Goal: Task Accomplishment & Management: Use online tool/utility

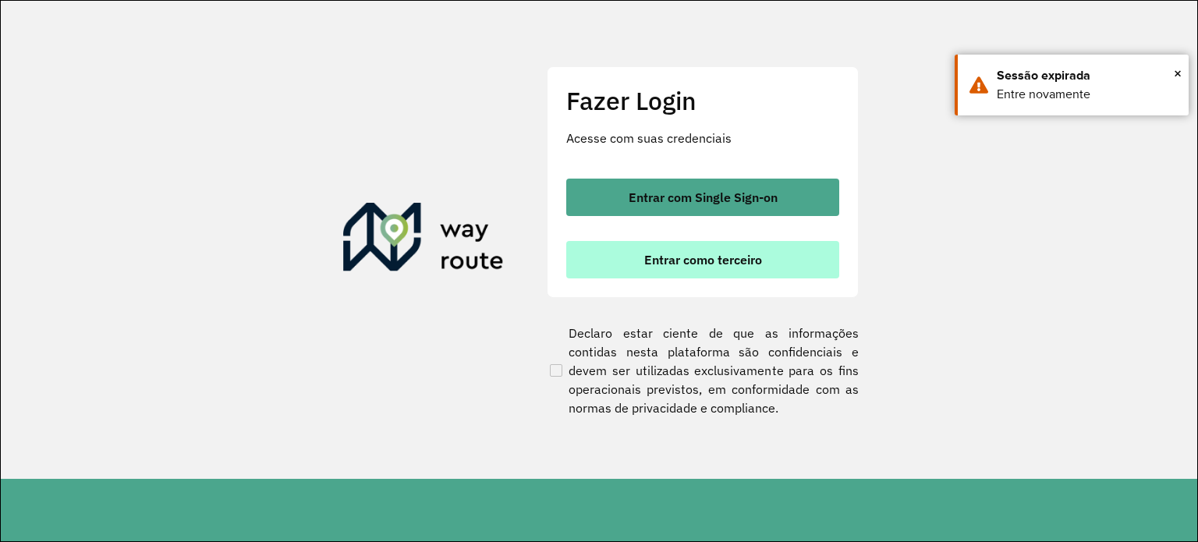
click at [709, 271] on button "Entrar como terceiro" at bounding box center [702, 259] width 273 height 37
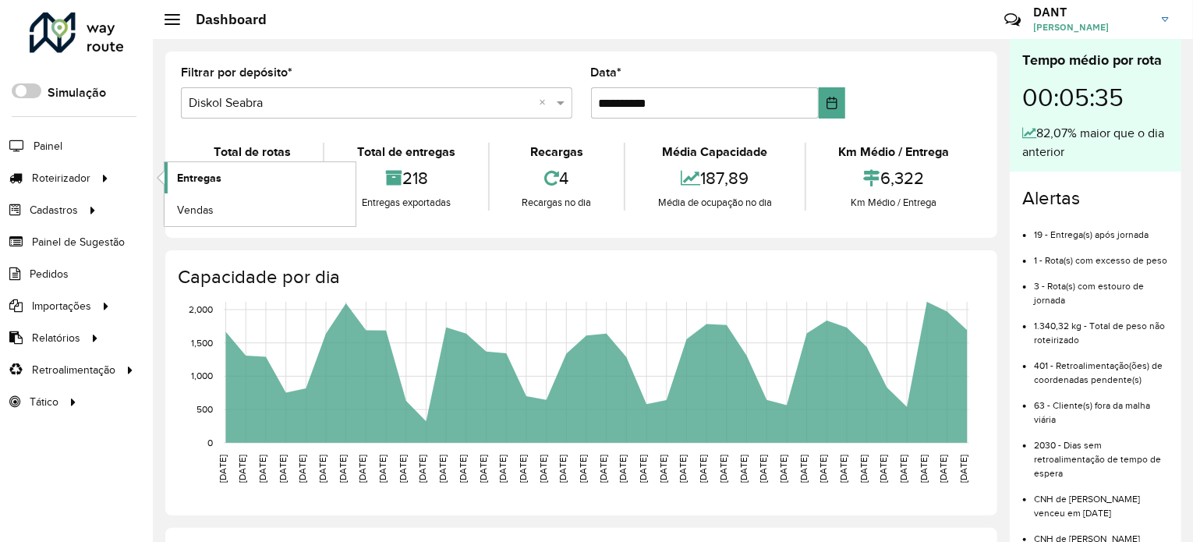
click at [204, 174] on span "Entregas" at bounding box center [199, 178] width 44 height 16
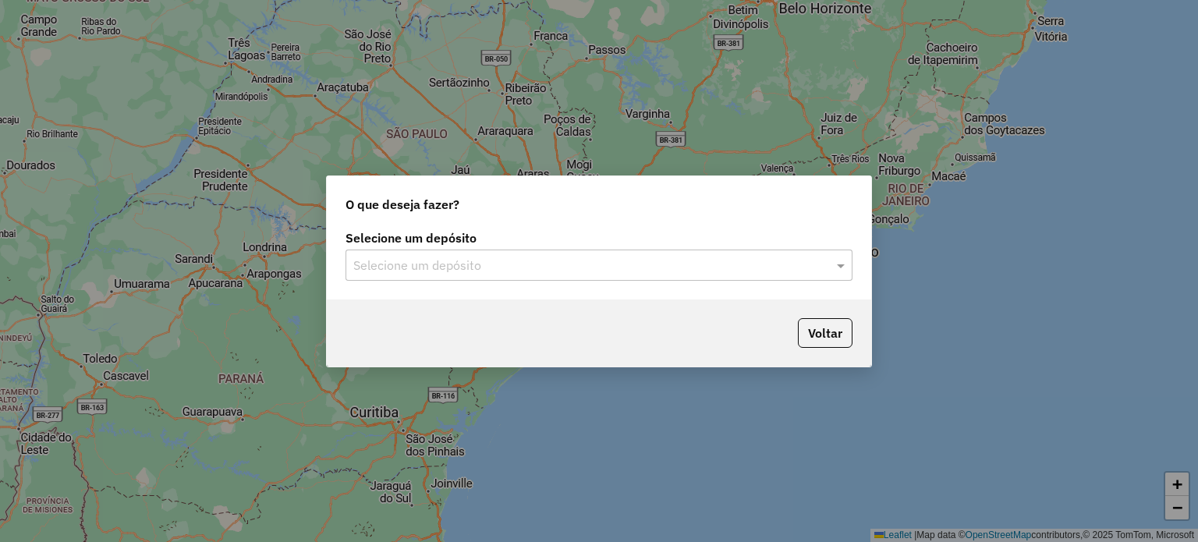
click at [832, 263] on div at bounding box center [599, 265] width 507 height 20
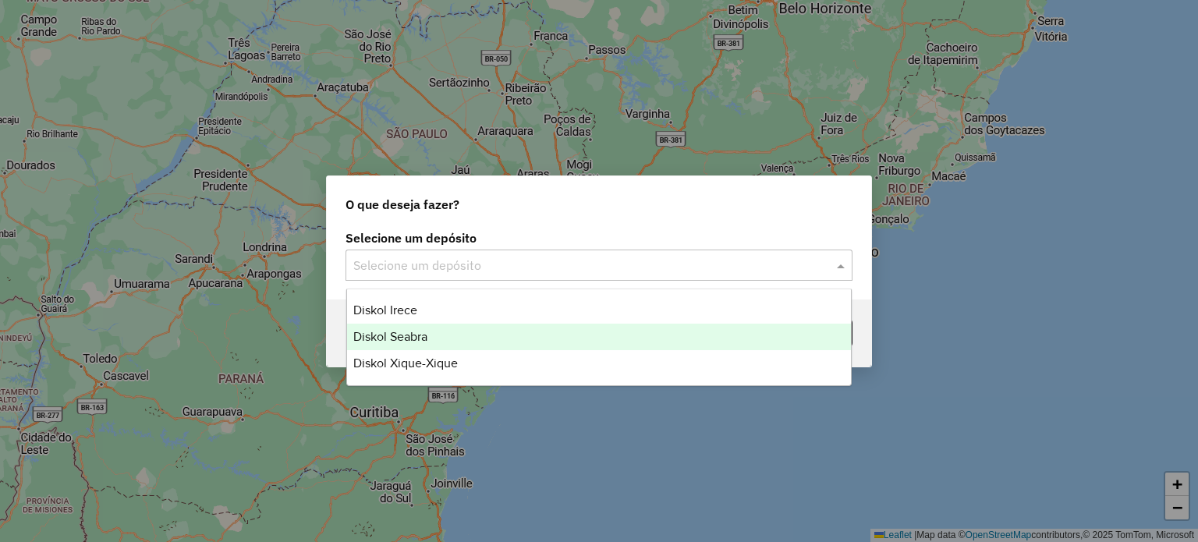
click at [407, 332] on span "Diskol Seabra" at bounding box center [390, 336] width 74 height 13
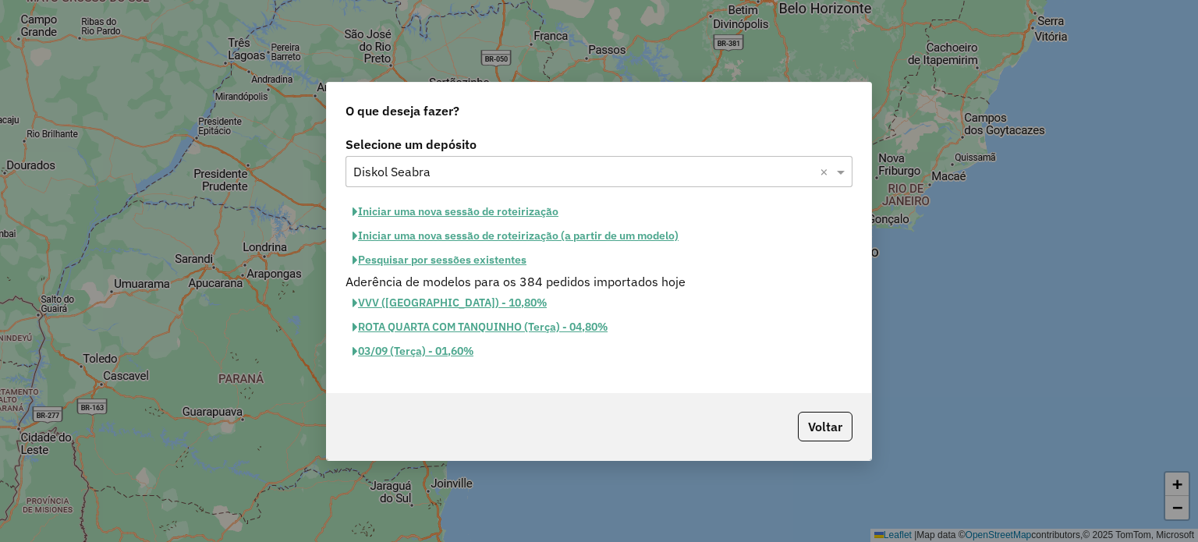
click at [445, 211] on button "Iniciar uma nova sessão de roteirização" at bounding box center [456, 212] width 220 height 24
select select "*"
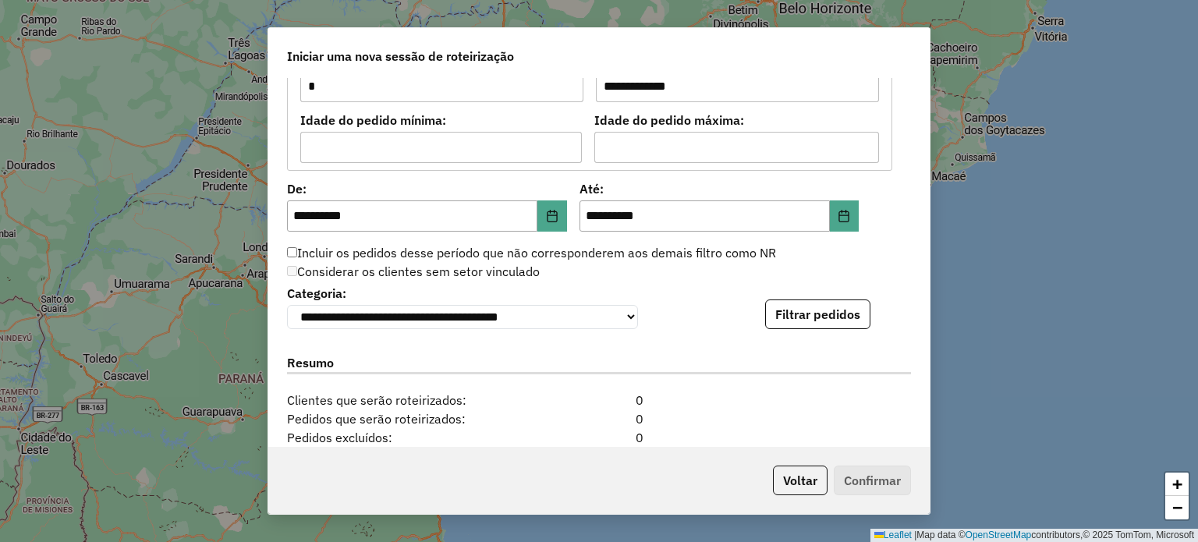
scroll to position [1482, 0]
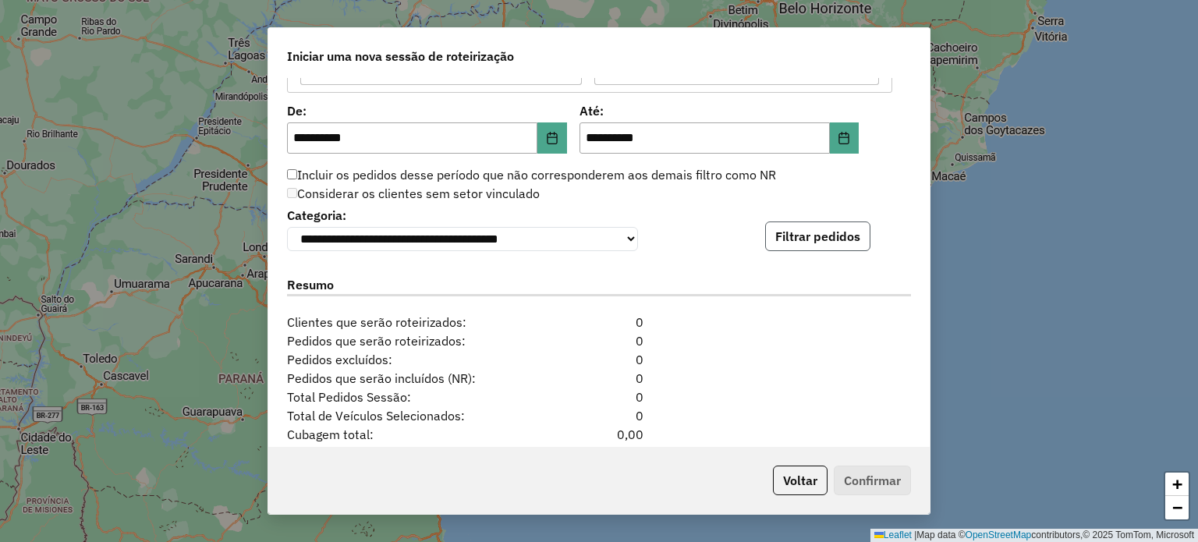
click at [816, 246] on button "Filtrar pedidos" at bounding box center [817, 237] width 105 height 30
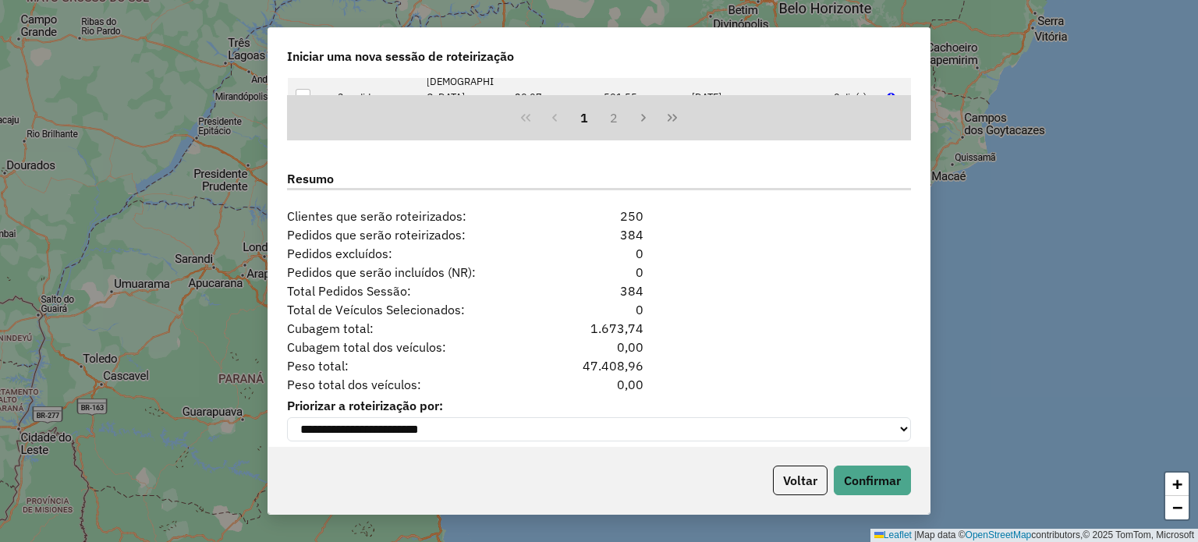
scroll to position [1928, 0]
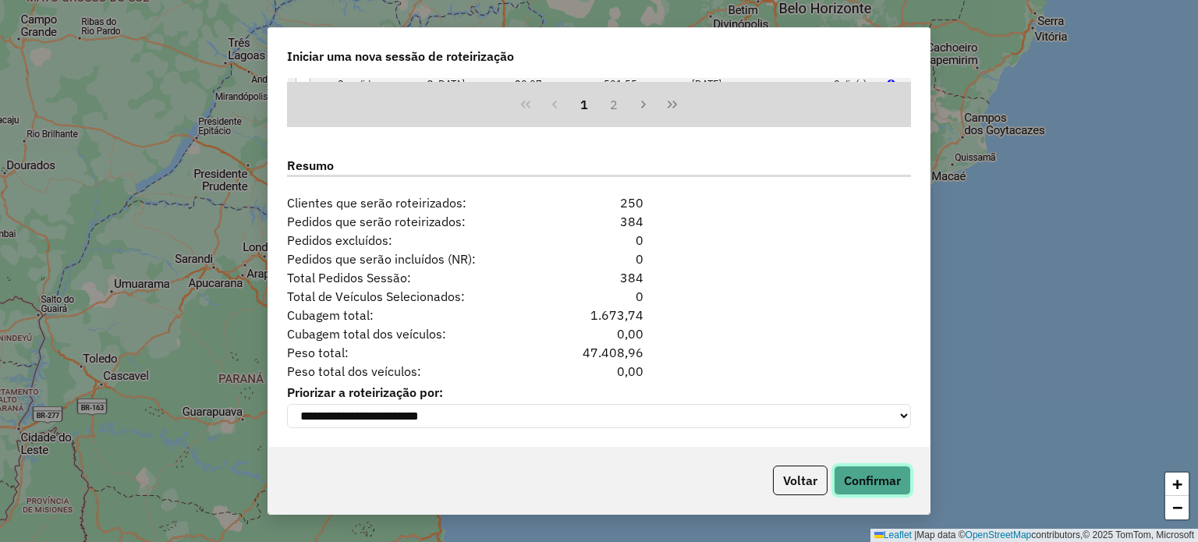
click at [860, 483] on button "Confirmar" at bounding box center [872, 481] width 77 height 30
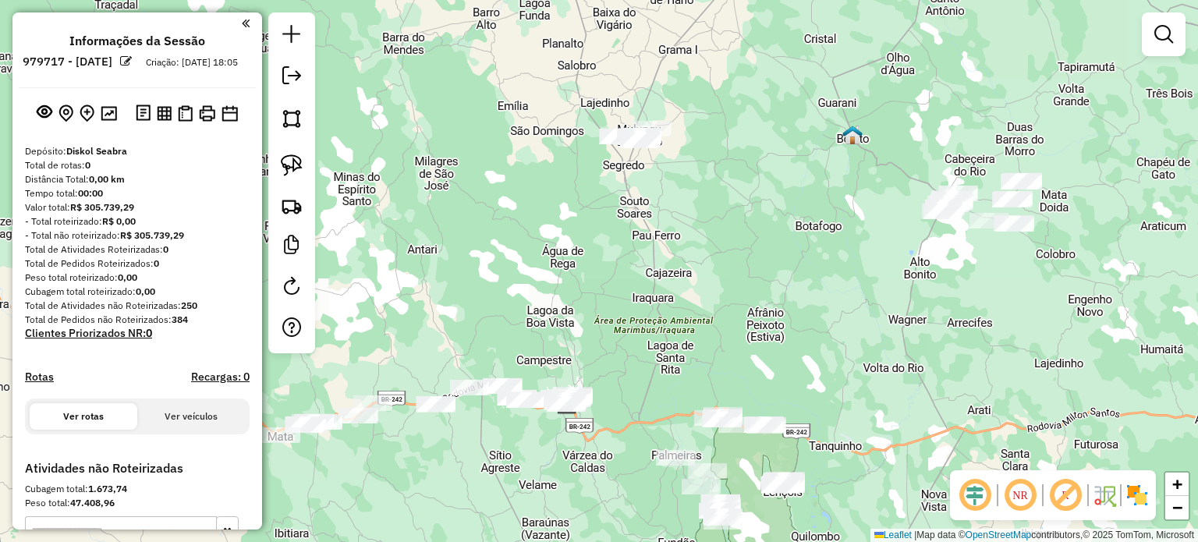
drag, startPoint x: 832, startPoint y: 171, endPoint x: 800, endPoint y: 305, distance: 137.9
click at [800, 305] on div "Janela de atendimento Grade de atendimento Capacidade Transportadoras Veículos …" at bounding box center [599, 271] width 1198 height 542
click at [293, 168] on img at bounding box center [292, 165] width 22 height 22
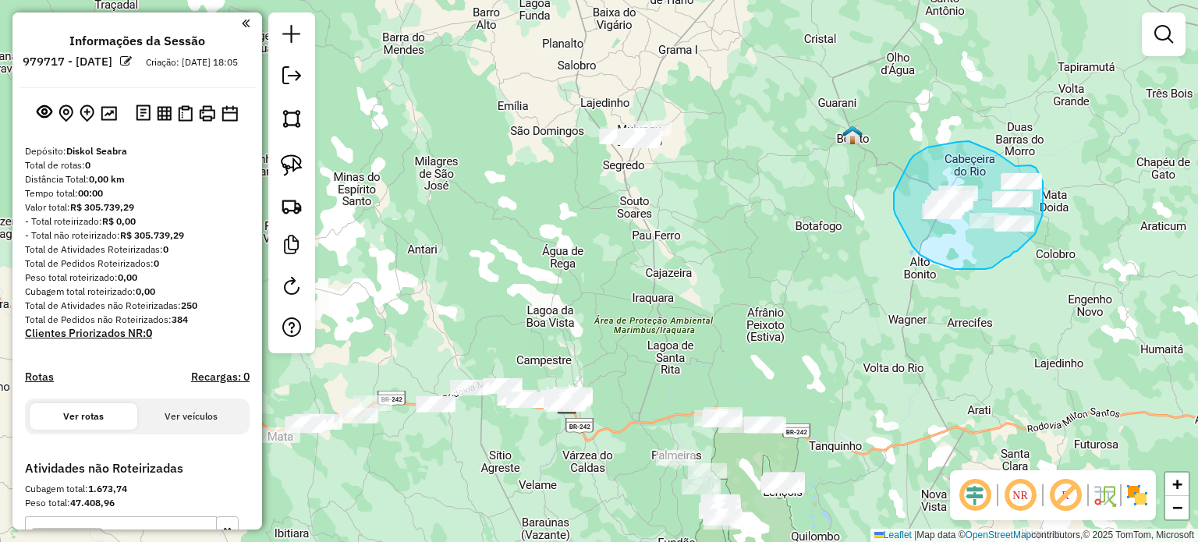
drag, startPoint x: 910, startPoint y: 160, endPoint x: 898, endPoint y: 184, distance: 27.2
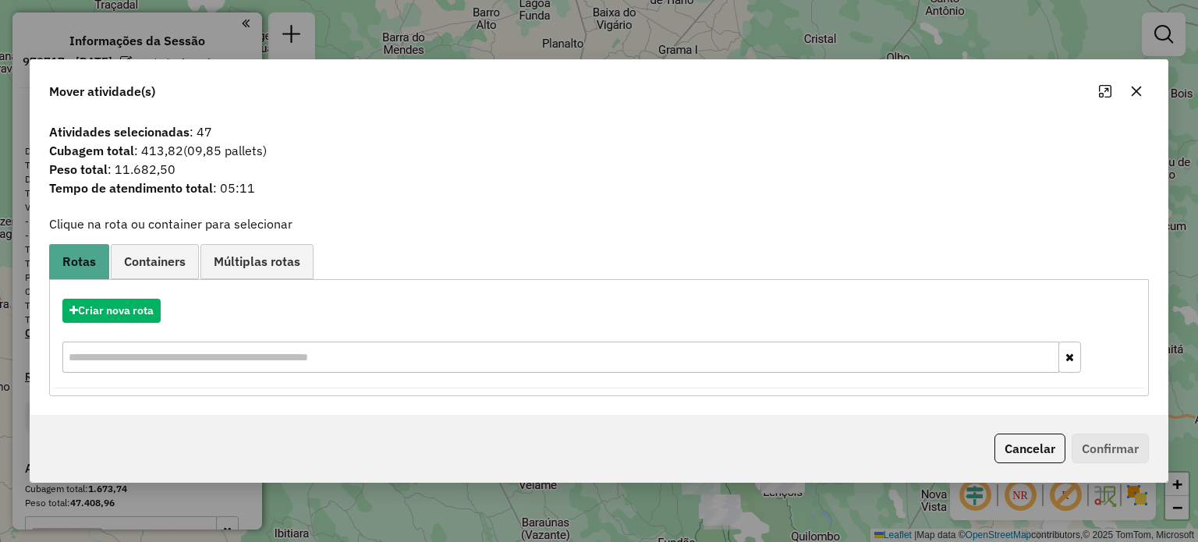
click at [1136, 91] on icon "button" at bounding box center [1136, 91] width 10 height 10
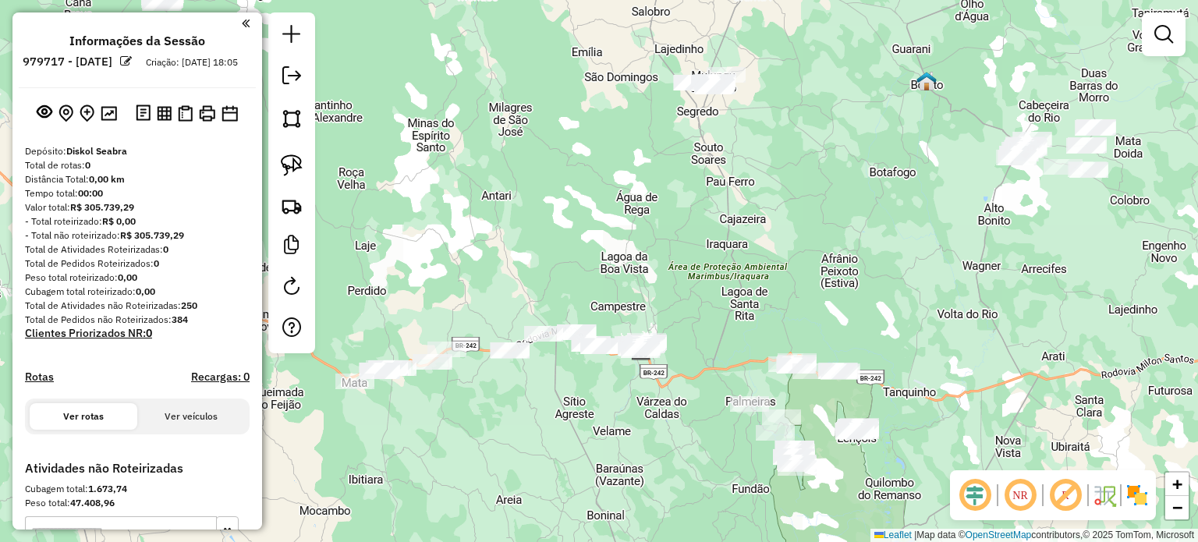
drag, startPoint x: 851, startPoint y: 281, endPoint x: 925, endPoint y: 227, distance: 91.6
click at [925, 227] on div "Janela de atendimento Grade de atendimento Capacidade Transportadoras Veículos …" at bounding box center [599, 271] width 1198 height 542
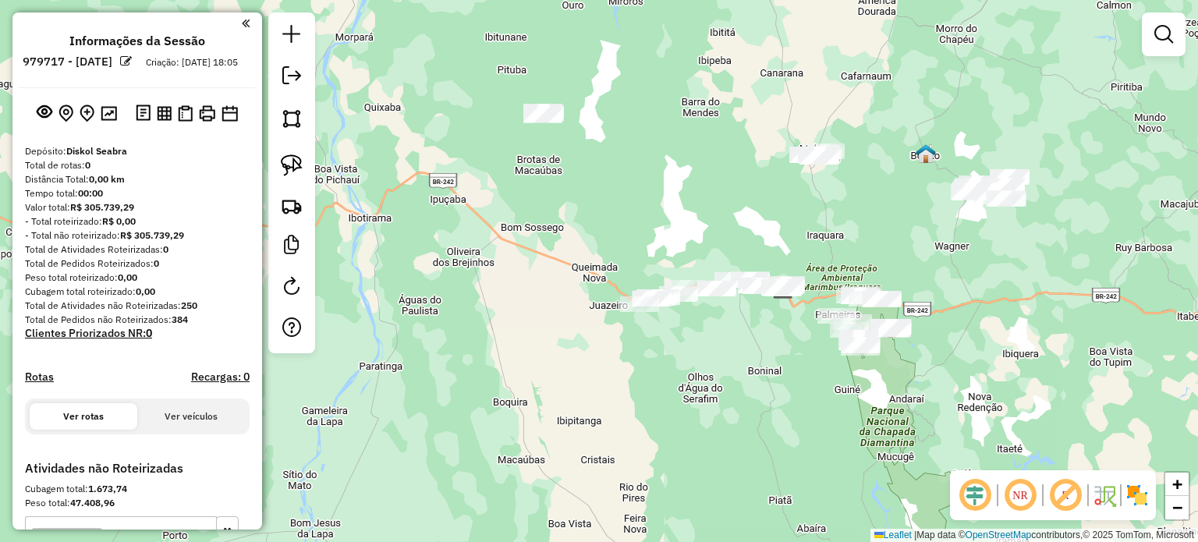
drag, startPoint x: 293, startPoint y: 172, endPoint x: 337, endPoint y: 154, distance: 48.2
click at [293, 172] on img at bounding box center [292, 165] width 22 height 22
drag, startPoint x: 501, startPoint y: 112, endPoint x: 543, endPoint y: 134, distance: 47.8
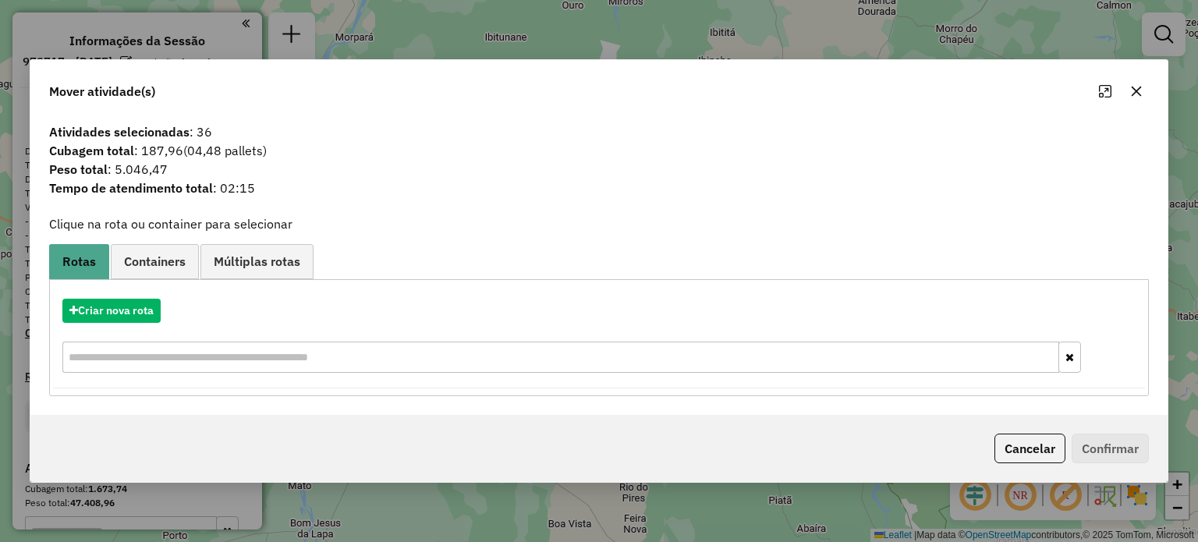
click at [1139, 86] on icon "button" at bounding box center [1136, 91] width 12 height 12
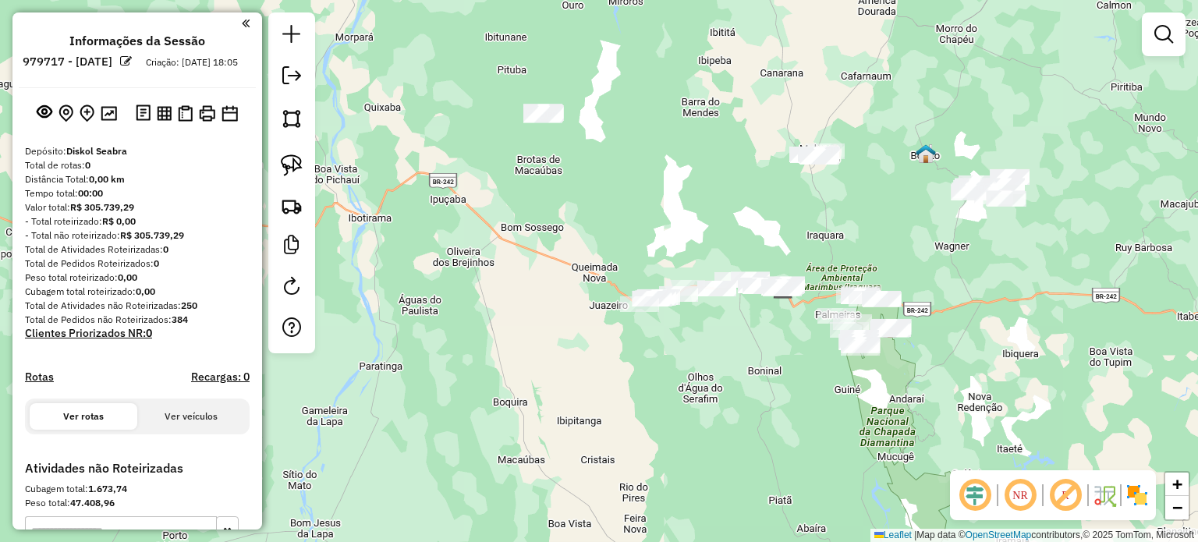
drag, startPoint x: 287, startPoint y: 165, endPoint x: 378, endPoint y: 140, distance: 94.4
click at [287, 163] on img at bounding box center [292, 165] width 22 height 22
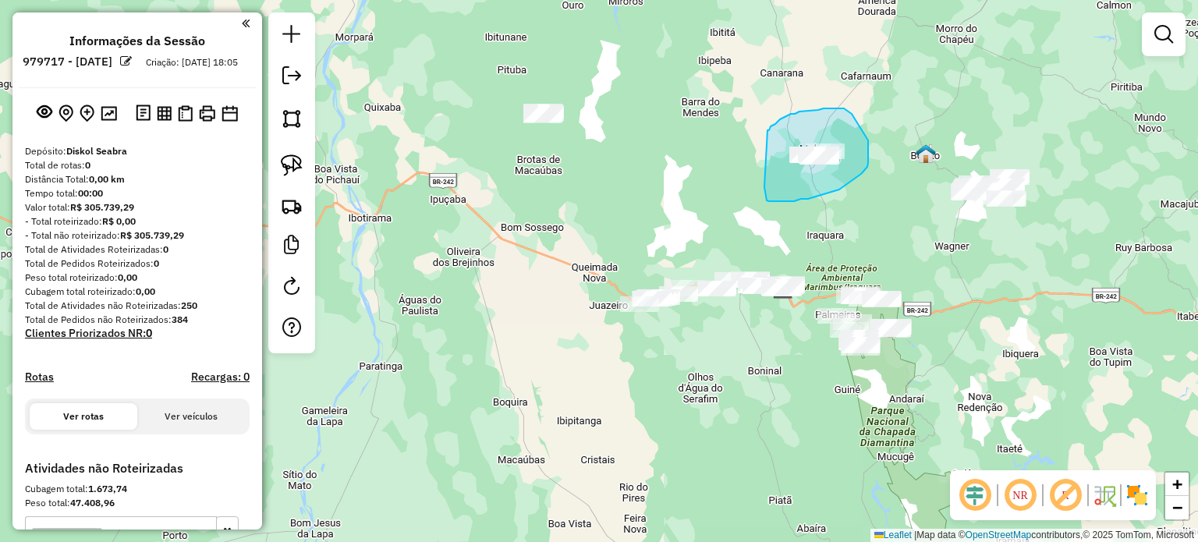
drag, startPoint x: 768, startPoint y: 130, endPoint x: 761, endPoint y: 147, distance: 18.3
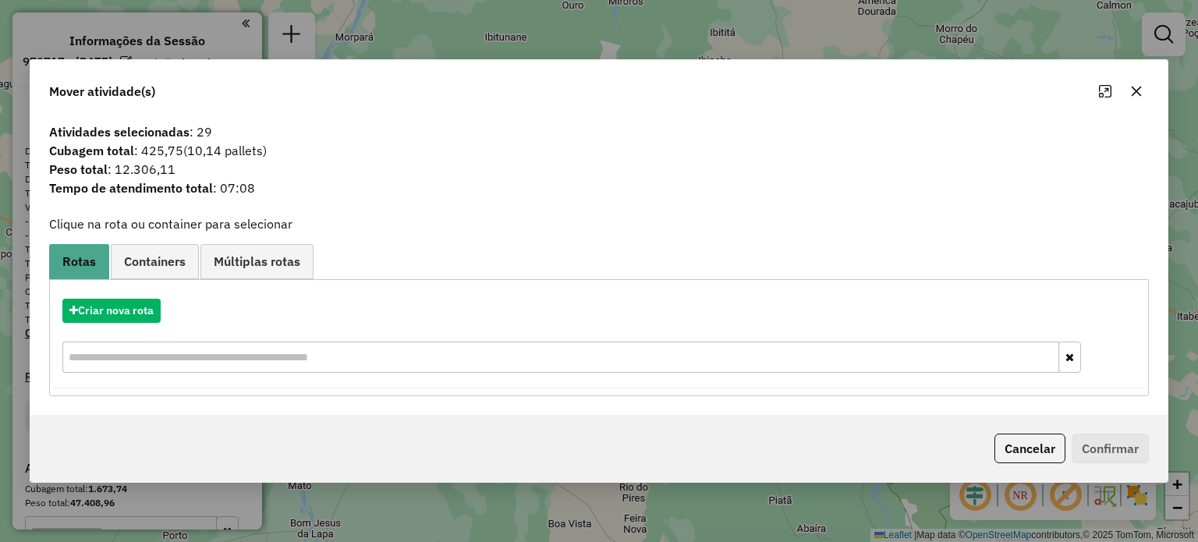
click at [1137, 92] on icon "button" at bounding box center [1136, 91] width 10 height 10
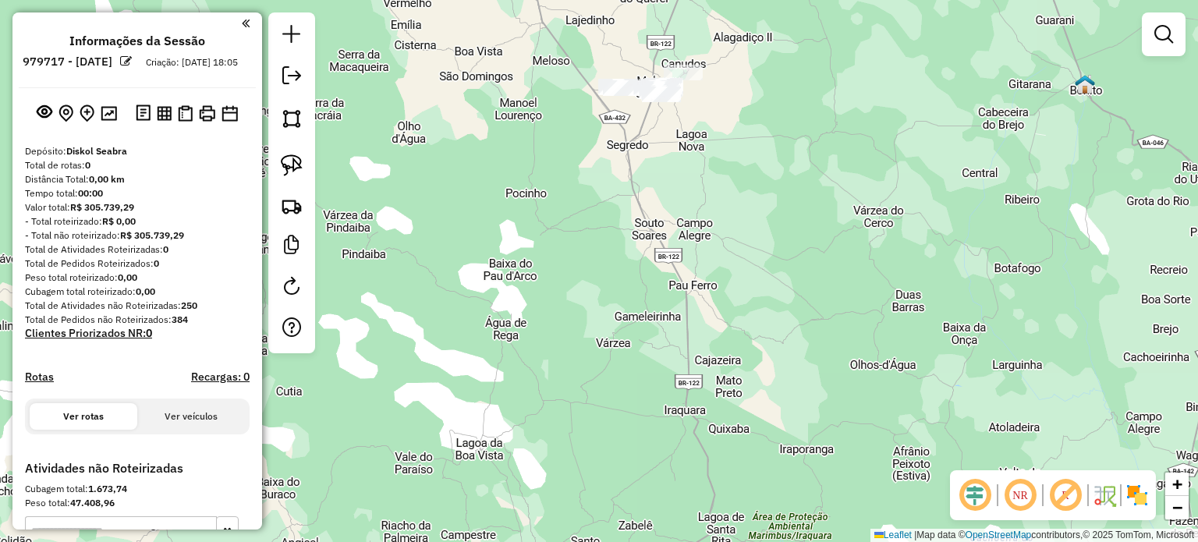
drag, startPoint x: 710, startPoint y: 142, endPoint x: 857, endPoint y: 193, distance: 155.4
click at [855, 193] on div "Janela de atendimento Grade de atendimento Capacidade Transportadoras Veículos …" at bounding box center [599, 271] width 1198 height 542
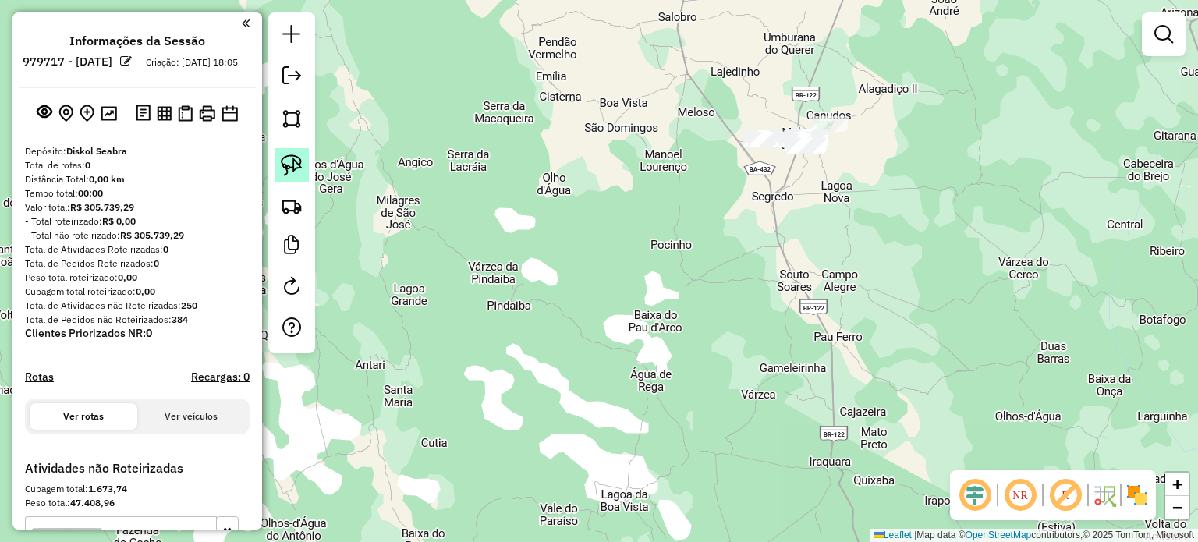
click at [288, 158] on img at bounding box center [292, 165] width 22 height 22
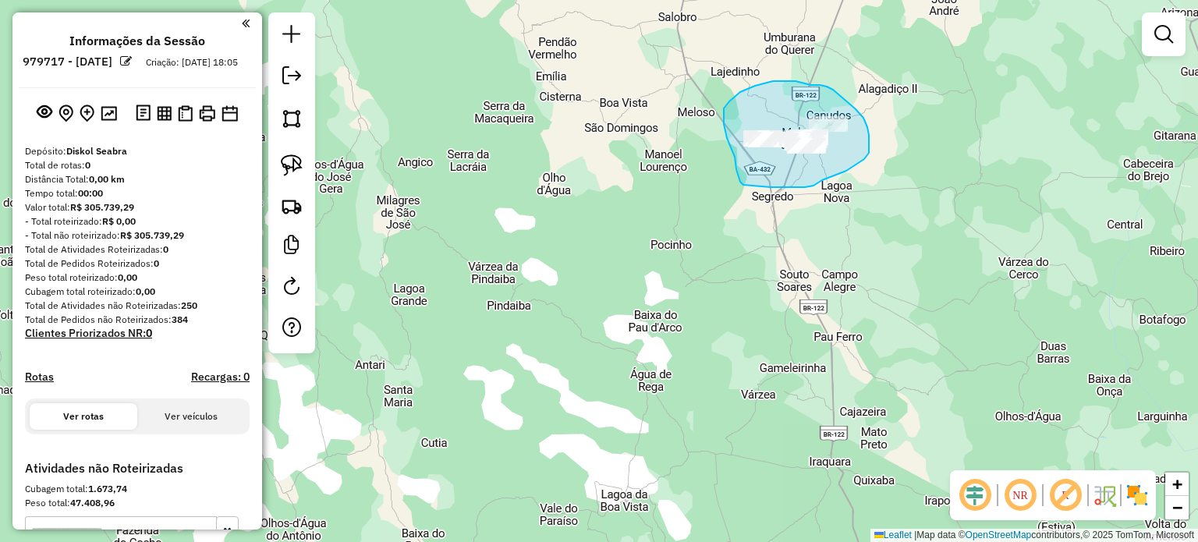
drag, startPoint x: 727, startPoint y: 138, endPoint x: 733, endPoint y: 153, distance: 16.1
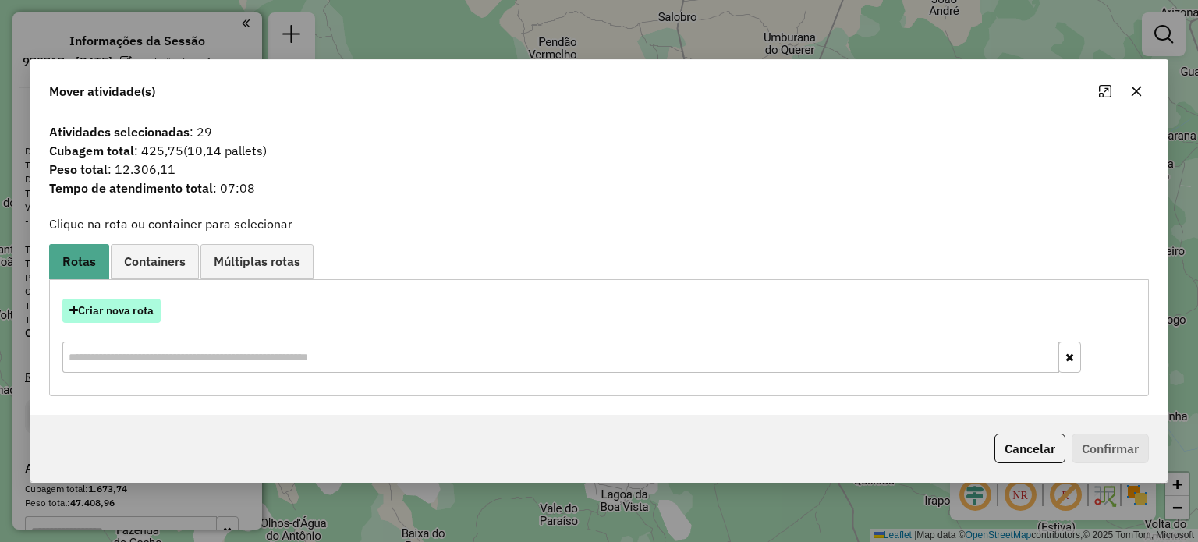
click at [132, 303] on button "Criar nova rota" at bounding box center [111, 311] width 98 height 24
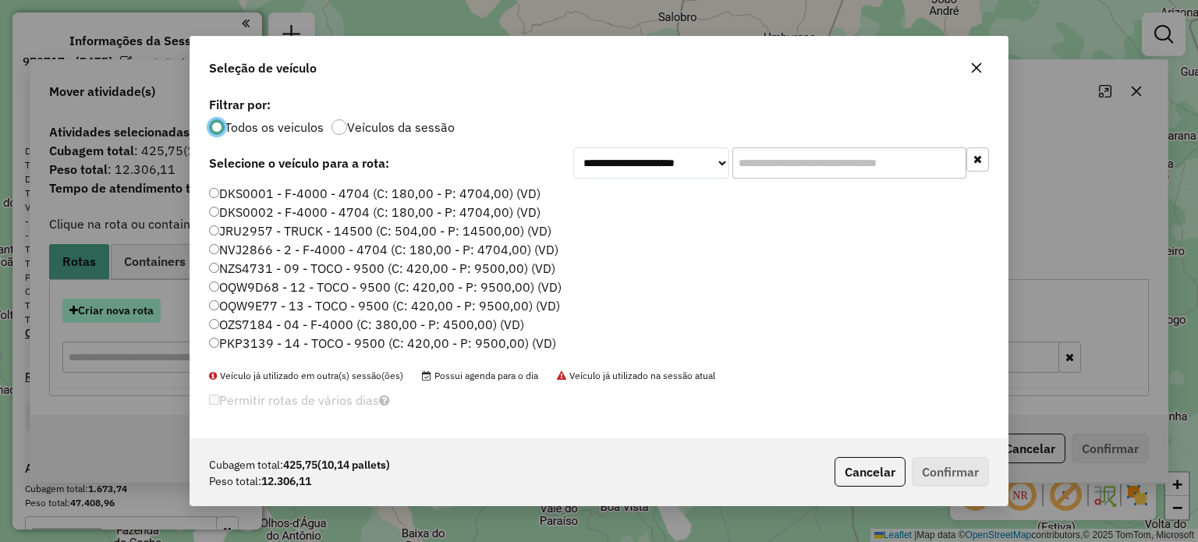
scroll to position [8, 5]
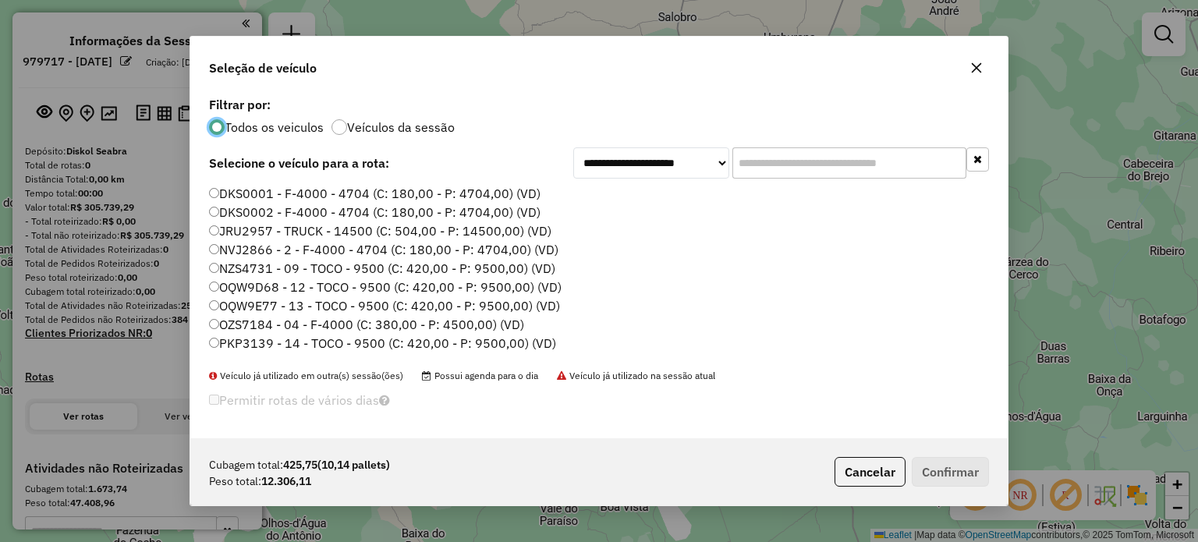
click at [220, 227] on label "JRU2957 - TRUCK - 14500 (C: 504,00 - P: 14500,00) (VD)" at bounding box center [380, 231] width 342 height 19
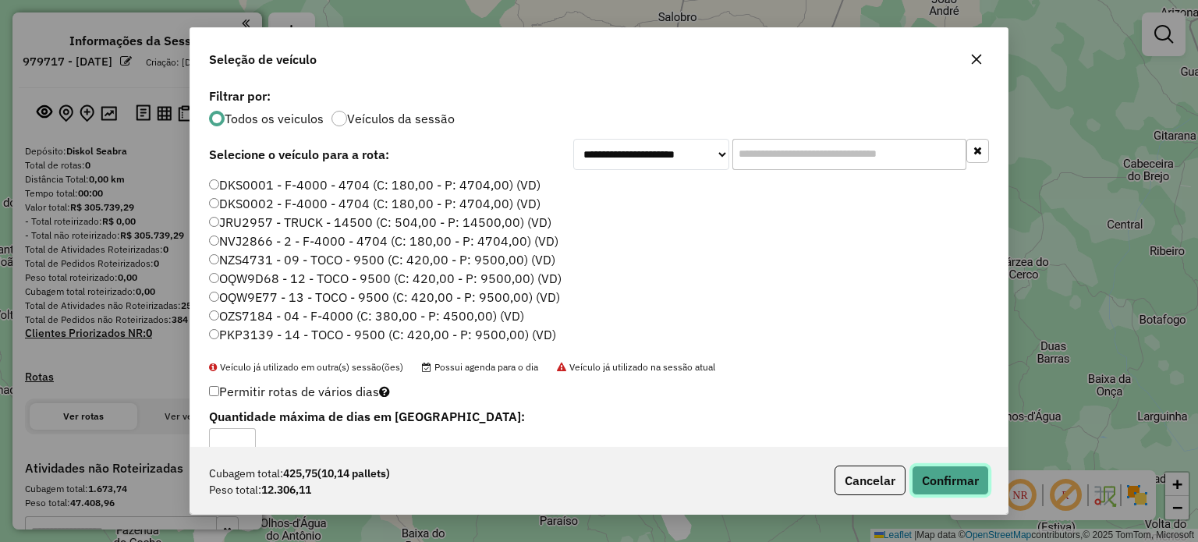
click at [966, 480] on button "Confirmar" at bounding box center [950, 481] width 77 height 30
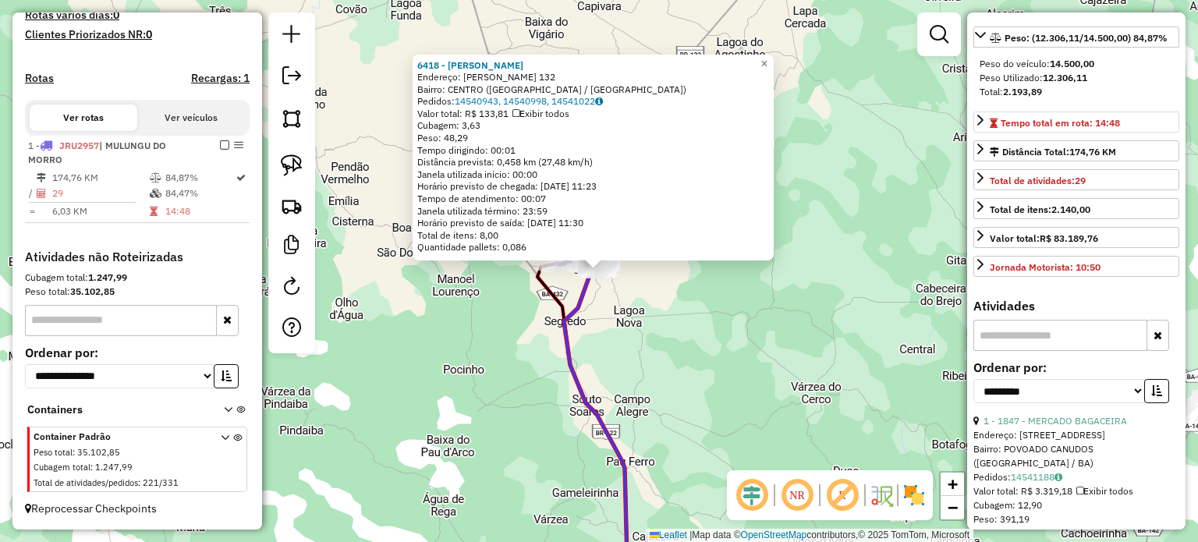
scroll to position [312, 0]
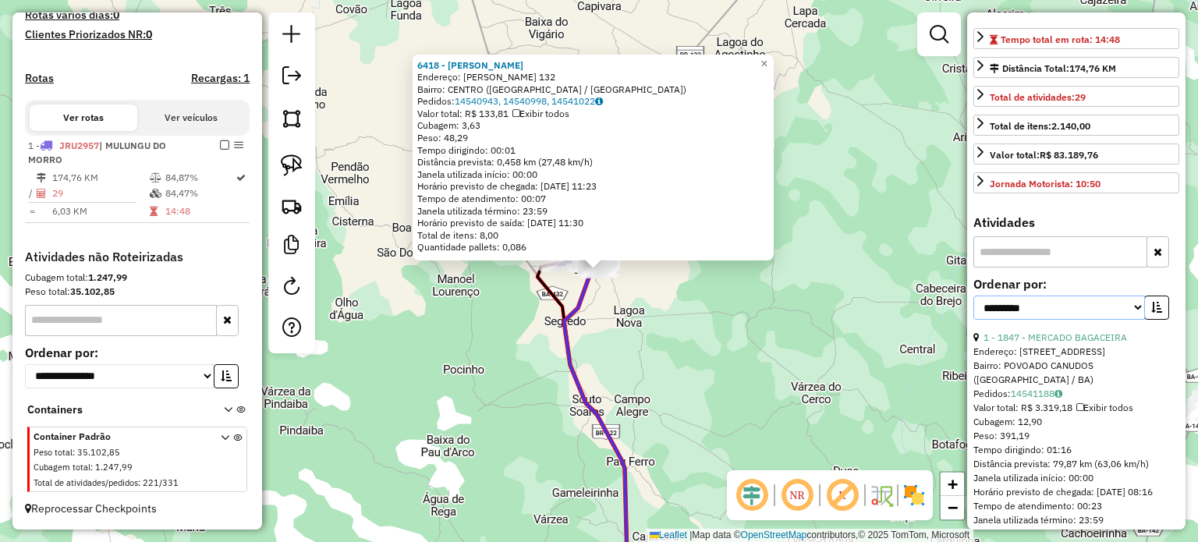
drag, startPoint x: 1130, startPoint y: 335, endPoint x: 1118, endPoint y: 335, distance: 11.7
click at [1130, 320] on select "**********" at bounding box center [1060, 308] width 172 height 24
select select "*********"
click at [974, 320] on select "**********" at bounding box center [1060, 308] width 172 height 24
click at [1144, 320] on button "button" at bounding box center [1156, 308] width 25 height 24
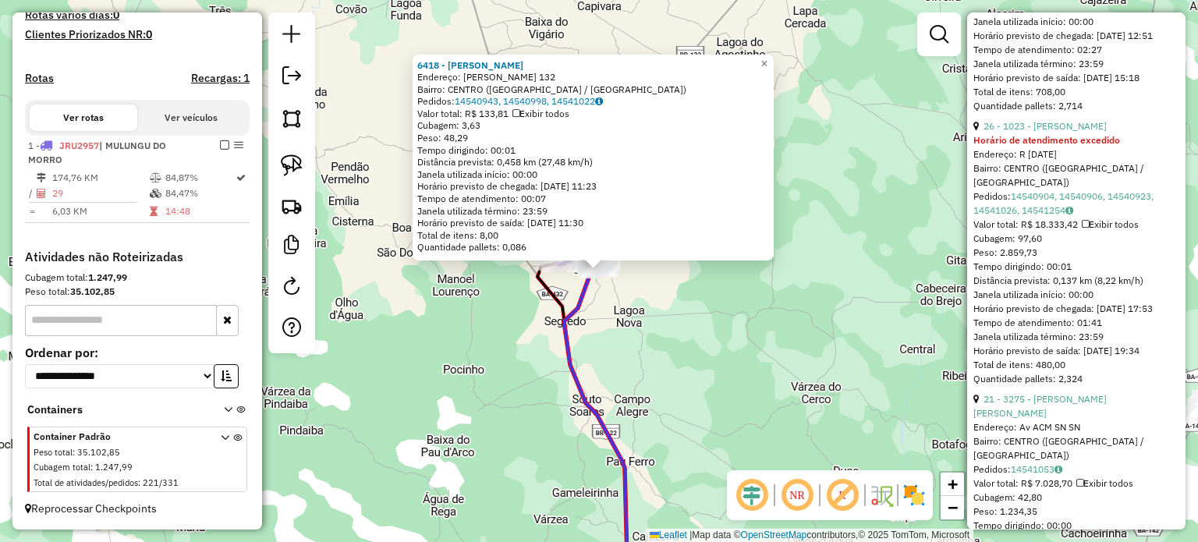
scroll to position [702, 0]
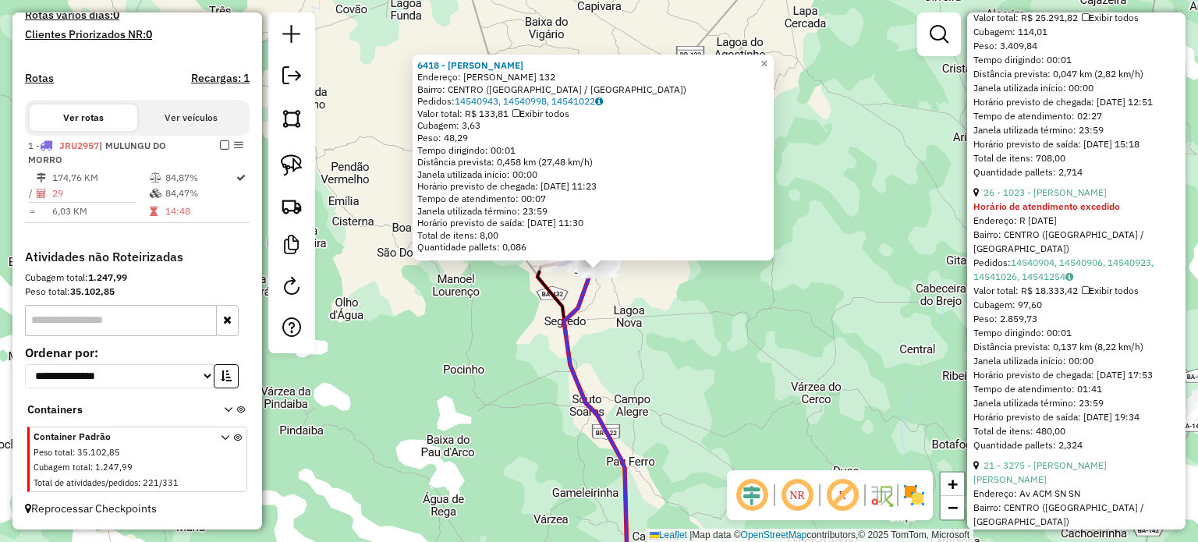
click at [841, 230] on div "6418 - RICARDO SILVA BOAVEN Endereço: MARIO RIBEIRO 132 Bairro: CENTRO (MULUNGU…" at bounding box center [599, 271] width 1198 height 542
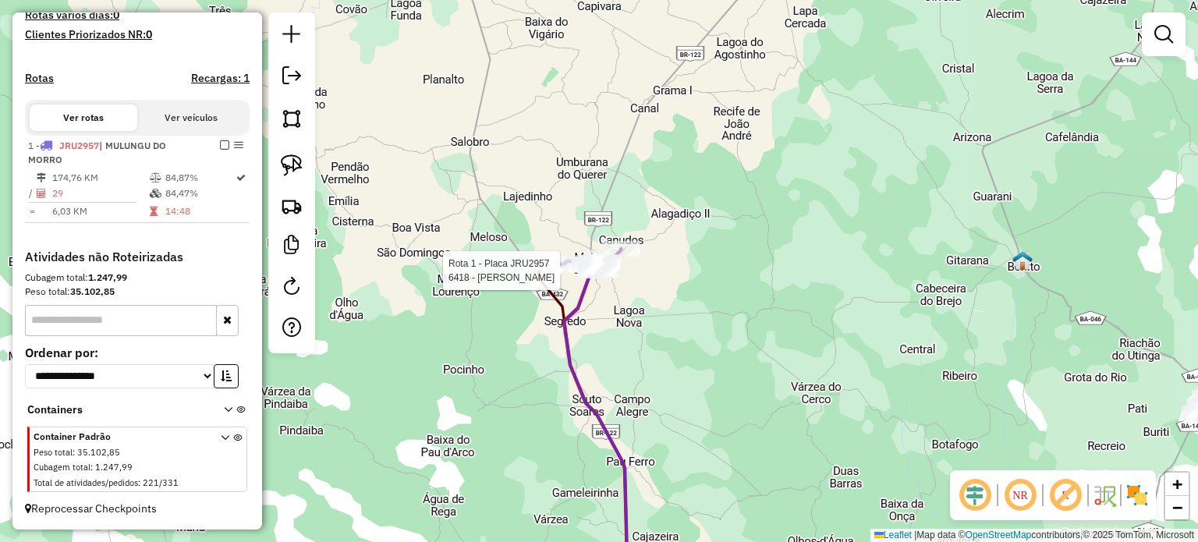
select select "*********"
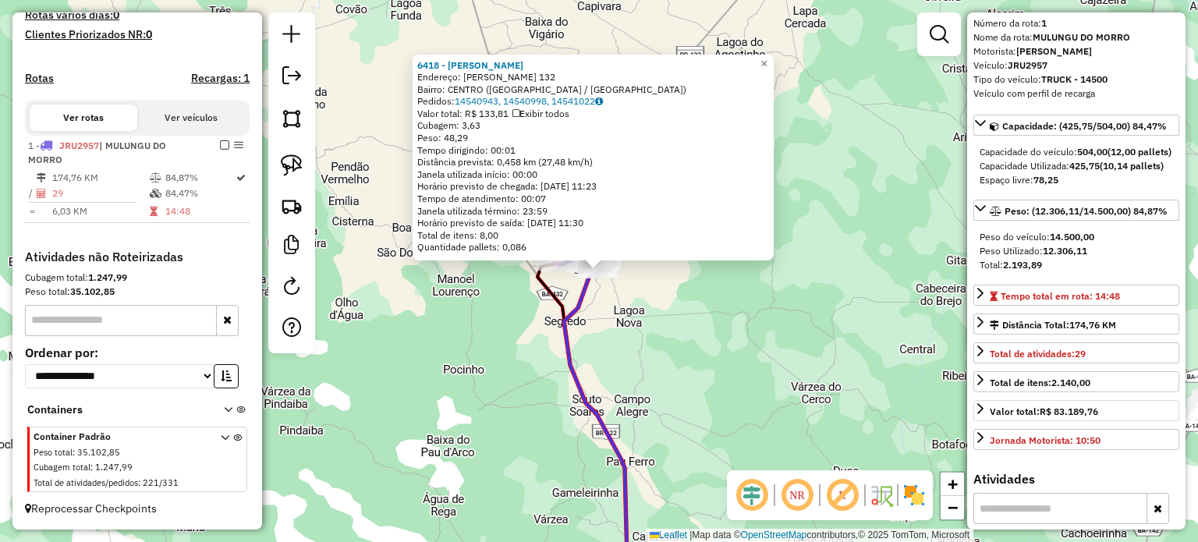
scroll to position [78, 0]
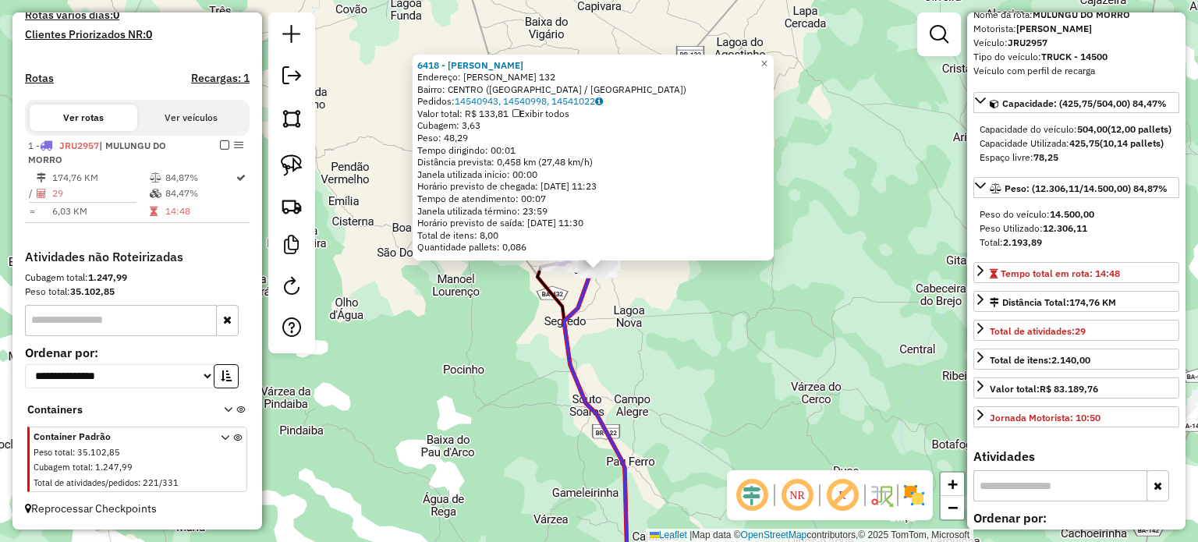
click at [789, 333] on div "6418 - RICARDO SILVA BOAVEN Endereço: MARIO RIBEIRO 132 Bairro: CENTRO (MULUNGU…" at bounding box center [599, 271] width 1198 height 542
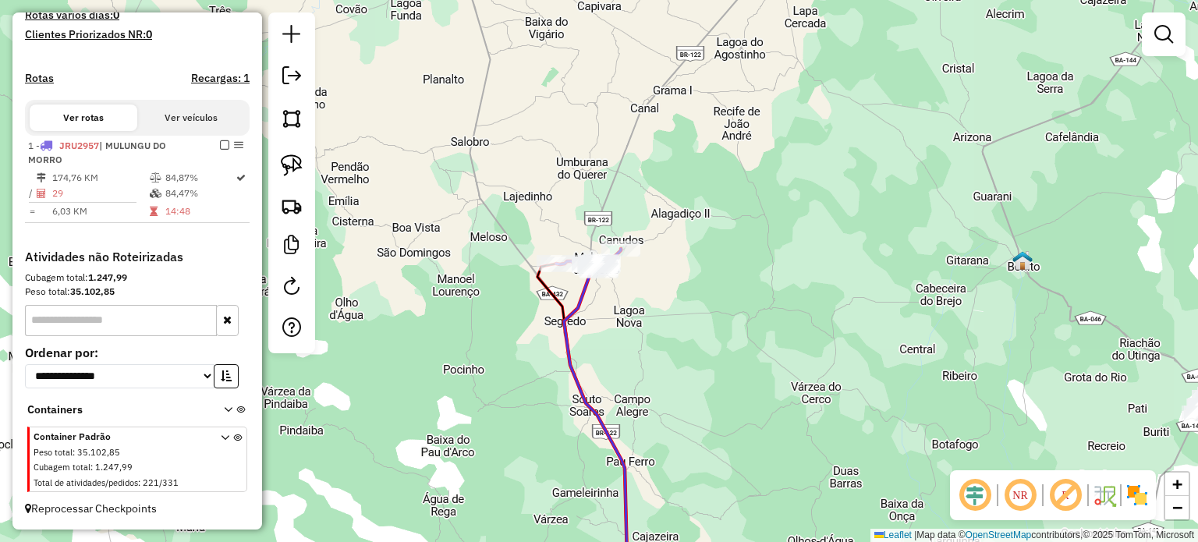
drag, startPoint x: 646, startPoint y: 300, endPoint x: 802, endPoint y: 261, distance: 161.0
click at [797, 261] on div "Janela de atendimento Grade de atendimento Capacidade Transportadoras Veículos …" at bounding box center [599, 271] width 1198 height 542
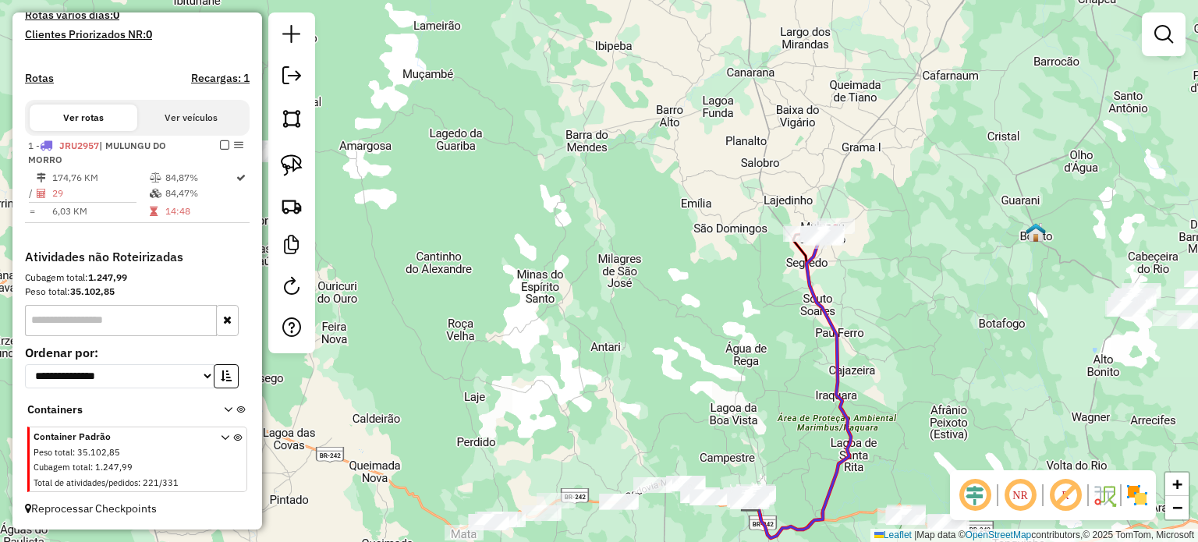
drag, startPoint x: 936, startPoint y: 315, endPoint x: 923, endPoint y: 250, distance: 66.9
click at [929, 268] on div "Janela de atendimento Grade de atendimento Capacidade Transportadoras Veículos …" at bounding box center [599, 271] width 1198 height 542
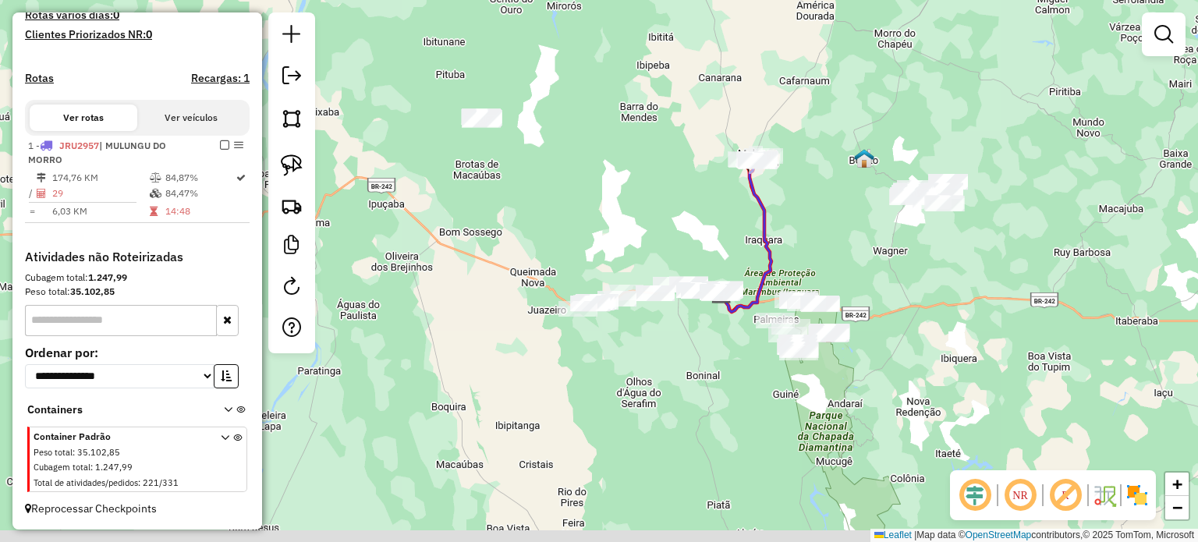
drag, startPoint x: 932, startPoint y: 271, endPoint x: 823, endPoint y: 211, distance: 124.3
click at [823, 211] on div "Janela de atendimento Grade de atendimento Capacidade Transportadoras Veículos …" at bounding box center [599, 271] width 1198 height 542
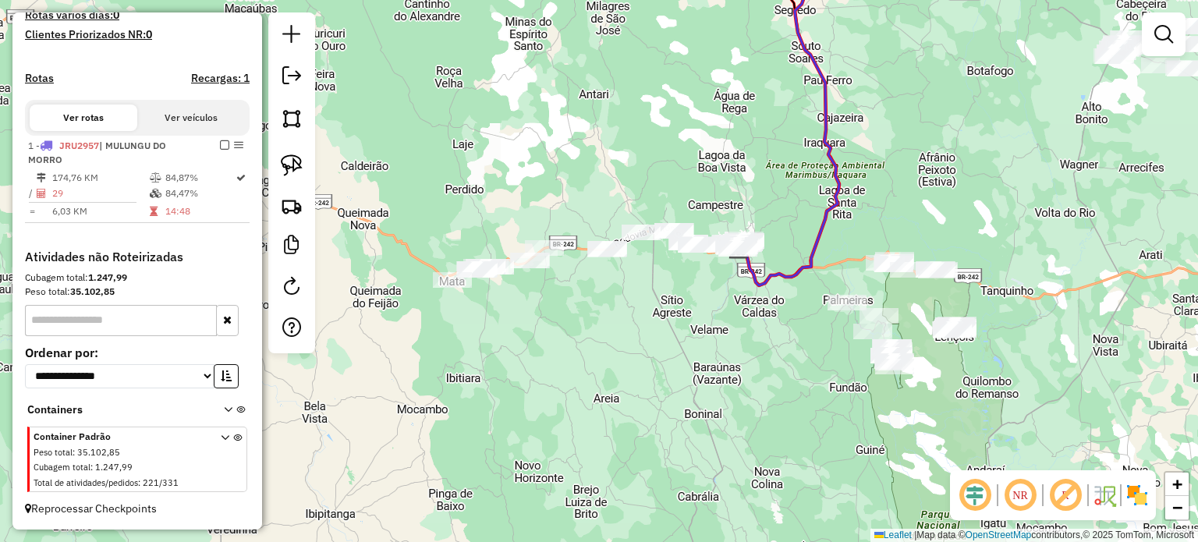
drag, startPoint x: 690, startPoint y: 296, endPoint x: 754, endPoint y: 303, distance: 65.1
click at [754, 303] on div "Janela de atendimento Grade de atendimento Capacidade Transportadoras Veículos …" at bounding box center [599, 271] width 1198 height 542
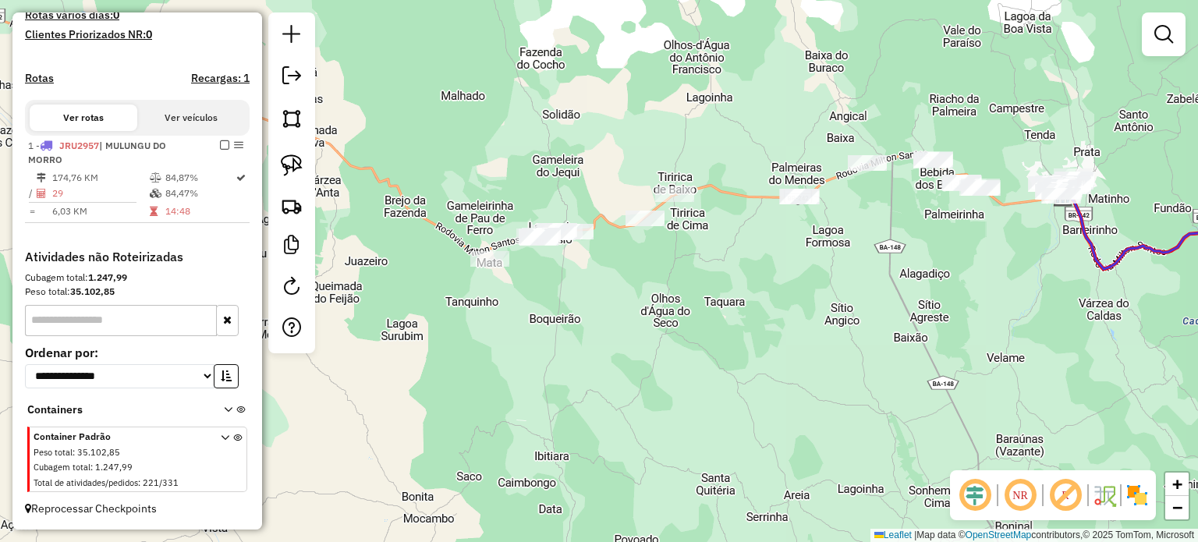
drag, startPoint x: 683, startPoint y: 293, endPoint x: 892, endPoint y: 280, distance: 208.6
click at [892, 280] on div "Janela de atendimento Grade de atendimento Capacidade Transportadoras Veículos …" at bounding box center [599, 271] width 1198 height 542
drag, startPoint x: 296, startPoint y: 165, endPoint x: 323, endPoint y: 160, distance: 26.9
click at [296, 165] on img at bounding box center [292, 165] width 22 height 22
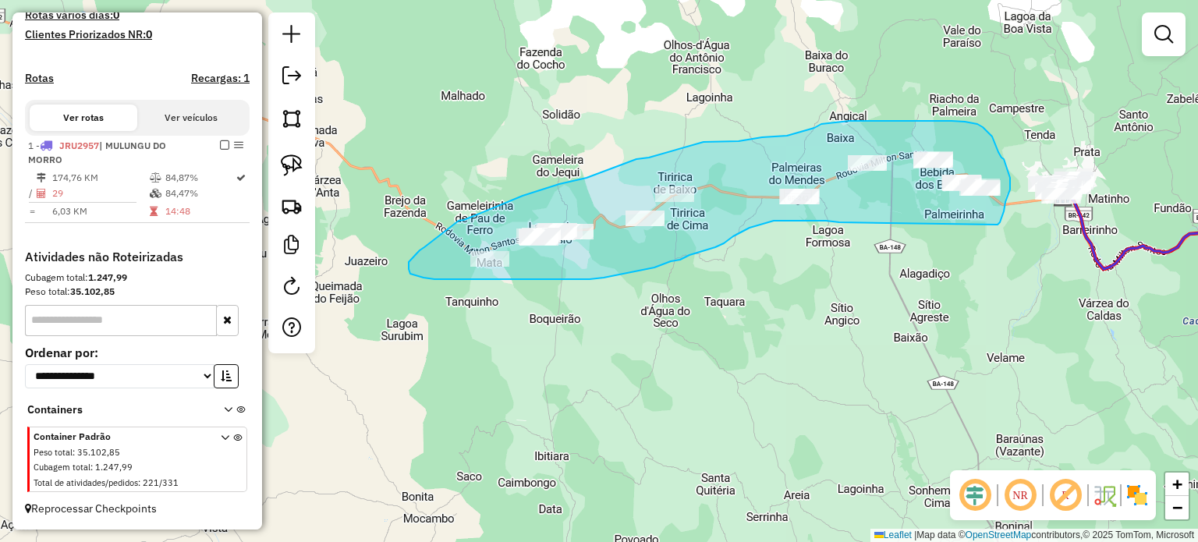
drag, startPoint x: 459, startPoint y: 221, endPoint x: 426, endPoint y: 246, distance: 41.2
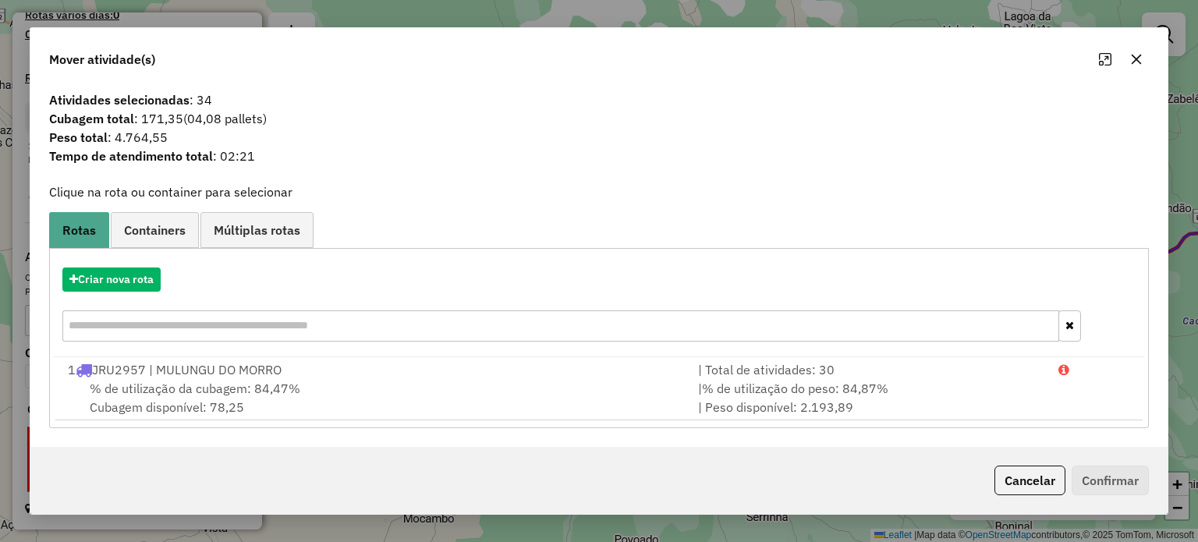
click at [1134, 56] on icon "button" at bounding box center [1136, 59] width 12 height 12
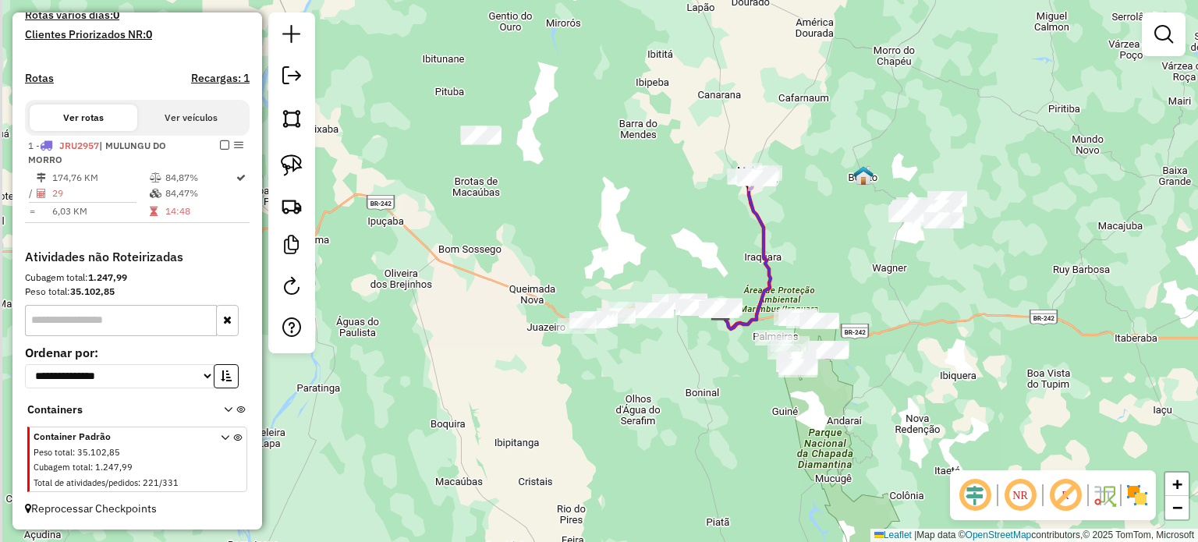
drag, startPoint x: 541, startPoint y: 186, endPoint x: 564, endPoint y: 232, distance: 50.6
click at [564, 232] on div "Janela de atendimento Grade de atendimento Capacidade Transportadoras Veículos …" at bounding box center [599, 271] width 1198 height 542
drag, startPoint x: 300, startPoint y: 166, endPoint x: 339, endPoint y: 151, distance: 41.7
click at [300, 165] on img at bounding box center [292, 165] width 22 height 22
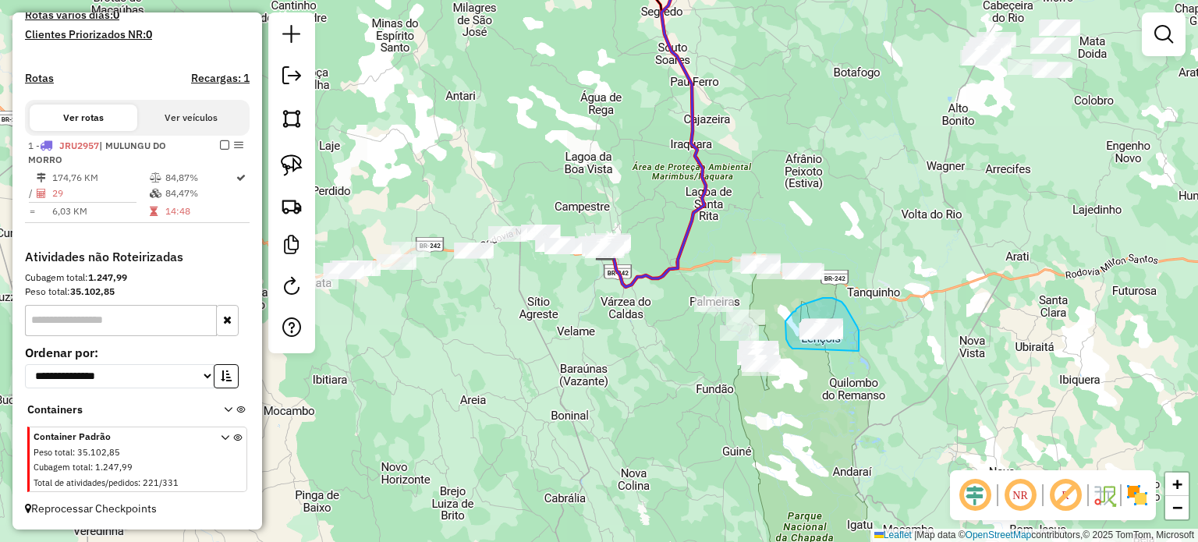
drag, startPoint x: 798, startPoint y: 349, endPoint x: 845, endPoint y: 356, distance: 47.4
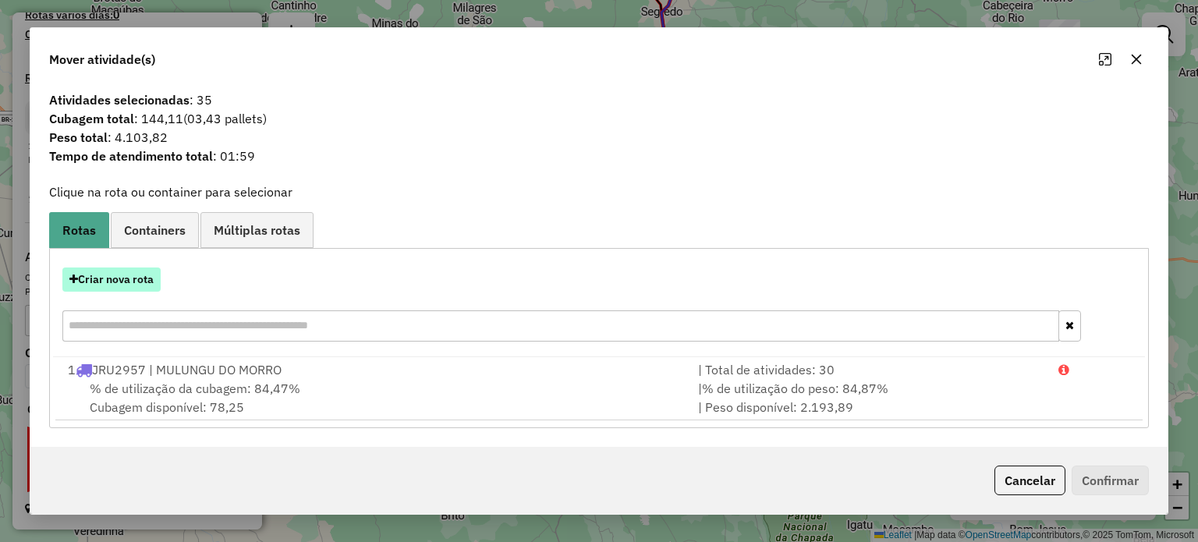
click at [101, 278] on button "Criar nova rota" at bounding box center [111, 280] width 98 height 24
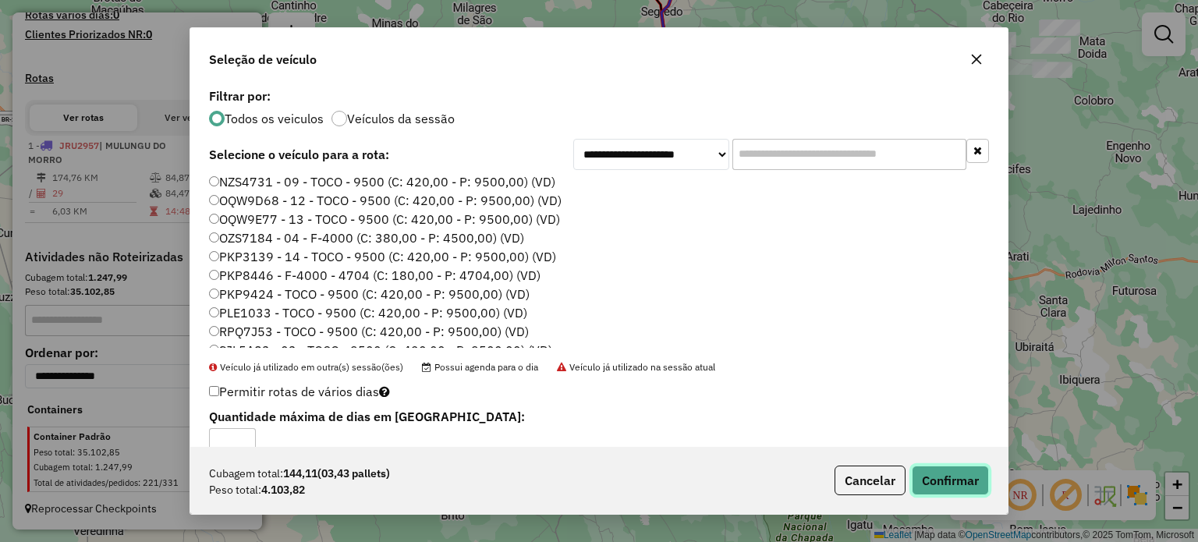
drag, startPoint x: 946, startPoint y: 485, endPoint x: 942, endPoint y: 474, distance: 11.6
click at [946, 484] on button "Confirmar" at bounding box center [950, 481] width 77 height 30
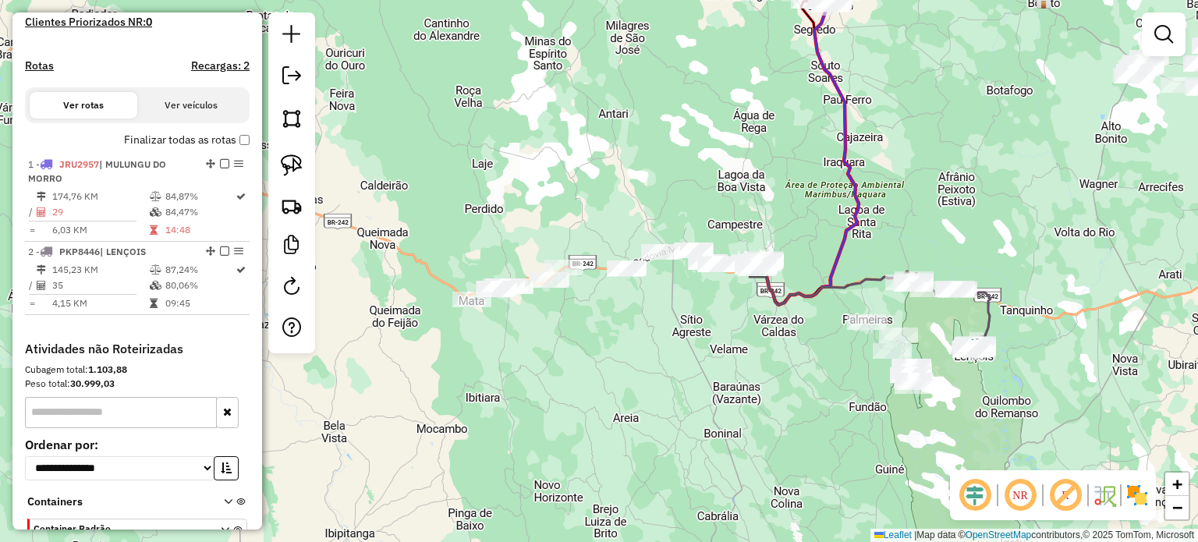
drag, startPoint x: 505, startPoint y: 311, endPoint x: 658, endPoint y: 330, distance: 154.0
click at [658, 330] on div "Janela de atendimento Grade de atendimento Capacidade Transportadoras Veículos …" at bounding box center [599, 271] width 1198 height 542
click at [298, 159] on img at bounding box center [292, 165] width 22 height 22
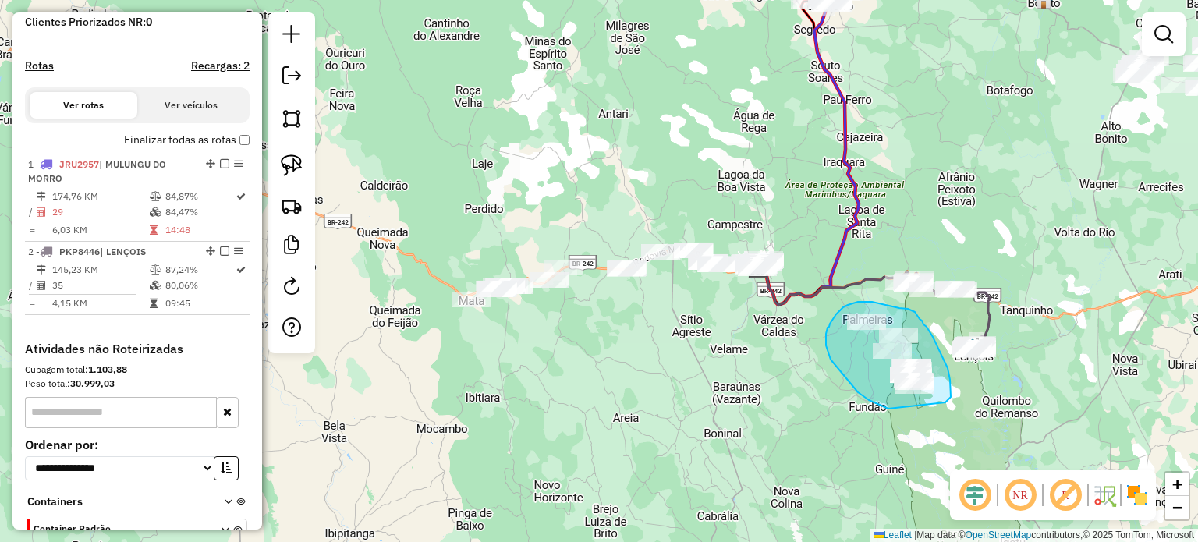
drag, startPoint x: 888, startPoint y: 409, endPoint x: 913, endPoint y: 411, distance: 25.1
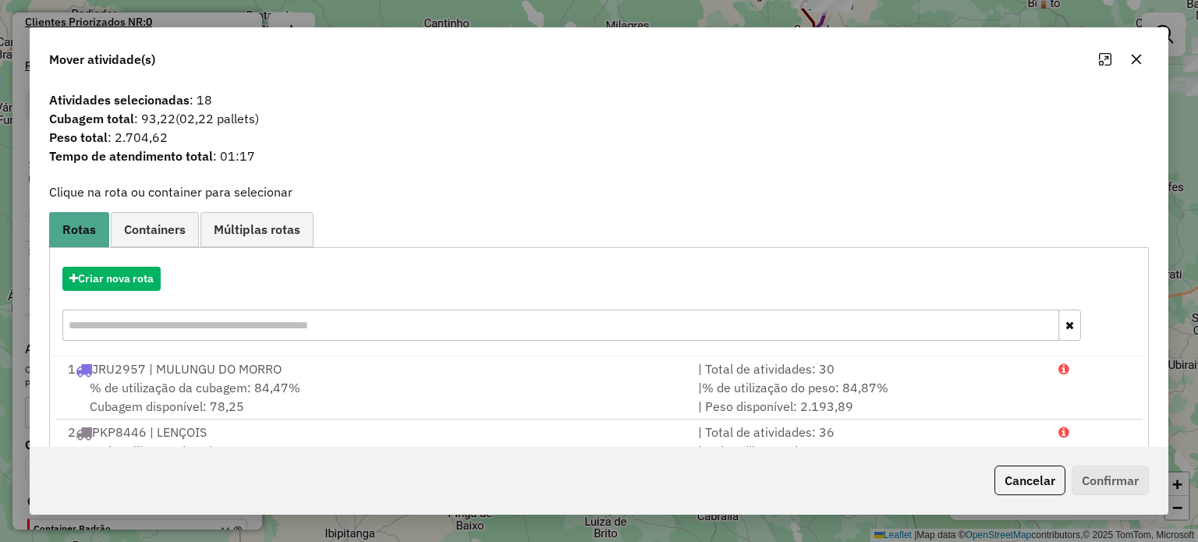
click at [1135, 60] on icon "button" at bounding box center [1136, 59] width 10 height 10
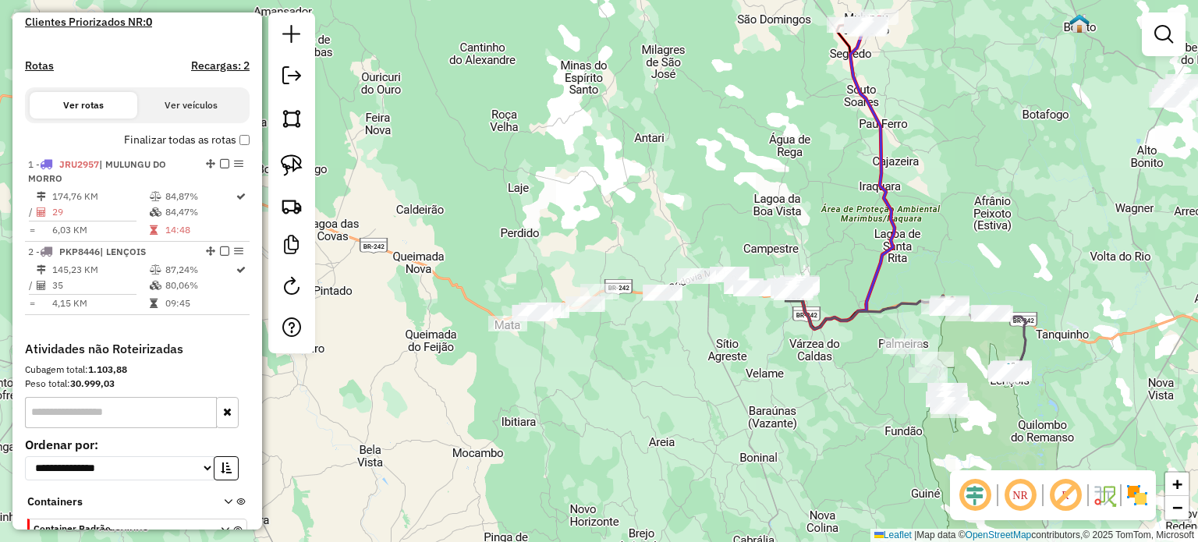
drag, startPoint x: 927, startPoint y: 321, endPoint x: 958, endPoint y: 346, distance: 39.5
click at [963, 353] on div "Janela de atendimento Grade de atendimento Capacidade Transportadoras Veículos …" at bounding box center [599, 271] width 1198 height 542
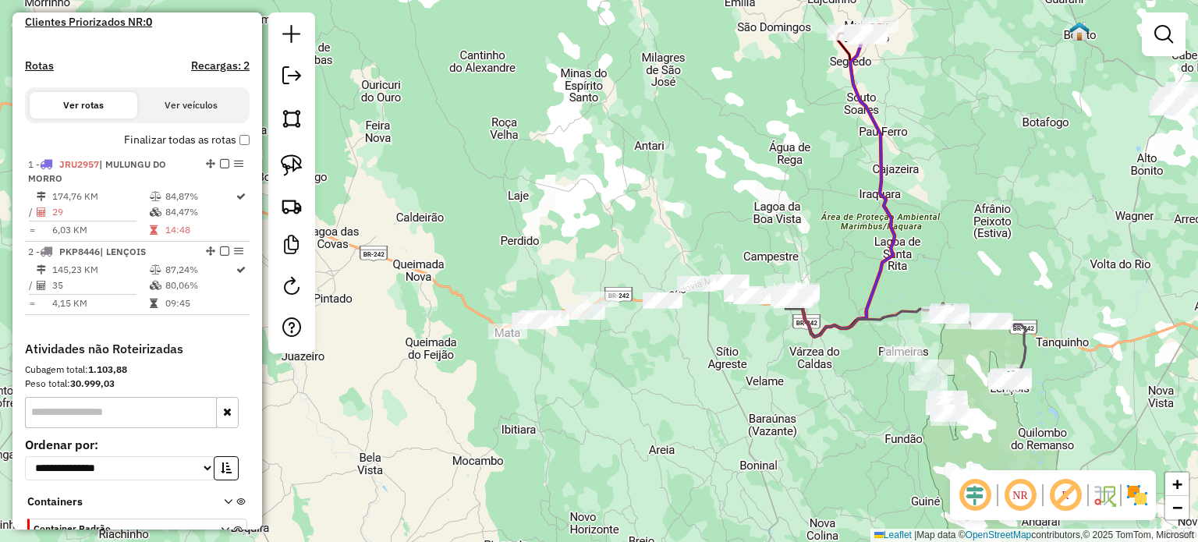
drag, startPoint x: 960, startPoint y: 233, endPoint x: 958, endPoint y: 299, distance: 65.6
click at [958, 299] on div "Janela de atendimento Grade de atendimento Capacidade Transportadoras Veículos …" at bounding box center [599, 271] width 1198 height 542
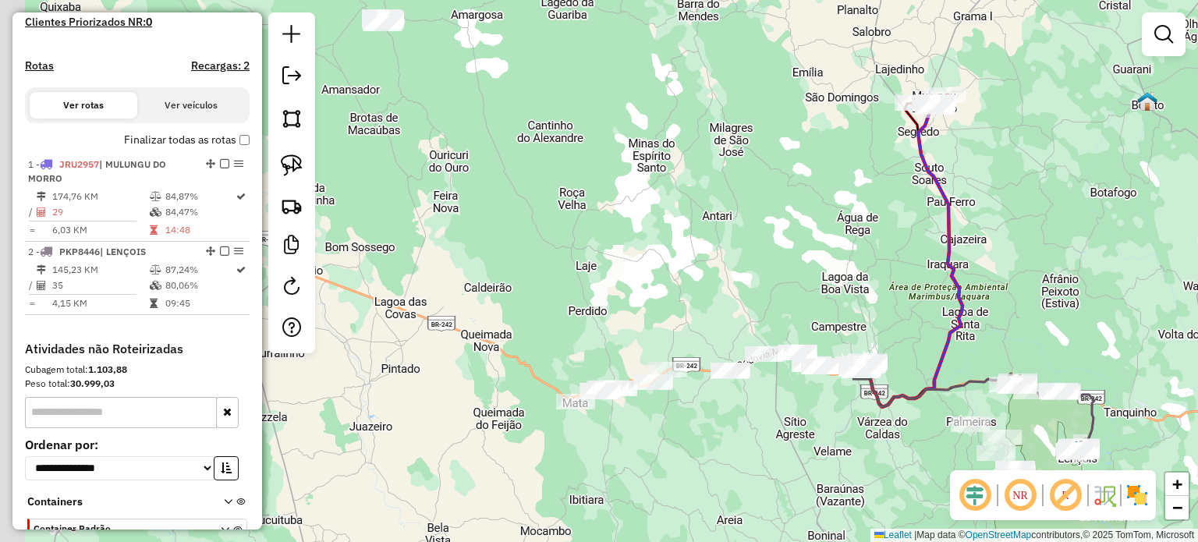
drag, startPoint x: 831, startPoint y: 316, endPoint x: 896, endPoint y: 316, distance: 64.7
click at [902, 321] on div "Janela de atendimento Grade de atendimento Capacidade Transportadoras Veículos …" at bounding box center [599, 271] width 1198 height 542
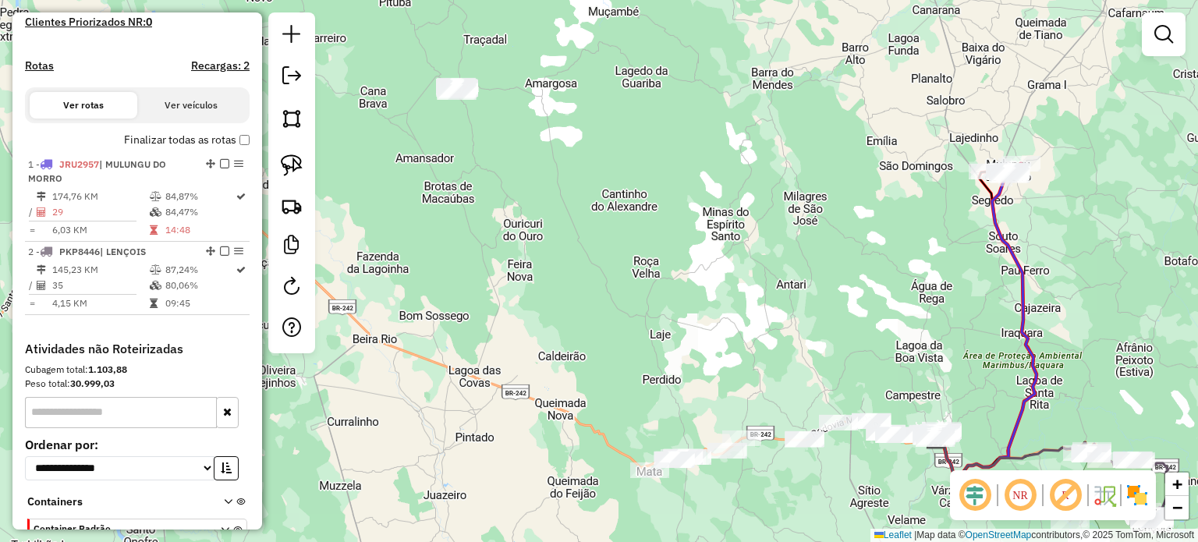
drag, startPoint x: 590, startPoint y: 154, endPoint x: 685, endPoint y: 233, distance: 123.5
click at [685, 233] on div "Janela de atendimento Grade de atendimento Capacidade Transportadoras Veículos …" at bounding box center [599, 271] width 1198 height 542
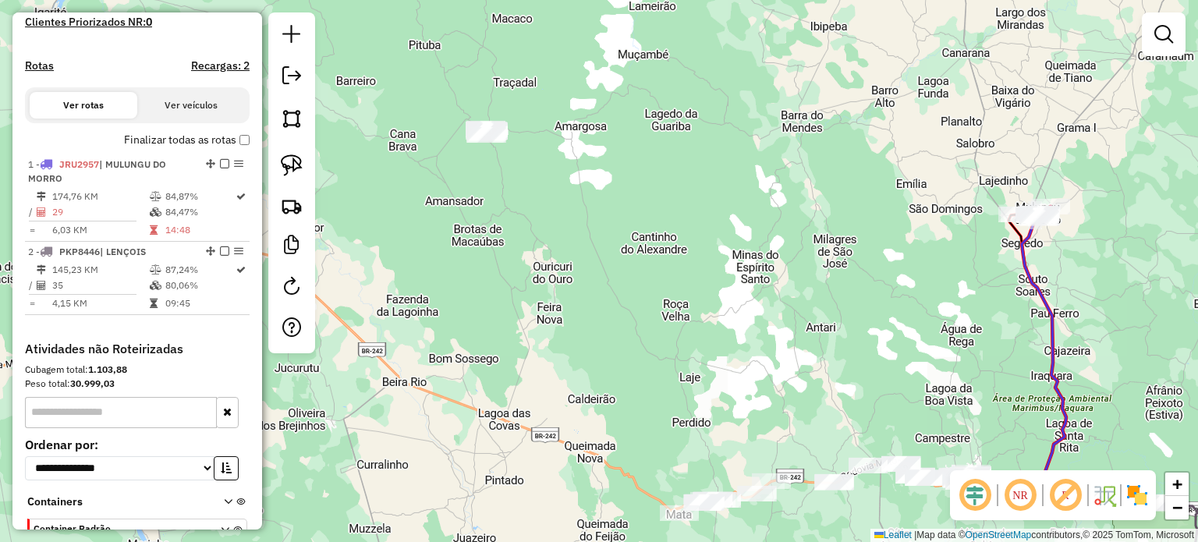
click at [559, 149] on div "Janela de atendimento Grade de atendimento Capacidade Transportadoras Veículos …" at bounding box center [599, 271] width 1198 height 542
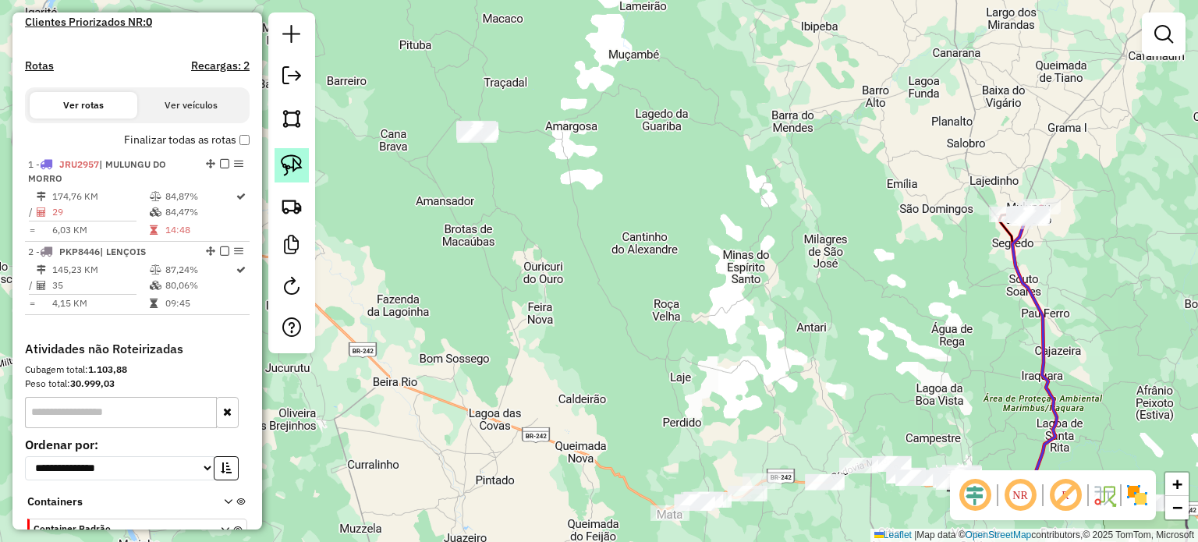
click at [285, 169] on img at bounding box center [292, 165] width 22 height 22
drag, startPoint x: 420, startPoint y: 131, endPoint x: 490, endPoint y: 165, distance: 78.1
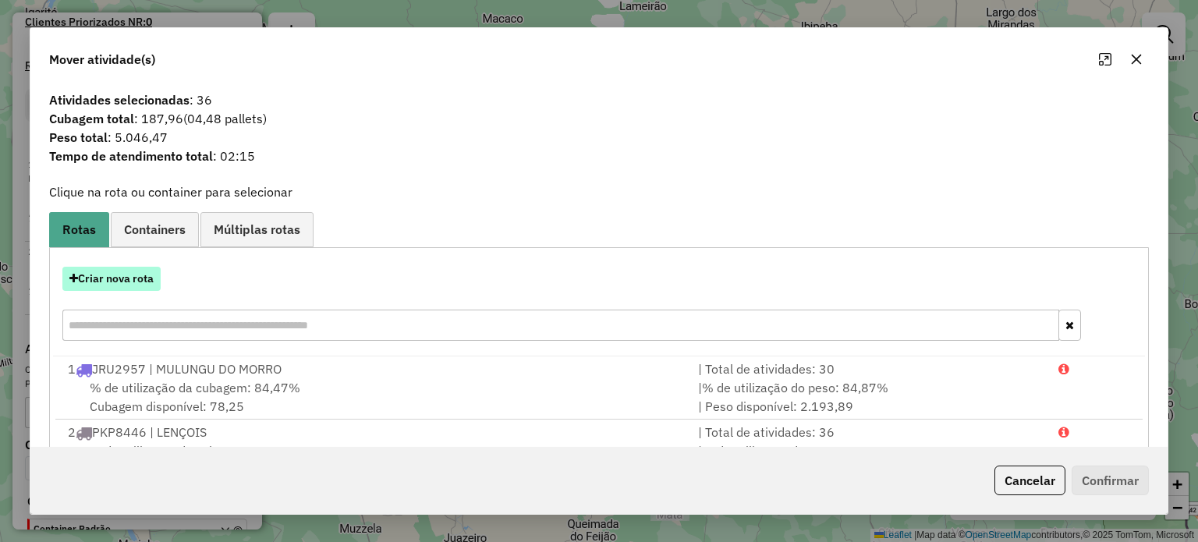
click at [139, 283] on button "Criar nova rota" at bounding box center [111, 279] width 98 height 24
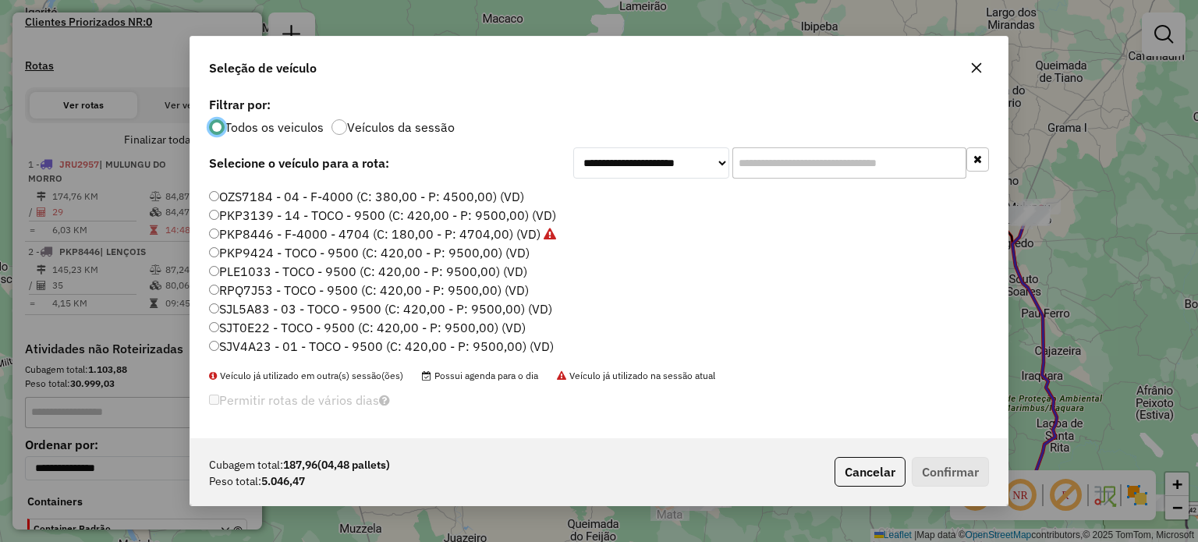
scroll to position [147, 0]
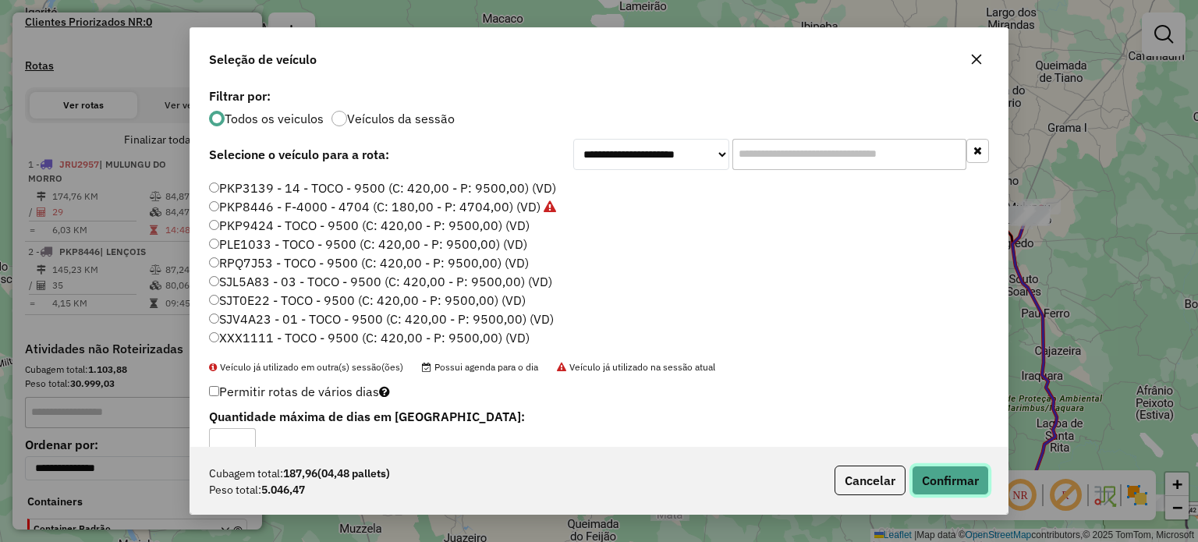
click at [962, 483] on button "Confirmar" at bounding box center [950, 481] width 77 height 30
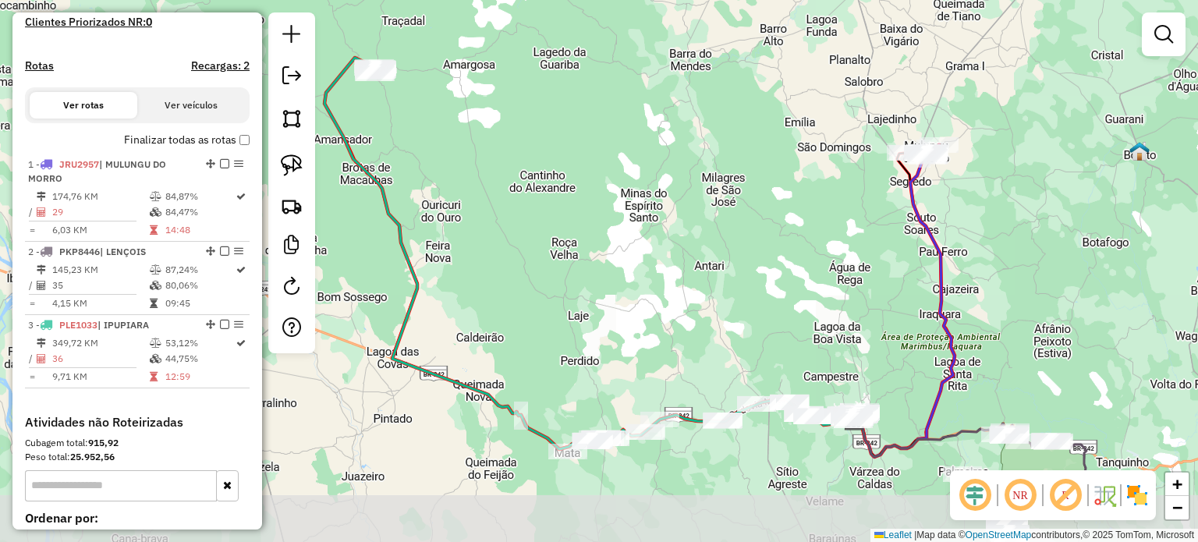
drag, startPoint x: 739, startPoint y: 366, endPoint x: 649, endPoint y: 302, distance: 110.8
click at [644, 303] on div "Janela de atendimento Grade de atendimento Capacidade Transportadoras Veículos …" at bounding box center [599, 271] width 1198 height 542
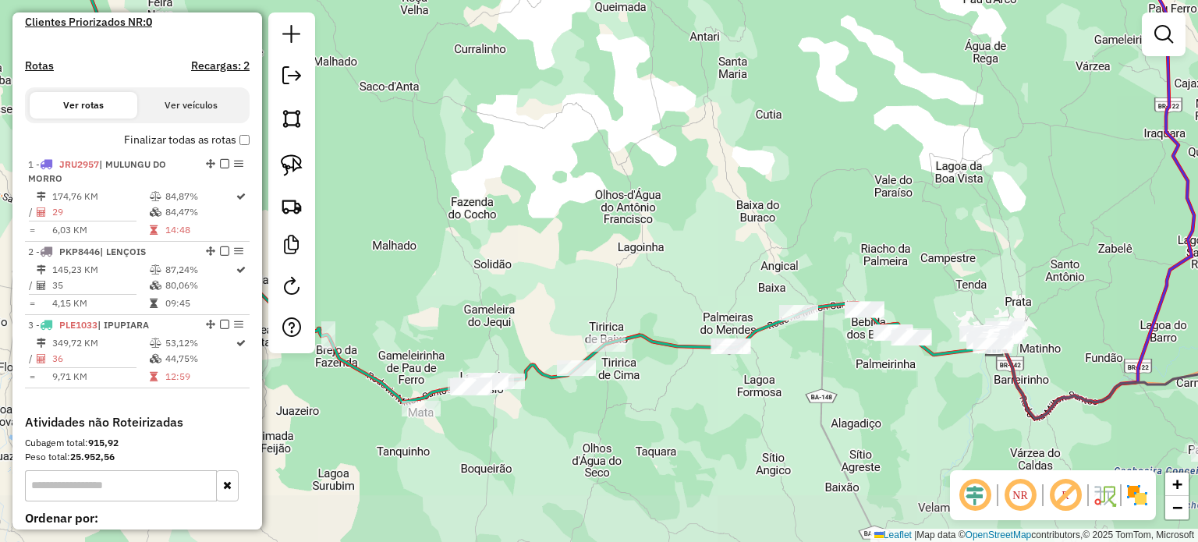
drag, startPoint x: 789, startPoint y: 367, endPoint x: 853, endPoint y: 228, distance: 153.3
click at [853, 228] on div "Janela de atendimento Grade de atendimento Capacidade Transportadoras Veículos …" at bounding box center [599, 271] width 1198 height 542
click at [296, 158] on img at bounding box center [292, 165] width 22 height 22
drag, startPoint x: 974, startPoint y: 371, endPoint x: 987, endPoint y: 371, distance: 12.5
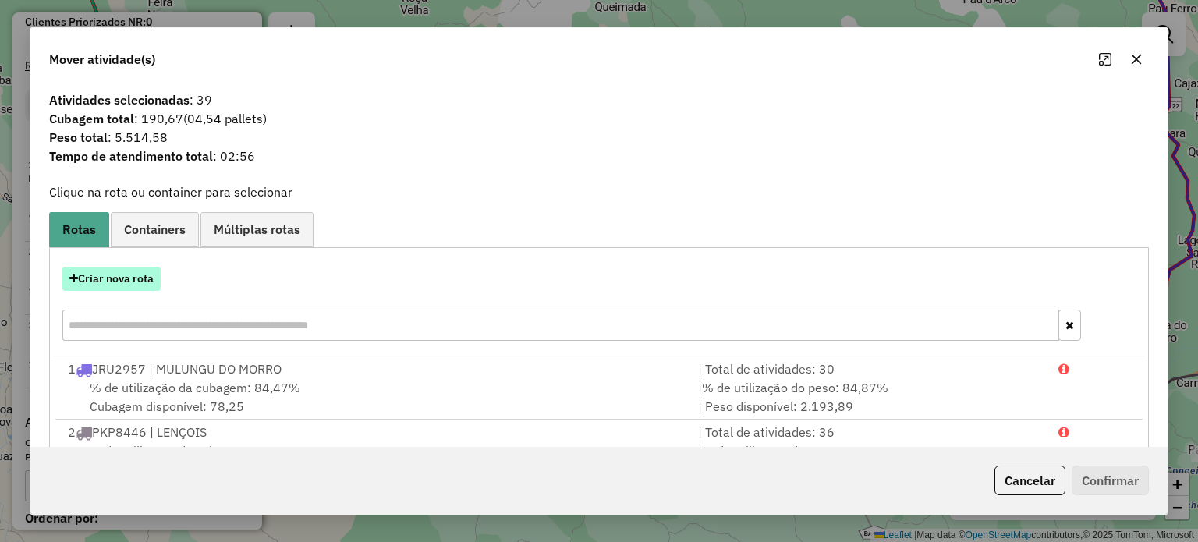
click at [125, 283] on button "Criar nova rota" at bounding box center [111, 279] width 98 height 24
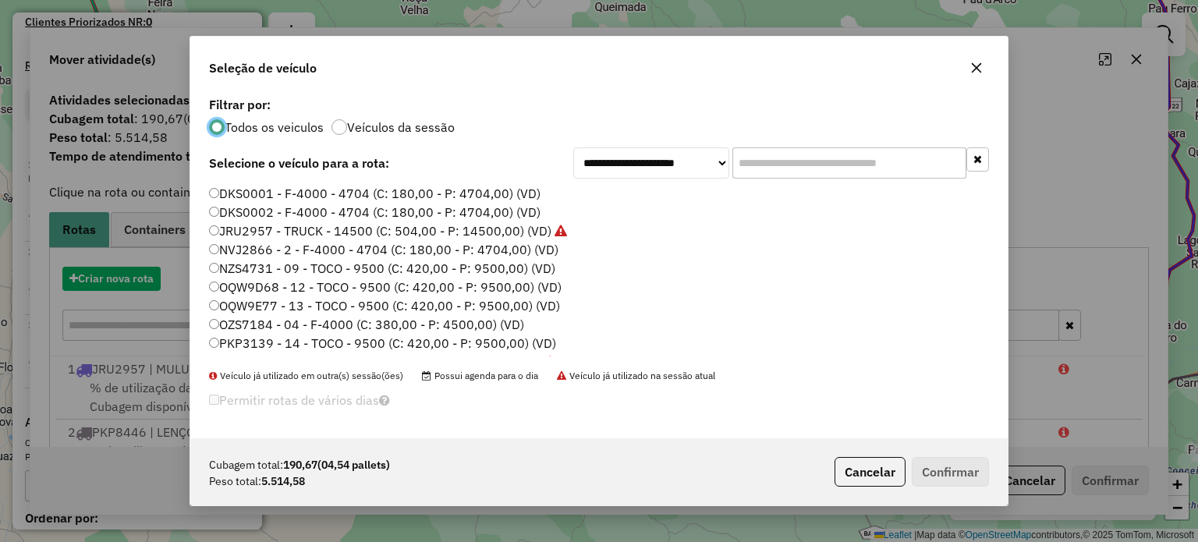
scroll to position [8, 5]
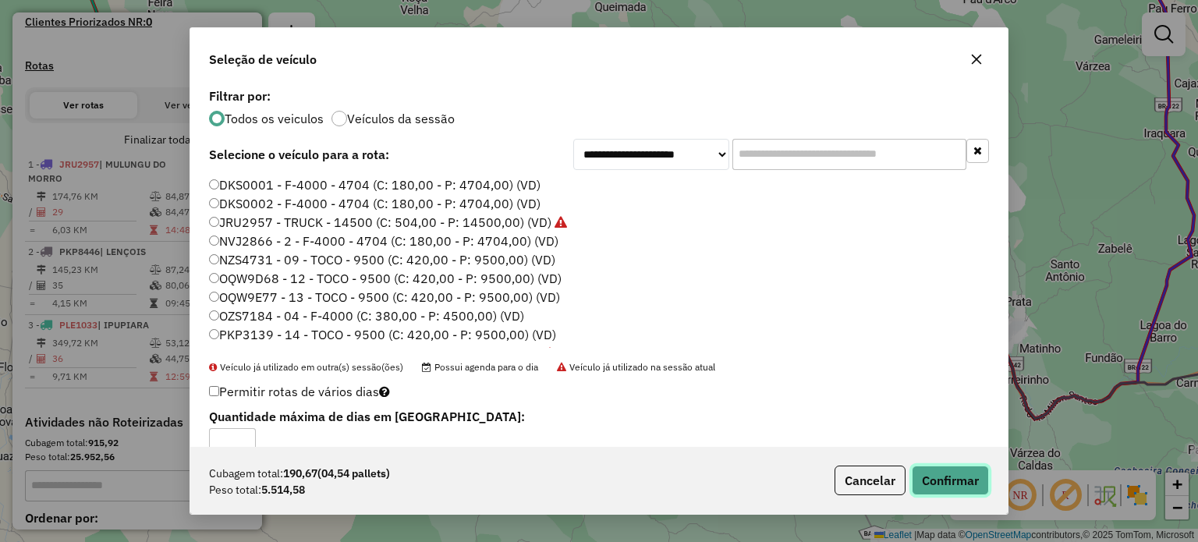
click at [935, 487] on button "Confirmar" at bounding box center [950, 481] width 77 height 30
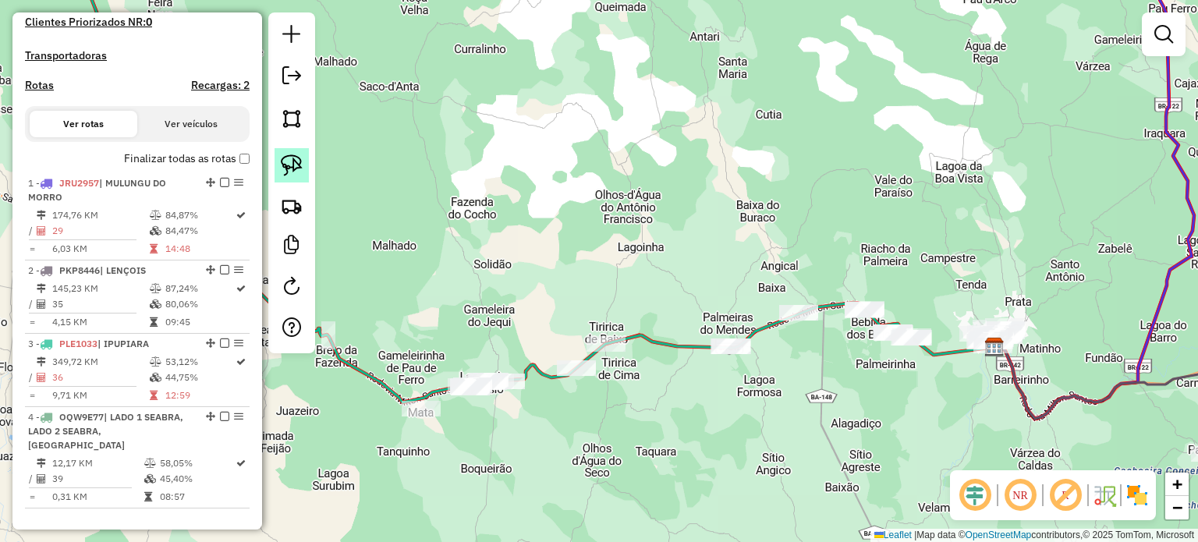
click at [285, 163] on img at bounding box center [292, 165] width 22 height 22
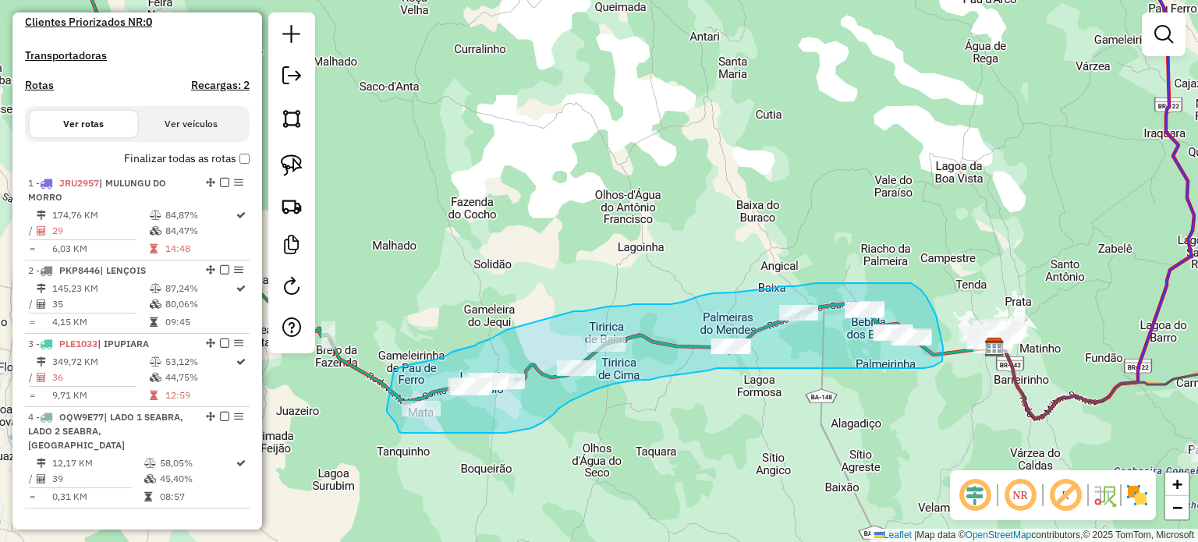
drag, startPoint x: 394, startPoint y: 371, endPoint x: 385, endPoint y: 402, distance: 32.6
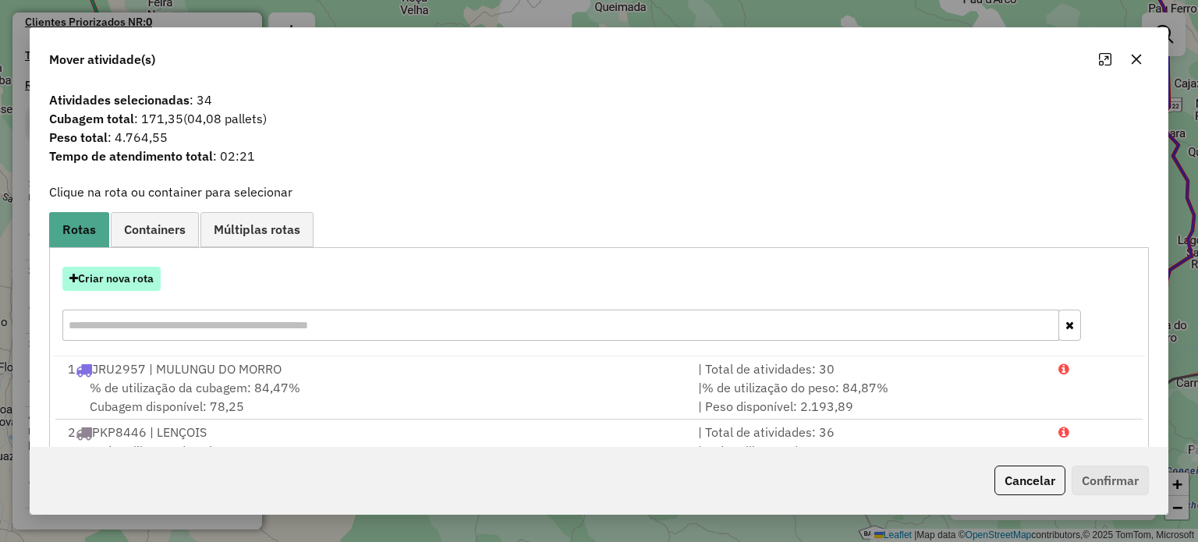
click at [133, 283] on button "Criar nova rota" at bounding box center [111, 279] width 98 height 24
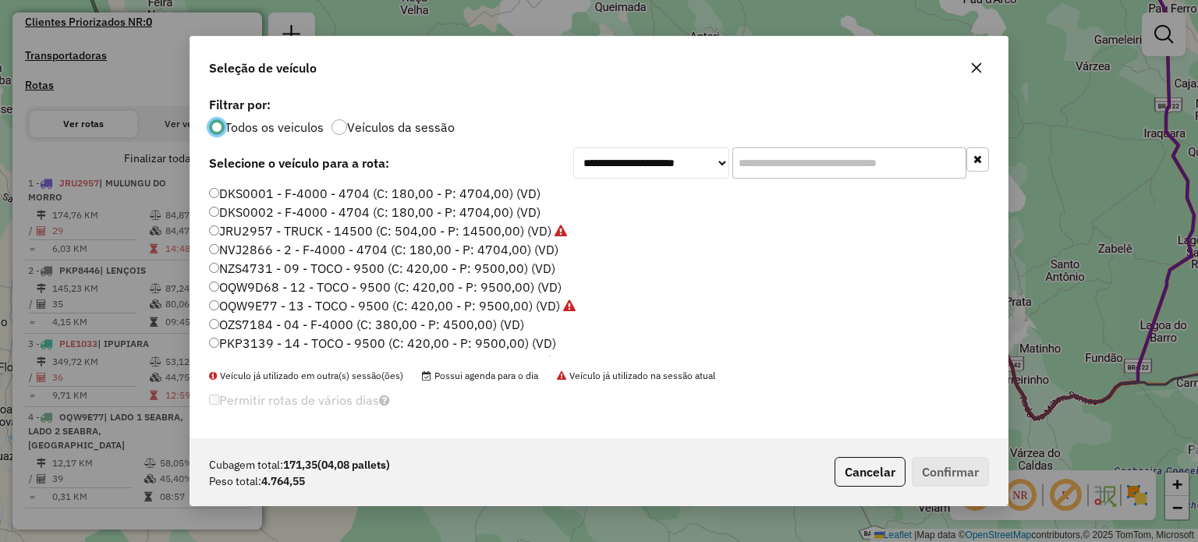
scroll to position [78, 0]
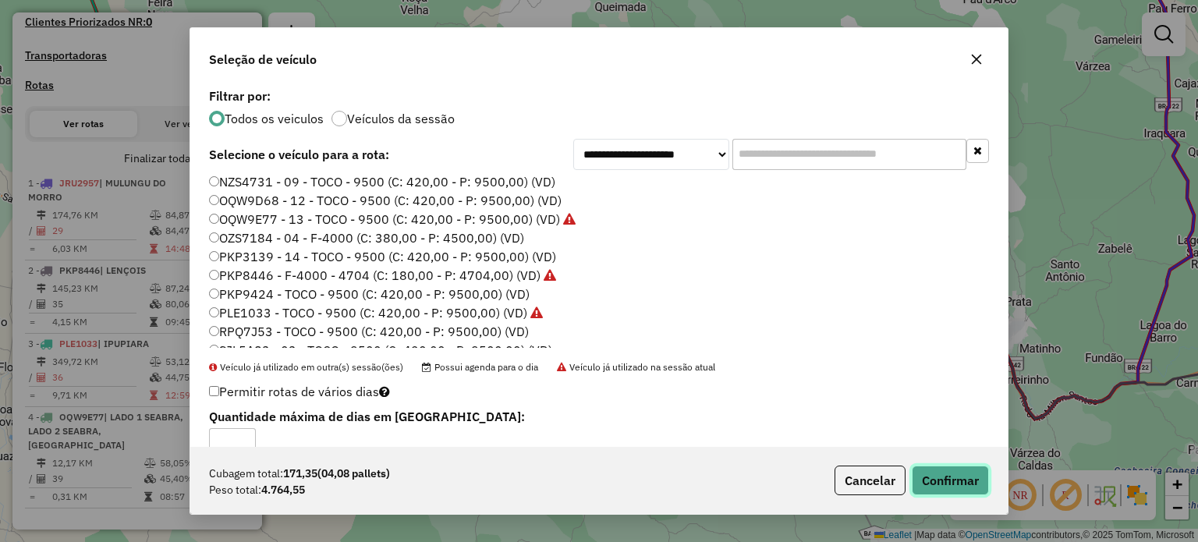
click at [954, 483] on button "Confirmar" at bounding box center [950, 481] width 77 height 30
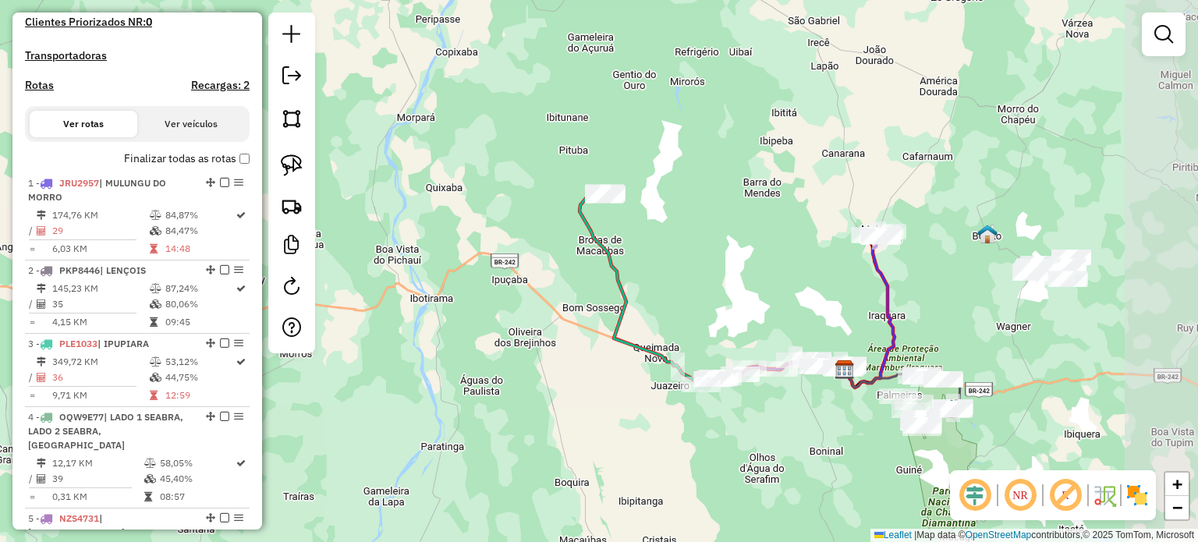
drag, startPoint x: 1006, startPoint y: 326, endPoint x: 884, endPoint y: 314, distance: 123.1
click at [884, 314] on icon at bounding box center [870, 312] width 50 height 152
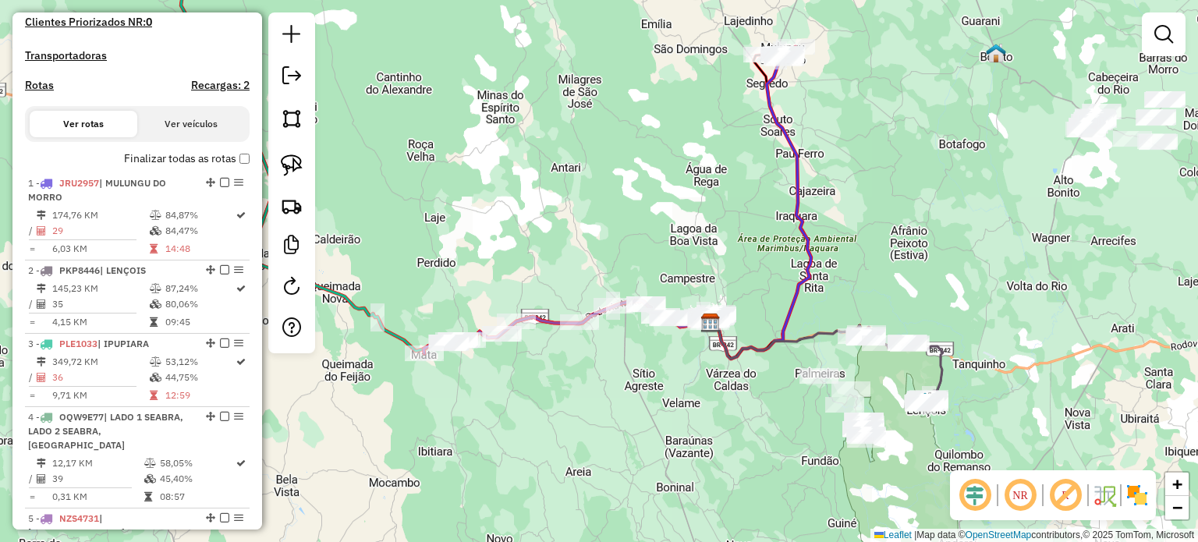
drag, startPoint x: 977, startPoint y: 392, endPoint x: 988, endPoint y: 342, distance: 51.3
click at [988, 342] on div "Janela de atendimento Grade de atendimento Capacidade Transportadoras Veículos …" at bounding box center [599, 271] width 1198 height 542
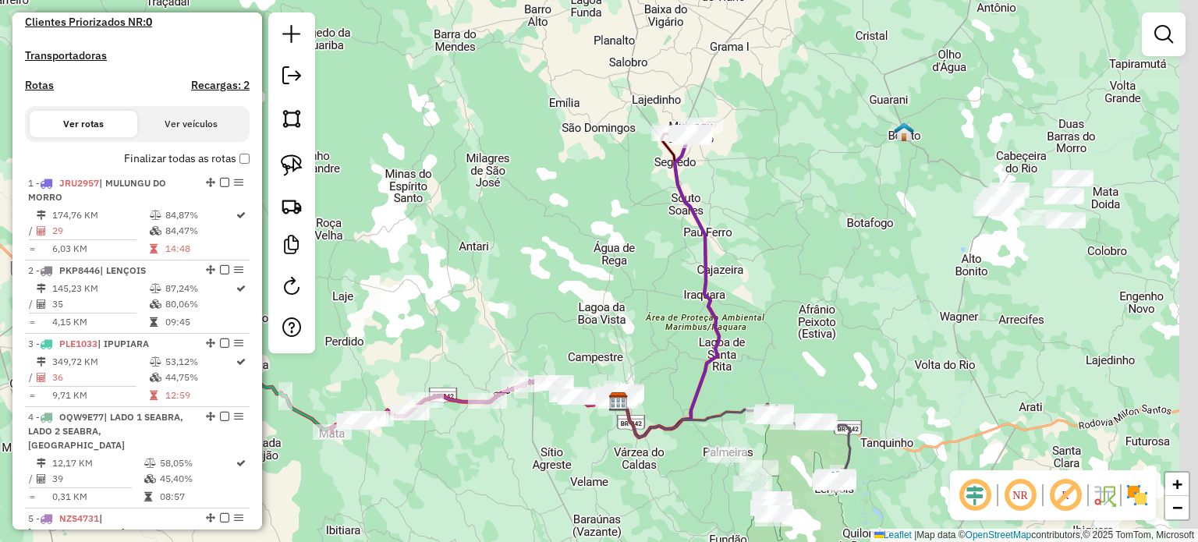
drag, startPoint x: 1013, startPoint y: 303, endPoint x: 939, endPoint y: 361, distance: 94.4
click at [939, 361] on div "Janela de atendimento Grade de atendimento Capacidade Transportadoras Veículos …" at bounding box center [599, 271] width 1198 height 542
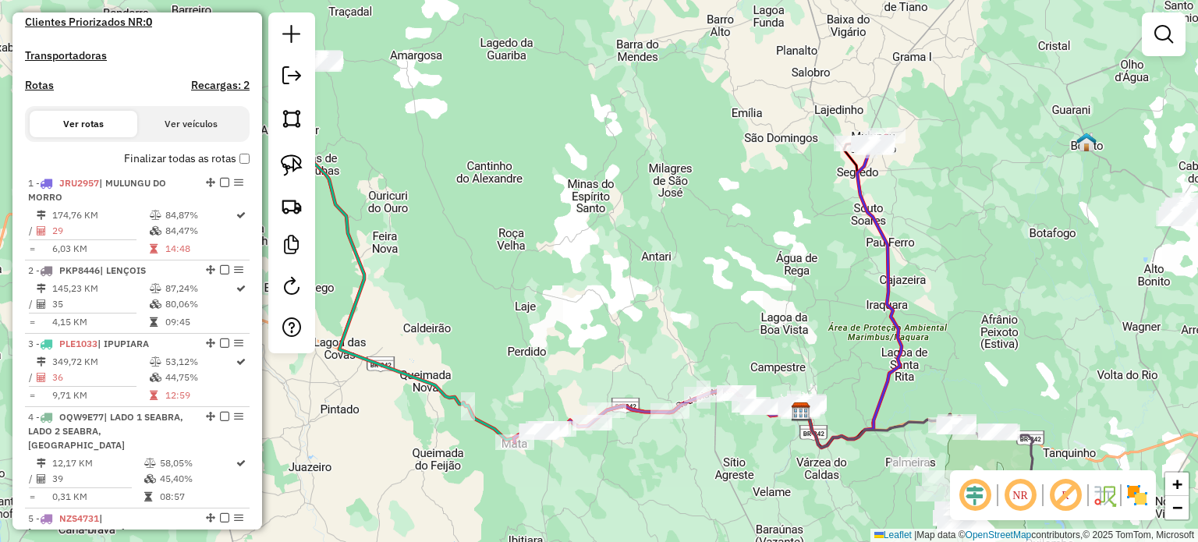
drag, startPoint x: 779, startPoint y: 303, endPoint x: 970, endPoint y: 293, distance: 190.6
click at [970, 293] on div "Janela de atendimento Grade de atendimento Capacidade Transportadoras Veículos …" at bounding box center [599, 271] width 1198 height 542
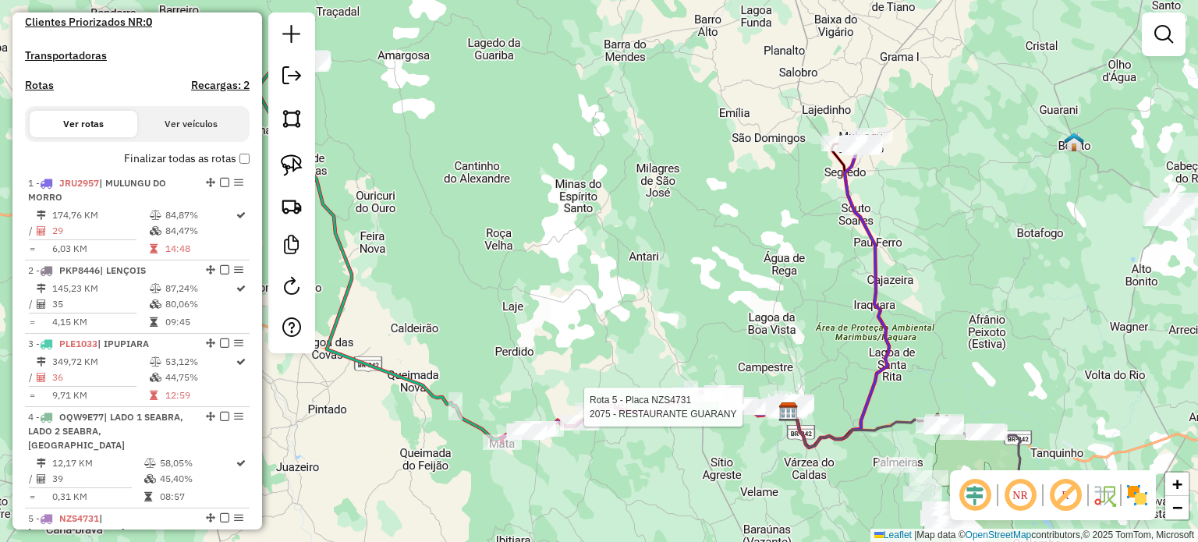
select select "*********"
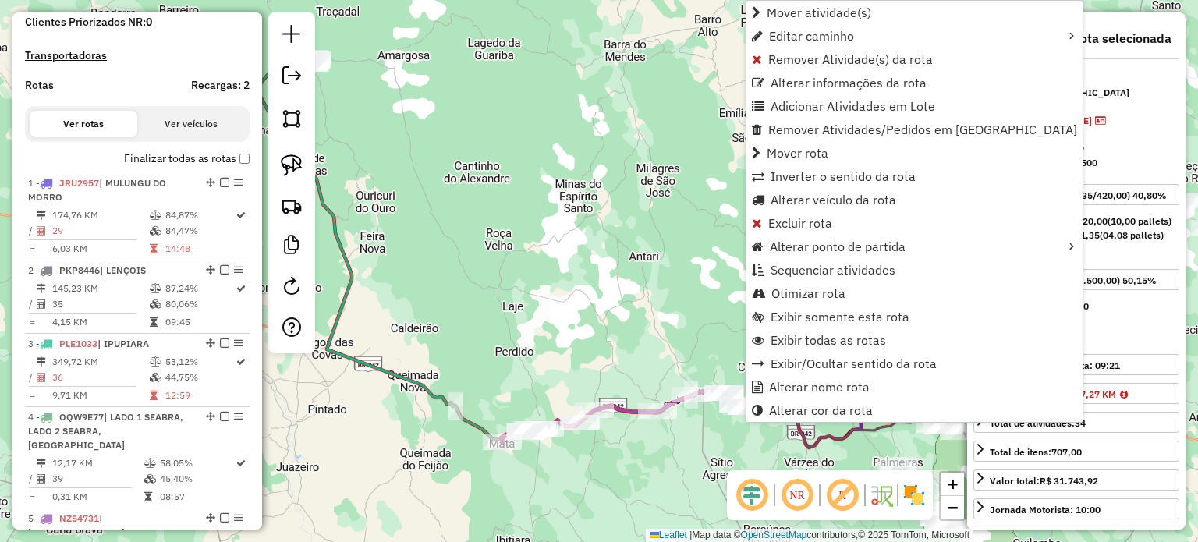
scroll to position [786, 0]
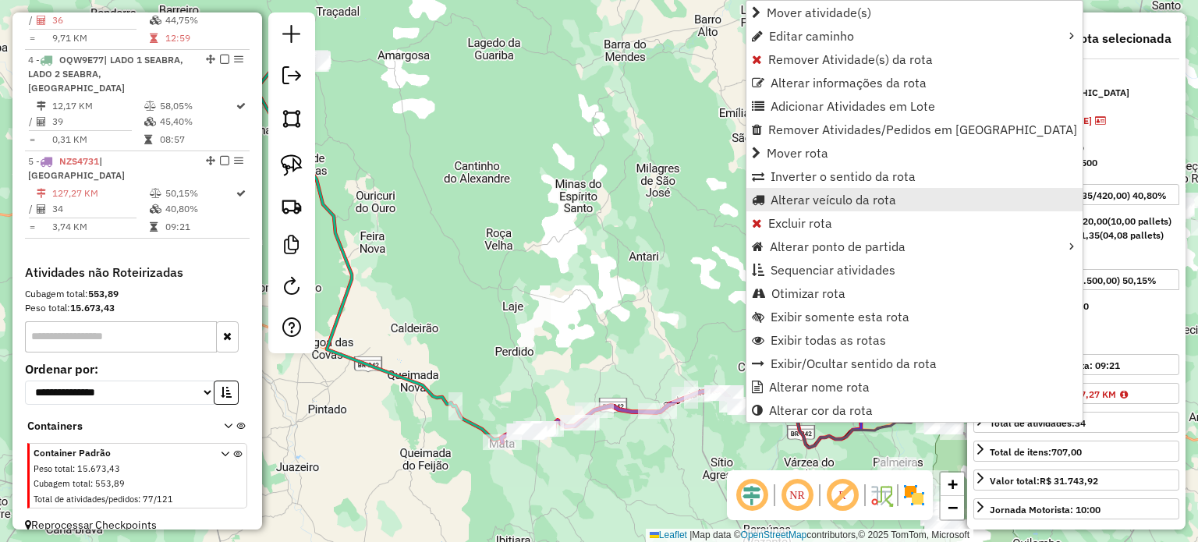
click at [822, 193] on span "Alterar veículo da rota" at bounding box center [834, 199] width 126 height 12
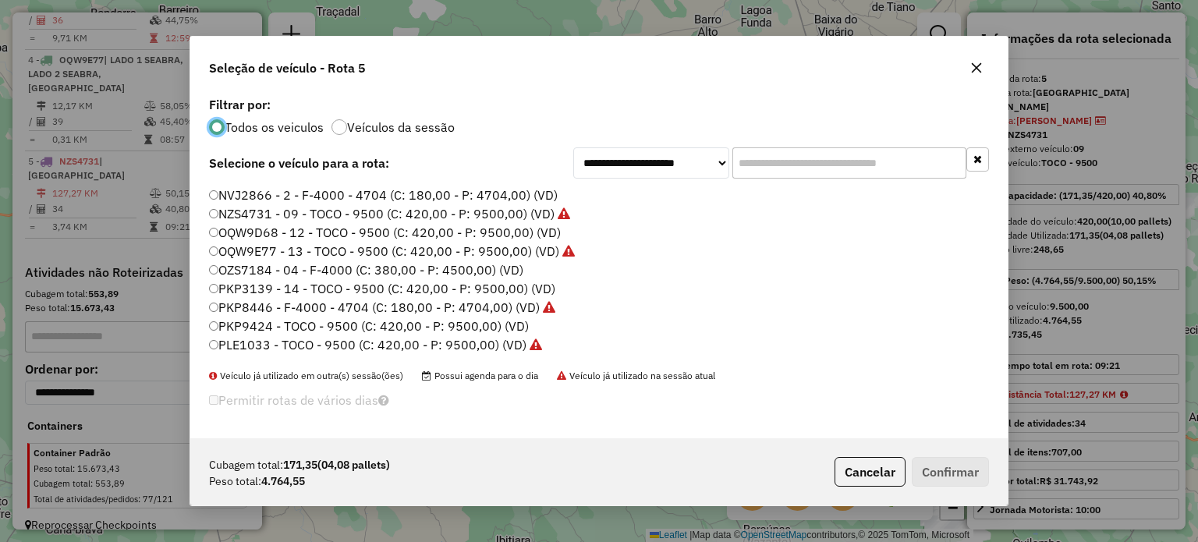
scroll to position [78, 0]
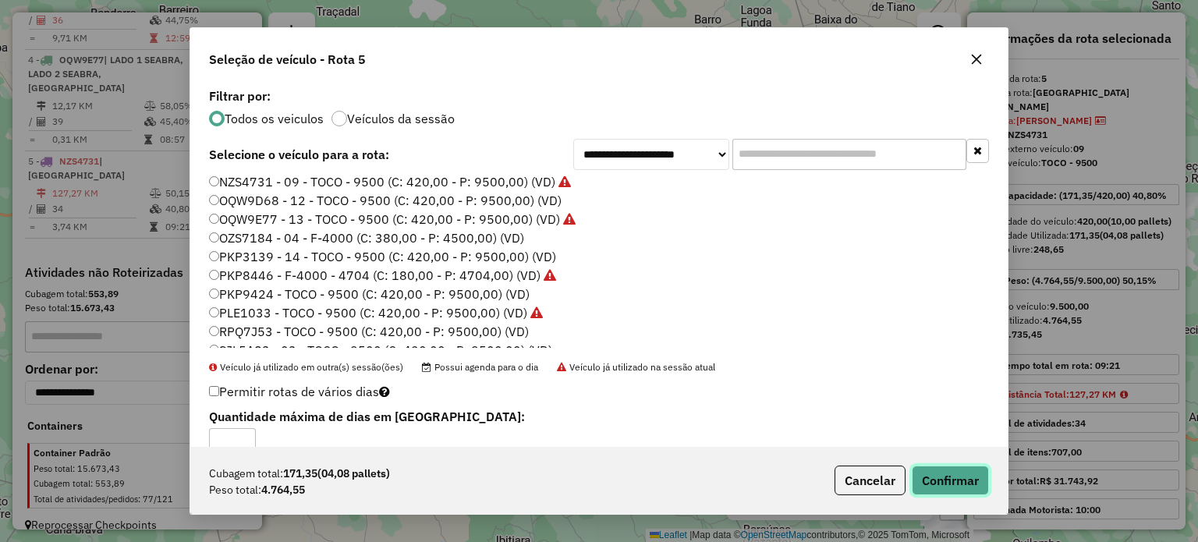
click at [937, 473] on button "Confirmar" at bounding box center [950, 481] width 77 height 30
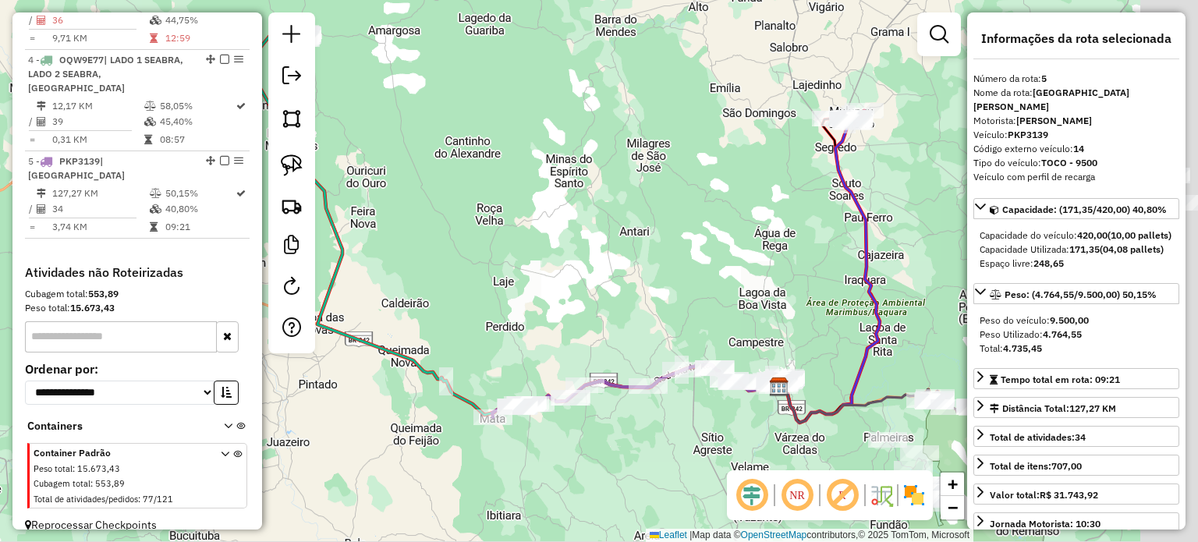
drag, startPoint x: 793, startPoint y: 310, endPoint x: 636, endPoint y: 344, distance: 160.5
click at [637, 344] on div "Janela de atendimento Grade de atendimento Capacidade Transportadoras Veículos …" at bounding box center [599, 271] width 1198 height 542
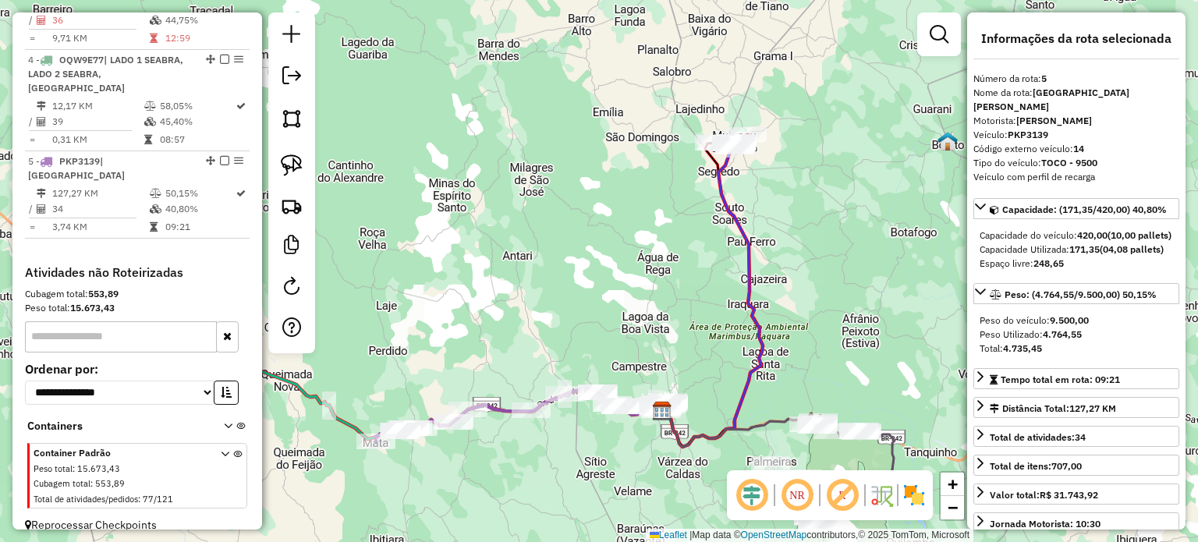
drag, startPoint x: 871, startPoint y: 246, endPoint x: 838, endPoint y: 246, distance: 32.8
click at [838, 246] on div "Janela de atendimento Grade de atendimento Capacidade Transportadoras Veículos …" at bounding box center [599, 271] width 1198 height 542
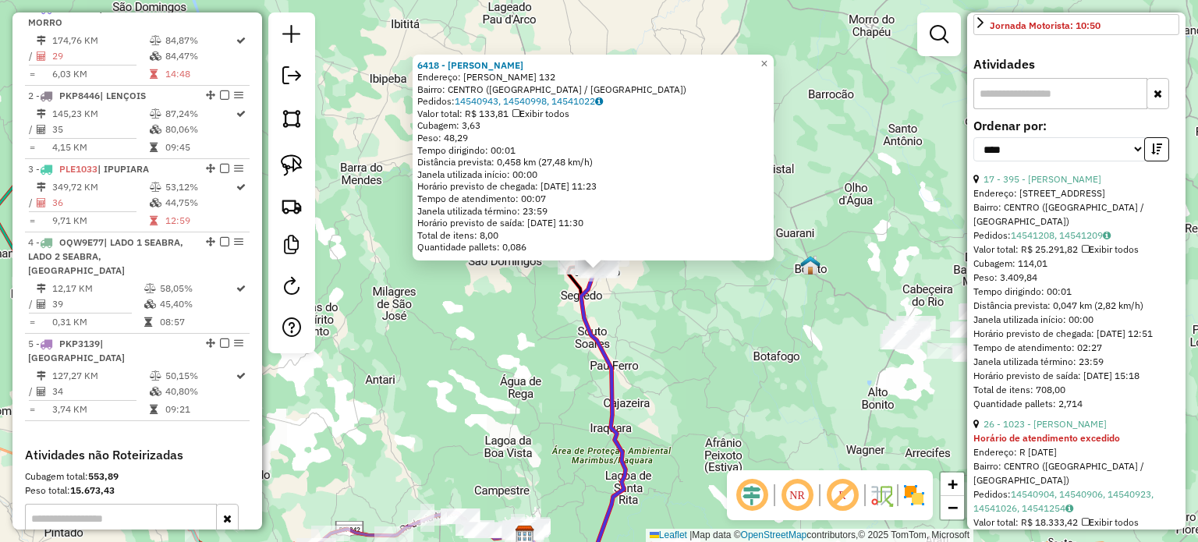
scroll to position [468, 0]
click at [883, 227] on div "6418 - RICARDO SILVA BOAVEN Endereço: MARIO RIBEIRO 132 Bairro: CENTRO (MULUNGU…" at bounding box center [599, 271] width 1198 height 542
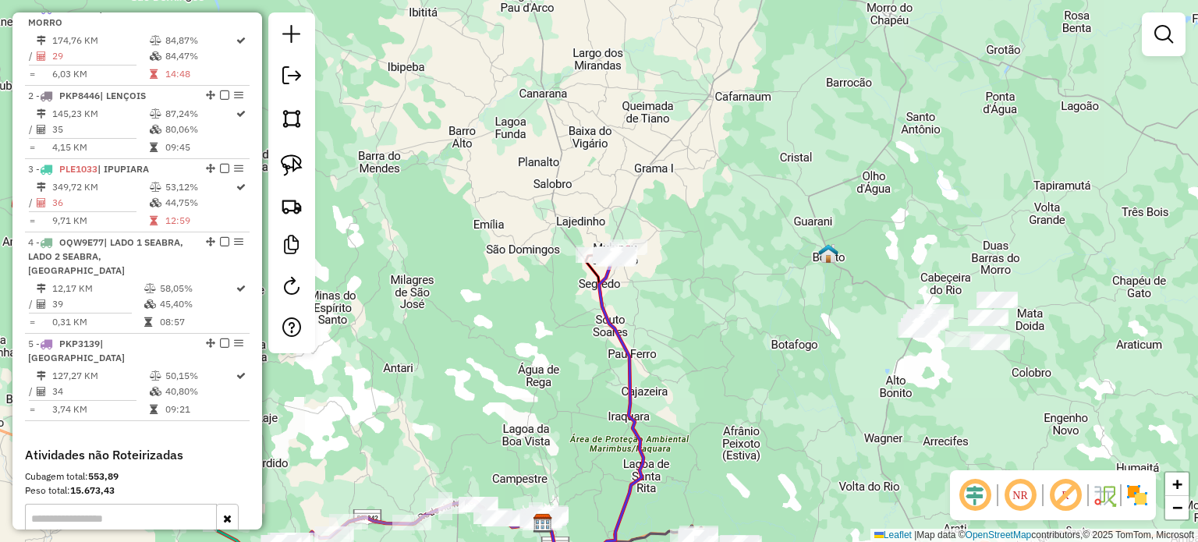
drag, startPoint x: 680, startPoint y: 352, endPoint x: 789, endPoint y: 280, distance: 130.7
click at [789, 280] on div "Janela de atendimento Grade de atendimento Capacidade Transportadoras Veículos …" at bounding box center [599, 271] width 1198 height 542
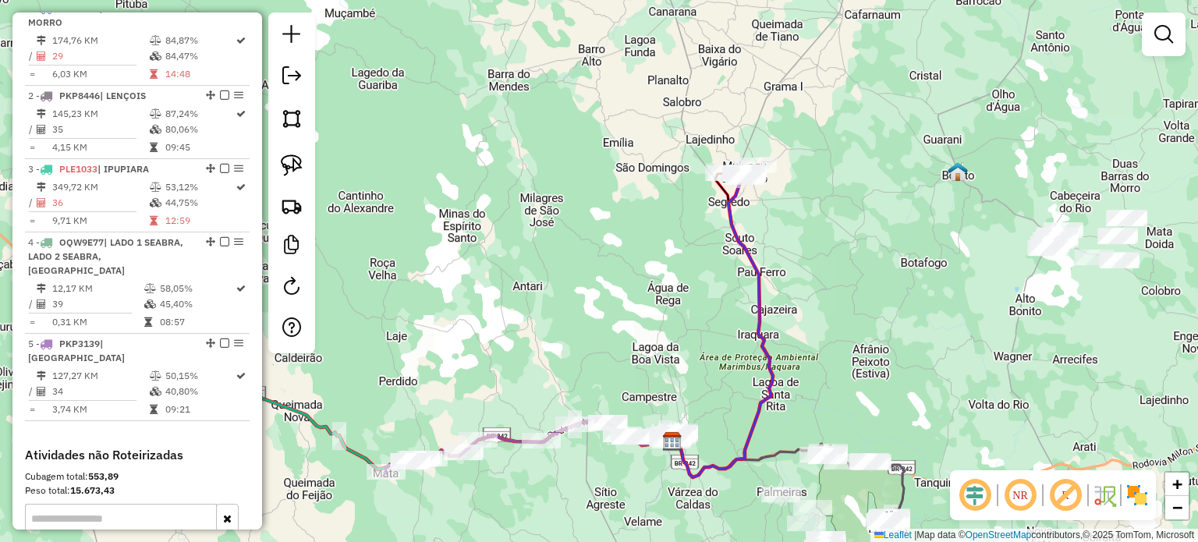
click at [799, 295] on div "Janela de atendimento Grade de atendimento Capacidade Transportadoras Veículos …" at bounding box center [599, 271] width 1198 height 542
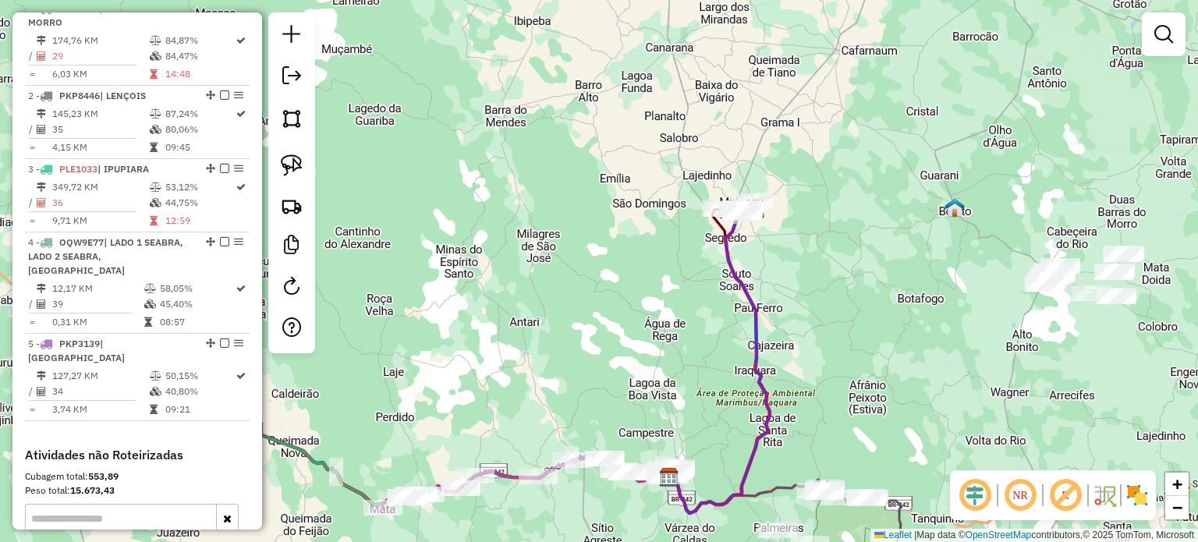
drag, startPoint x: 821, startPoint y: 232, endPoint x: 821, endPoint y: 242, distance: 10.2
click at [821, 242] on div "Janela de atendimento Grade de atendimento Capacidade Transportadoras Veículos …" at bounding box center [599, 271] width 1198 height 542
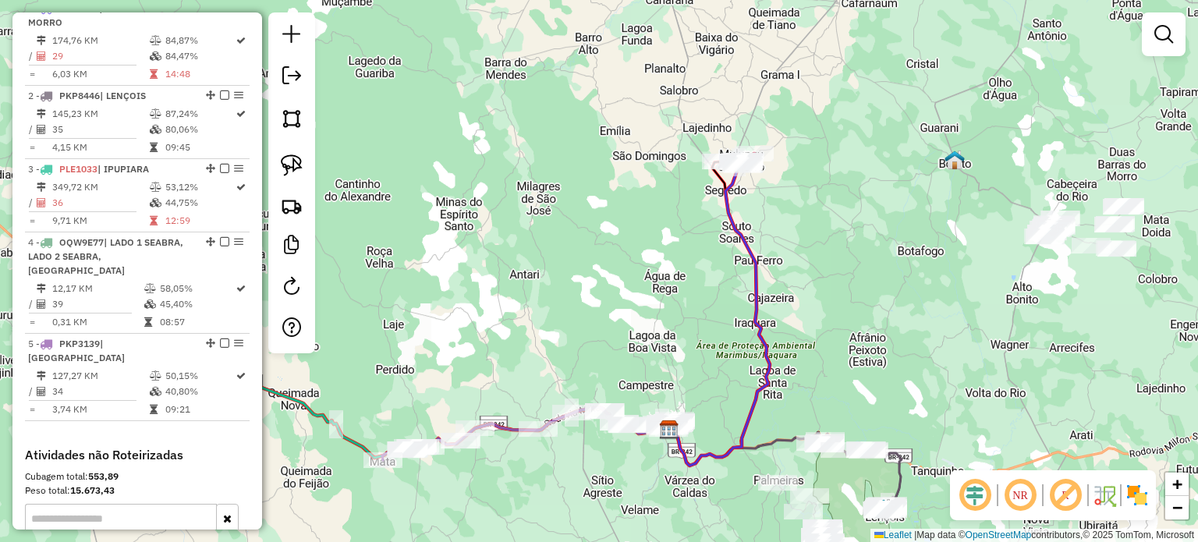
drag, startPoint x: 833, startPoint y: 328, endPoint x: 833, endPoint y: 268, distance: 60.1
click at [833, 268] on div "Janela de atendimento Grade de atendimento Capacidade Transportadoras Veículos …" at bounding box center [599, 271] width 1198 height 542
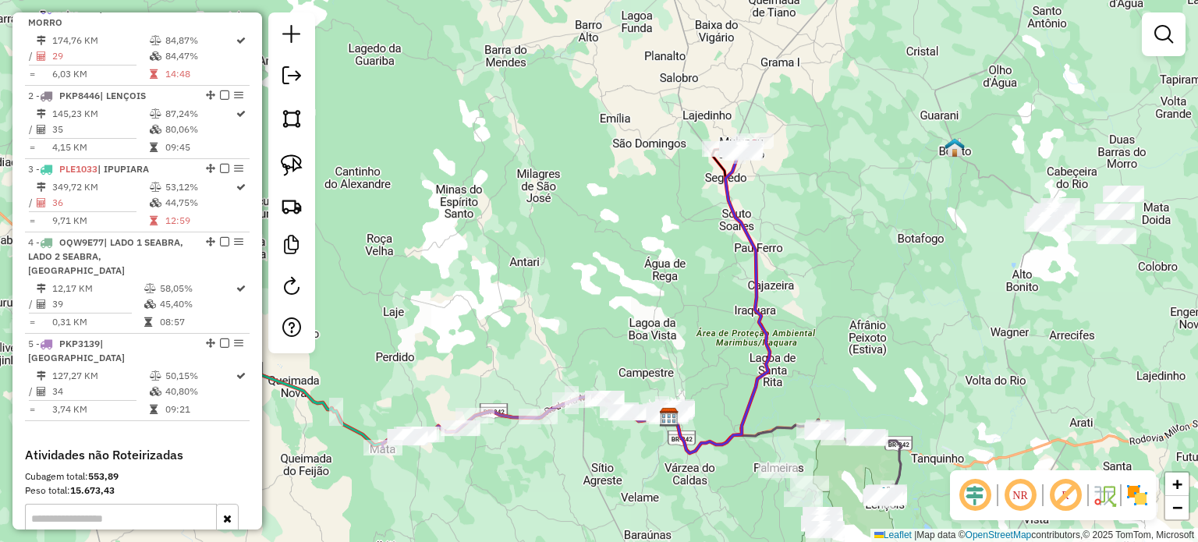
drag, startPoint x: 839, startPoint y: 279, endPoint x: 822, endPoint y: 246, distance: 37.7
click at [822, 246] on div "Janela de atendimento Grade de atendimento Capacidade Transportadoras Veículos …" at bounding box center [599, 271] width 1198 height 542
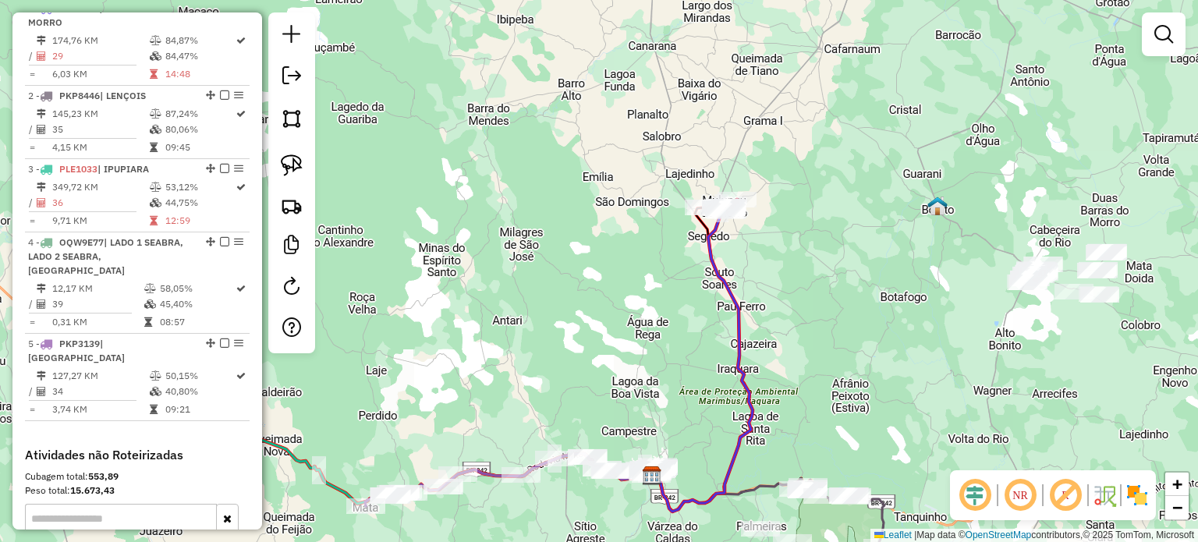
drag, startPoint x: 817, startPoint y: 178, endPoint x: 819, endPoint y: 289, distance: 111.6
click at [821, 293] on div "Janela de atendimento Grade de atendimento Capacidade Transportadoras Veículos …" at bounding box center [599, 271] width 1198 height 542
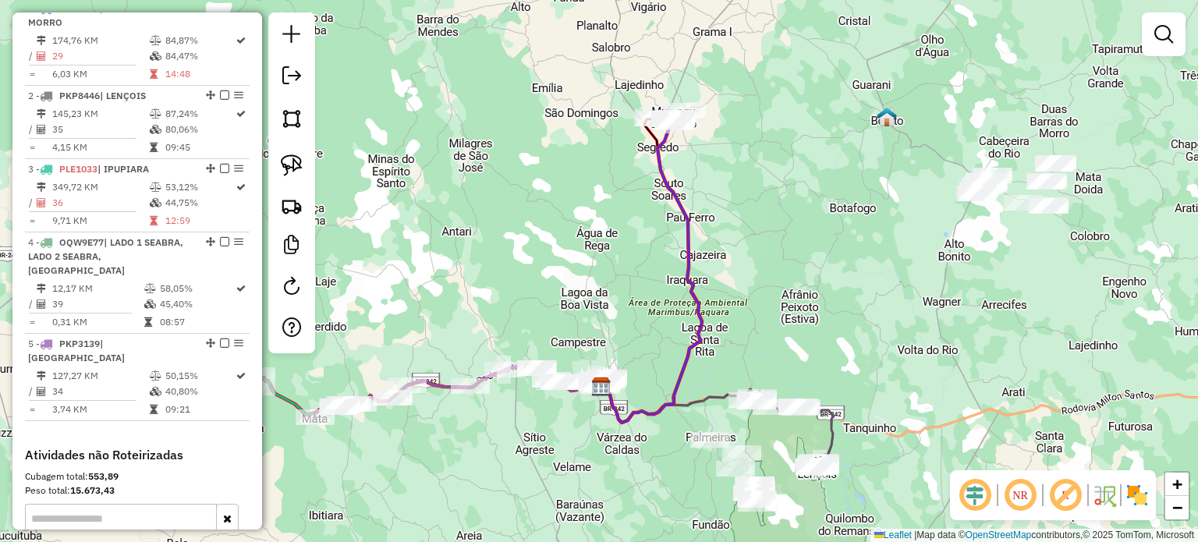
drag, startPoint x: 845, startPoint y: 344, endPoint x: 794, endPoint y: 258, distance: 99.7
click at [794, 258] on div "Janela de atendimento Grade de atendimento Capacidade Transportadoras Veículos …" at bounding box center [599, 271] width 1198 height 542
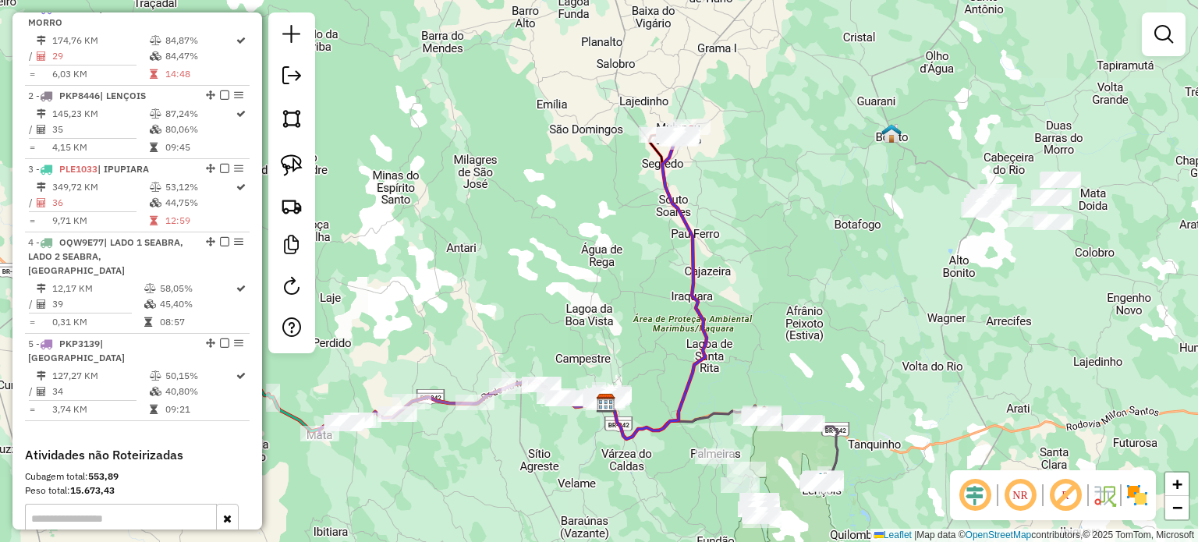
drag, startPoint x: 751, startPoint y: 183, endPoint x: 757, endPoint y: 205, distance: 22.7
click at [757, 205] on div "Janela de atendimento Grade de atendimento Capacidade Transportadoras Veículos …" at bounding box center [599, 271] width 1198 height 542
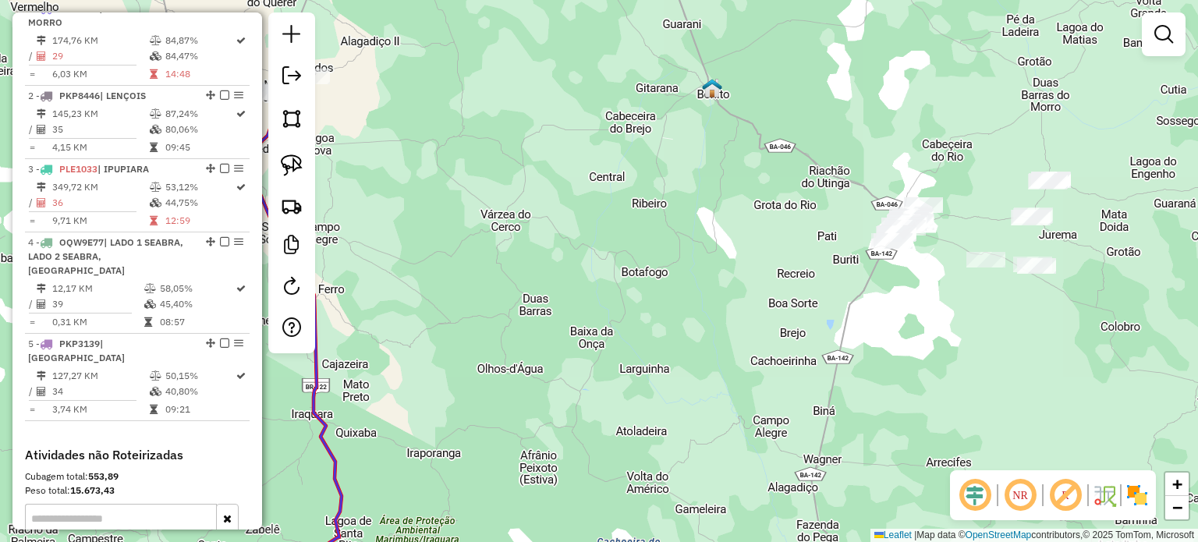
drag, startPoint x: 1030, startPoint y: 203, endPoint x: 837, endPoint y: 267, distance: 203.0
click at [895, 271] on div "Janela de atendimento Grade de atendimento Capacidade Transportadoras Veículos …" at bounding box center [599, 271] width 1198 height 542
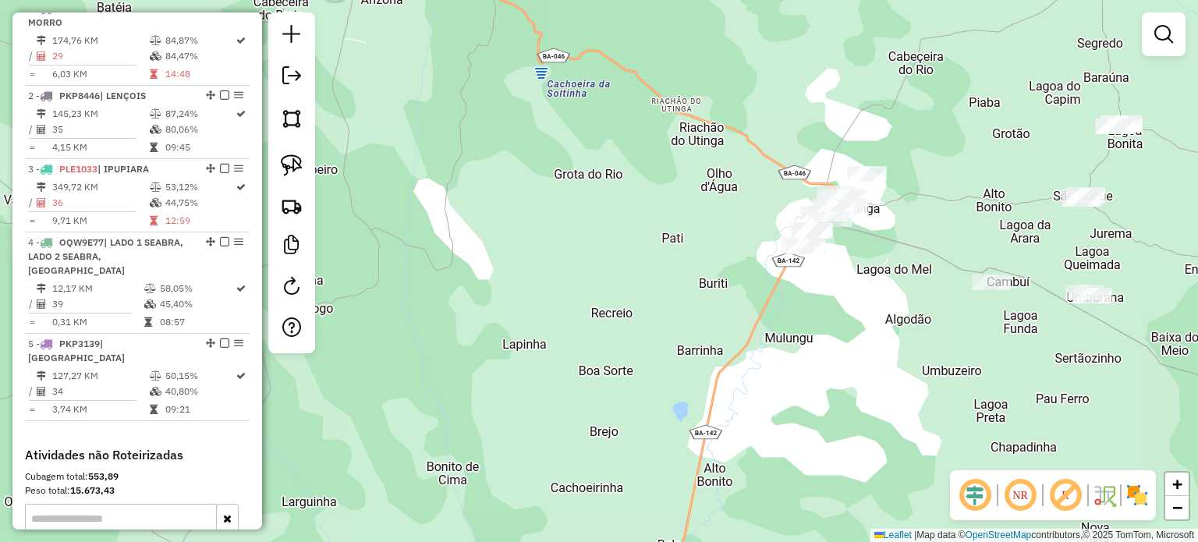
drag, startPoint x: 864, startPoint y: 254, endPoint x: 775, endPoint y: 261, distance: 89.3
click at [775, 261] on div "Janela de atendimento Grade de atendimento Capacidade Transportadoras Veículos …" at bounding box center [599, 271] width 1198 height 542
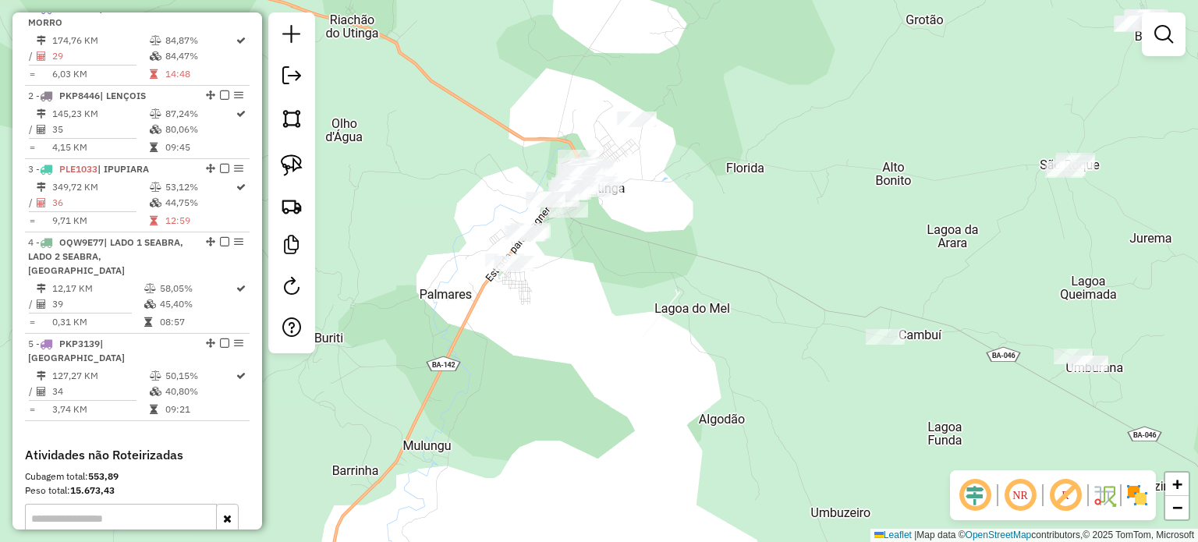
drag, startPoint x: 785, startPoint y: 250, endPoint x: 640, endPoint y: 261, distance: 144.7
click at [640, 261] on div "Janela de atendimento Grade de atendimento Capacidade Transportadoras Veículos …" at bounding box center [599, 271] width 1198 height 542
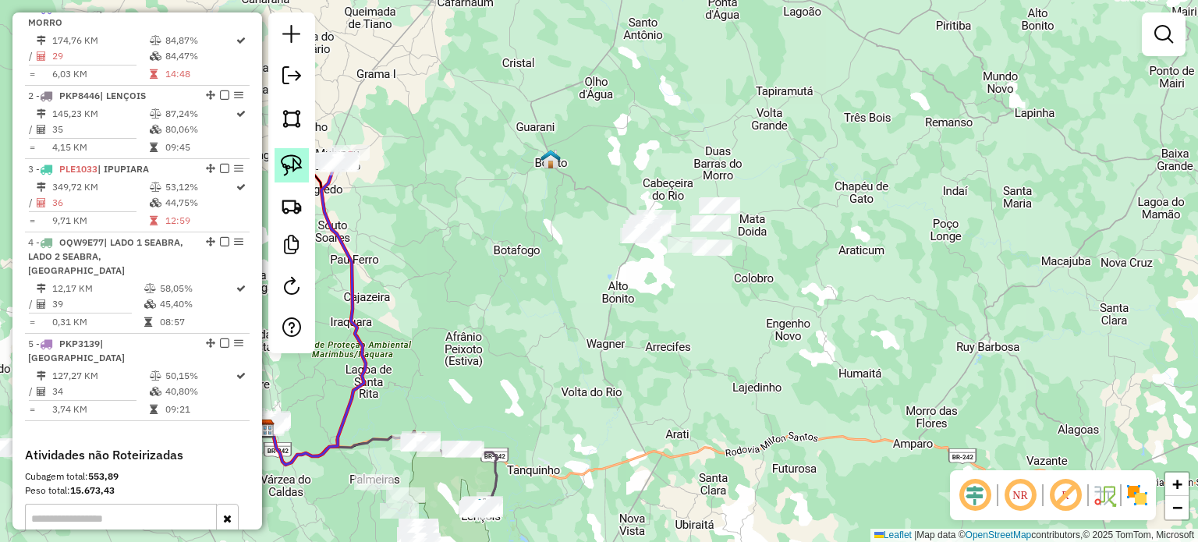
drag, startPoint x: 293, startPoint y: 164, endPoint x: 305, endPoint y: 163, distance: 12.5
click at [293, 164] on img at bounding box center [292, 165] width 22 height 22
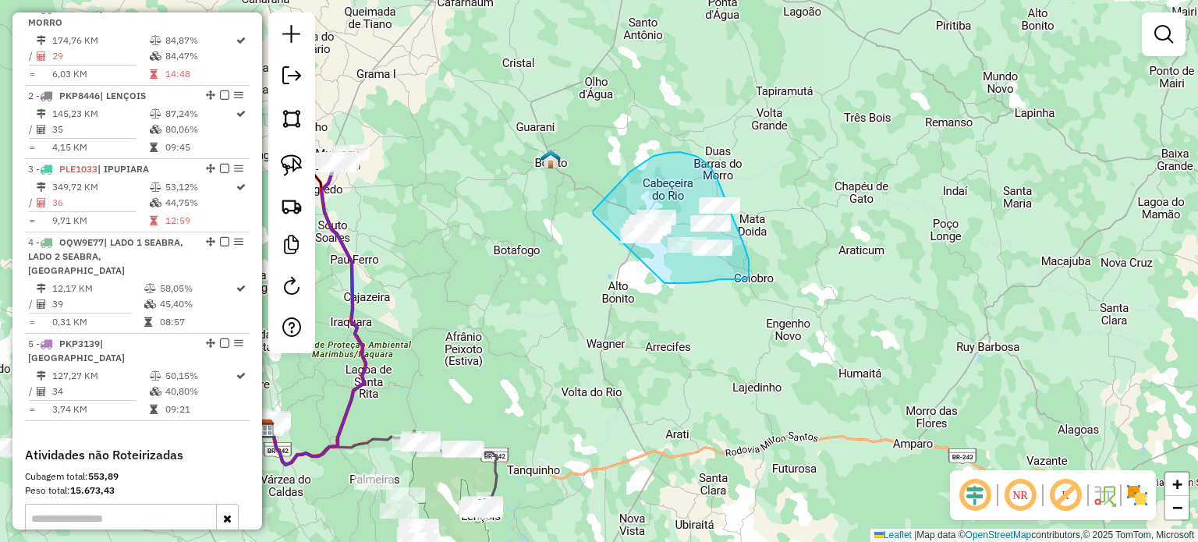
drag, startPoint x: 594, startPoint y: 215, endPoint x: 660, endPoint y: 280, distance: 93.2
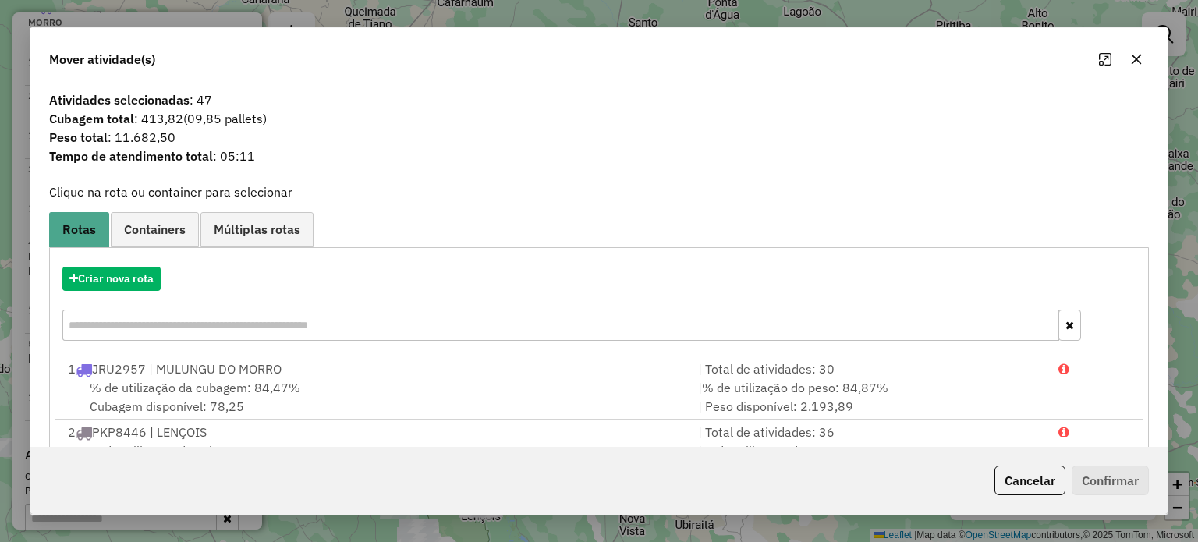
click at [1136, 59] on icon "button" at bounding box center [1136, 59] width 10 height 10
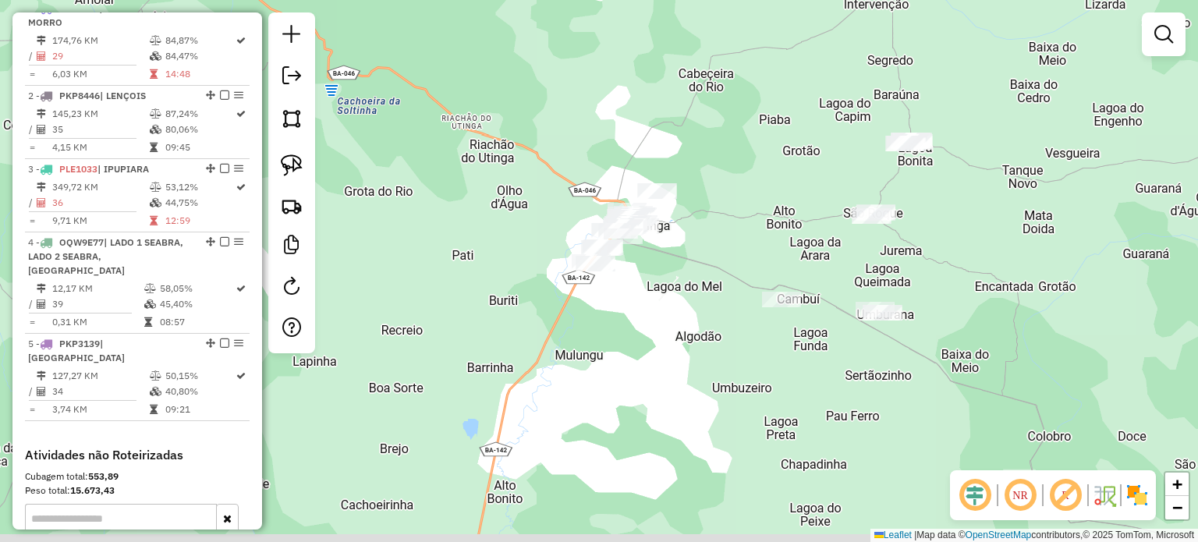
drag, startPoint x: 589, startPoint y: 243, endPoint x: 713, endPoint y: 221, distance: 126.1
click at [715, 221] on div "Janela de atendimento Grade de atendimento Capacidade Transportadoras Veículos …" at bounding box center [599, 271] width 1198 height 542
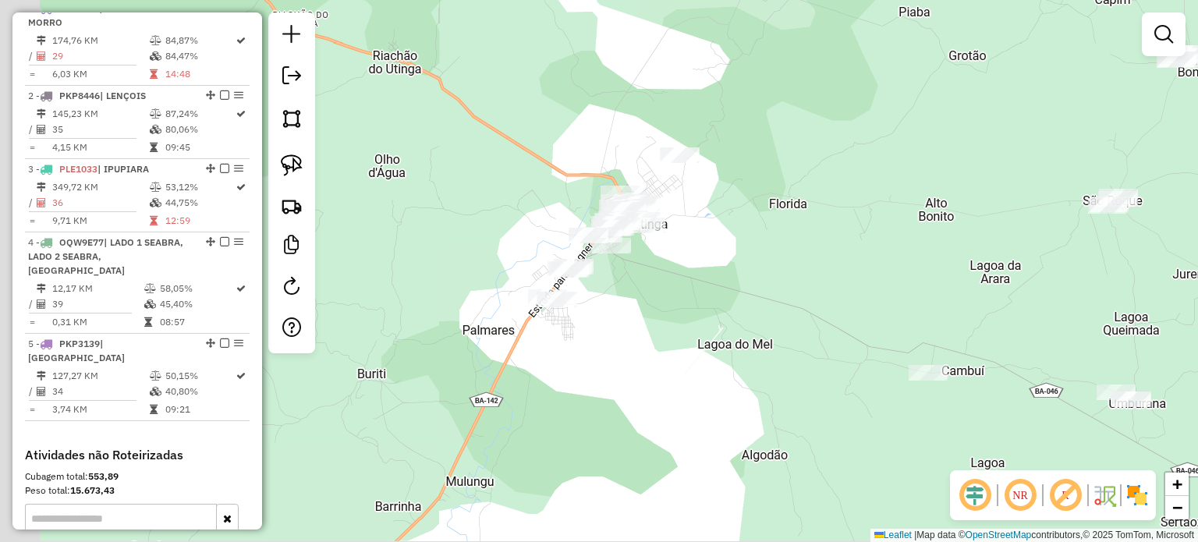
drag, startPoint x: 657, startPoint y: 225, endPoint x: 711, endPoint y: 225, distance: 54.6
click at [711, 225] on div "Janela de atendimento Grade de atendimento Capacidade Transportadoras Veículos …" at bounding box center [599, 271] width 1198 height 542
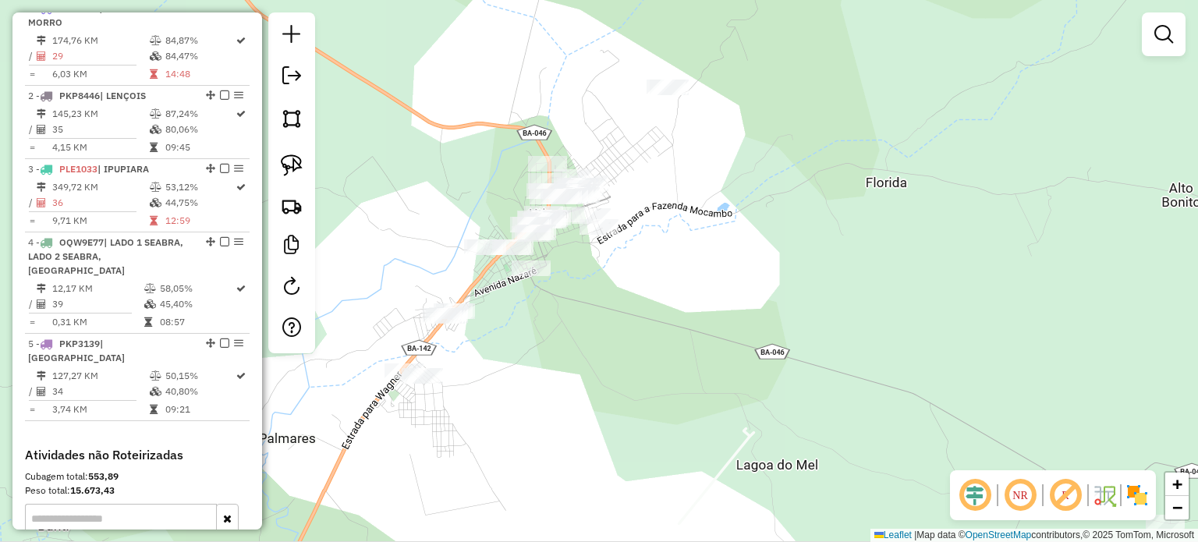
drag, startPoint x: 687, startPoint y: 223, endPoint x: 777, endPoint y: 225, distance: 89.7
click at [777, 227] on div "Janela de atendimento Grade de atendimento Capacidade Transportadoras Veículos …" at bounding box center [599, 271] width 1198 height 542
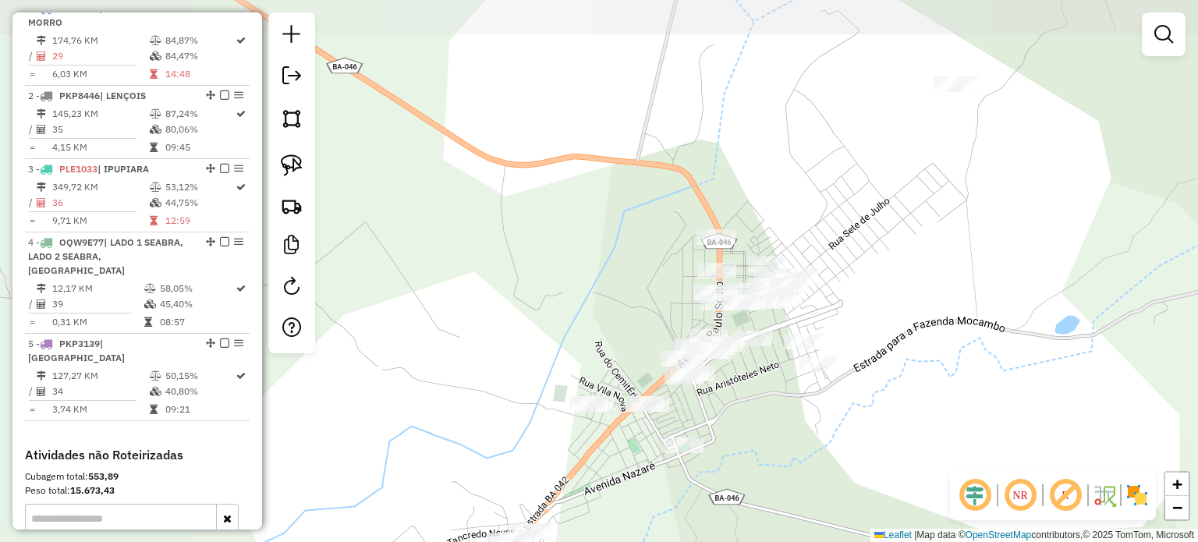
drag, startPoint x: 787, startPoint y: 240, endPoint x: 1027, endPoint y: 352, distance: 264.9
click at [1027, 352] on div "Janela de atendimento Grade de atendimento Capacidade Transportadoras Veículos …" at bounding box center [599, 271] width 1198 height 542
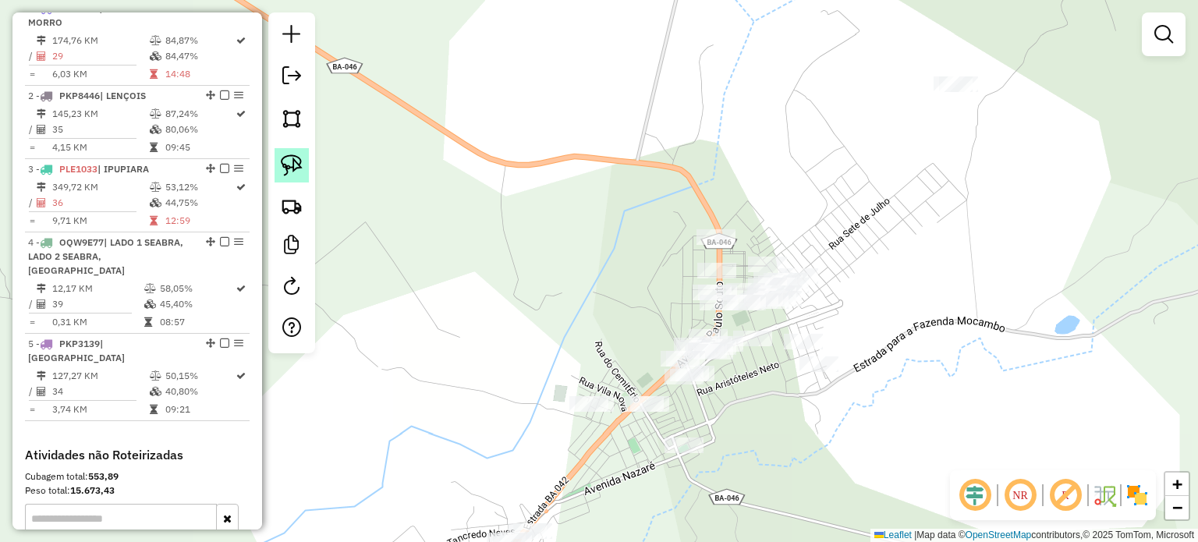
click at [285, 162] on img at bounding box center [292, 165] width 22 height 22
click at [296, 111] on img at bounding box center [292, 119] width 22 height 22
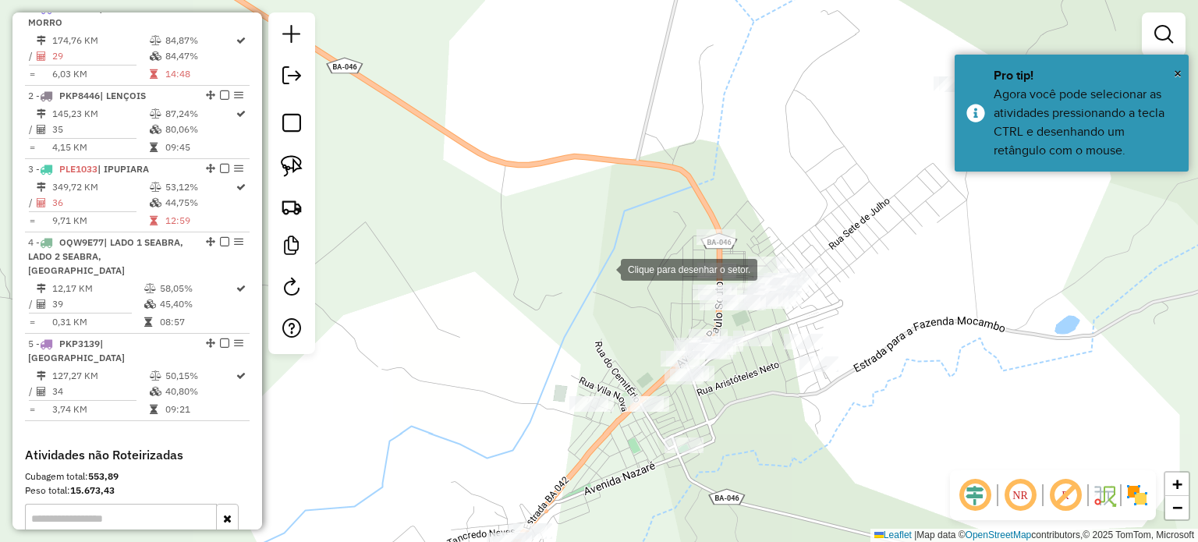
drag, startPoint x: 605, startPoint y: 268, endPoint x: 616, endPoint y: 246, distance: 25.1
click at [605, 268] on div at bounding box center [605, 268] width 31 height 31
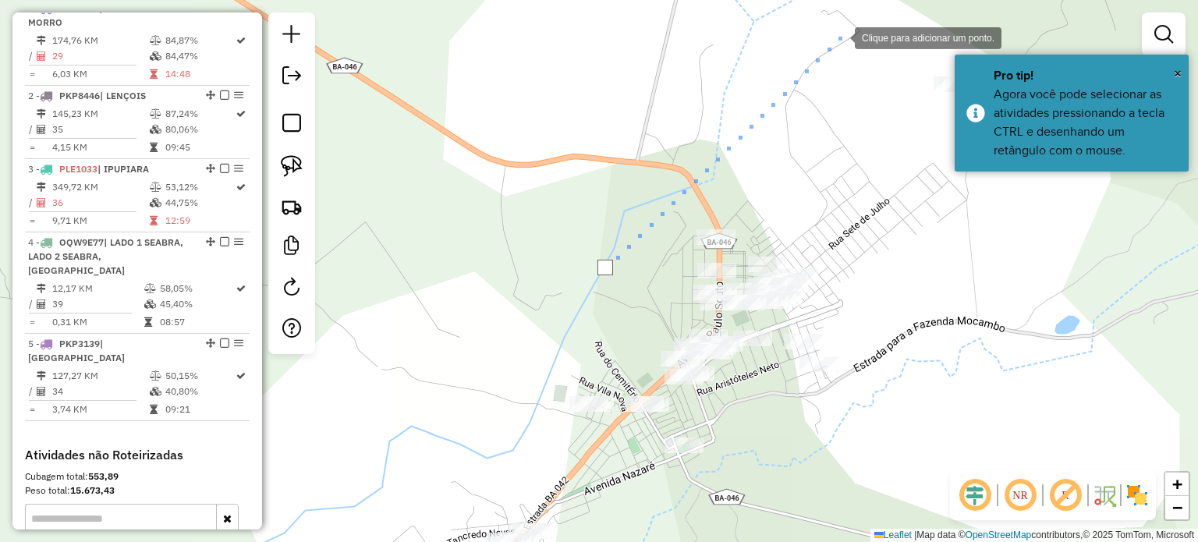
drag, startPoint x: 839, startPoint y: 37, endPoint x: 864, endPoint y: 37, distance: 25.7
click at [841, 36] on div at bounding box center [839, 36] width 31 height 31
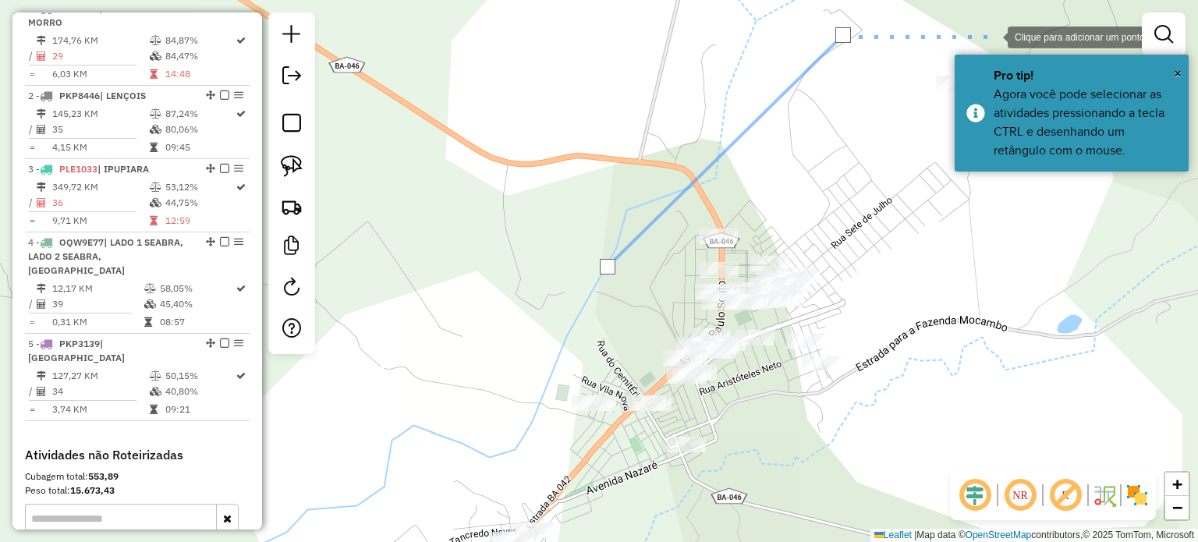
click at [992, 36] on div at bounding box center [992, 35] width 31 height 31
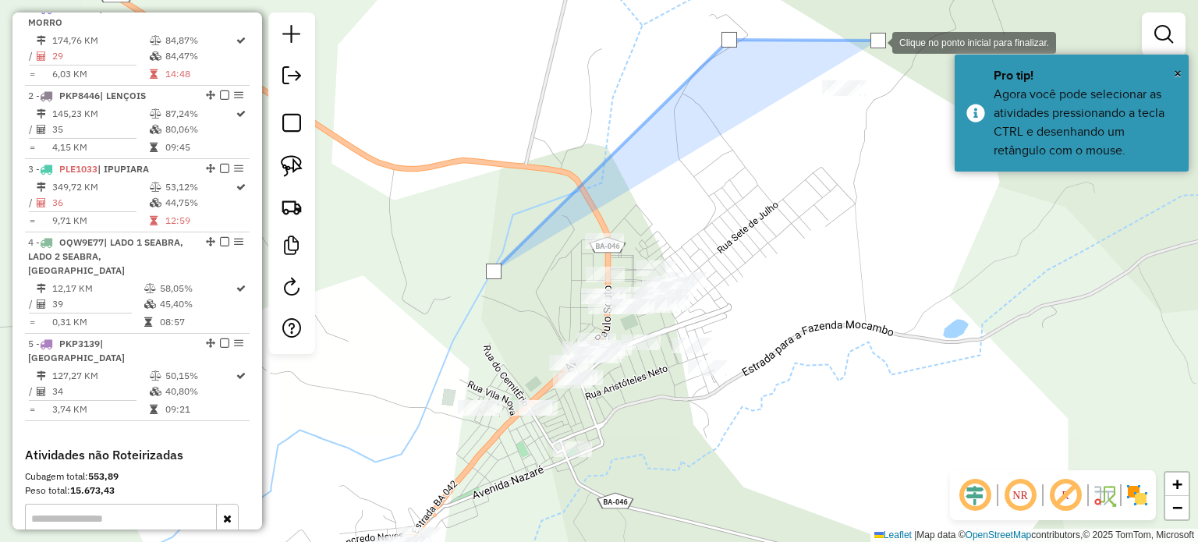
drag, startPoint x: 991, startPoint y: 37, endPoint x: 878, endPoint y: 41, distance: 114.0
click at [878, 41] on div at bounding box center [879, 41] width 16 height 16
click at [892, 130] on div at bounding box center [893, 129] width 31 height 31
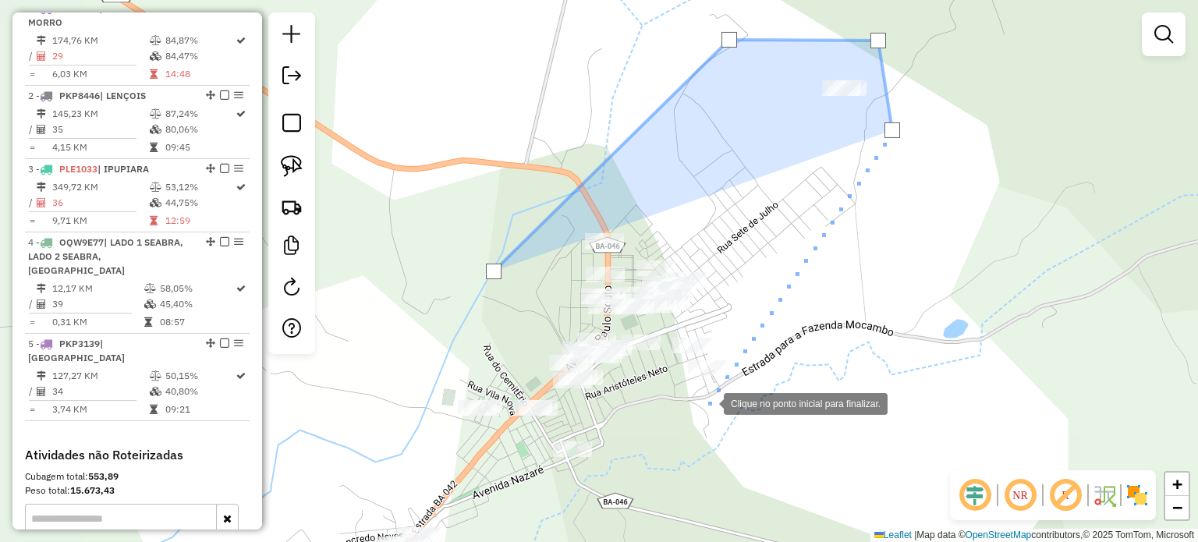
click at [708, 402] on div at bounding box center [708, 402] width 31 height 31
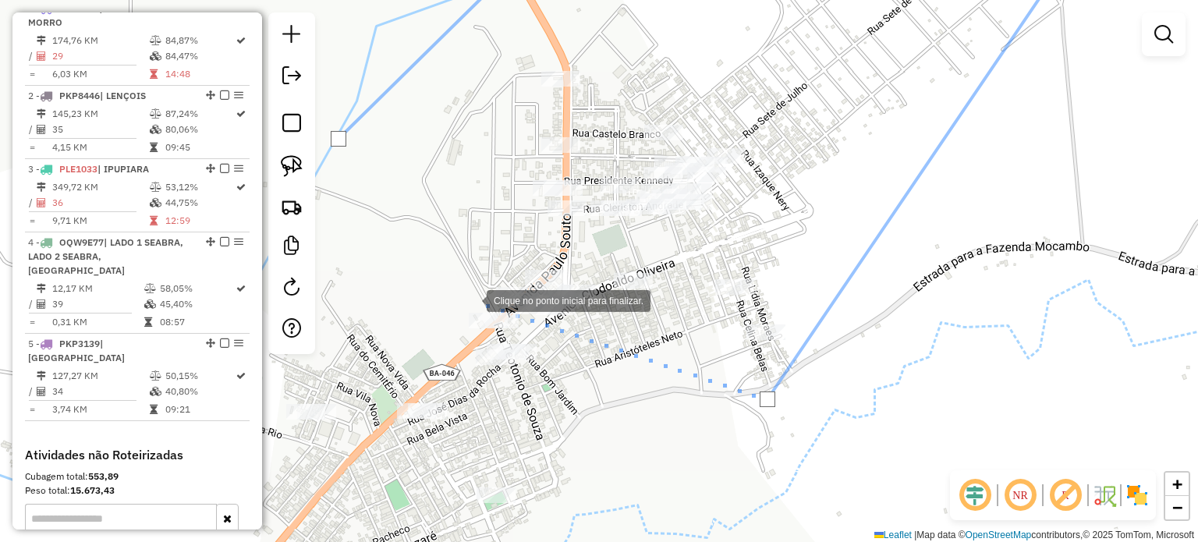
click at [471, 299] on div at bounding box center [471, 299] width 31 height 31
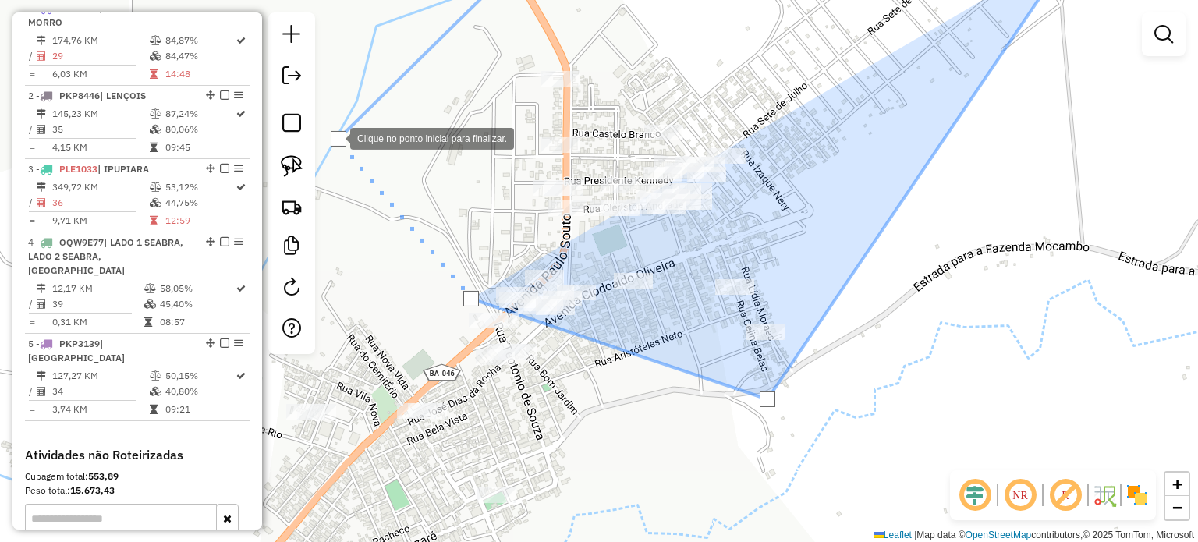
click at [335, 137] on div at bounding box center [339, 139] width 16 height 16
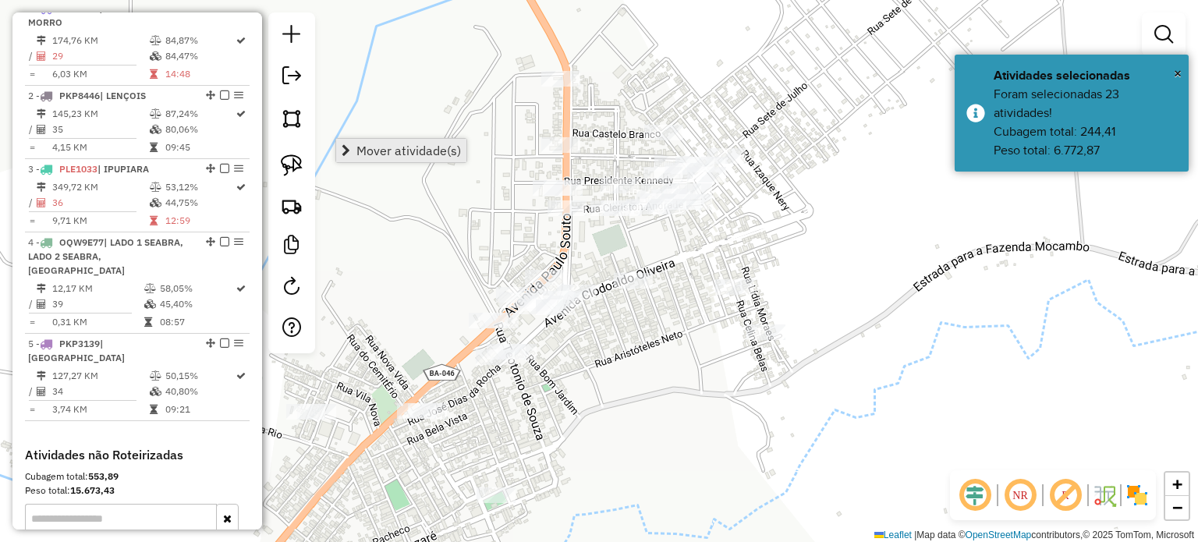
click at [380, 151] on span "Mover atividade(s)" at bounding box center [408, 150] width 105 height 12
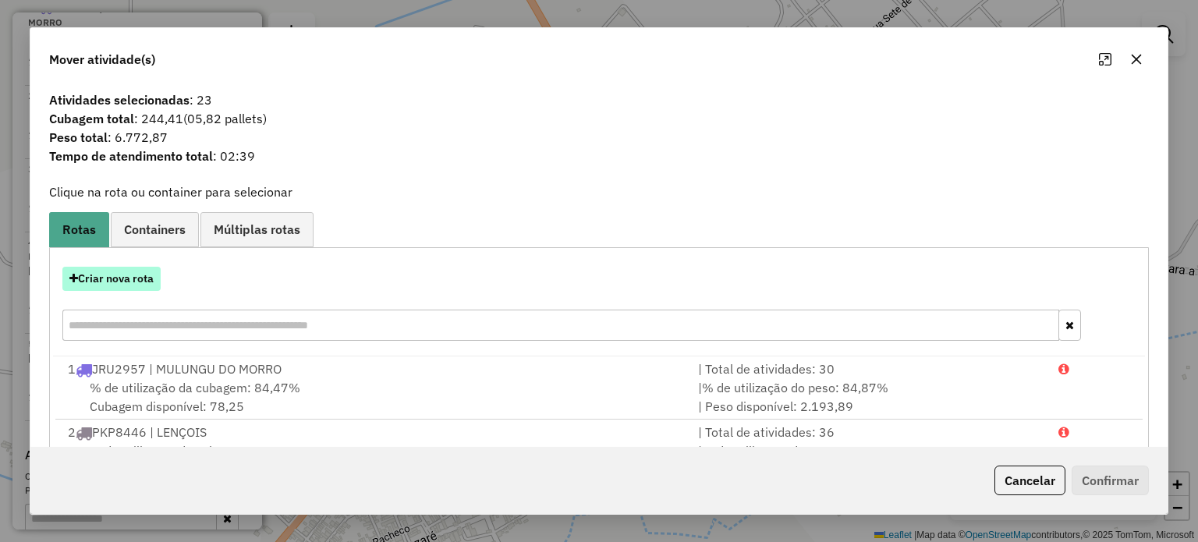
click at [141, 279] on button "Criar nova rota" at bounding box center [111, 279] width 98 height 24
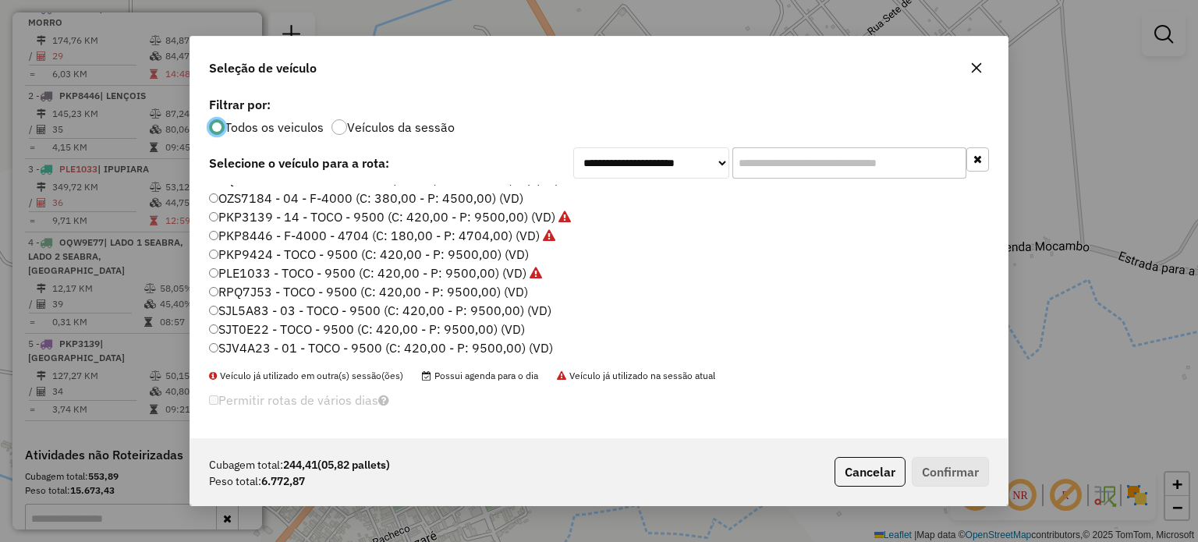
scroll to position [147, 0]
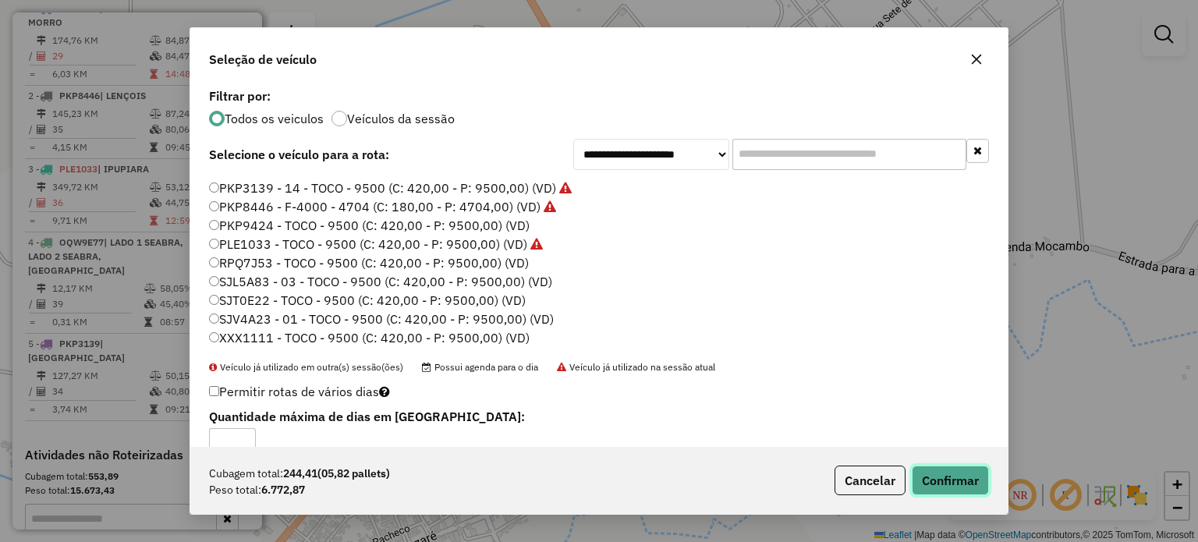
click at [970, 477] on button "Confirmar" at bounding box center [950, 481] width 77 height 30
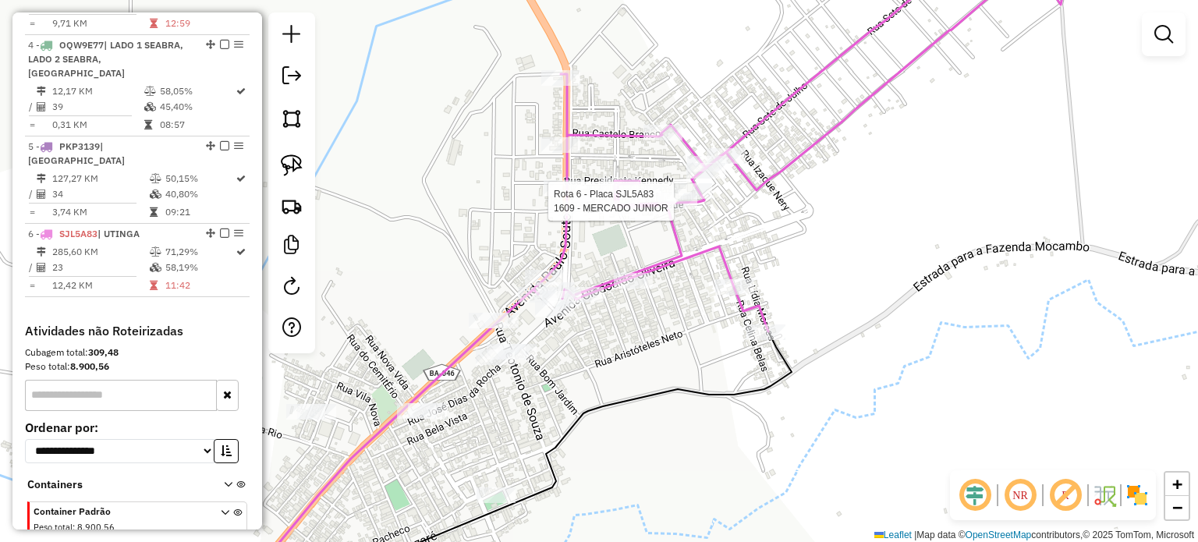
select select "*********"
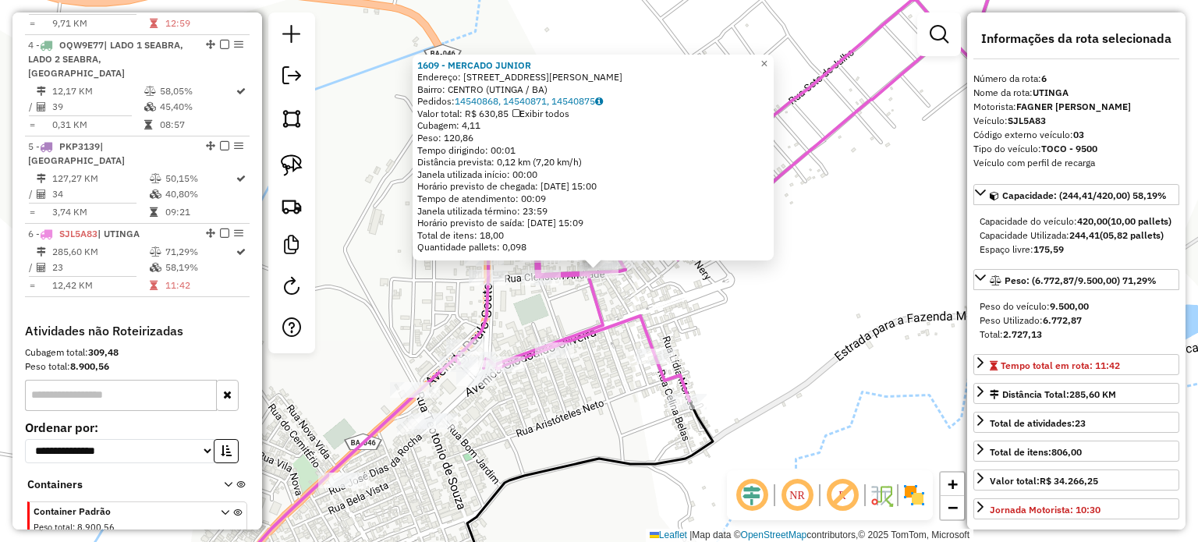
scroll to position [860, 0]
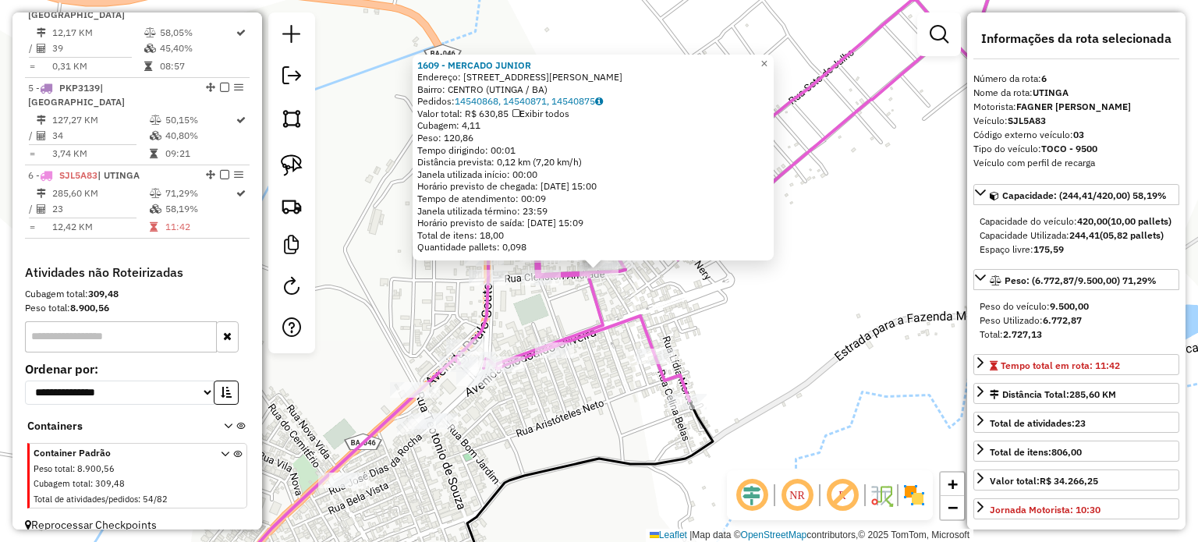
click at [750, 308] on div "1609 - MERCADO JUNIOR Endereço: RUA CLERISTON ANDRADE 73 73 Bairro: CENTRO (UTI…" at bounding box center [599, 271] width 1198 height 542
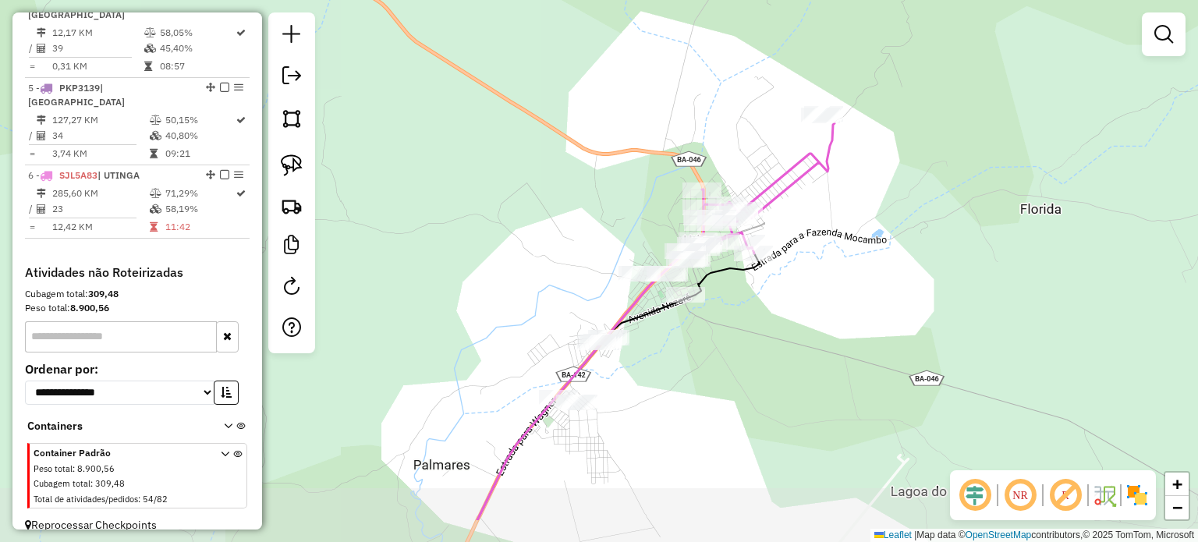
drag, startPoint x: 715, startPoint y: 342, endPoint x: 758, endPoint y: 265, distance: 87.7
click at [758, 265] on icon at bounding box center [618, 387] width 282 height 267
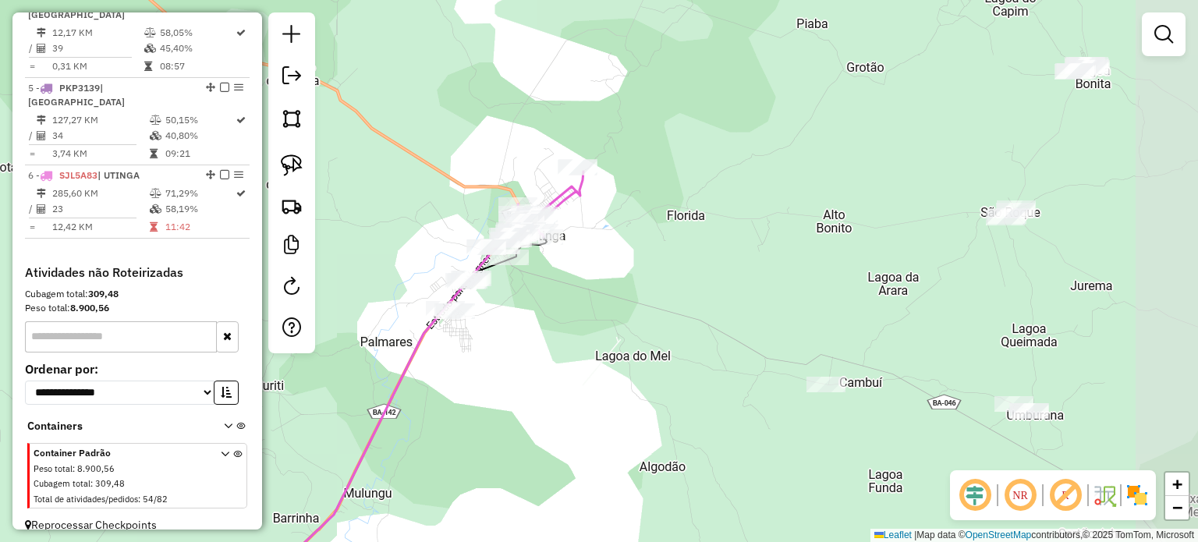
drag, startPoint x: 807, startPoint y: 333, endPoint x: 616, endPoint y: 314, distance: 191.3
click at [616, 314] on div "Janela de atendimento Grade de atendimento Capacidade Transportadoras Veículos …" at bounding box center [599, 271] width 1198 height 542
drag, startPoint x: 288, startPoint y: 168, endPoint x: 406, endPoint y: 175, distance: 118.8
click at [290, 169] on img at bounding box center [292, 165] width 22 height 22
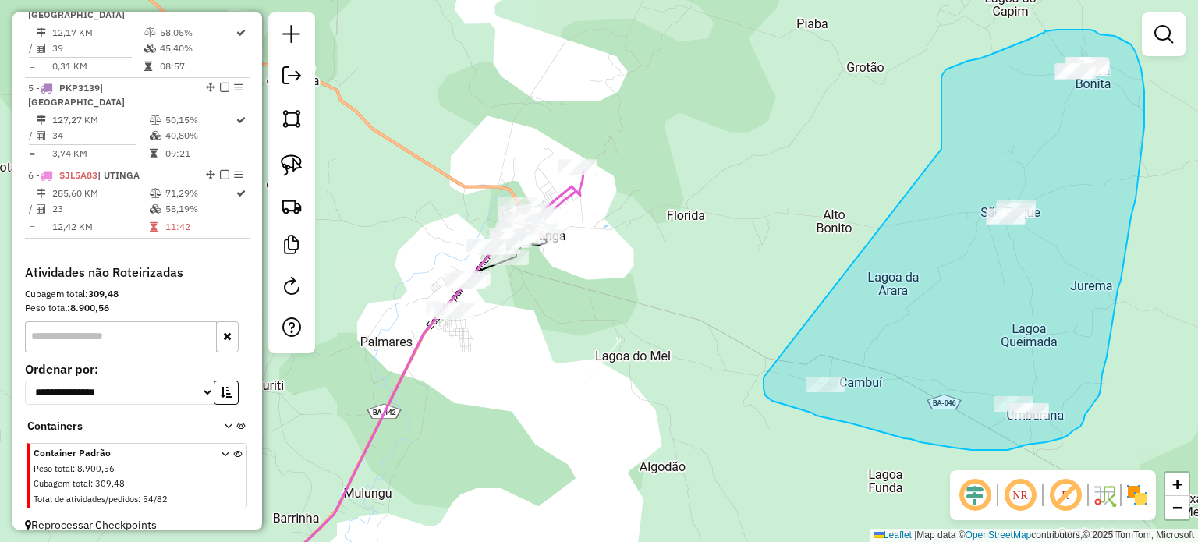
drag, startPoint x: 942, startPoint y: 136, endPoint x: 764, endPoint y: 374, distance: 297.7
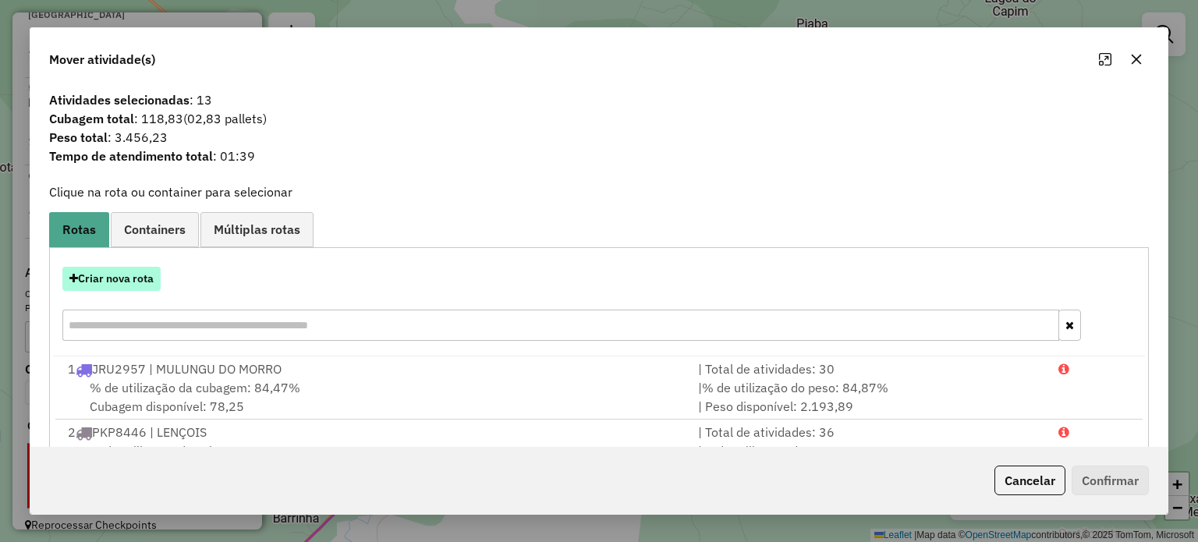
click at [122, 286] on button "Criar nova rota" at bounding box center [111, 279] width 98 height 24
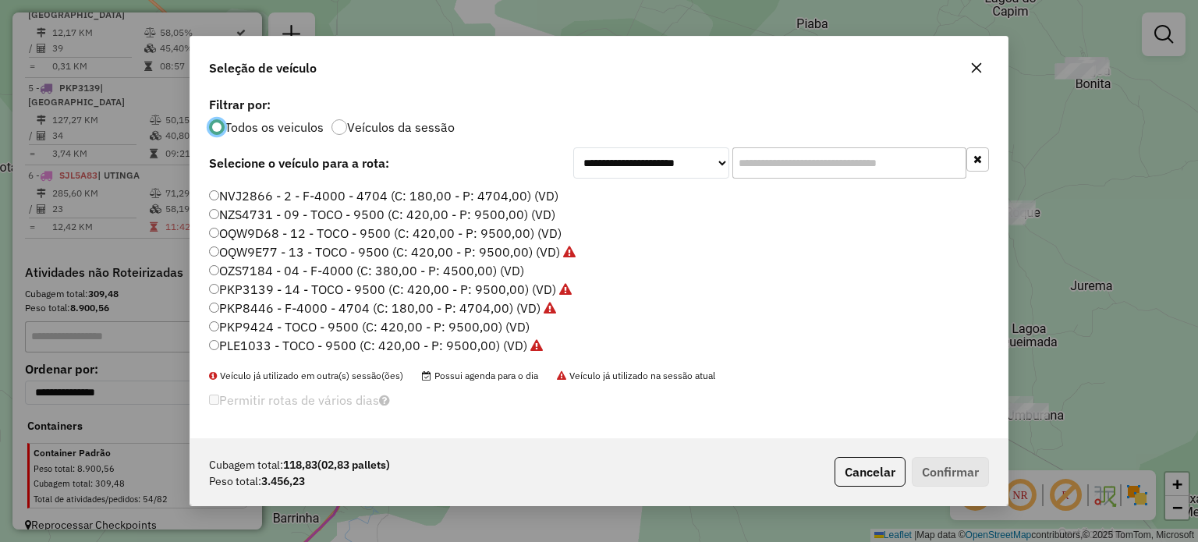
scroll to position [78, 0]
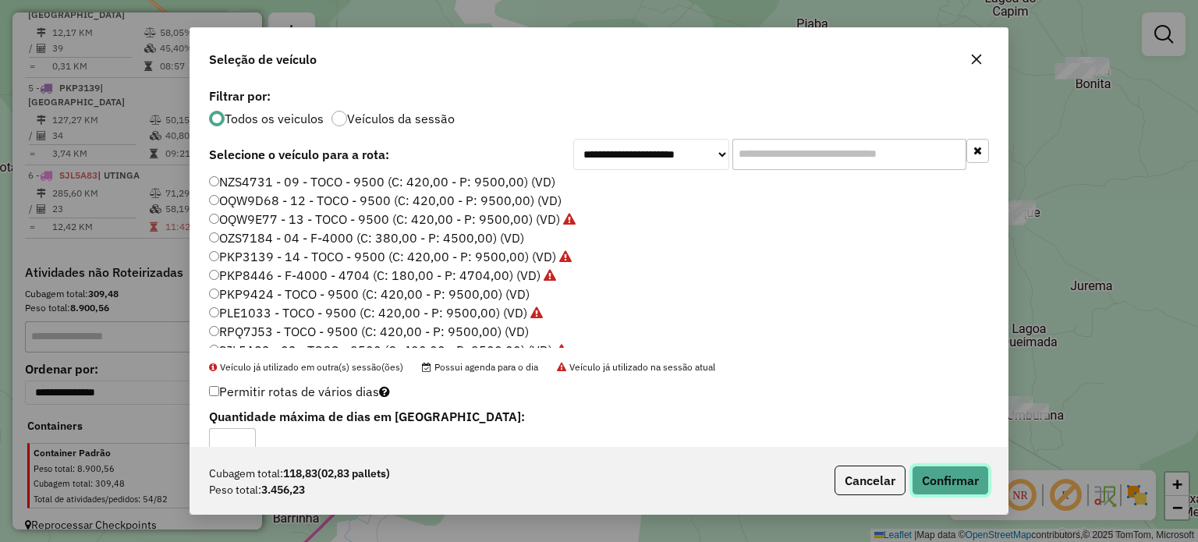
click at [956, 486] on button "Confirmar" at bounding box center [950, 481] width 77 height 30
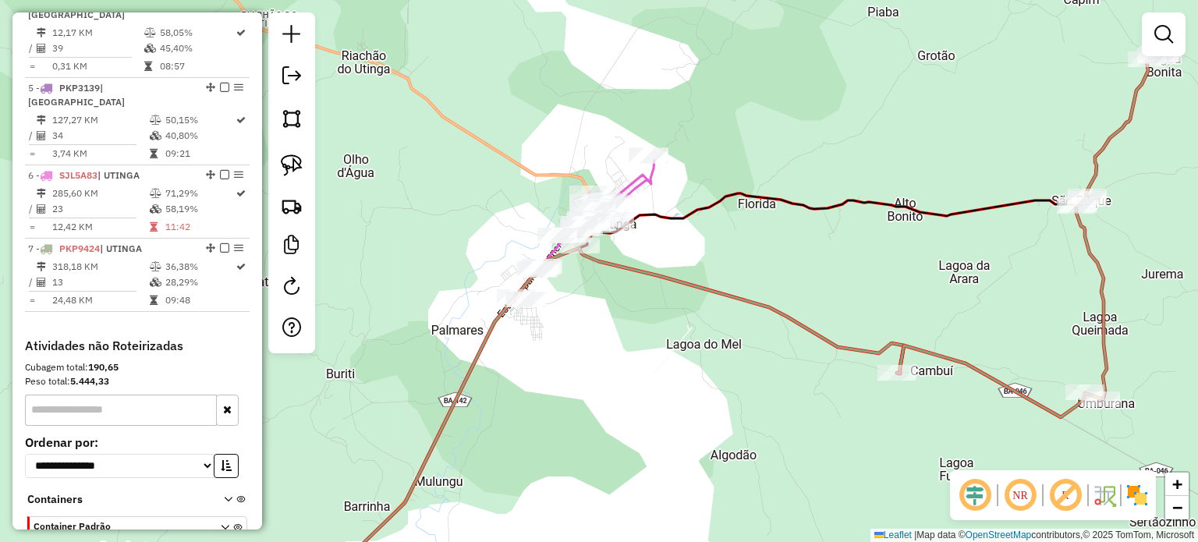
drag, startPoint x: 629, startPoint y: 258, endPoint x: 686, endPoint y: 246, distance: 59.1
click at [703, 246] on div "Janela de atendimento Grade de atendimento Capacidade Transportadoras Veículos …" at bounding box center [599, 271] width 1198 height 542
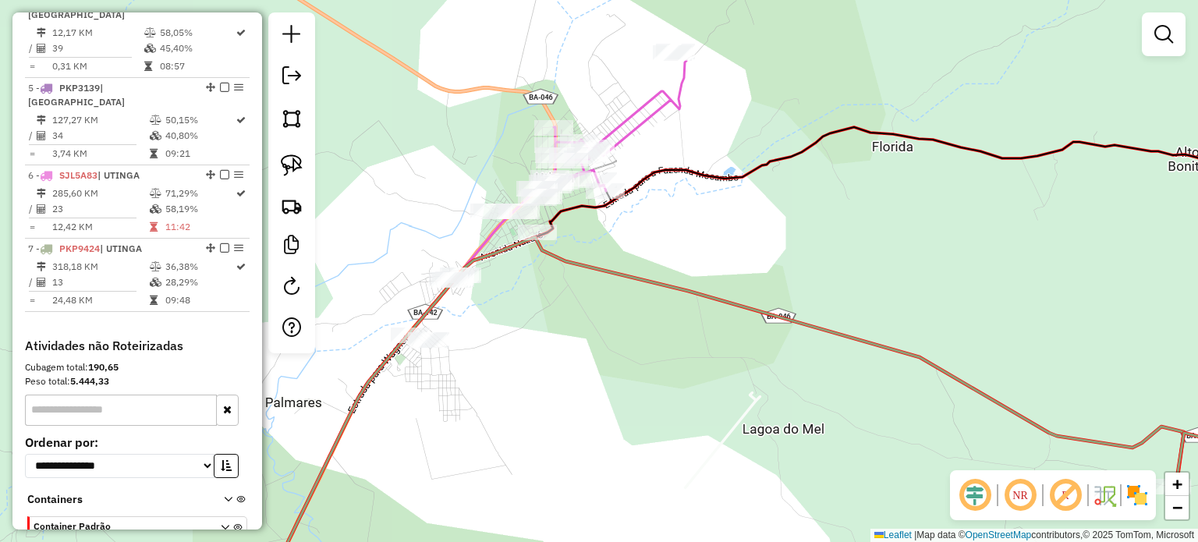
drag, startPoint x: 630, startPoint y: 252, endPoint x: 702, endPoint y: 239, distance: 73.0
click at [702, 239] on div "Janela de atendimento Grade de atendimento Capacidade Transportadoras Veículos …" at bounding box center [599, 271] width 1198 height 542
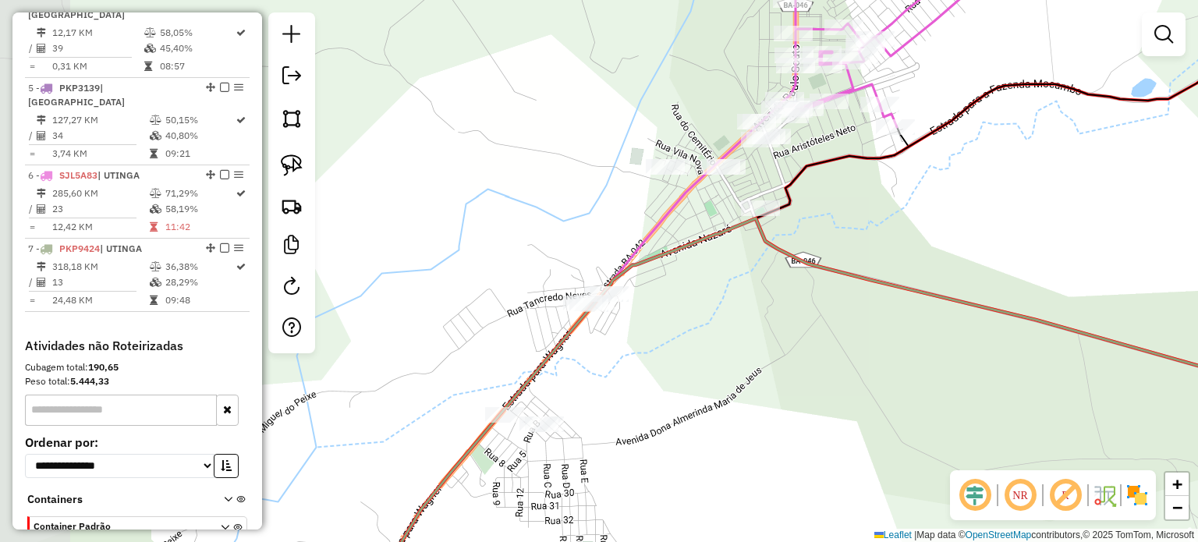
drag, startPoint x: 696, startPoint y: 234, endPoint x: 933, endPoint y: 237, distance: 237.2
click at [933, 237] on div "Janela de atendimento Grade de atendimento Capacidade Transportadoras Veículos …" at bounding box center [599, 271] width 1198 height 542
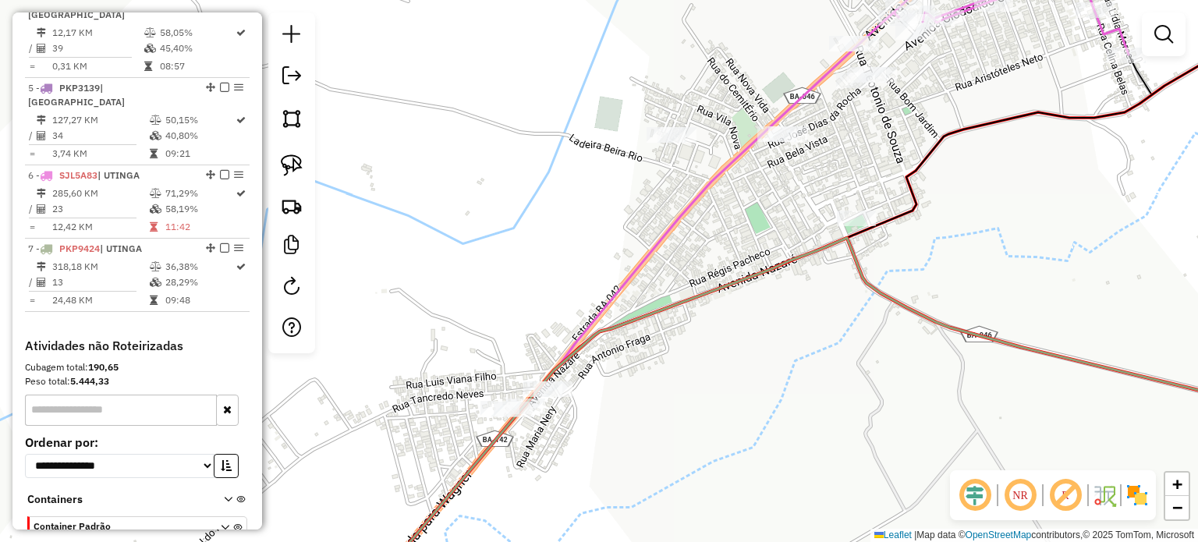
drag, startPoint x: 916, startPoint y: 243, endPoint x: 1167, endPoint y: 288, distance: 255.1
click at [1167, 288] on div "Janela de atendimento Grade de atendimento Capacidade Transportadoras Veículos …" at bounding box center [599, 271] width 1198 height 542
drag, startPoint x: 290, startPoint y: 161, endPoint x: 323, endPoint y: 165, distance: 32.9
click at [290, 161] on img at bounding box center [292, 165] width 22 height 22
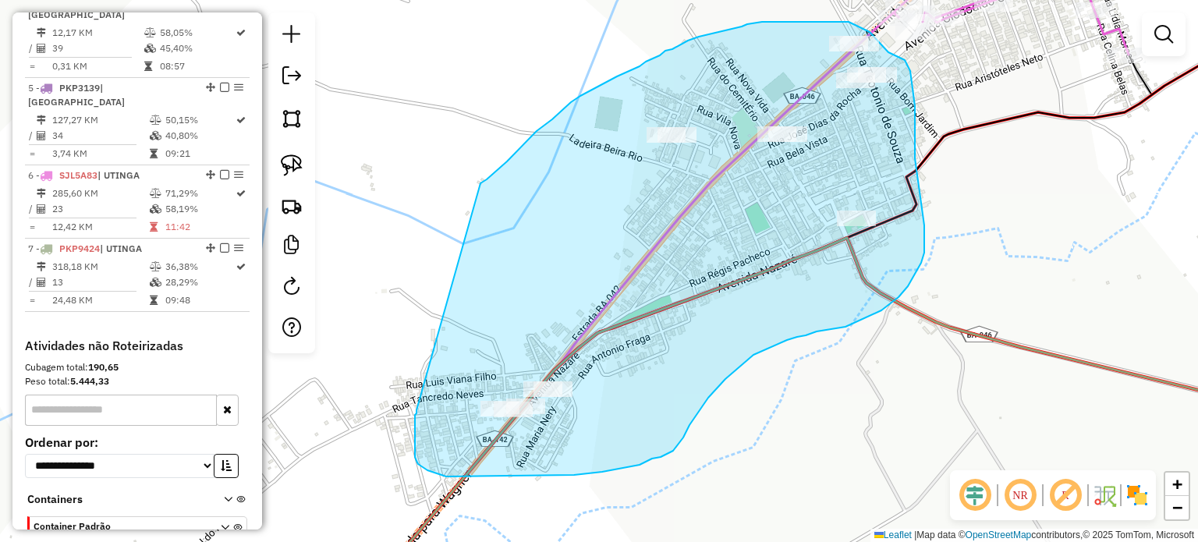
drag, startPoint x: 481, startPoint y: 183, endPoint x: 417, endPoint y: 410, distance: 235.8
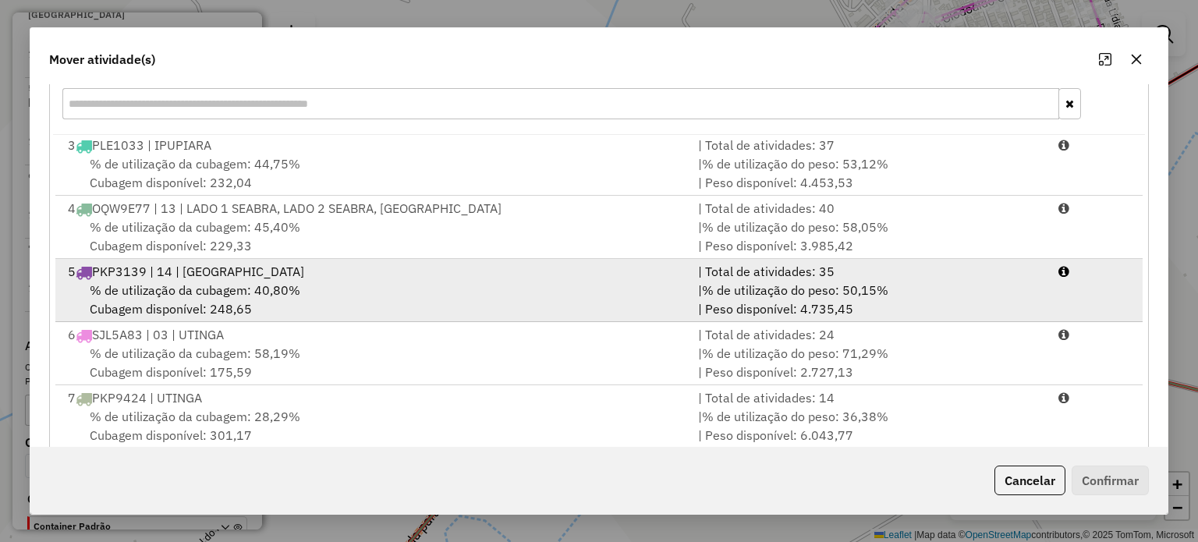
scroll to position [247, 0]
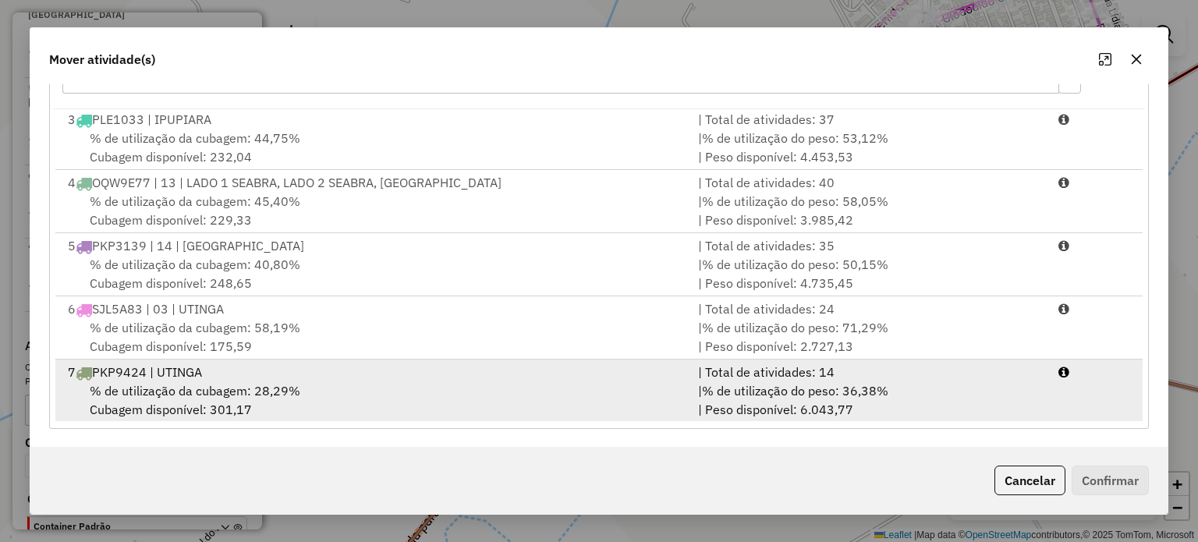
click at [371, 385] on div "% de utilização da cubagem: 28,29% Cubagem disponível: 301,17" at bounding box center [374, 399] width 630 height 37
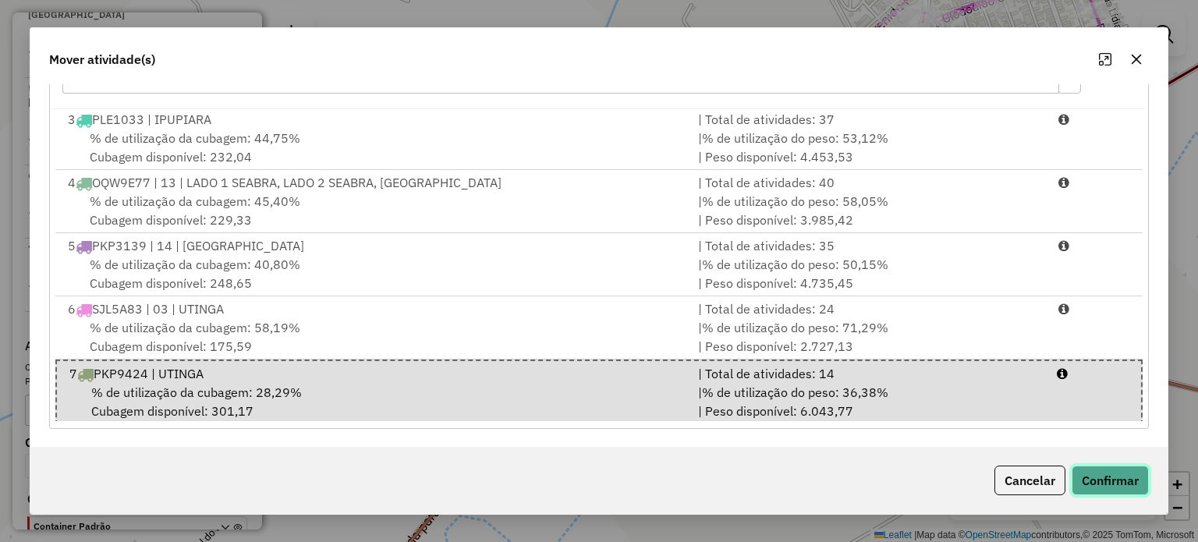
click at [1119, 489] on button "Confirmar" at bounding box center [1110, 481] width 77 height 30
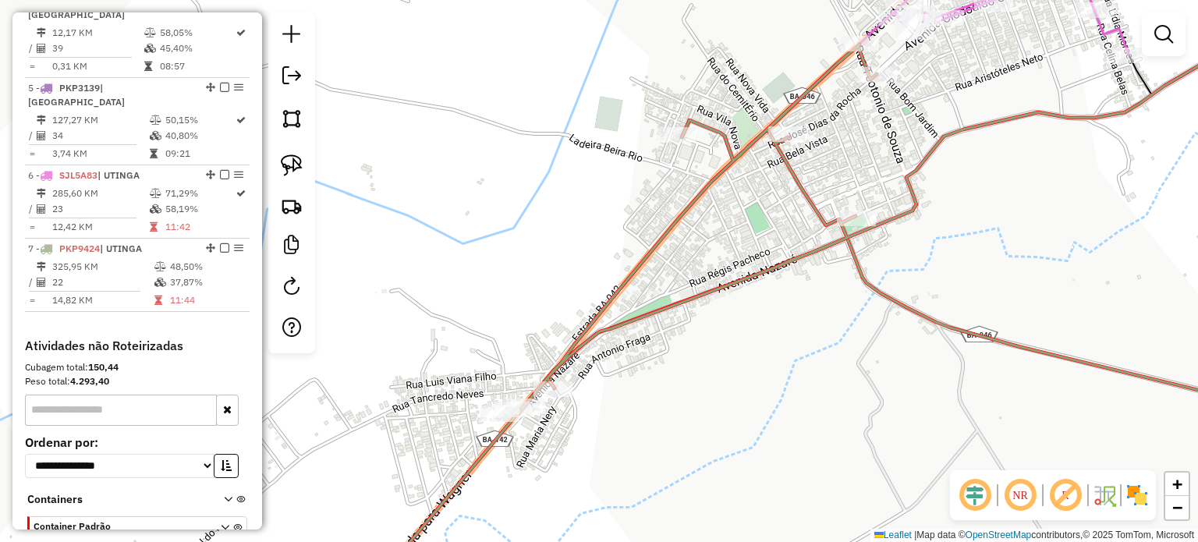
scroll to position [0, 0]
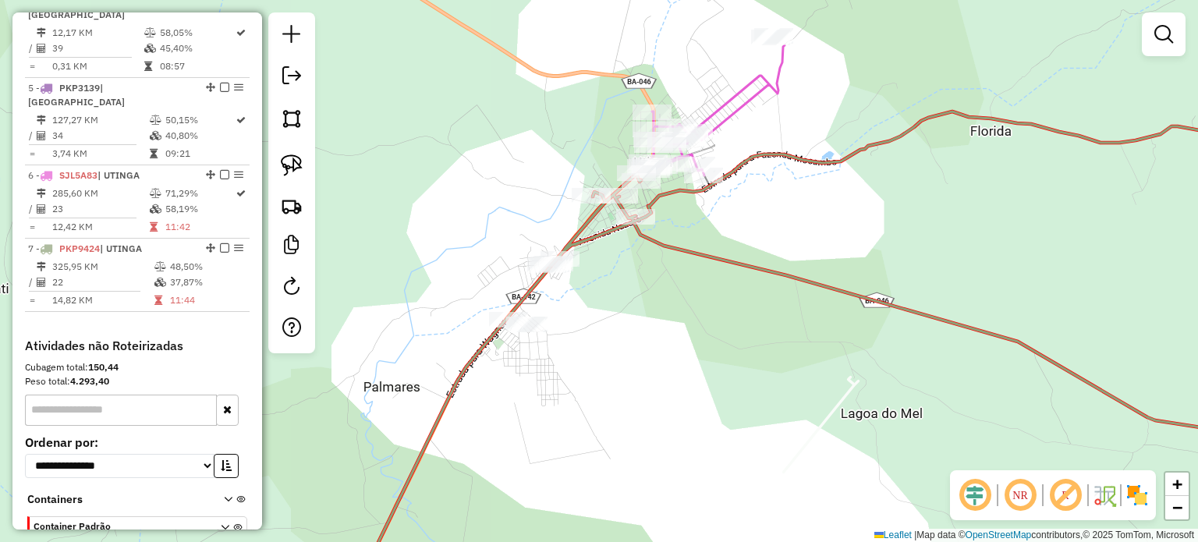
drag, startPoint x: 427, startPoint y: 338, endPoint x: 459, endPoint y: 307, distance: 44.7
click at [459, 307] on div "Janela de atendimento Grade de atendimento Capacidade Transportadoras Veículos …" at bounding box center [599, 271] width 1198 height 542
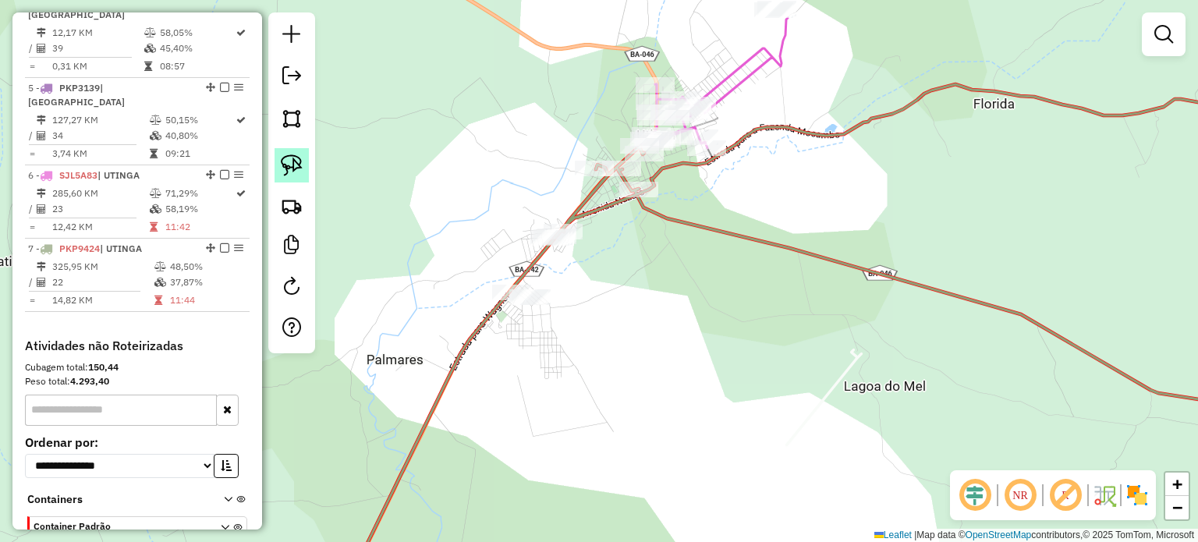
click at [295, 176] on img at bounding box center [292, 165] width 22 height 22
drag, startPoint x: 502, startPoint y: 260, endPoint x: 465, endPoint y: 289, distance: 47.1
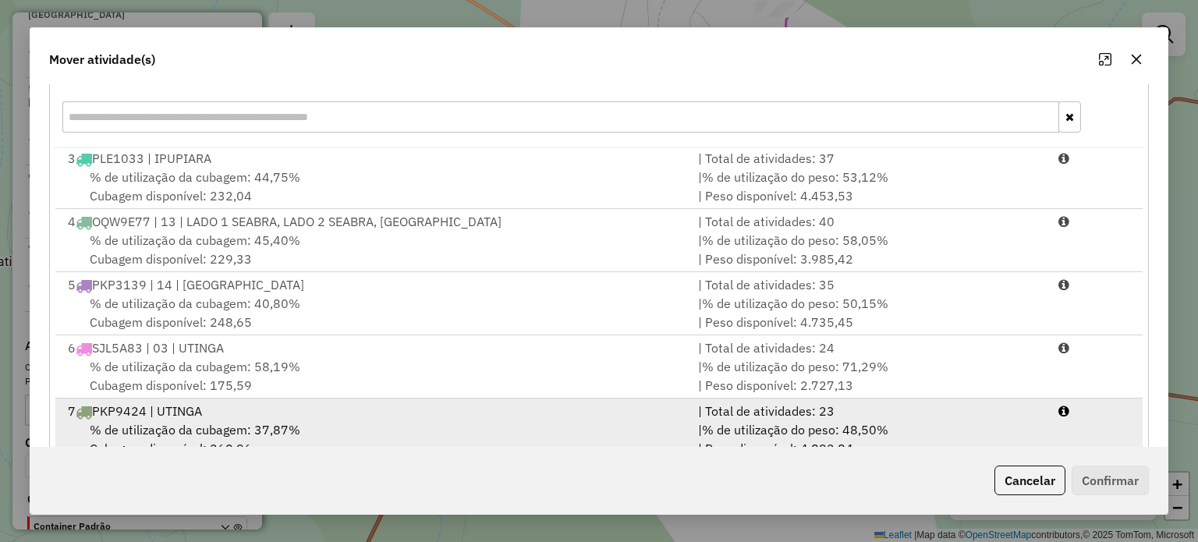
scroll to position [247, 0]
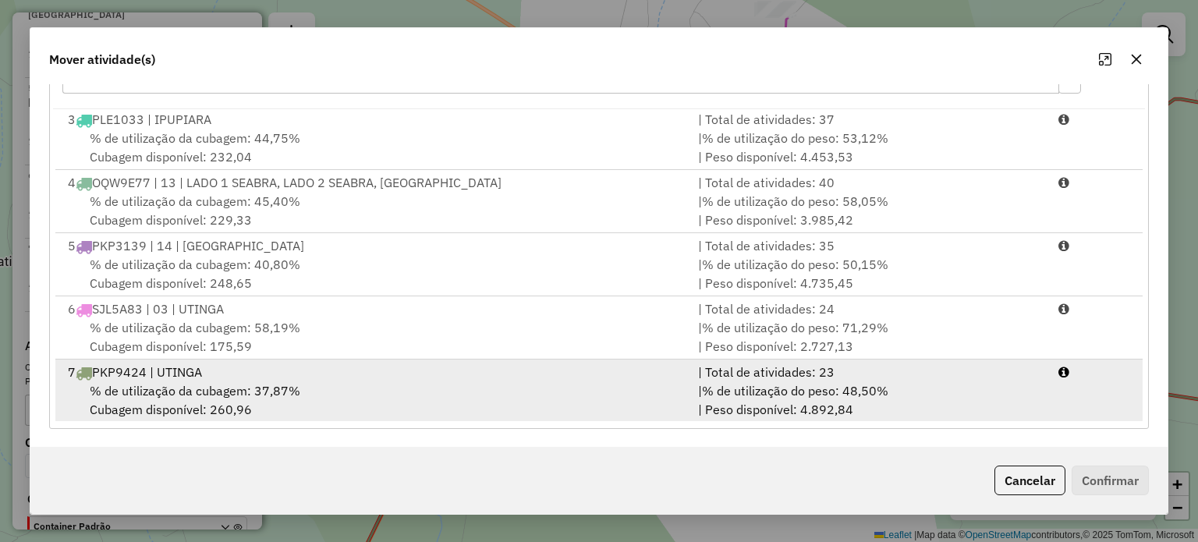
click at [246, 385] on span "% de utilização da cubagem: 37,87%" at bounding box center [195, 391] width 211 height 16
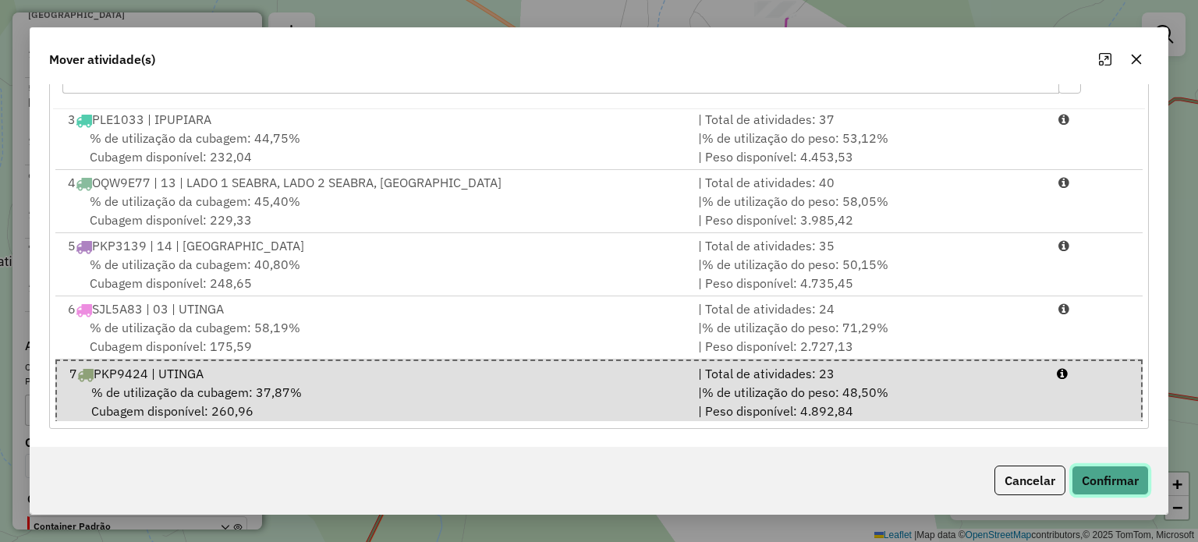
click at [1104, 477] on button "Confirmar" at bounding box center [1110, 481] width 77 height 30
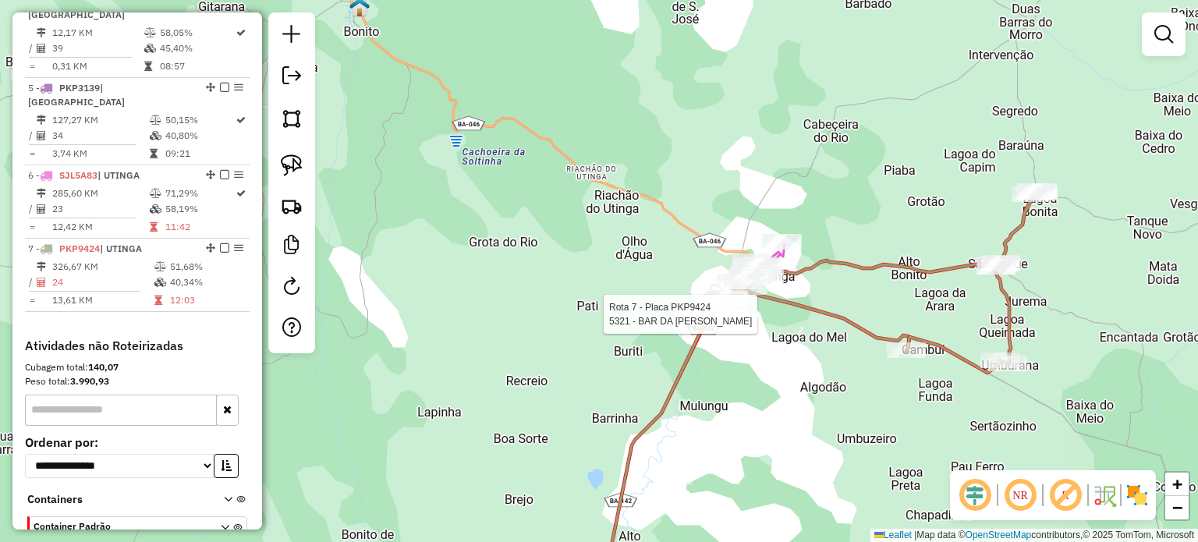
scroll to position [933, 0]
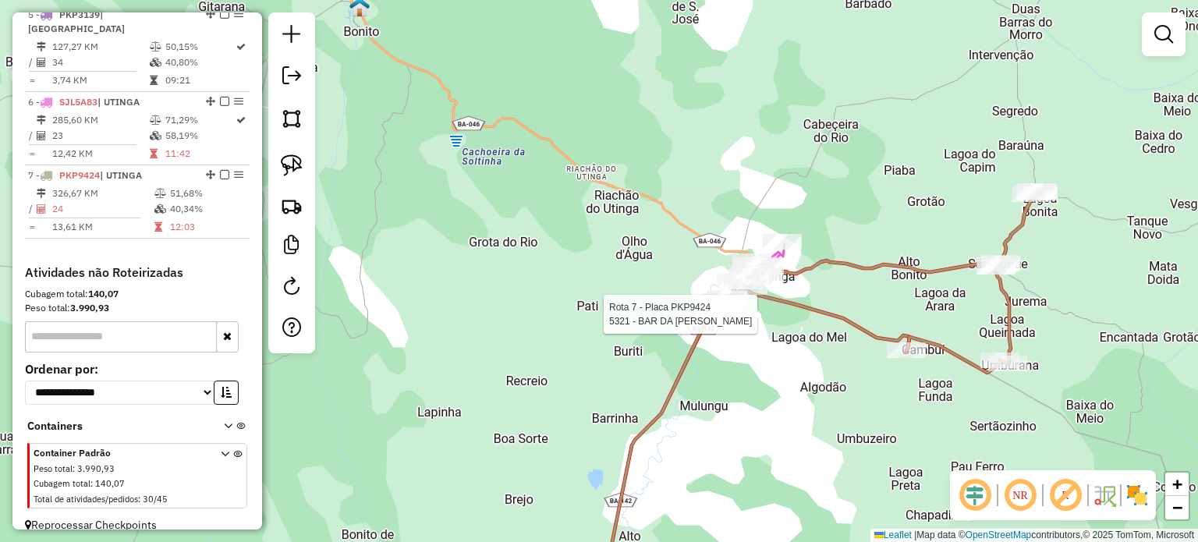
select select "*********"
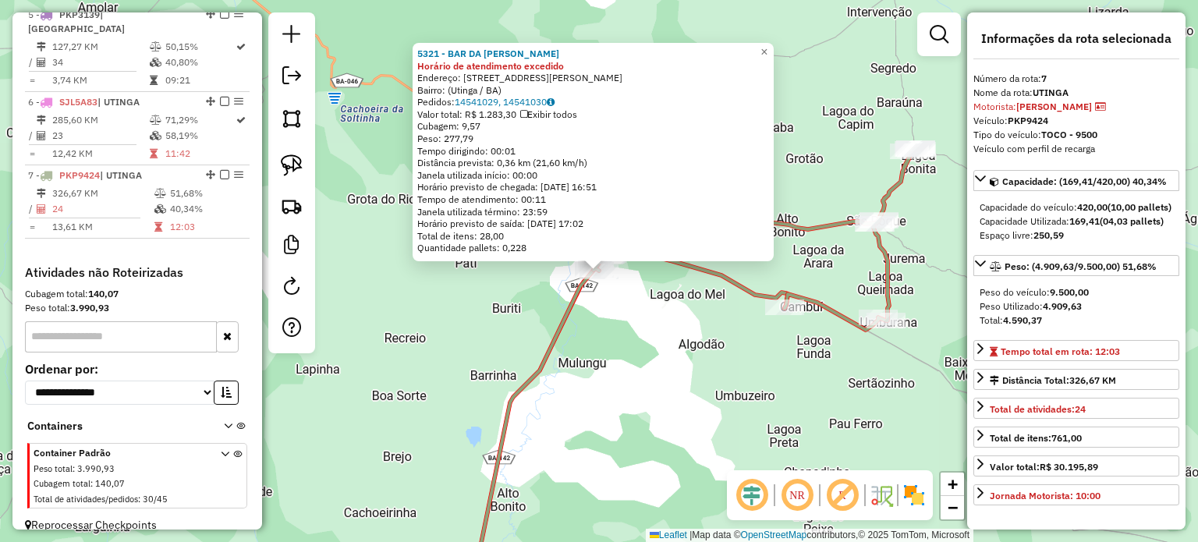
click at [845, 275] on div "5321 - BAR DA MARTA Horário de atendimento excedido Endereço: Rua Ana Amélia Si…" at bounding box center [599, 271] width 1198 height 542
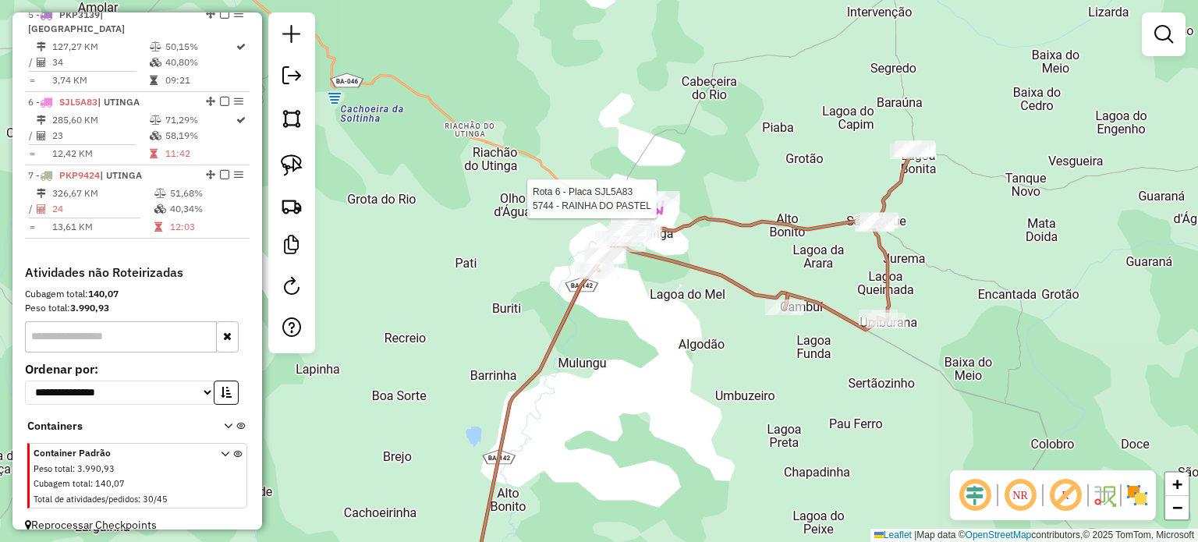
select select "*********"
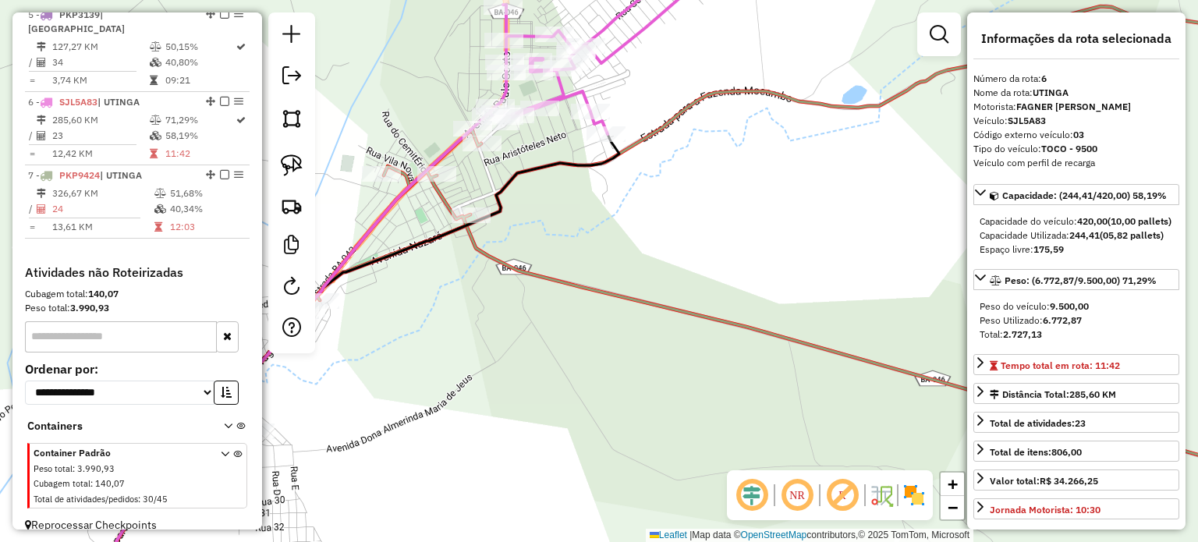
drag, startPoint x: 587, startPoint y: 260, endPoint x: 630, endPoint y: 312, distance: 67.6
click at [629, 314] on div "5744 - RAINHA DO PASTEL Endereço: ABIMAEL ROSA SN Bairro: CENTRO (UTINGA / BA) …" at bounding box center [599, 271] width 1198 height 542
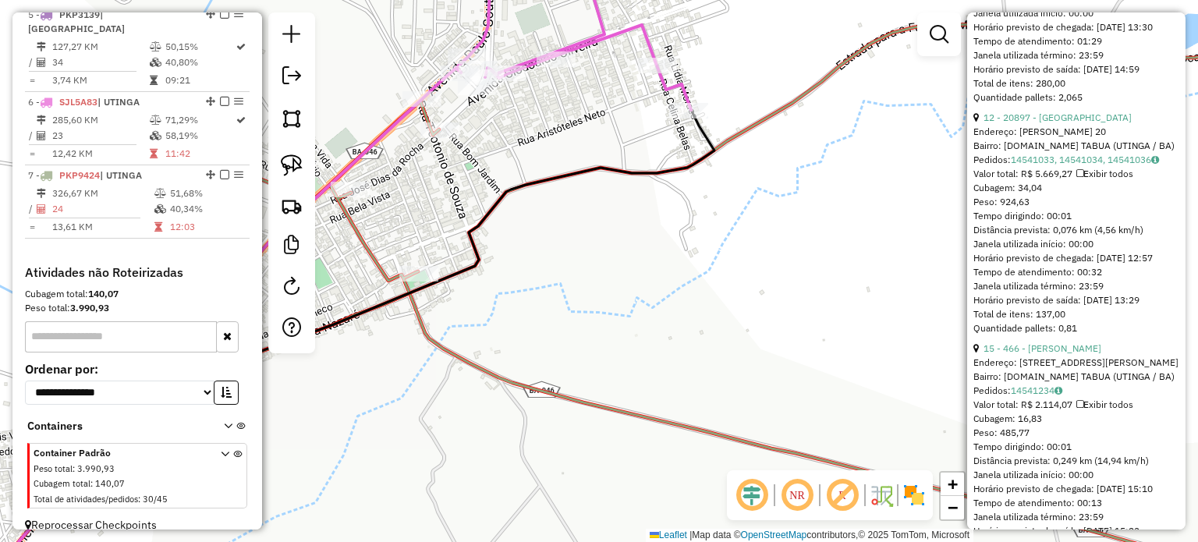
scroll to position [858, 0]
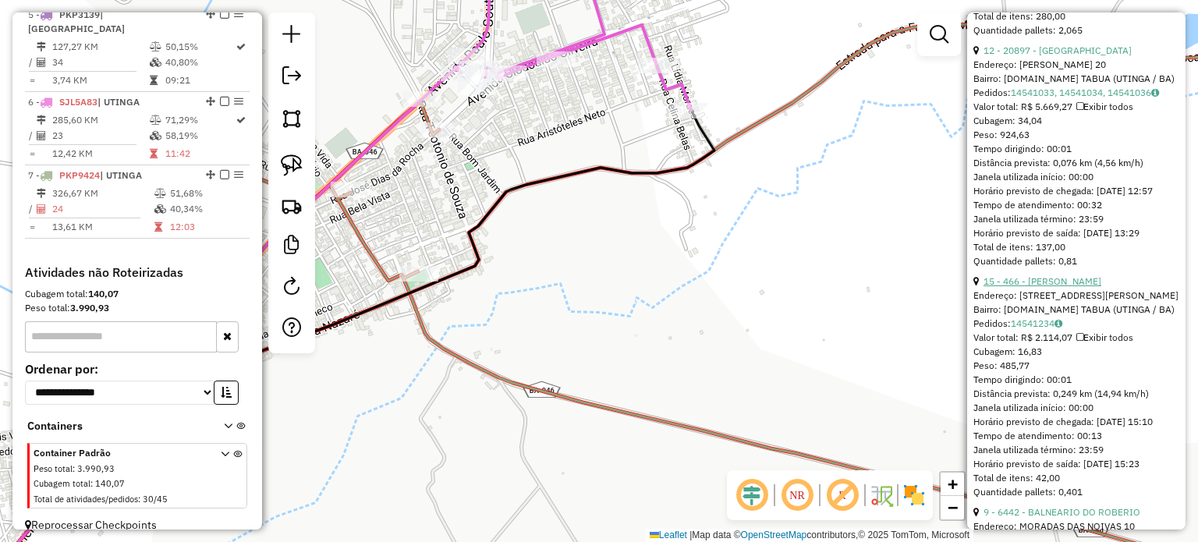
click at [1084, 287] on link "15 - 466 - CARLITO OLIVERA CARVALHO" at bounding box center [1043, 281] width 118 height 12
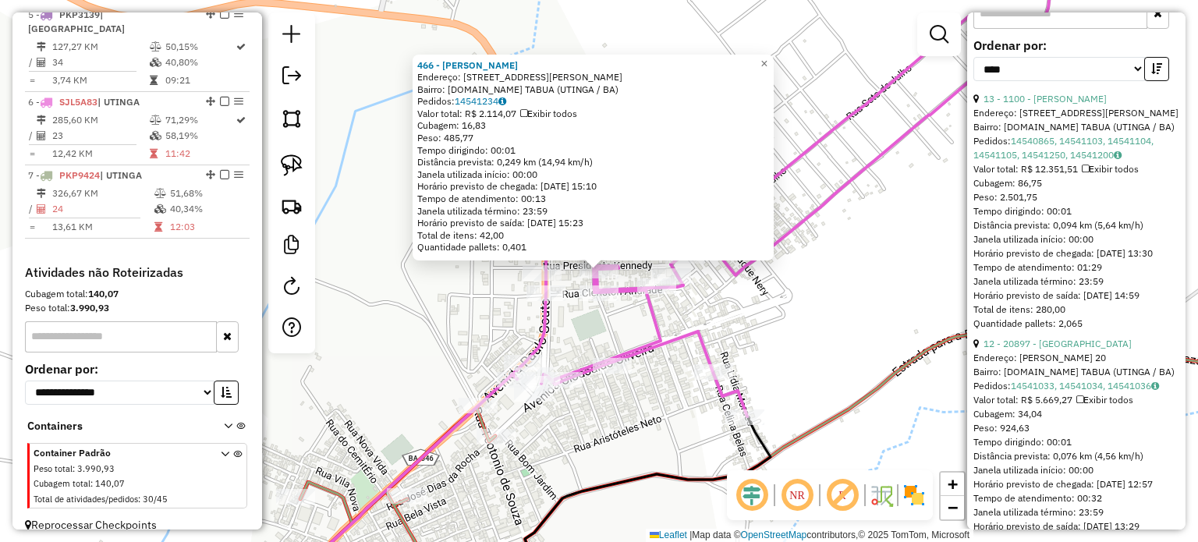
scroll to position [702, 0]
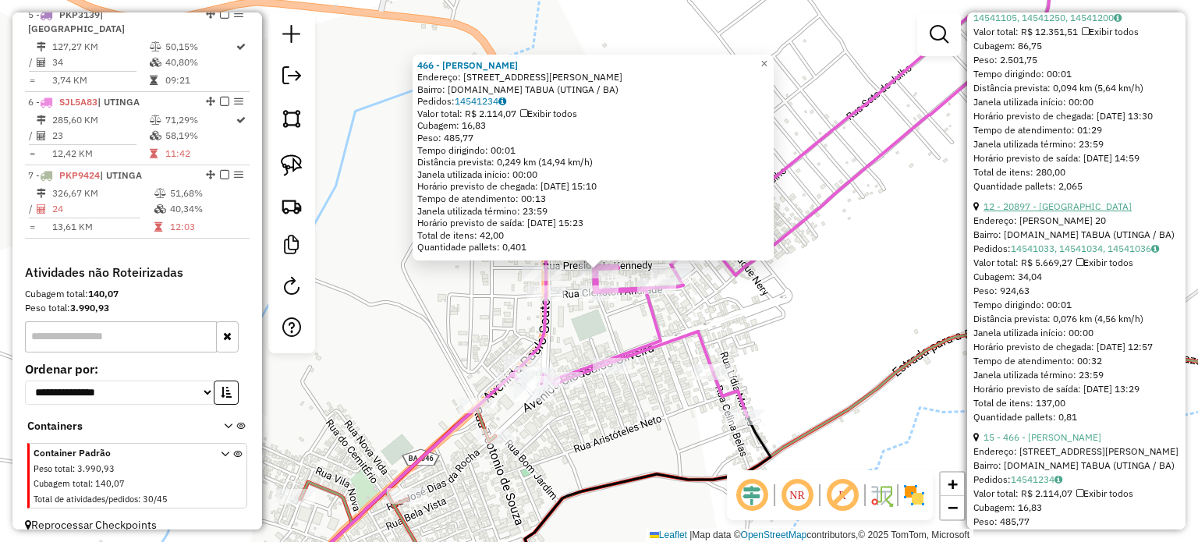
click at [1052, 212] on link "12 - 20897 - BAR DO PAULO" at bounding box center [1058, 206] width 148 height 12
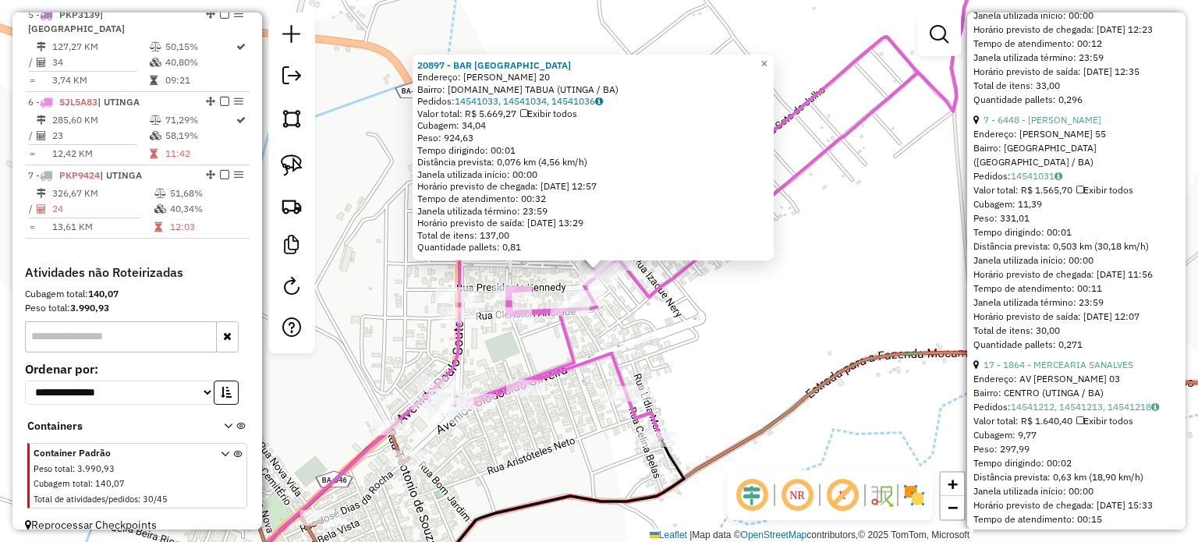
scroll to position [1482, 0]
click at [1070, 370] on link "17 - 1864 - MERCEARIA SANALVES" at bounding box center [1059, 364] width 150 height 12
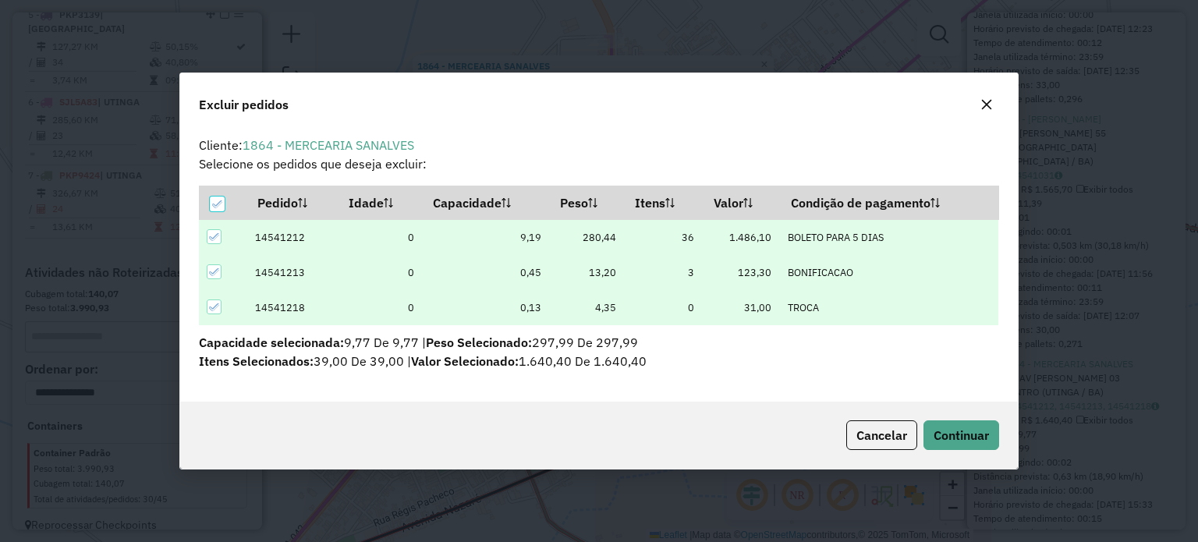
scroll to position [0, 0]
click at [974, 435] on span "Continuar" at bounding box center [961, 435] width 55 height 16
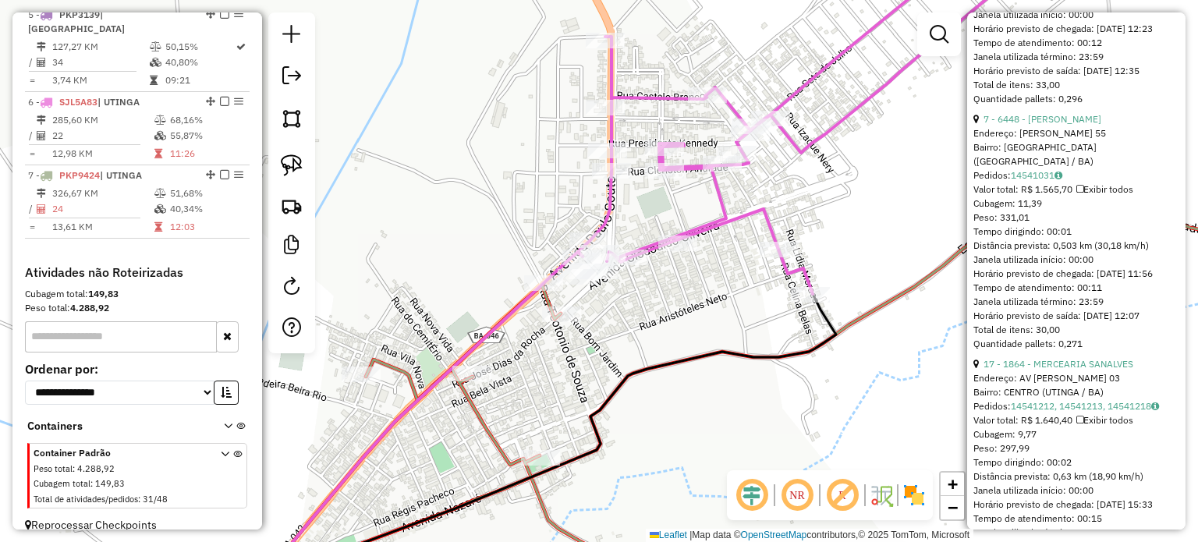
scroll to position [243, 0]
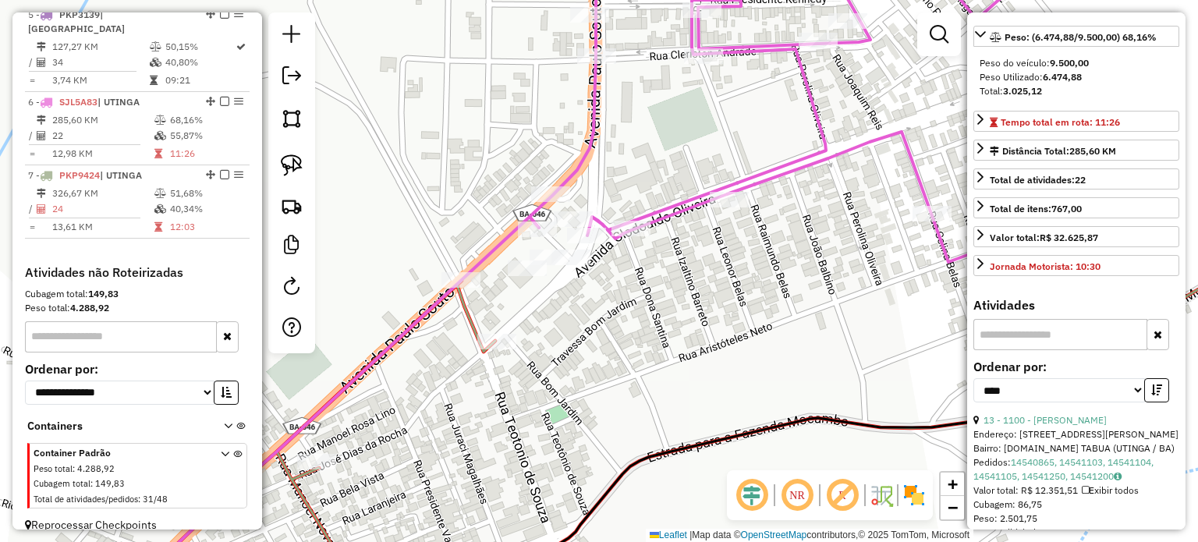
drag, startPoint x: 654, startPoint y: 273, endPoint x: 711, endPoint y: 249, distance: 62.6
click at [711, 249] on div "Janela de atendimento Grade de atendimento Capacidade Transportadoras Veículos …" at bounding box center [599, 271] width 1198 height 542
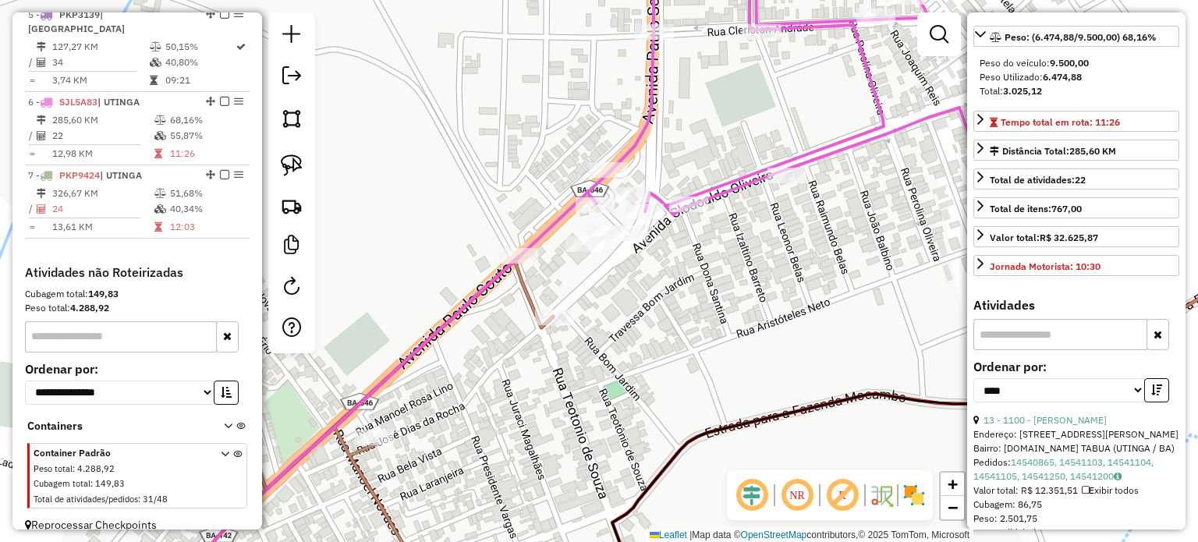
drag, startPoint x: 290, startPoint y: 161, endPoint x: 340, endPoint y: 174, distance: 51.5
click at [290, 162] on img at bounding box center [292, 165] width 22 height 22
drag, startPoint x: 562, startPoint y: 233, endPoint x: 552, endPoint y: 262, distance: 30.6
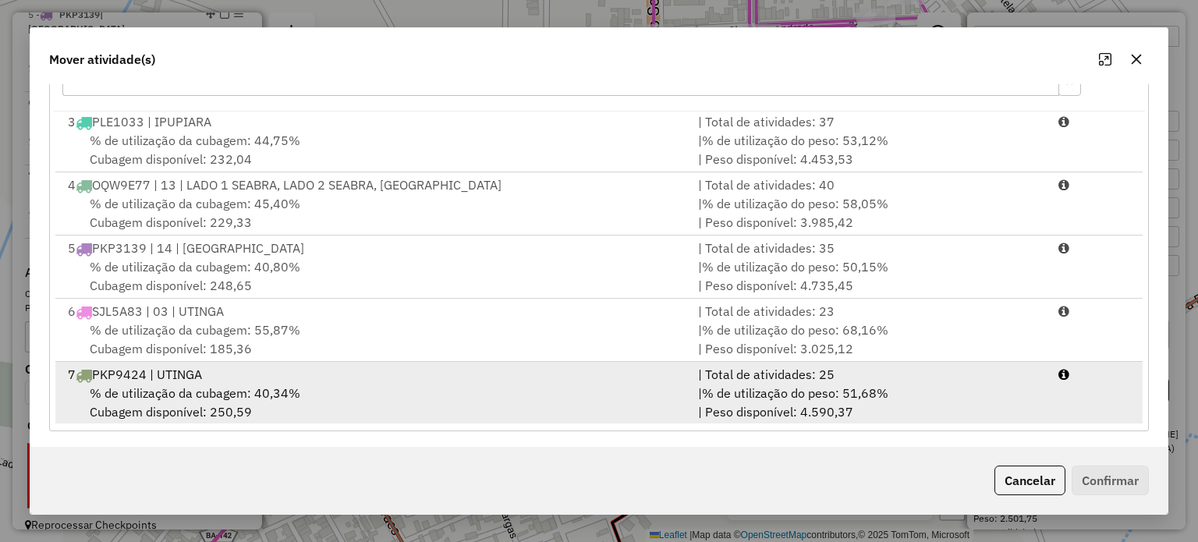
scroll to position [247, 0]
click at [441, 390] on div "% de utilização da cubagem: 40,34% Cubagem disponível: 250,59" at bounding box center [374, 399] width 630 height 37
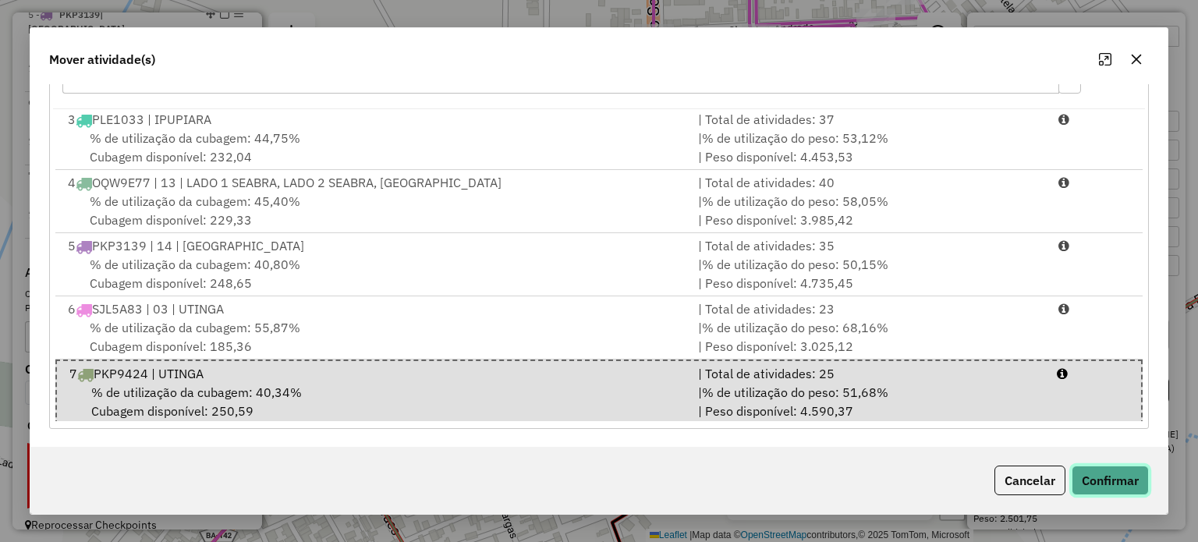
click at [1121, 477] on button "Confirmar" at bounding box center [1110, 481] width 77 height 30
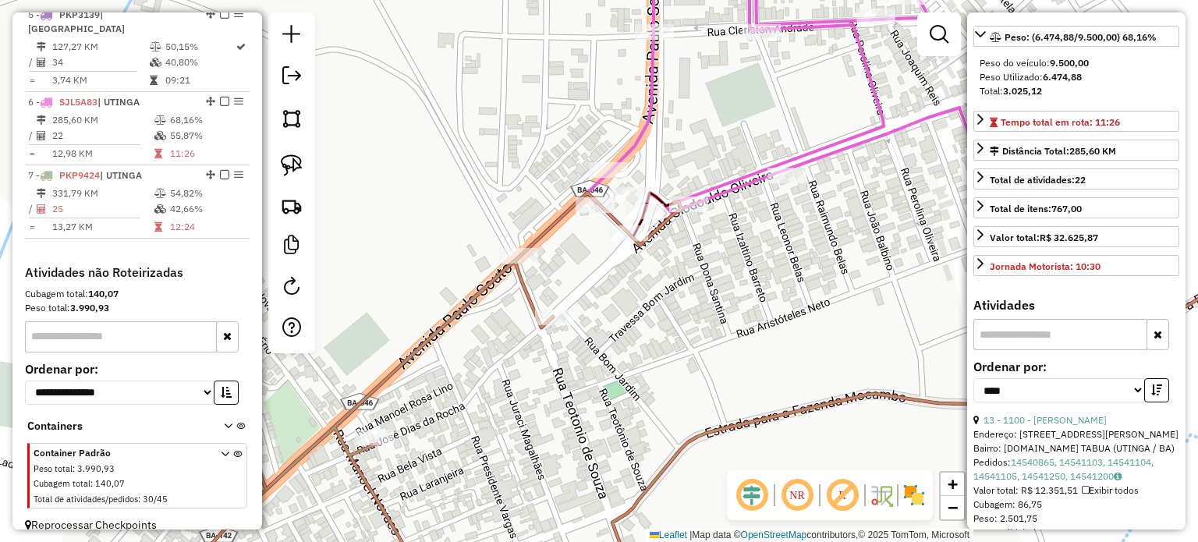
scroll to position [0, 0]
click at [739, 296] on div "Janela de atendimento Grade de atendimento Capacidade Transportadoras Veículos …" at bounding box center [599, 271] width 1198 height 542
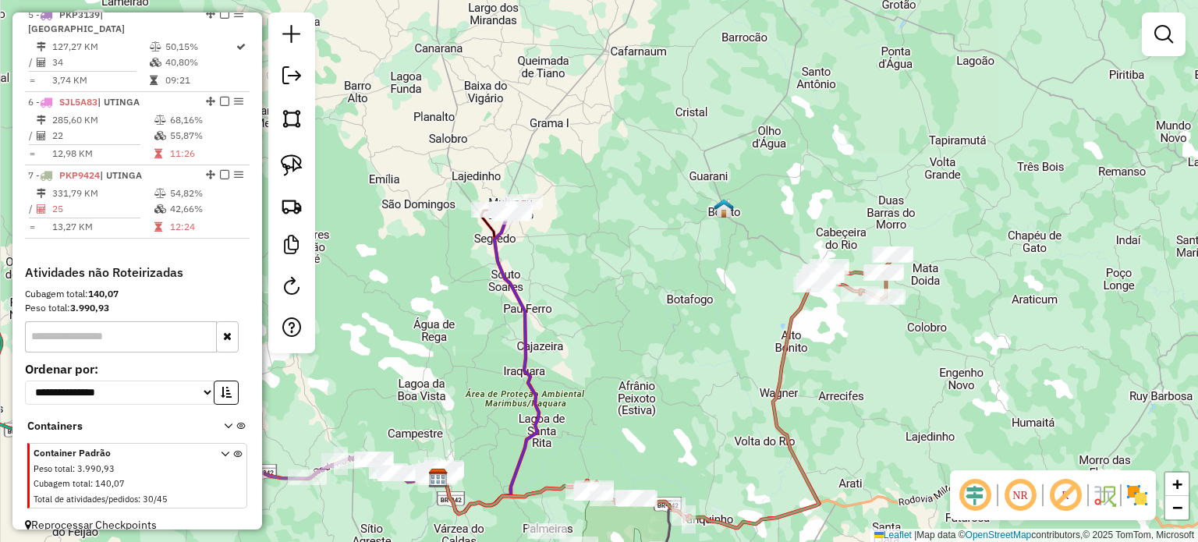
drag, startPoint x: 730, startPoint y: 368, endPoint x: 776, endPoint y: 316, distance: 69.6
click at [774, 317] on div "Janela de atendimento Grade de atendimento Capacidade Transportadoras Veículos …" at bounding box center [599, 271] width 1198 height 542
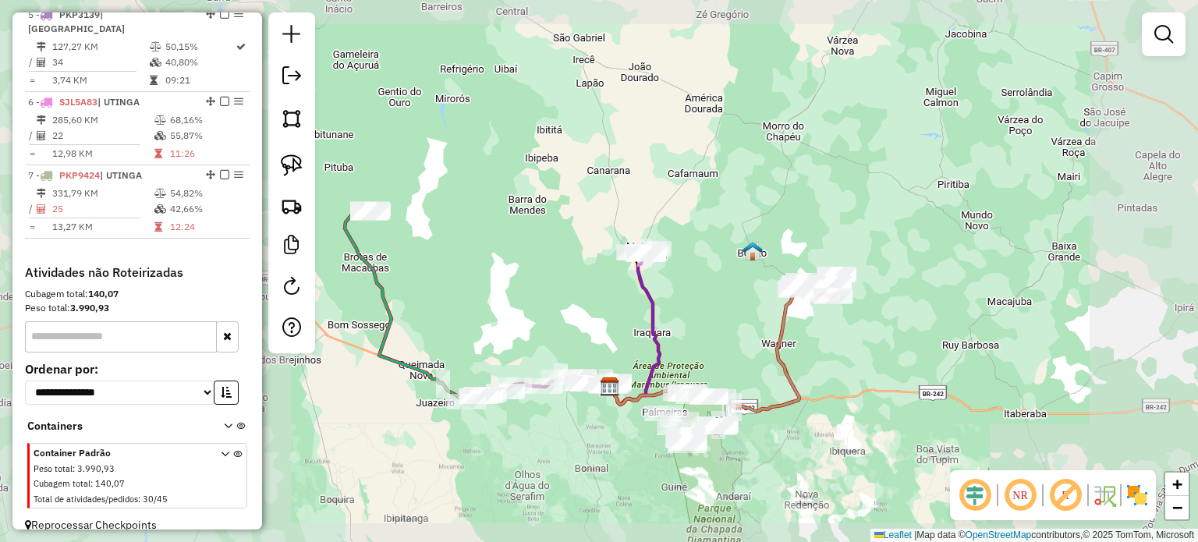
drag, startPoint x: 733, startPoint y: 350, endPoint x: 757, endPoint y: 318, distance: 39.6
click at [757, 318] on div "Janela de atendimento Grade de atendimento Capacidade Transportadoras Veículos …" at bounding box center [599, 271] width 1198 height 542
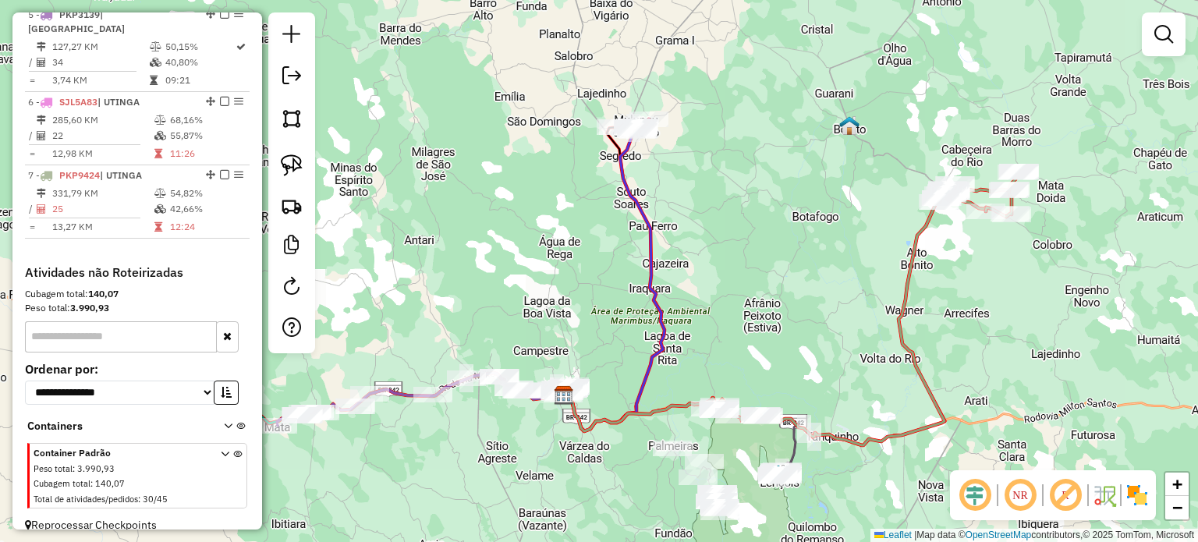
drag, startPoint x: 715, startPoint y: 335, endPoint x: 747, endPoint y: 289, distance: 56.0
click at [746, 290] on div "Janela de atendimento Grade de atendimento Capacidade Transportadoras Veículos …" at bounding box center [599, 271] width 1198 height 542
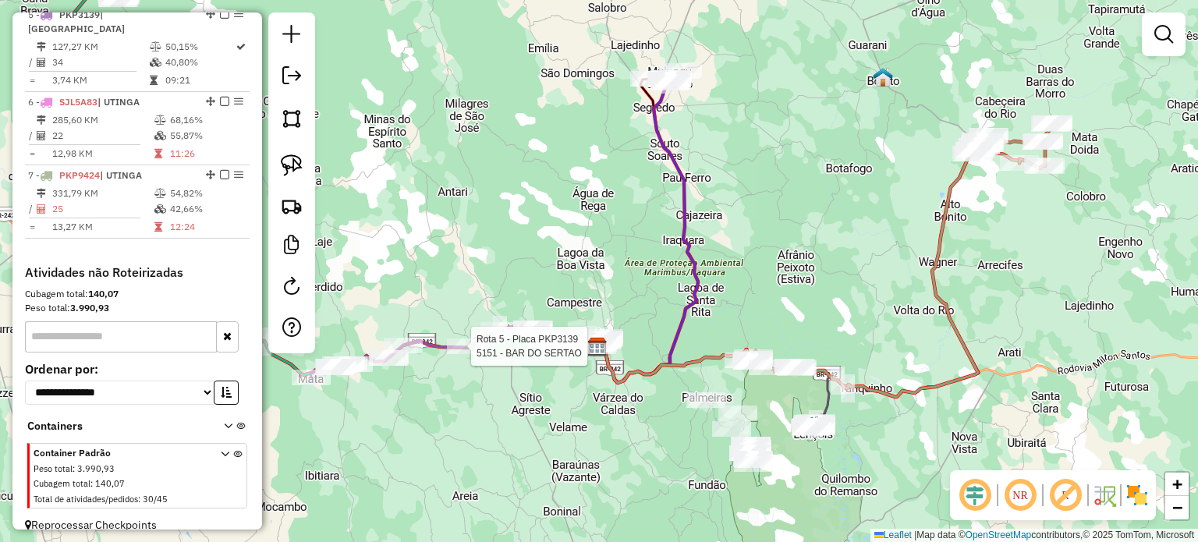
select select "*********"
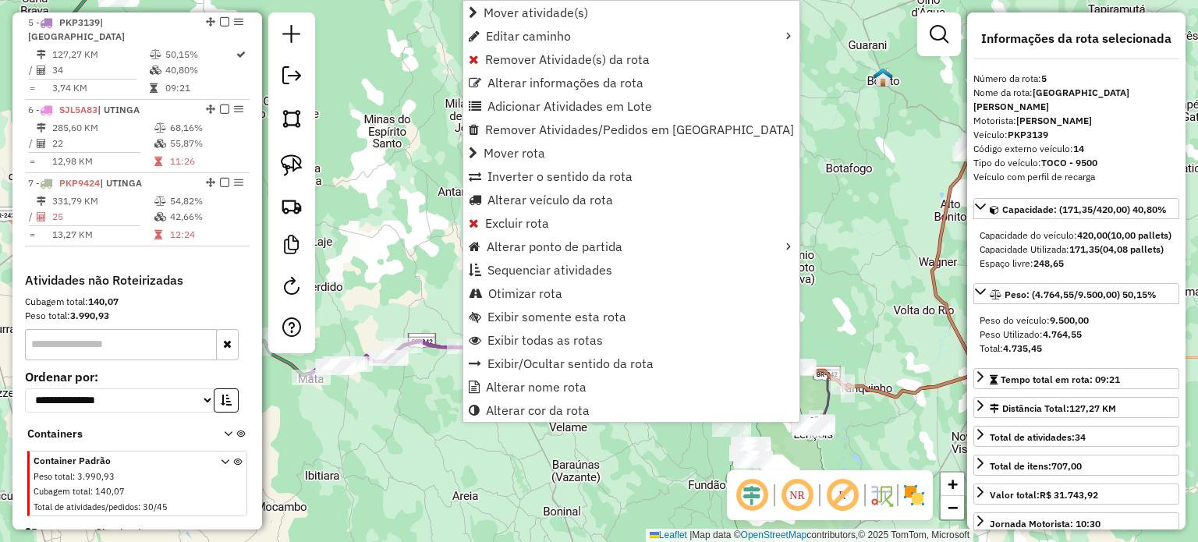
scroll to position [924, 0]
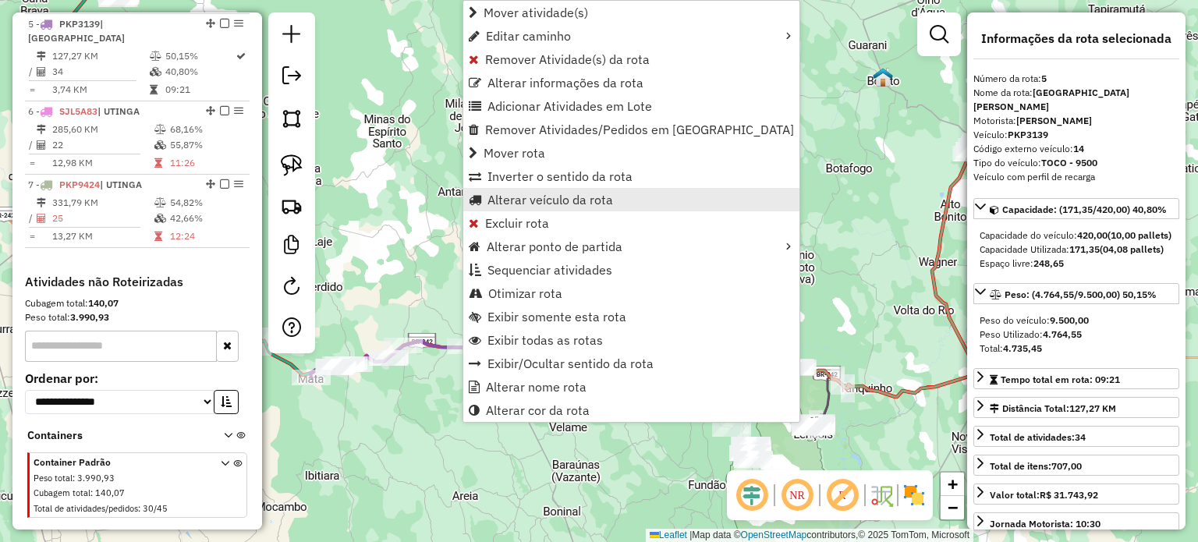
click at [574, 198] on span "Alterar veículo da rota" at bounding box center [551, 199] width 126 height 12
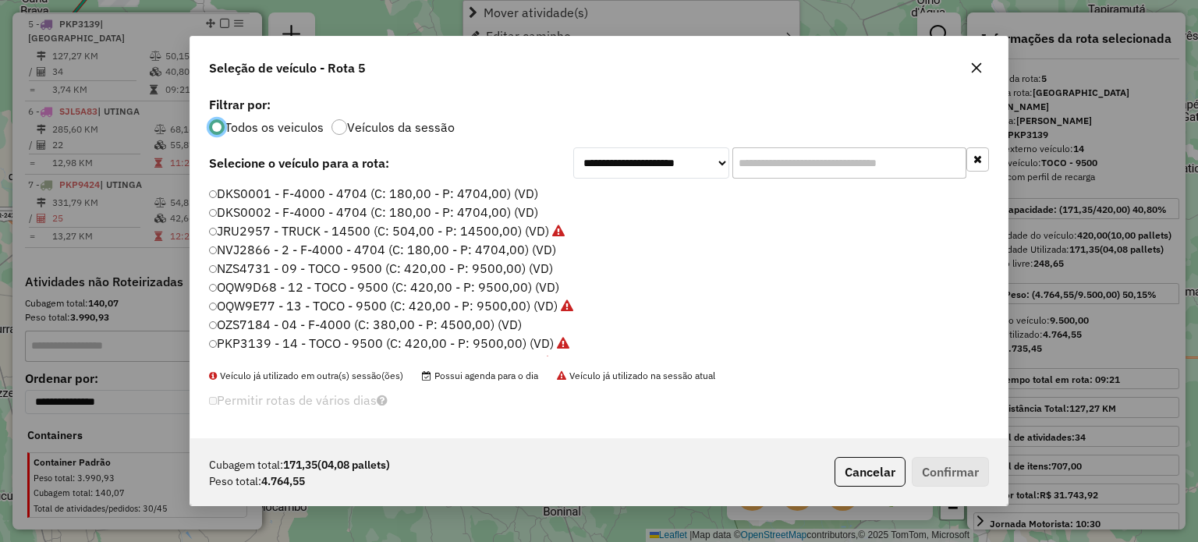
scroll to position [8, 5]
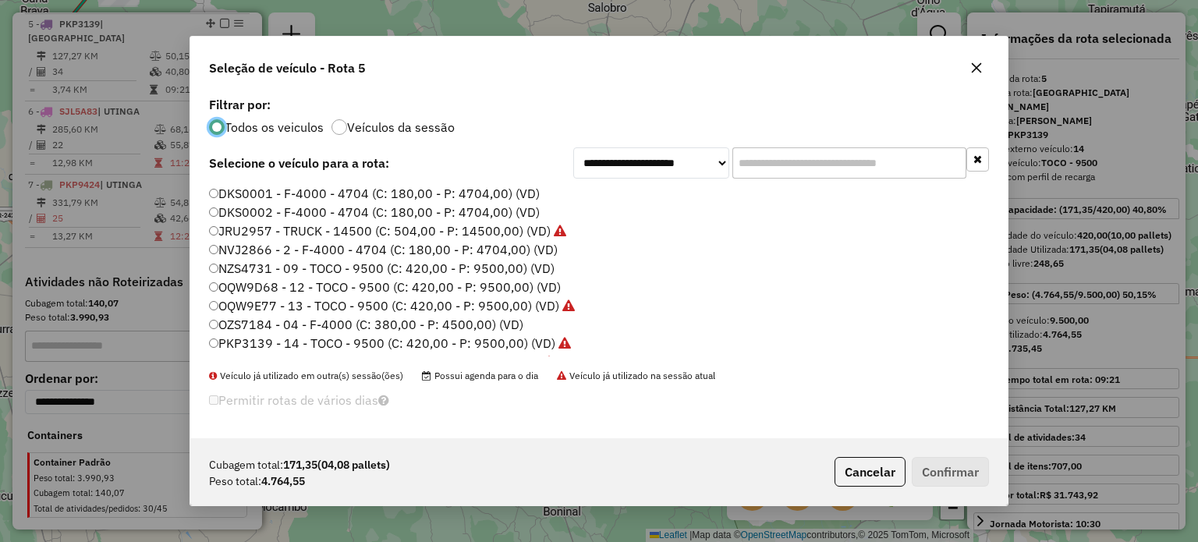
click at [973, 74] on button "button" at bounding box center [976, 67] width 25 height 25
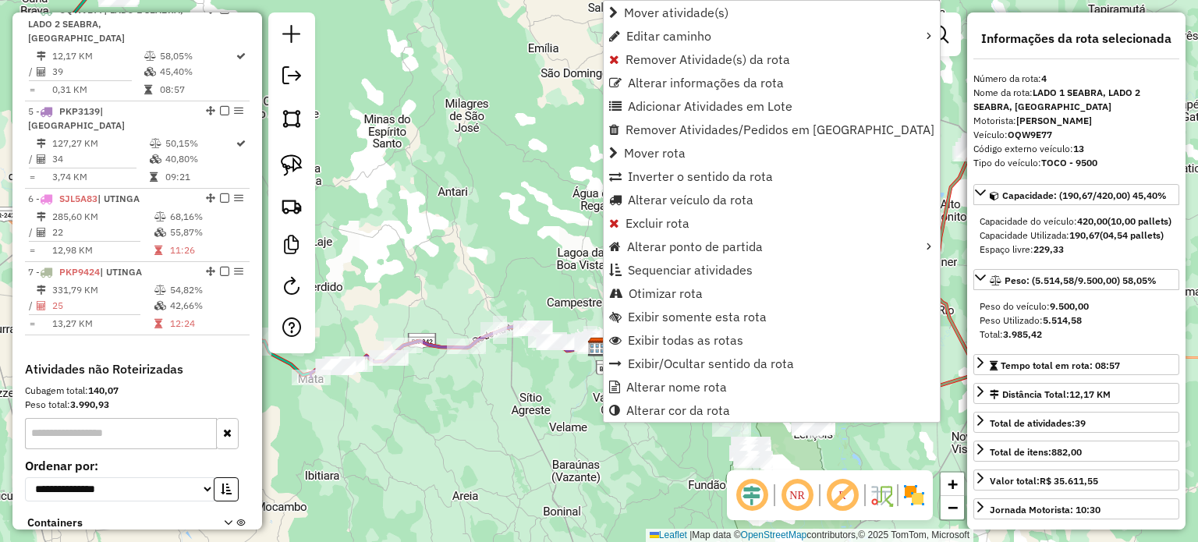
scroll to position [836, 0]
click at [699, 199] on span "Alterar veículo da rota" at bounding box center [691, 199] width 126 height 12
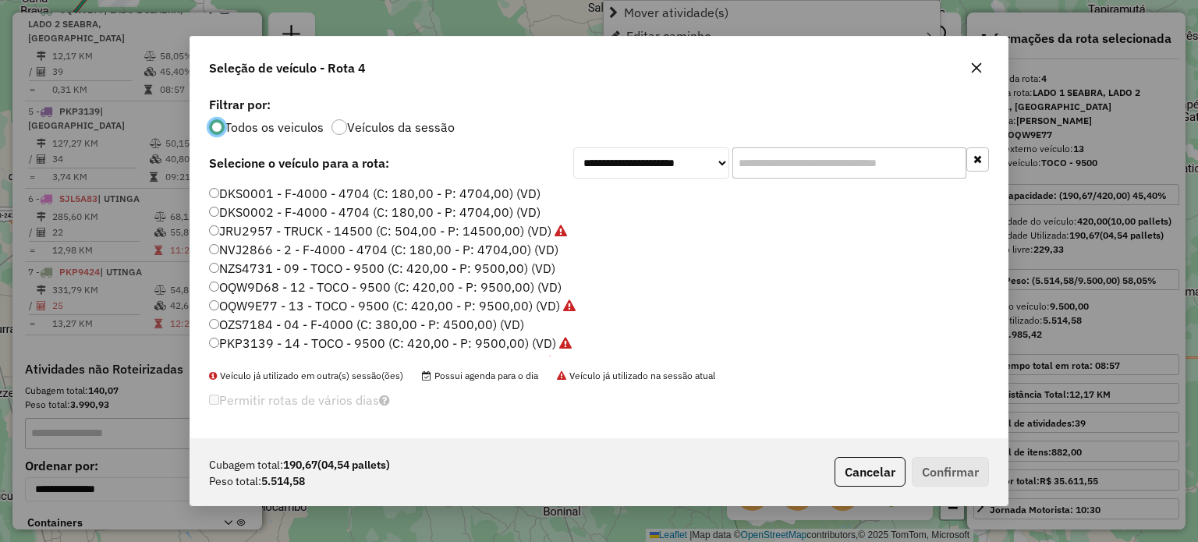
scroll to position [8, 5]
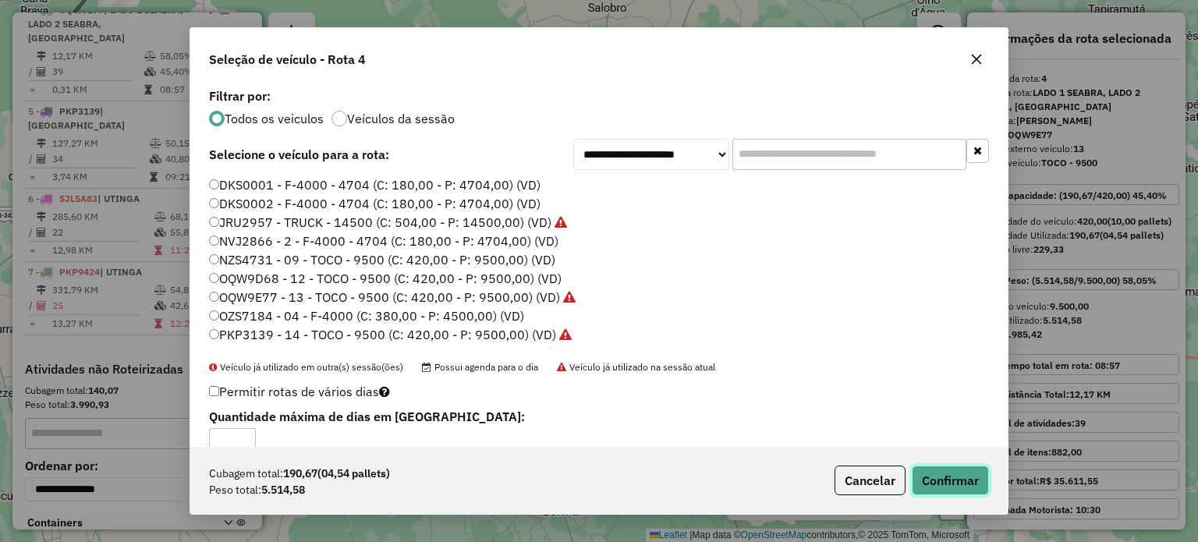
click at [956, 480] on button "Confirmar" at bounding box center [950, 481] width 77 height 30
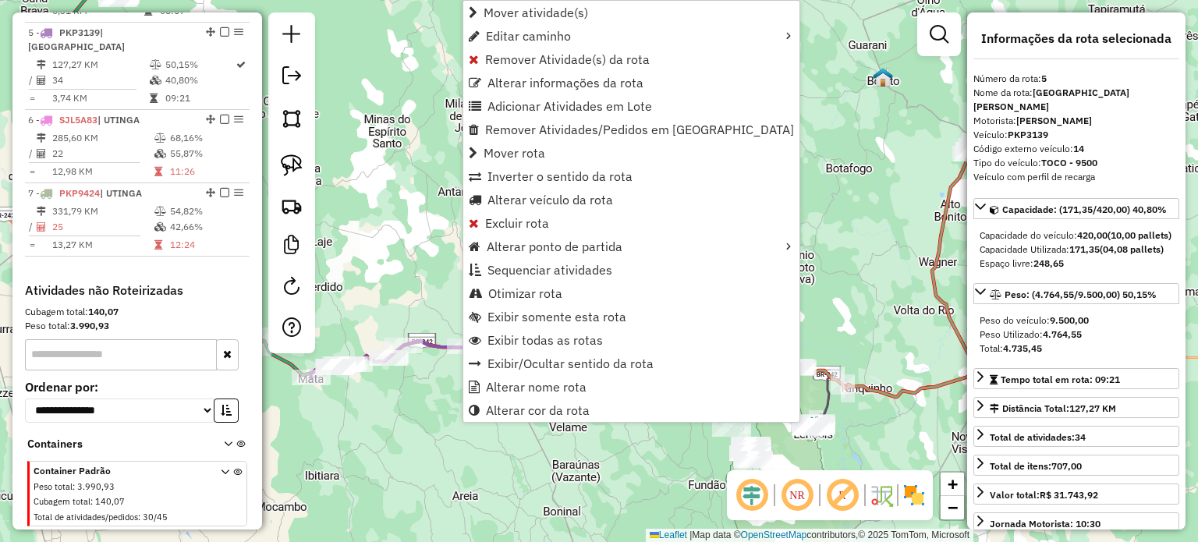
scroll to position [924, 0]
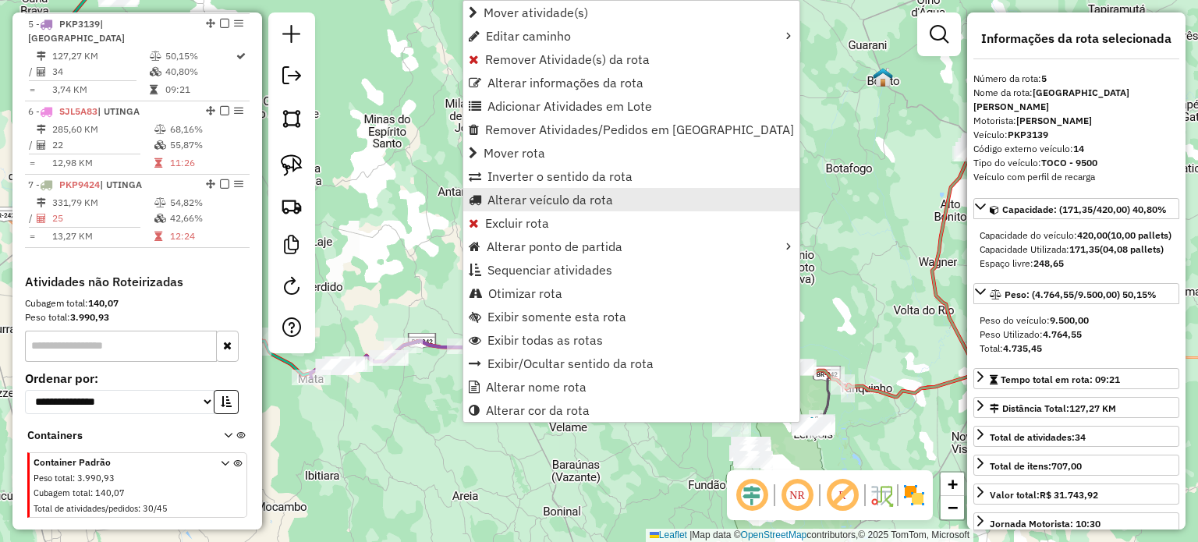
click at [562, 205] on span "Alterar veículo da rota" at bounding box center [551, 199] width 126 height 12
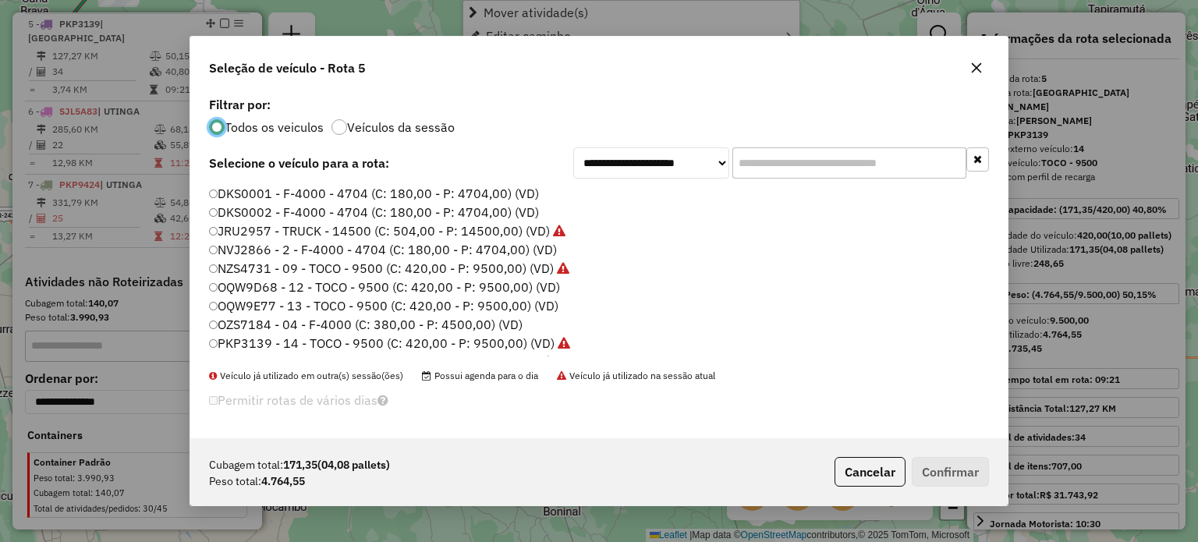
scroll to position [8, 5]
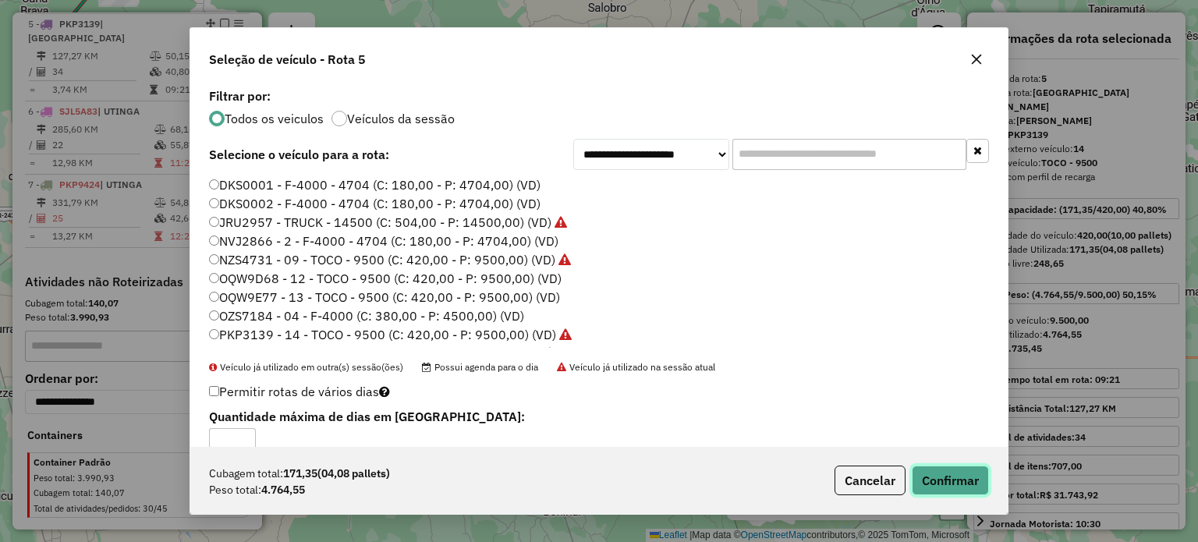
click at [985, 487] on button "Confirmar" at bounding box center [950, 481] width 77 height 30
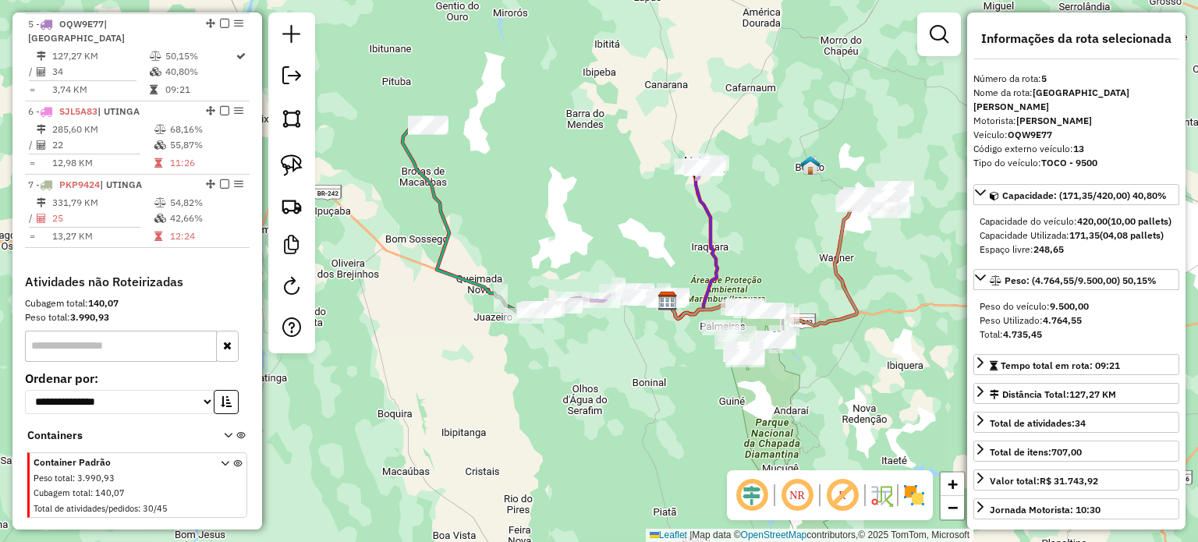
drag, startPoint x: 782, startPoint y: 236, endPoint x: 757, endPoint y: 236, distance: 24.2
click at [757, 236] on div "Janela de atendimento Grade de atendimento Capacidade Transportadoras Veículos …" at bounding box center [599, 271] width 1198 height 542
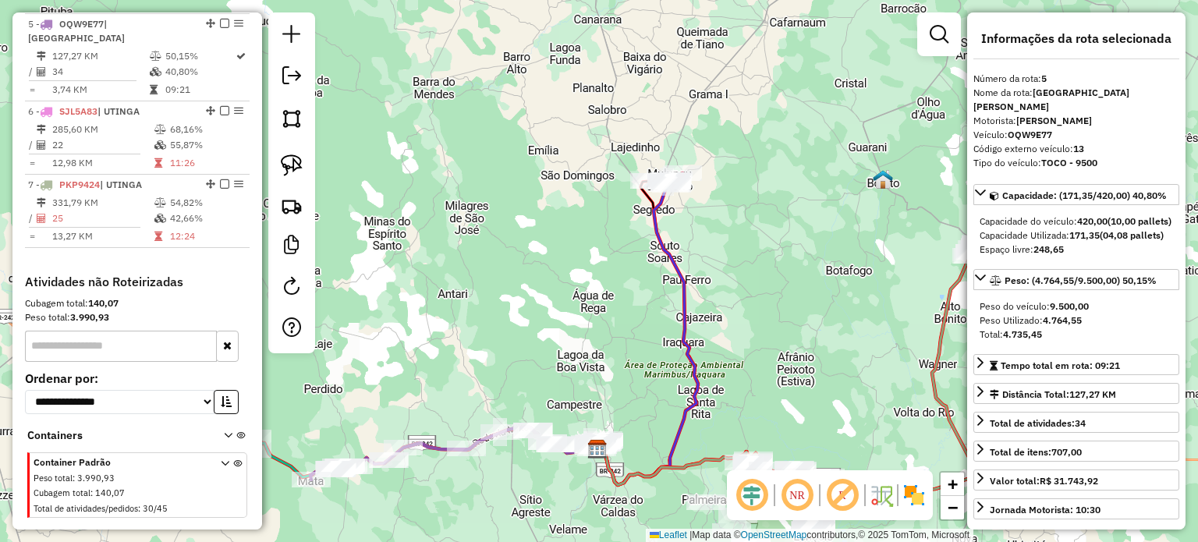
drag, startPoint x: 725, startPoint y: 184, endPoint x: 706, endPoint y: 229, distance: 49.3
click at [727, 243] on div "Janela de atendimento Grade de atendimento Capacidade Transportadoras Veículos …" at bounding box center [599, 271] width 1198 height 542
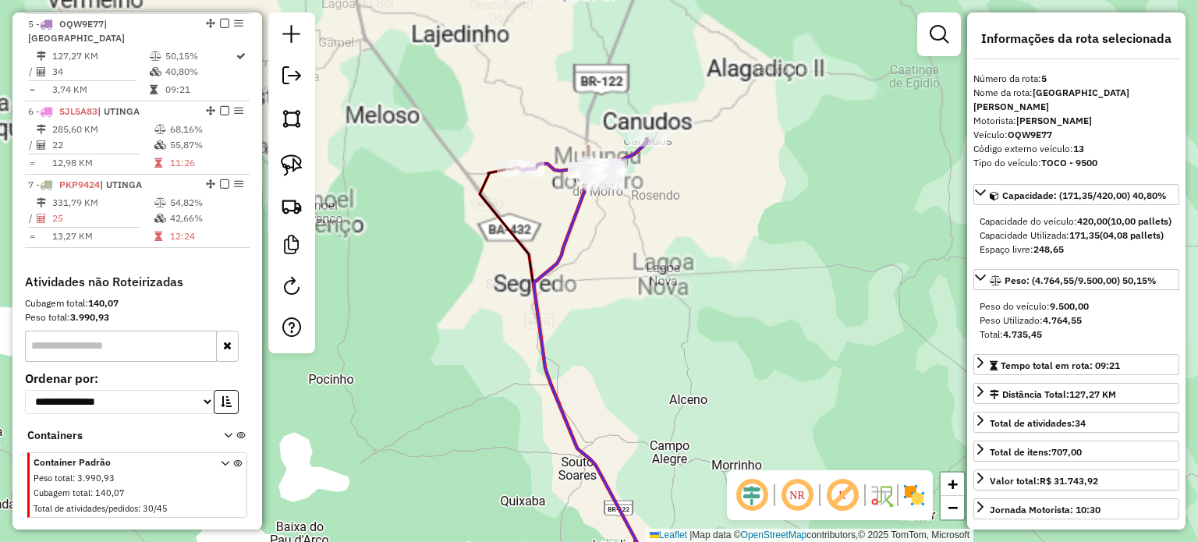
drag, startPoint x: 679, startPoint y: 183, endPoint x: 713, endPoint y: 322, distance: 142.8
click at [713, 323] on div "Janela de atendimento Grade de atendimento Capacidade Transportadoras Veículos …" at bounding box center [599, 271] width 1198 height 542
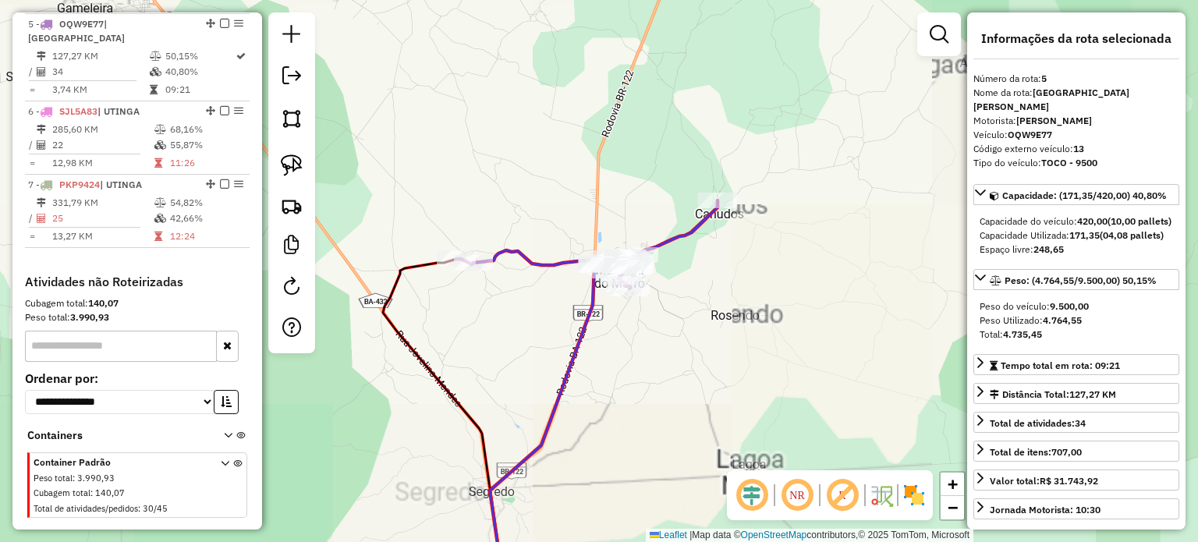
drag, startPoint x: 677, startPoint y: 284, endPoint x: 708, endPoint y: 280, distance: 31.4
click at [709, 282] on div "Janela de atendimento Grade de atendimento Capacidade Transportadoras Veículos …" at bounding box center [599, 271] width 1198 height 542
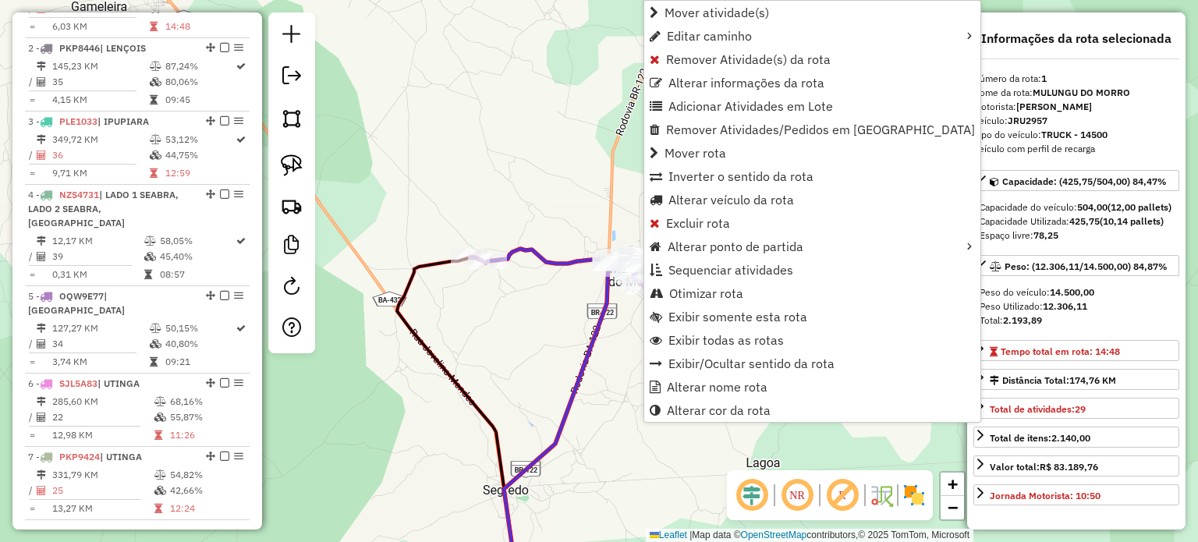
scroll to position [604, 0]
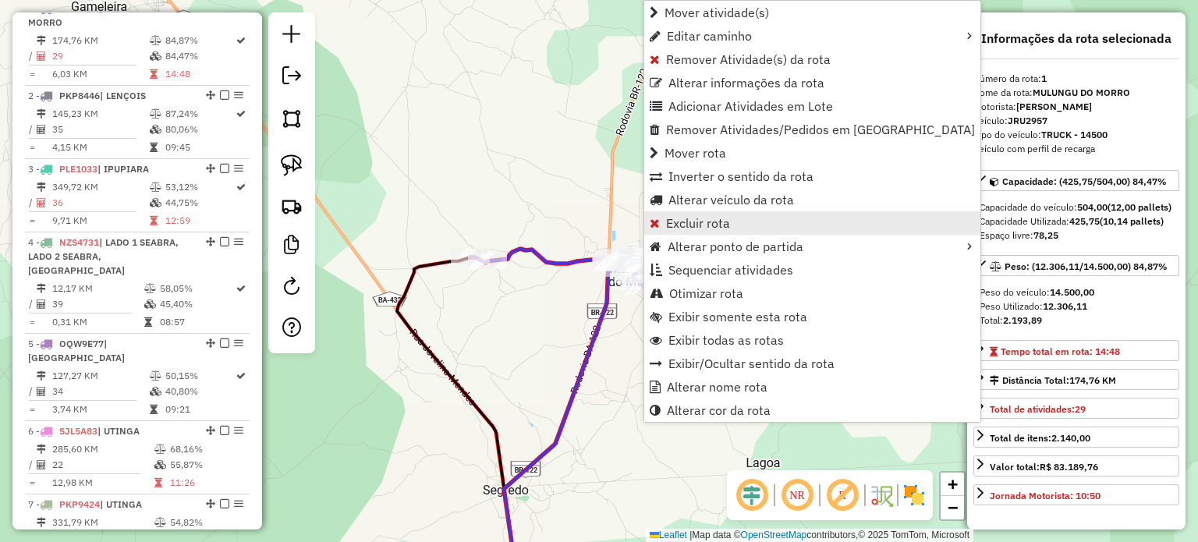
click at [731, 219] on link "Excluir rota" at bounding box center [812, 222] width 336 height 23
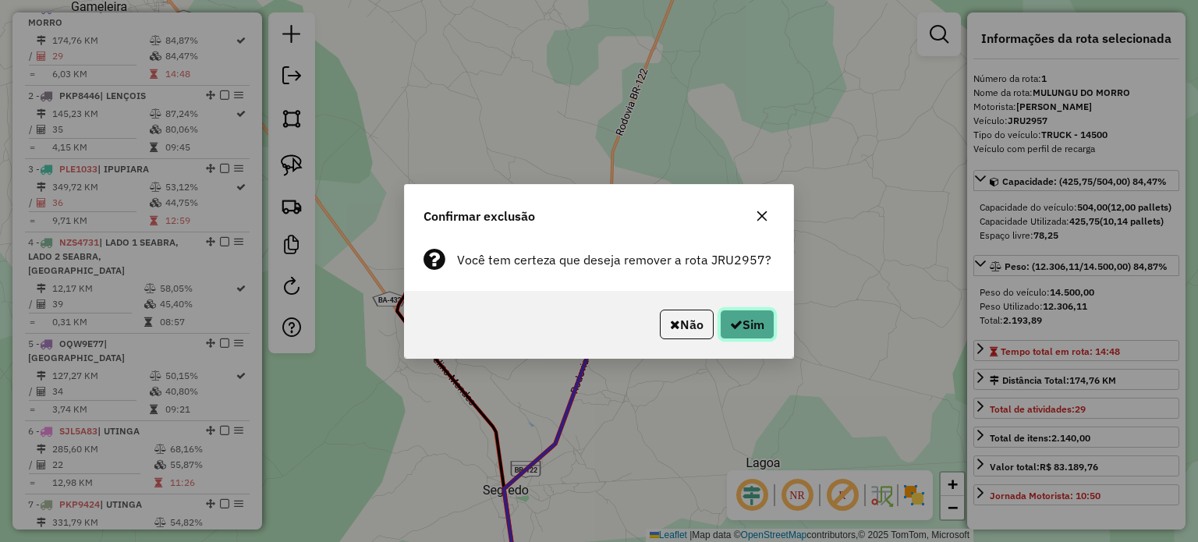
click at [750, 323] on button "Sim" at bounding box center [747, 325] width 55 height 30
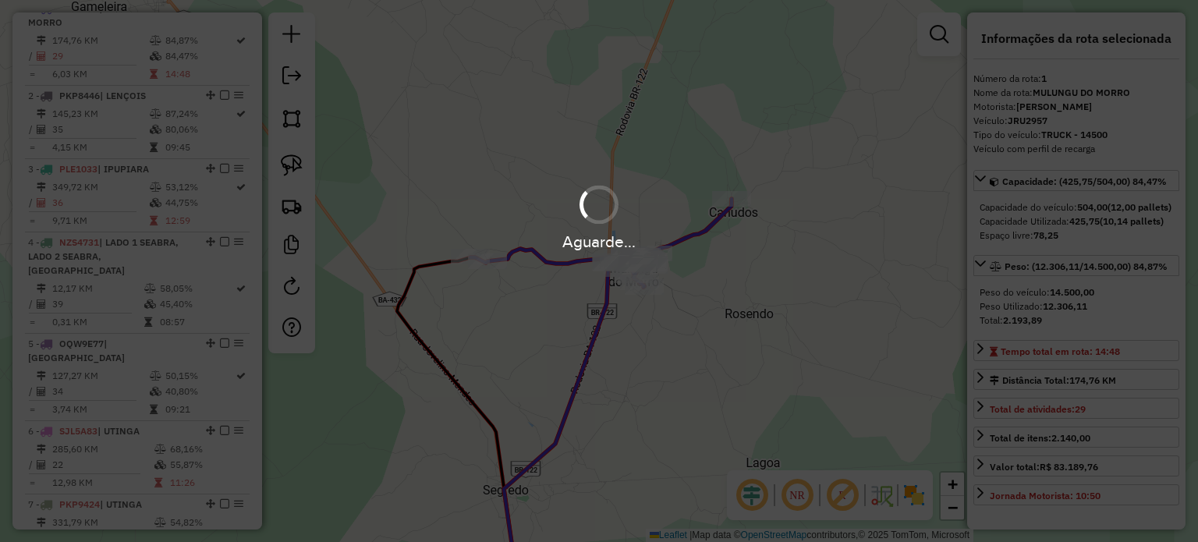
scroll to position [517, 0]
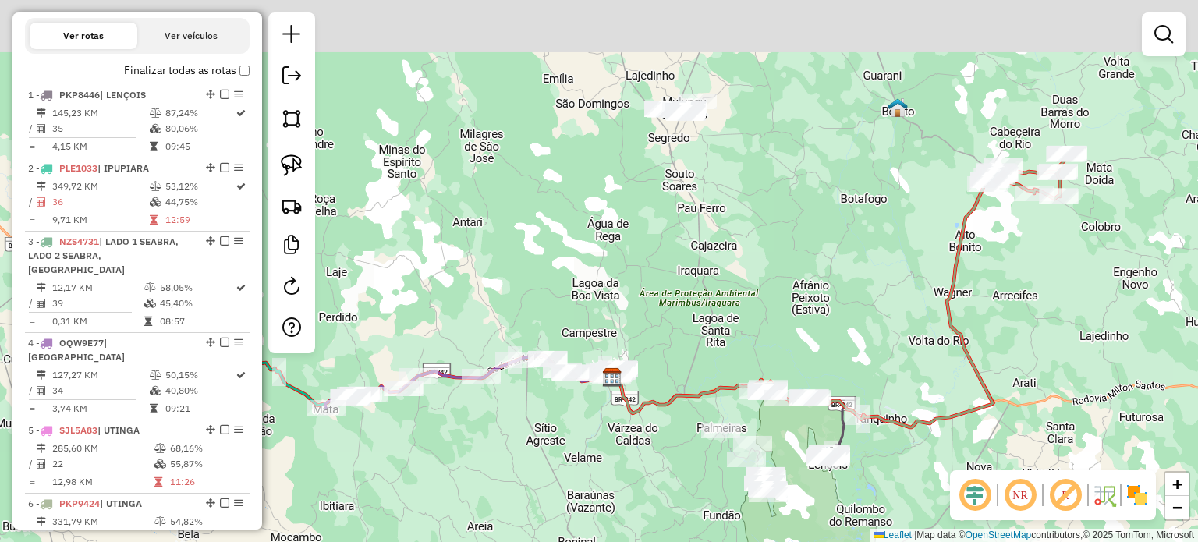
drag, startPoint x: 733, startPoint y: 77, endPoint x: 765, endPoint y: 339, distance: 264.0
click at [768, 346] on div "Janela de atendimento Grade de atendimento Capacidade Transportadoras Veículos …" at bounding box center [599, 271] width 1198 height 542
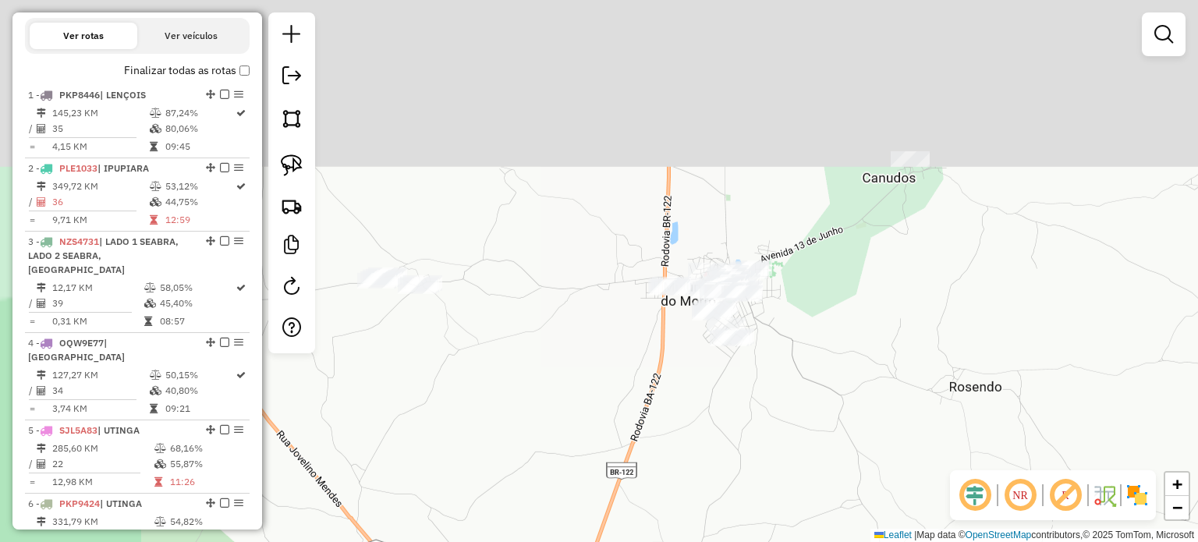
drag, startPoint x: 651, startPoint y: 244, endPoint x: 844, endPoint y: 453, distance: 284.3
click at [844, 453] on div "Janela de atendimento Grade de atendimento Capacidade Transportadoras Veículos …" at bounding box center [599, 271] width 1198 height 542
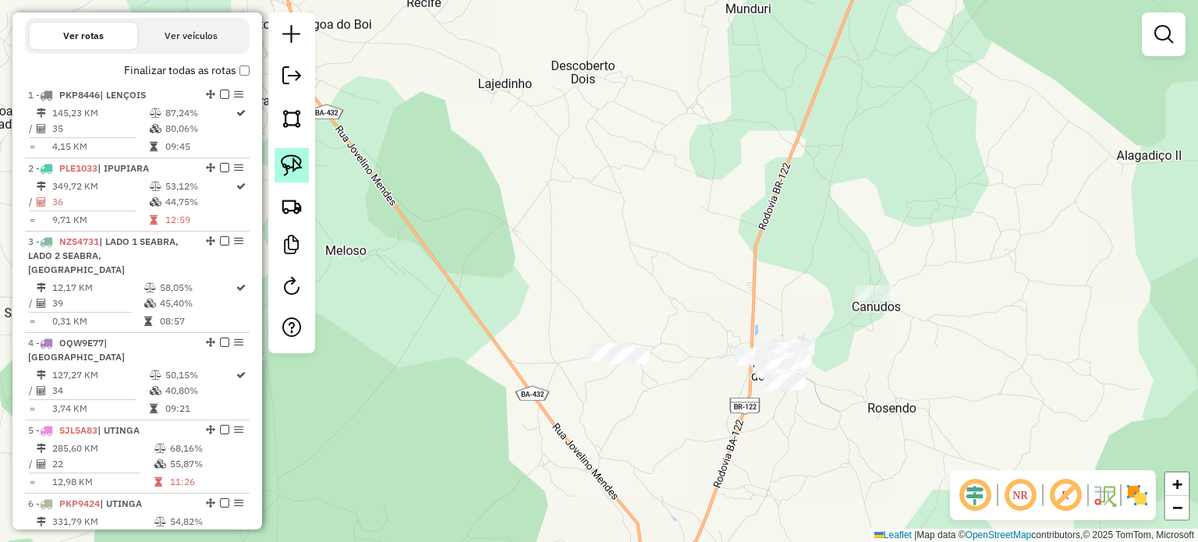
click at [287, 166] on img at bounding box center [292, 165] width 22 height 22
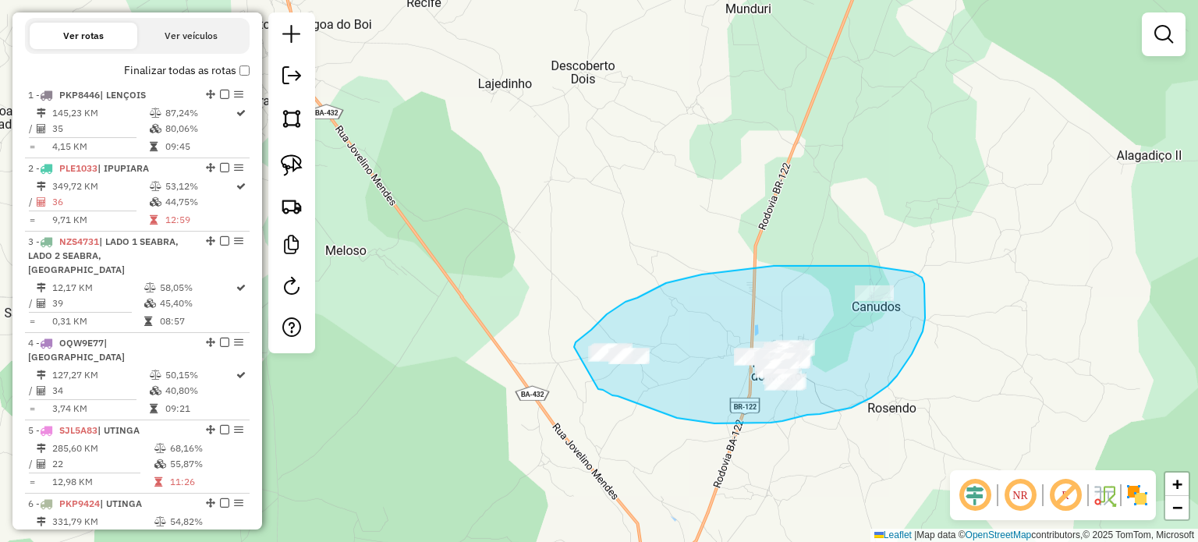
drag, startPoint x: 574, startPoint y: 347, endPoint x: 591, endPoint y: 387, distance: 43.0
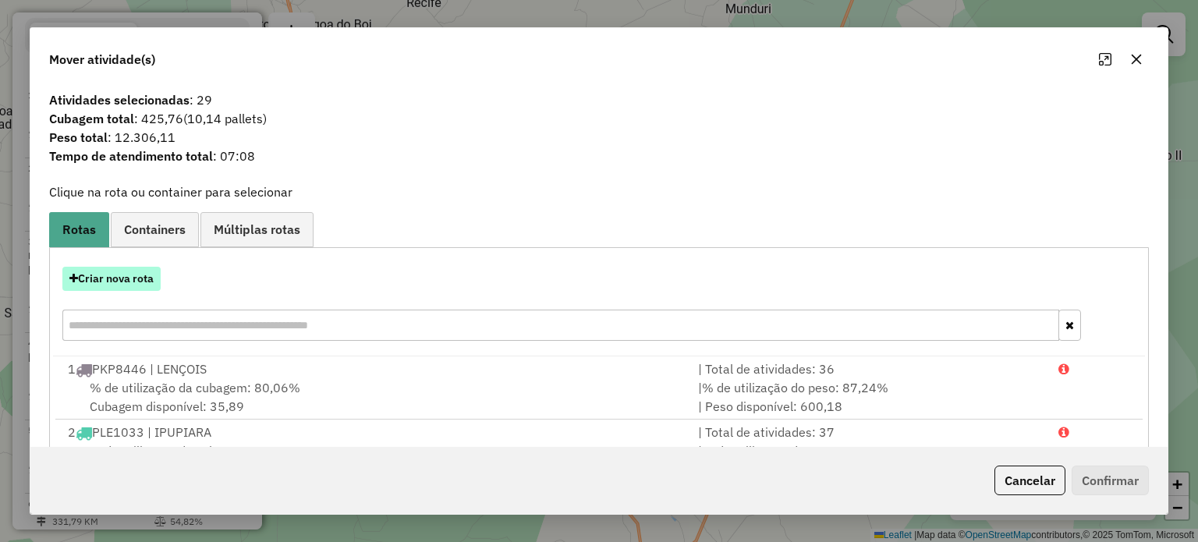
click at [122, 278] on button "Criar nova rota" at bounding box center [111, 279] width 98 height 24
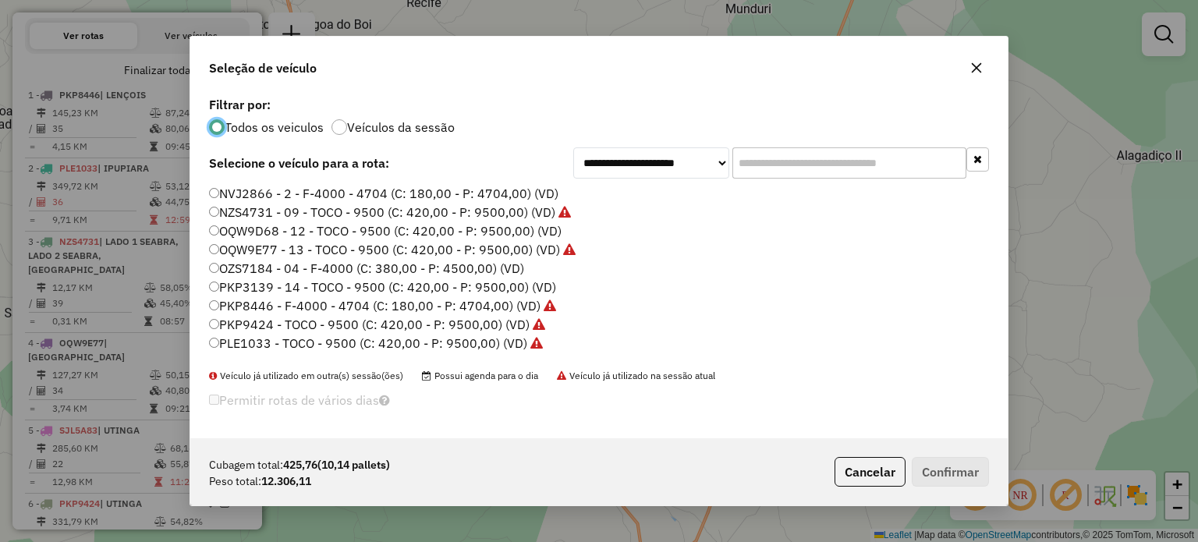
scroll to position [78, 0]
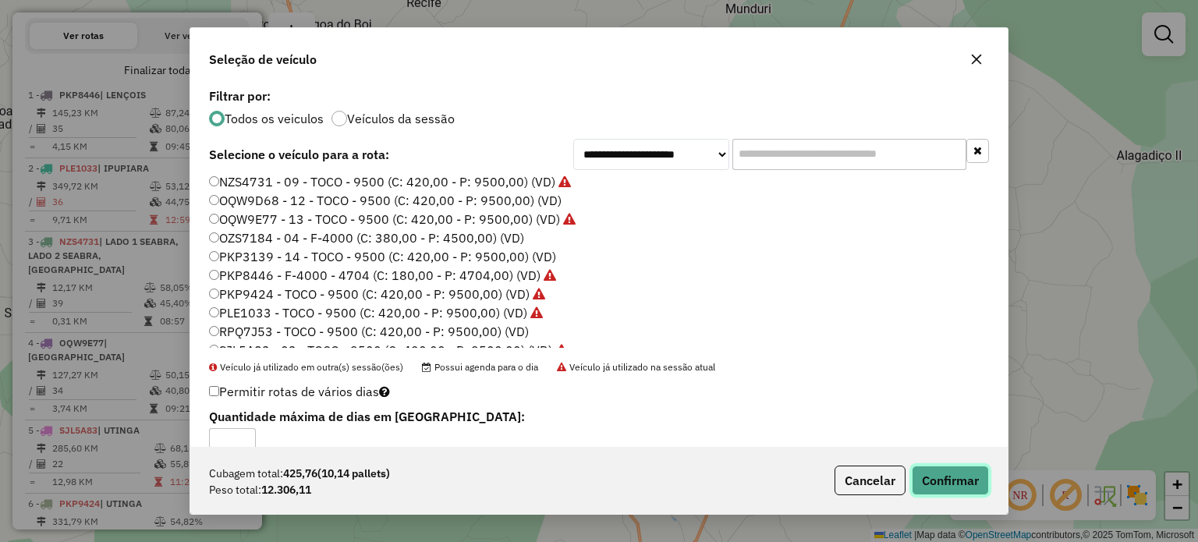
click at [945, 490] on button "Confirmar" at bounding box center [950, 481] width 77 height 30
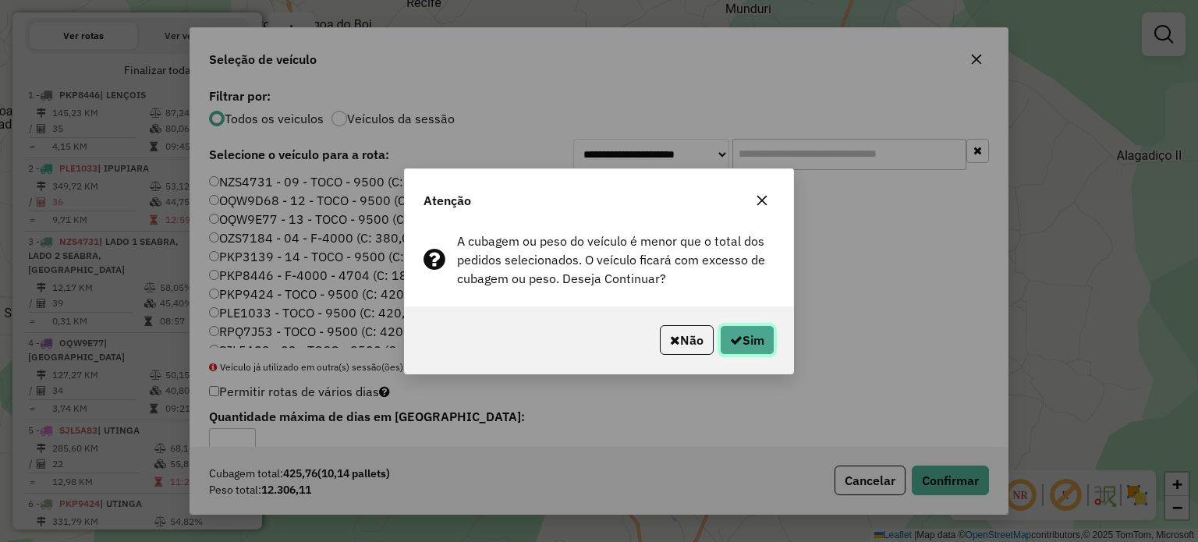
click at [757, 342] on button "Sim" at bounding box center [747, 340] width 55 height 30
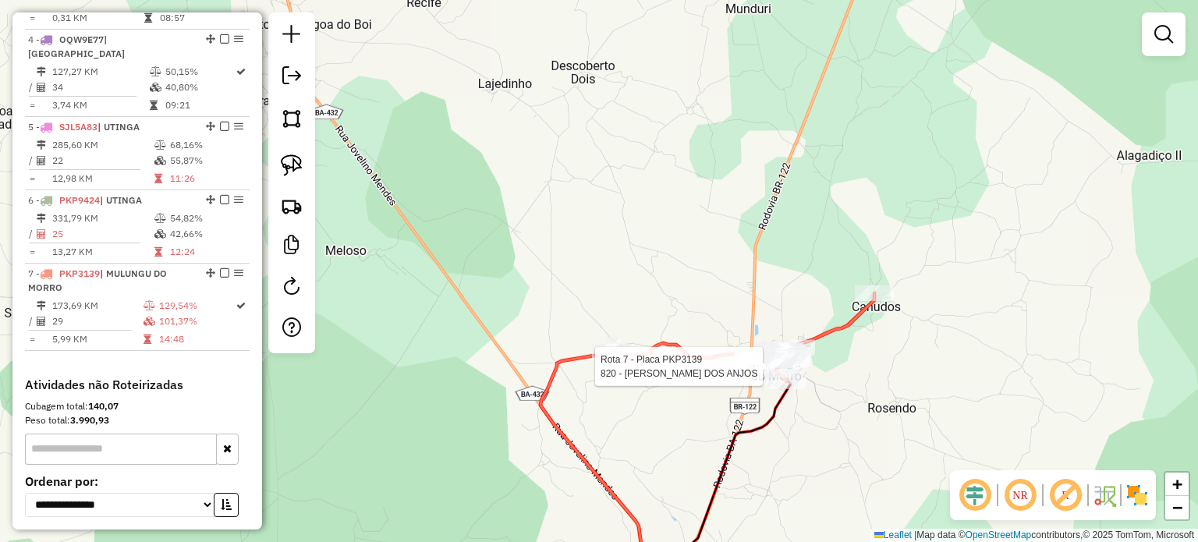
select select "*********"
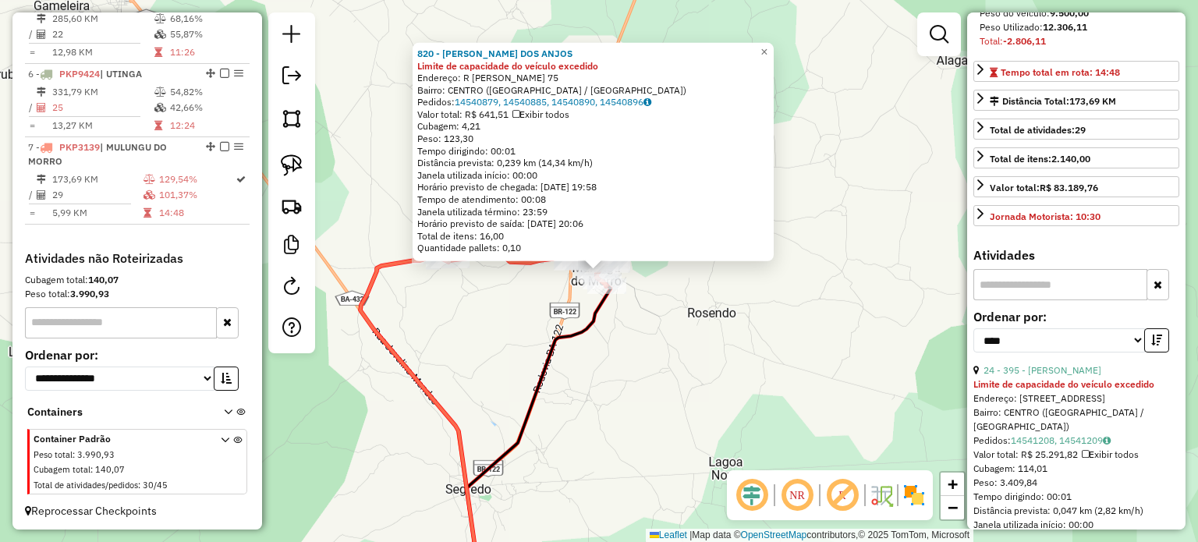
scroll to position [468, 0]
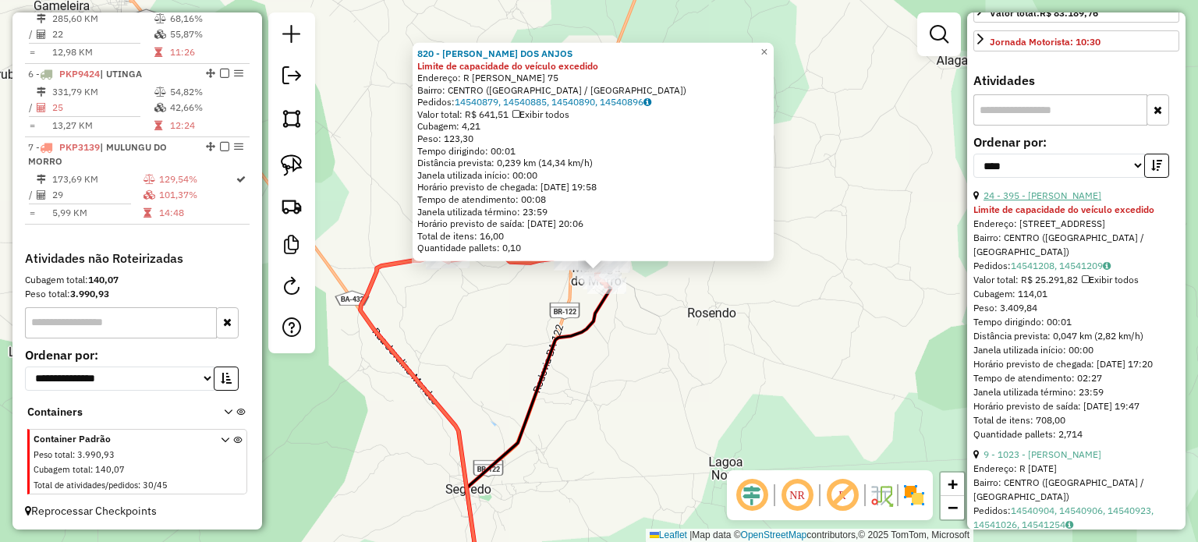
click at [1089, 201] on link "24 - 395 - ITALO FABIANO XAVIER MARCAL DE MONICA" at bounding box center [1043, 196] width 118 height 12
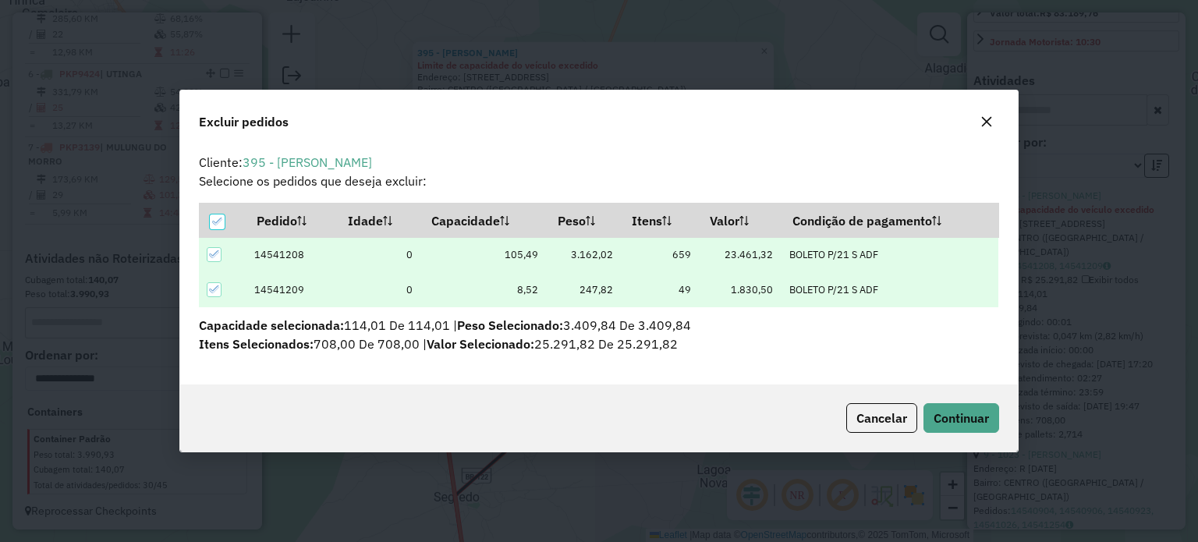
scroll to position [0, 0]
click at [959, 420] on span "Continuar" at bounding box center [961, 418] width 55 height 16
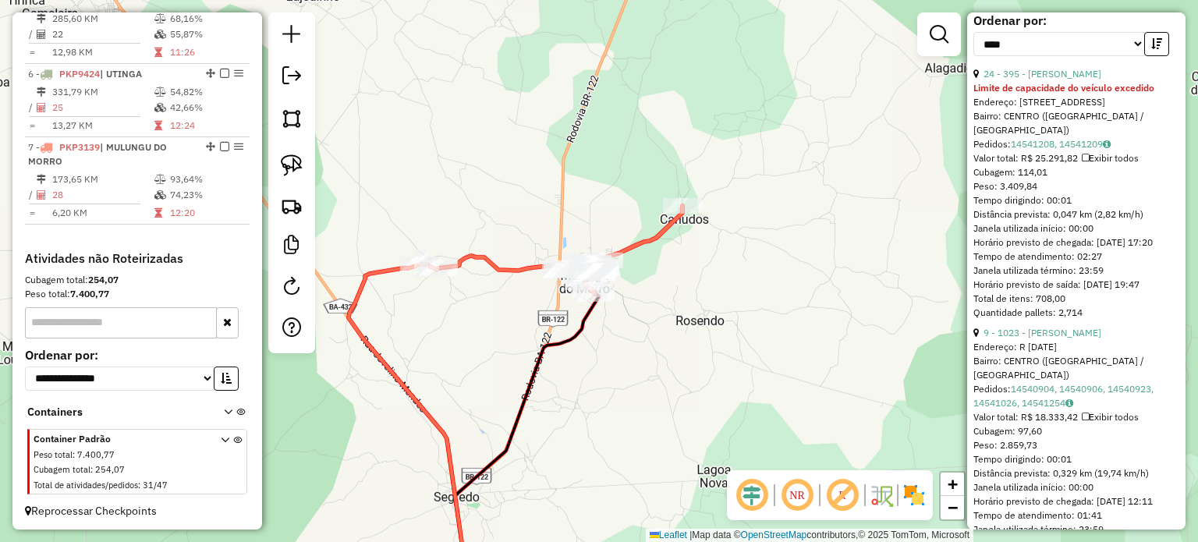
scroll to position [609, 0]
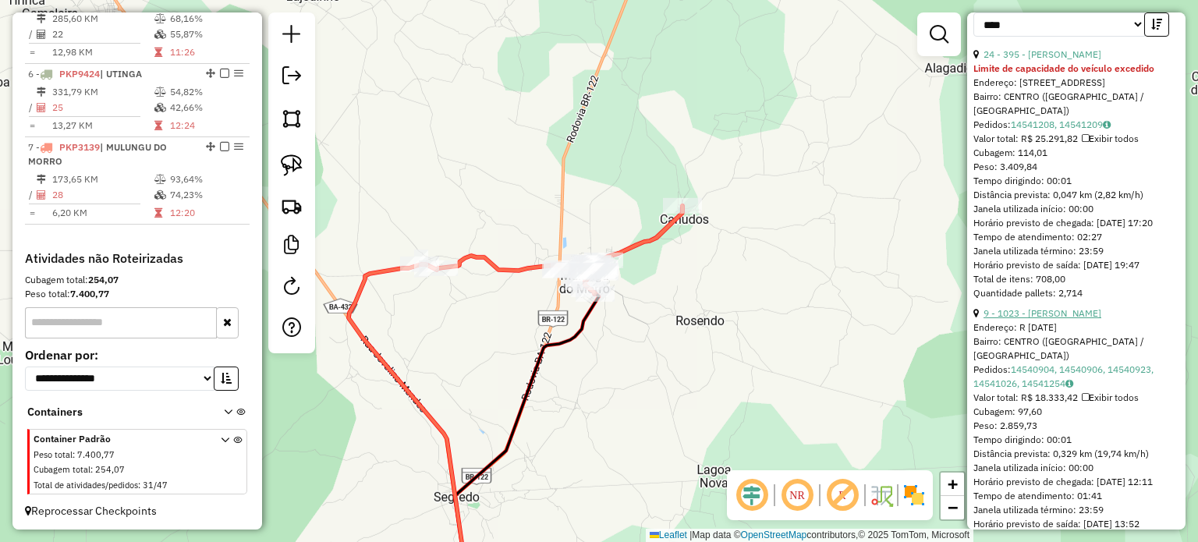
click at [1076, 319] on link "9 - 1023 - ROSANE DE OLIVEIRA GASPAR" at bounding box center [1043, 313] width 118 height 12
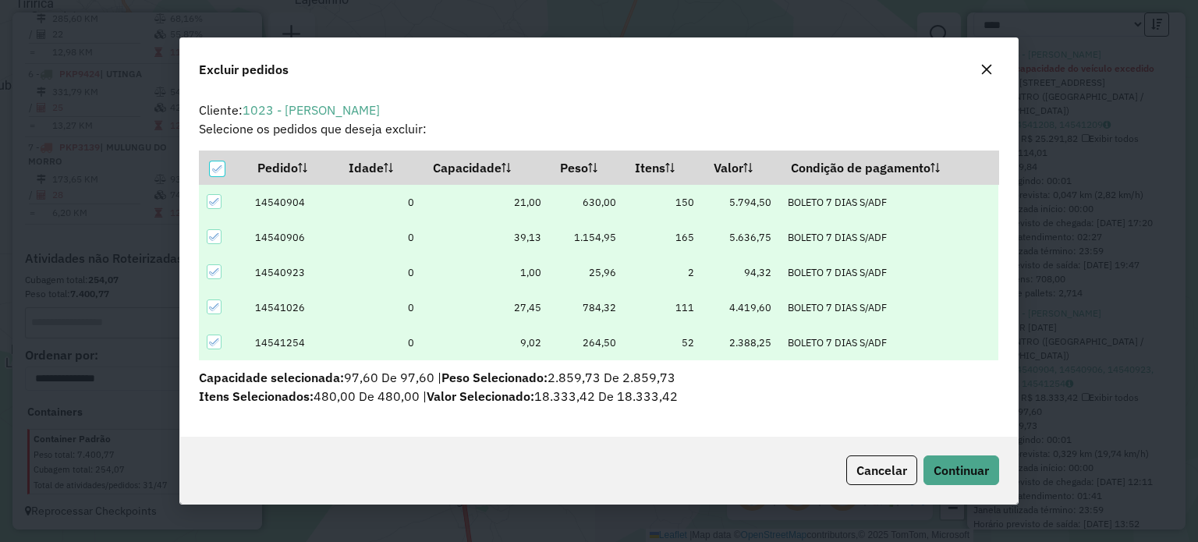
scroll to position [0, 0]
click at [960, 464] on span "Continuar" at bounding box center [961, 471] width 55 height 16
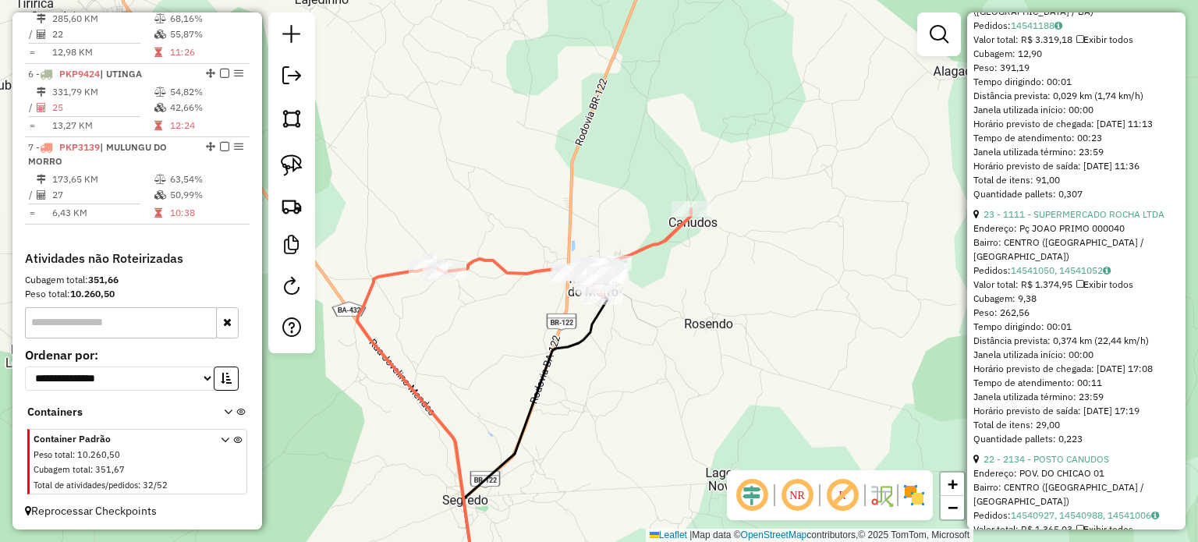
scroll to position [2013, 0]
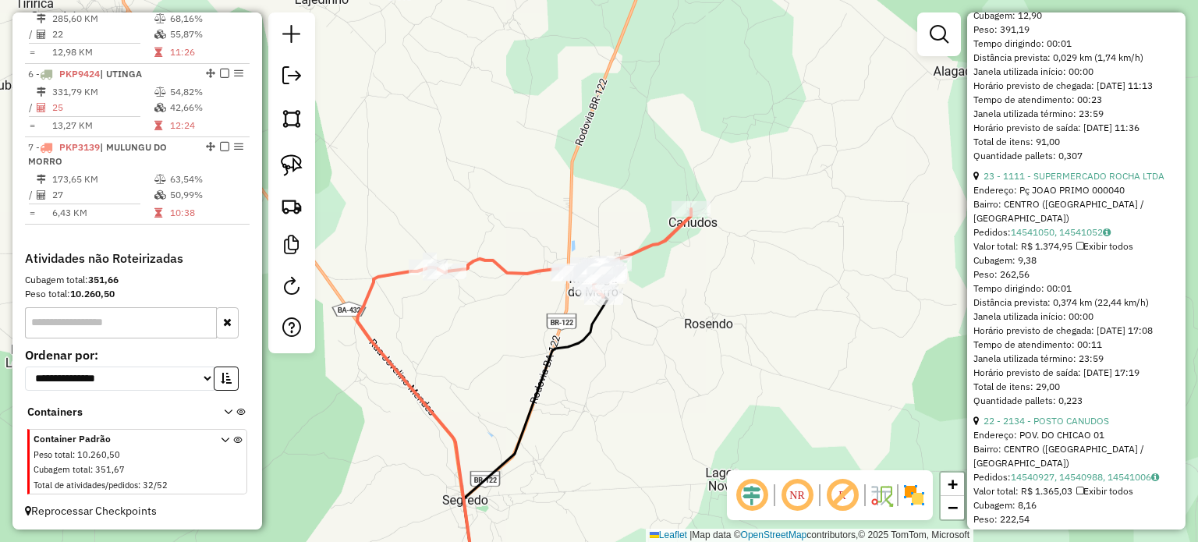
click at [803, 304] on div "Janela de atendimento Grade de atendimento Capacidade Transportadoras Veículos …" at bounding box center [599, 271] width 1198 height 542
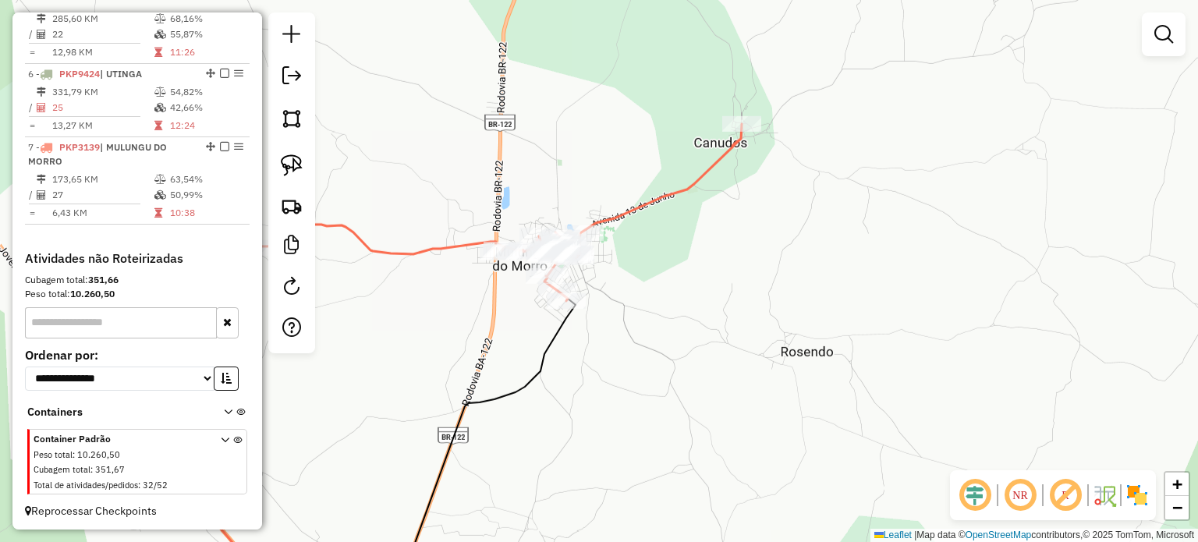
drag, startPoint x: 593, startPoint y: 285, endPoint x: 737, endPoint y: 286, distance: 144.3
click at [730, 285] on div "Janela de atendimento Grade de atendimento Capacidade Transportadoras Veículos …" at bounding box center [599, 271] width 1198 height 542
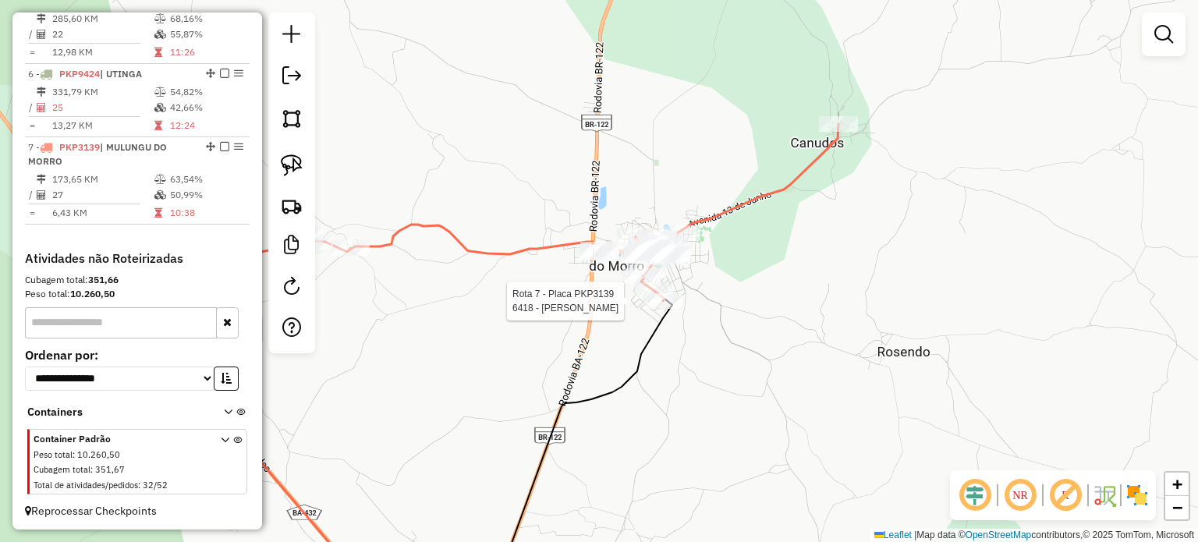
select select "*********"
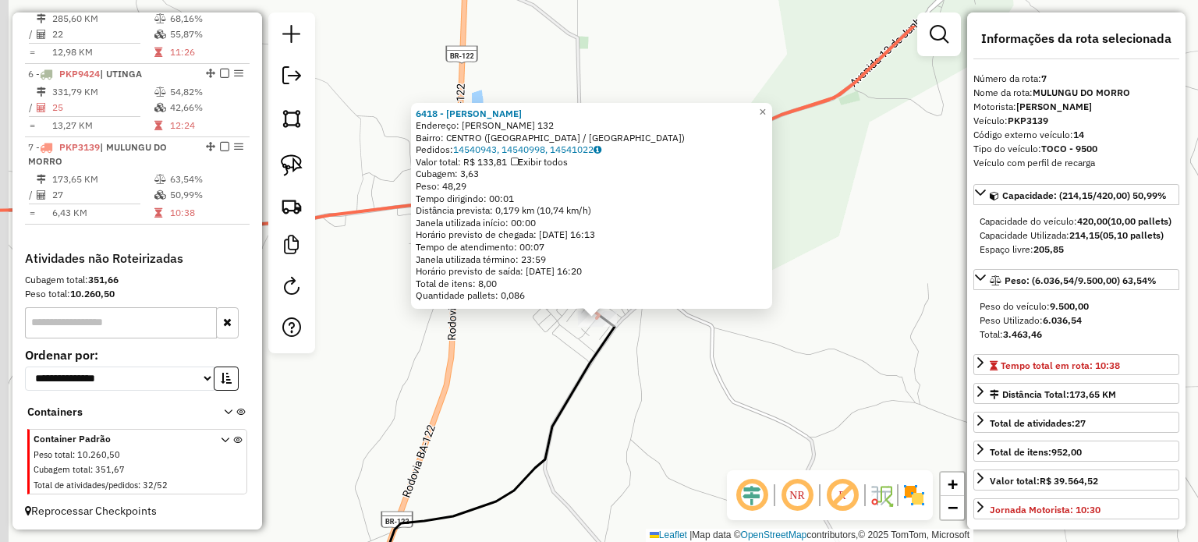
drag, startPoint x: 630, startPoint y: 288, endPoint x: 650, endPoint y: 367, distance: 81.9
click at [650, 367] on div "6418 - RICARDO SILVA BOAVEN Endereço: MARIO RIBEIRO 132 Bairro: CENTRO (MULUNGU…" at bounding box center [599, 271] width 1198 height 542
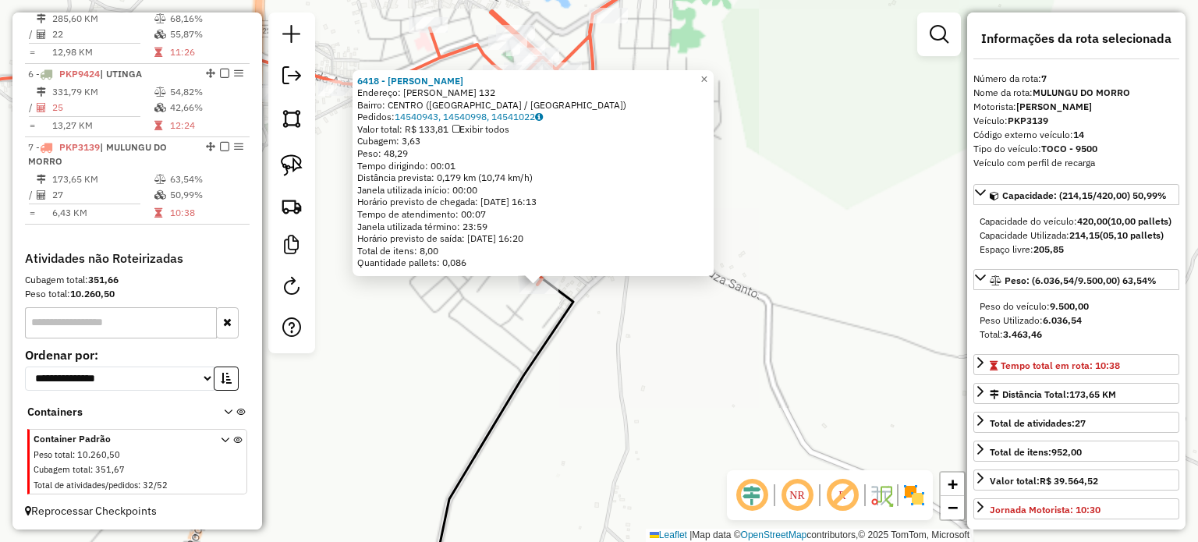
click at [655, 346] on div "6418 - RICARDO SILVA BOAVEN Endereço: MARIO RIBEIRO 132 Bairro: CENTRO (MULUNGU…" at bounding box center [599, 271] width 1198 height 542
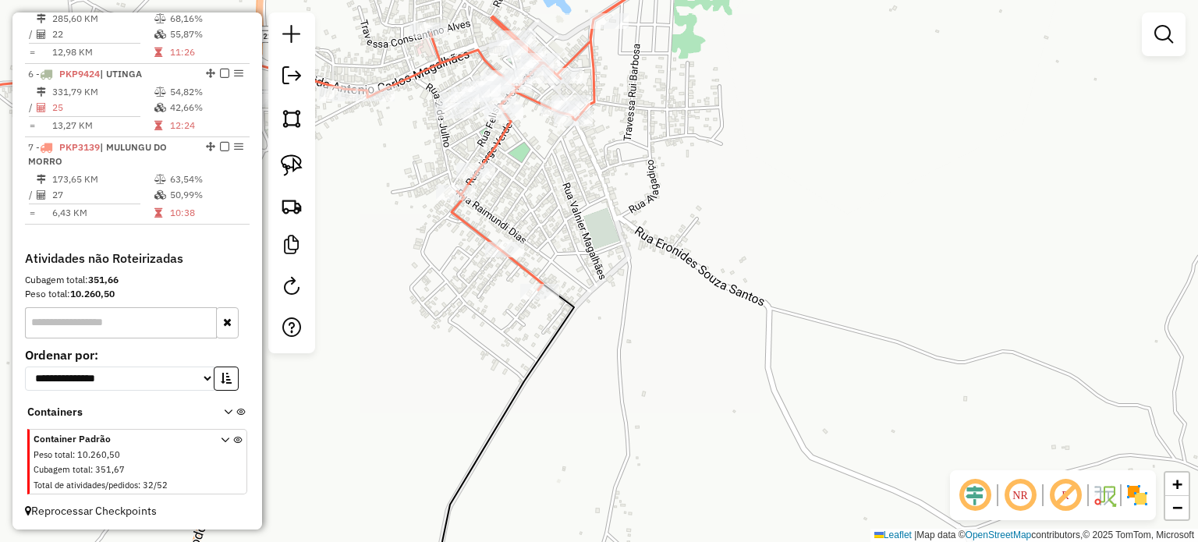
drag, startPoint x: 612, startPoint y: 243, endPoint x: 668, endPoint y: 375, distance: 143.3
click at [668, 379] on div "Janela de atendimento Grade de atendimento Capacidade Transportadoras Veículos …" at bounding box center [599, 271] width 1198 height 542
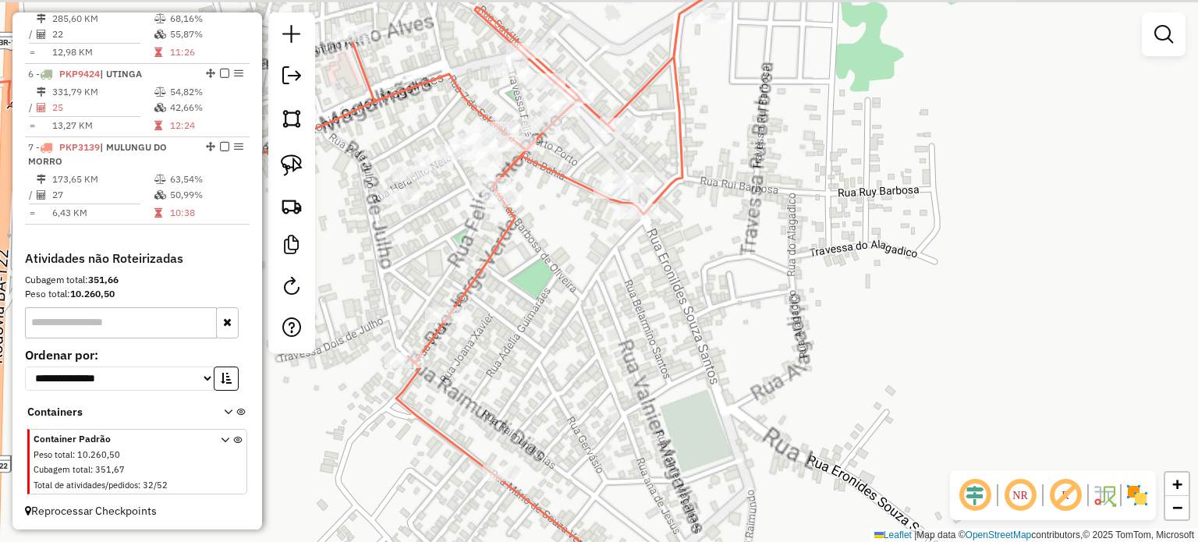
drag, startPoint x: 605, startPoint y: 258, endPoint x: 704, endPoint y: 345, distance: 131.6
click at [699, 346] on div "Janela de atendimento Grade de atendimento Capacidade Transportadoras Veículos …" at bounding box center [599, 271] width 1198 height 542
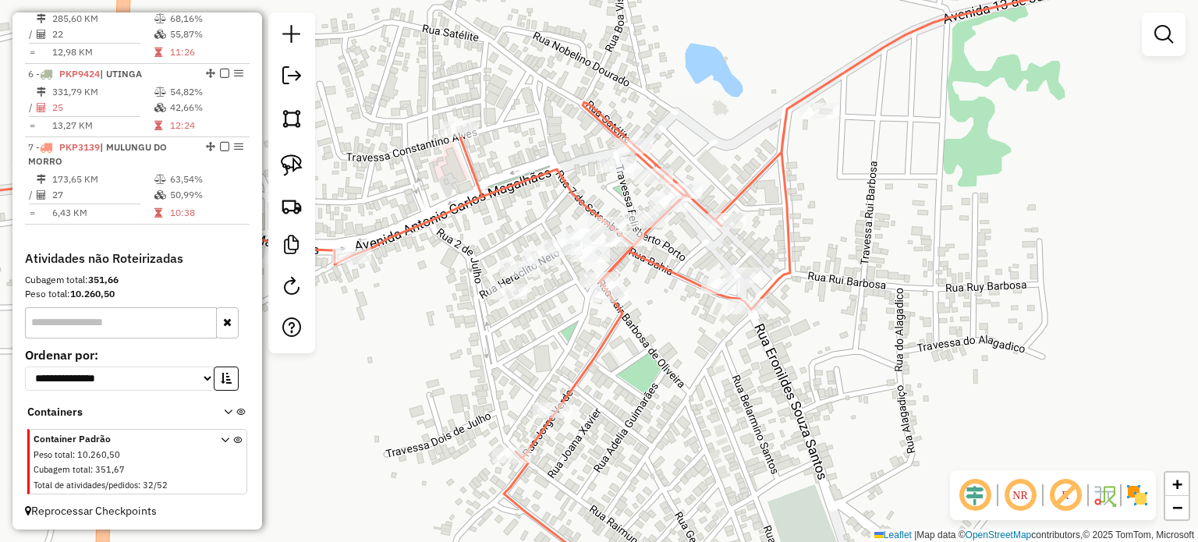
drag, startPoint x: 661, startPoint y: 318, endPoint x: 721, endPoint y: 360, distance: 72.3
click at [721, 361] on div "Janela de atendimento Grade de atendimento Capacidade Transportadoras Veículos …" at bounding box center [599, 271] width 1198 height 542
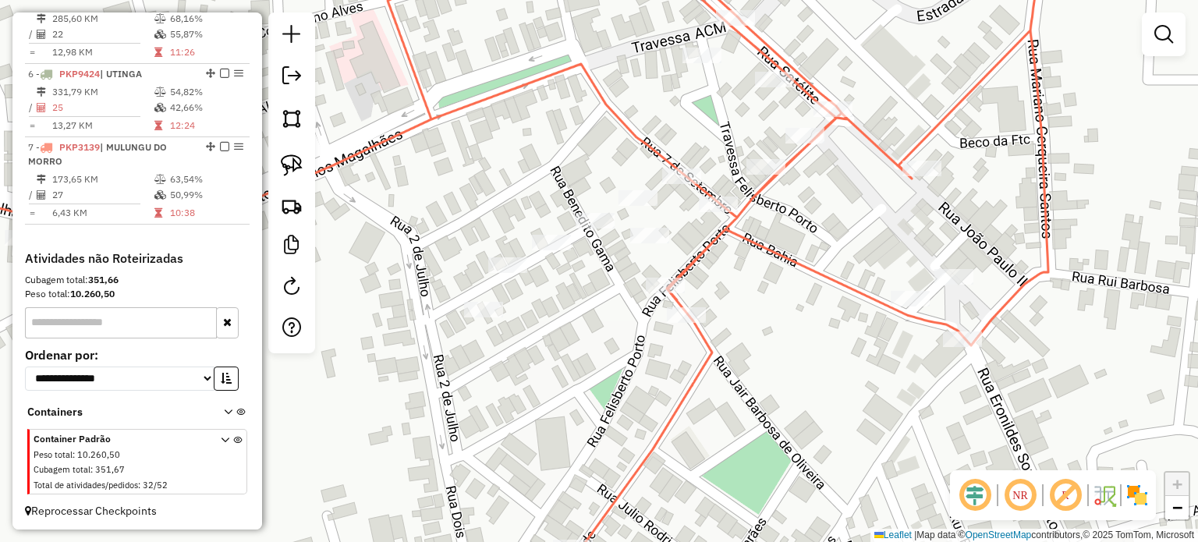
drag, startPoint x: 718, startPoint y: 356, endPoint x: 802, endPoint y: 371, distance: 84.6
click at [802, 371] on div "Janela de atendimento Grade de atendimento Capacidade Transportadoras Veículos …" at bounding box center [599, 271] width 1198 height 542
drag, startPoint x: 290, startPoint y: 169, endPoint x: 346, endPoint y: 201, distance: 64.0
click at [290, 169] on img at bounding box center [292, 165] width 22 height 22
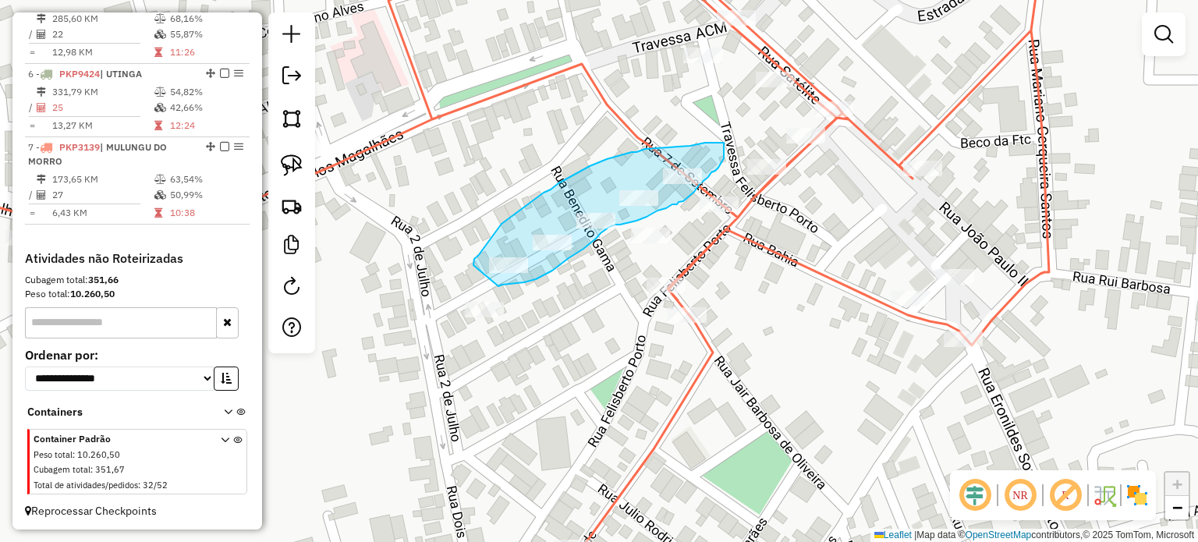
drag, startPoint x: 473, startPoint y: 265, endPoint x: 496, endPoint y: 286, distance: 30.9
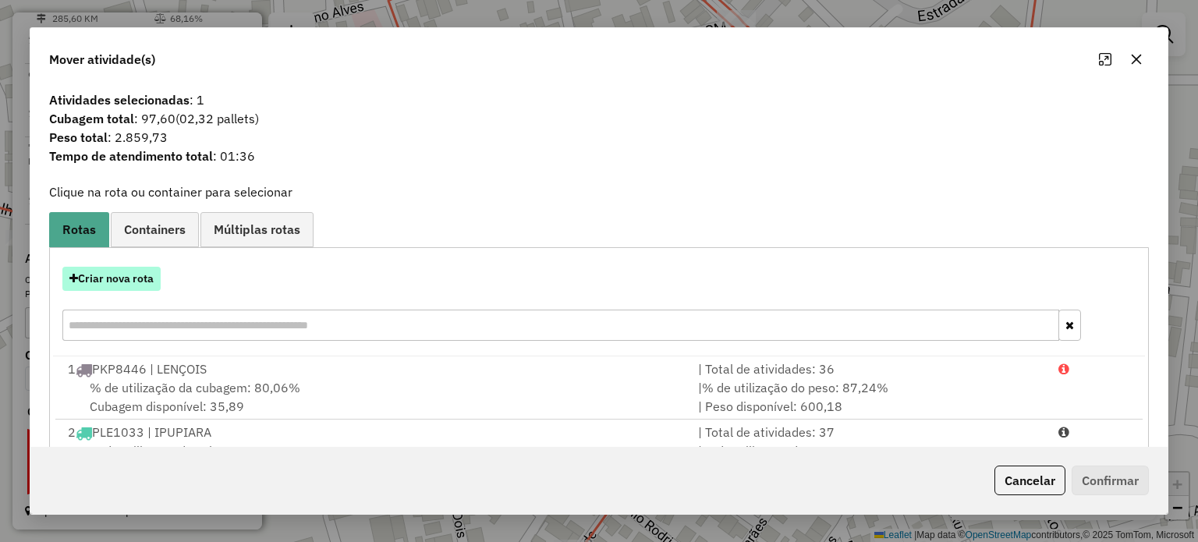
click at [125, 280] on button "Criar nova rota" at bounding box center [111, 279] width 98 height 24
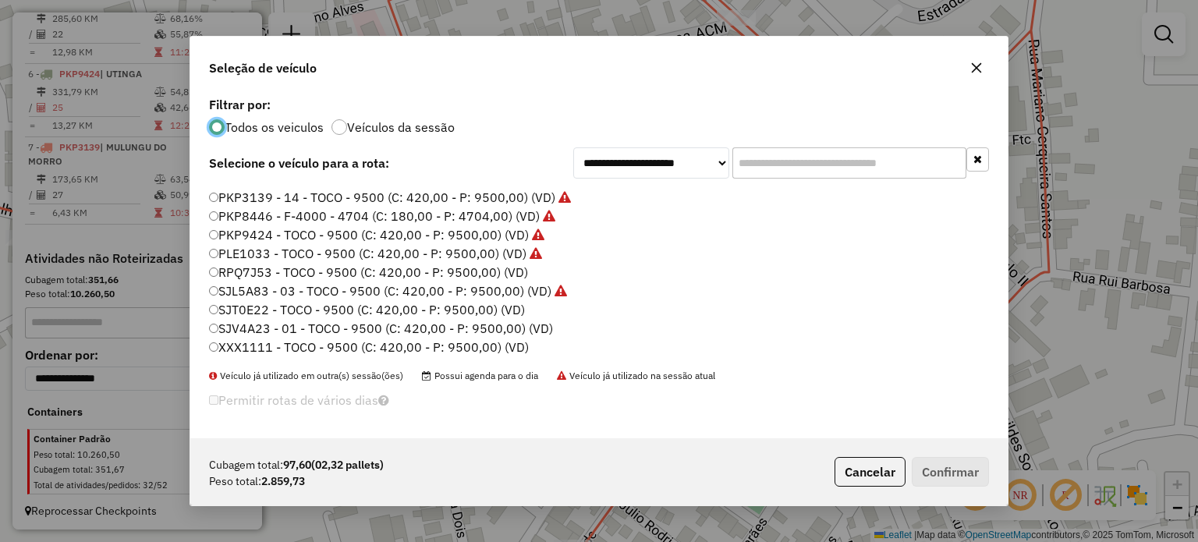
scroll to position [147, 0]
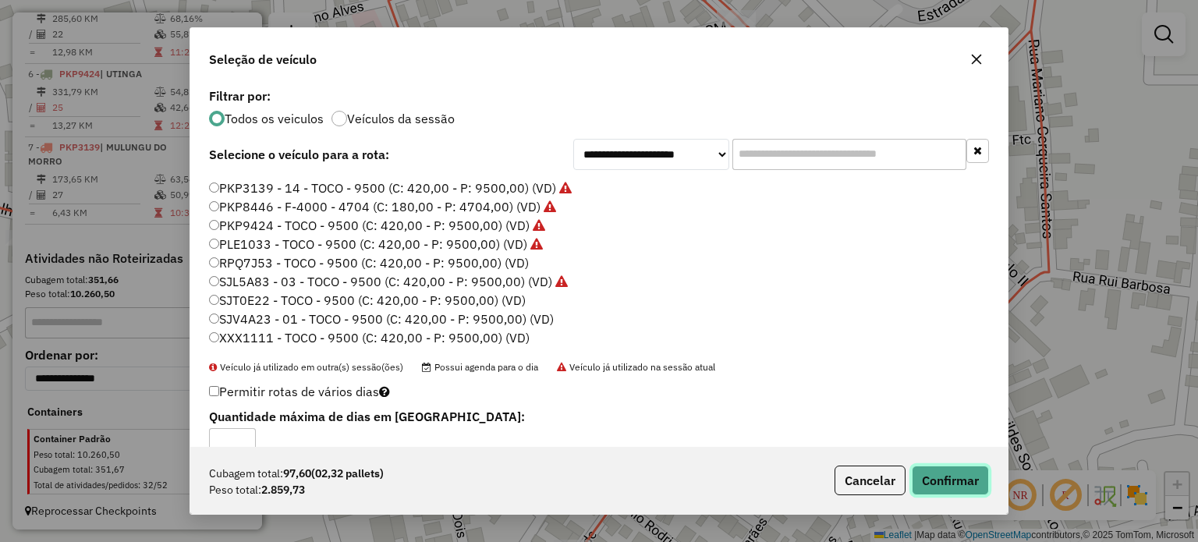
click at [950, 475] on button "Confirmar" at bounding box center [950, 481] width 77 height 30
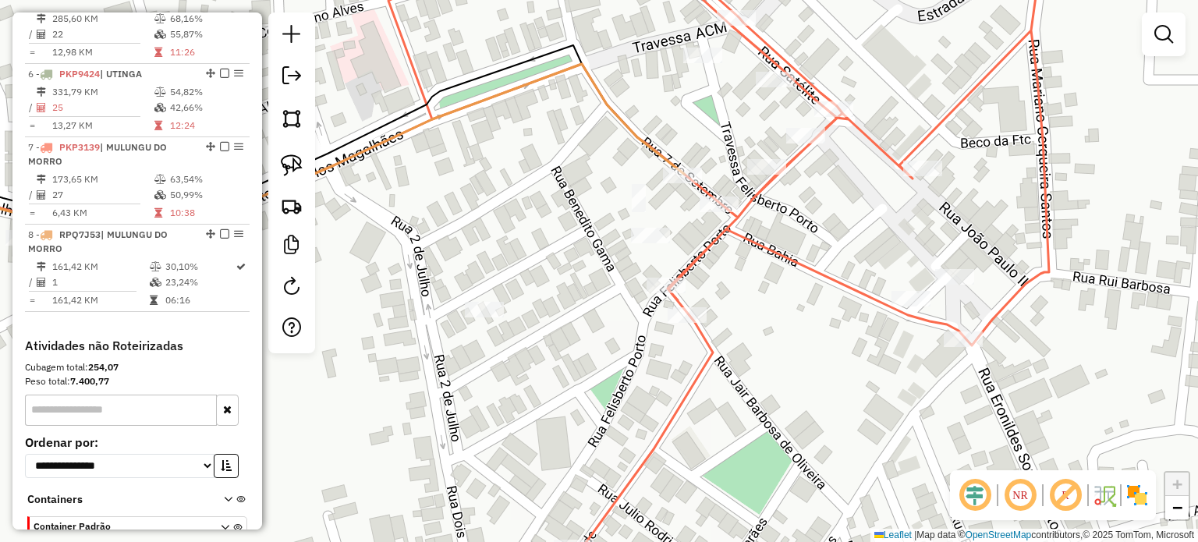
drag, startPoint x: 290, startPoint y: 168, endPoint x: 376, endPoint y: 201, distance: 92.1
click at [290, 168] on img at bounding box center [292, 165] width 22 height 22
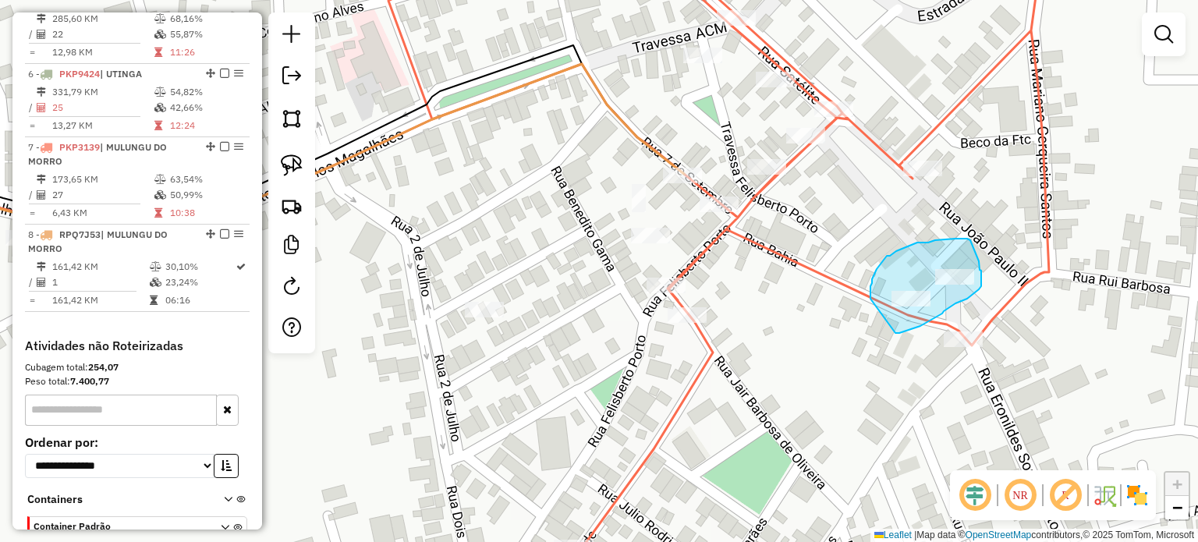
drag, startPoint x: 871, startPoint y: 299, endPoint x: 896, endPoint y: 333, distance: 42.4
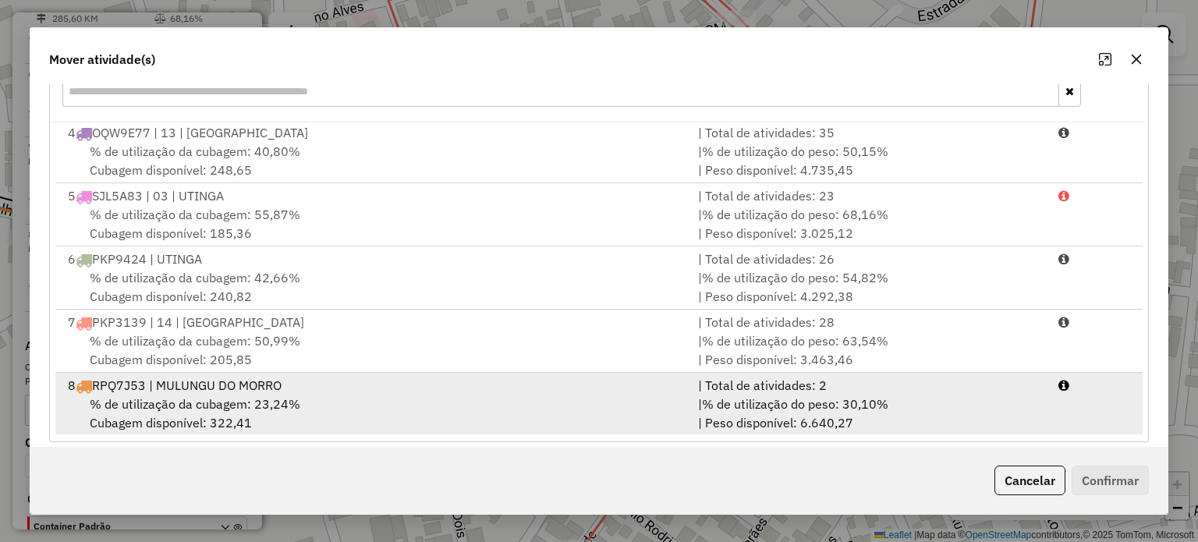
scroll to position [247, 0]
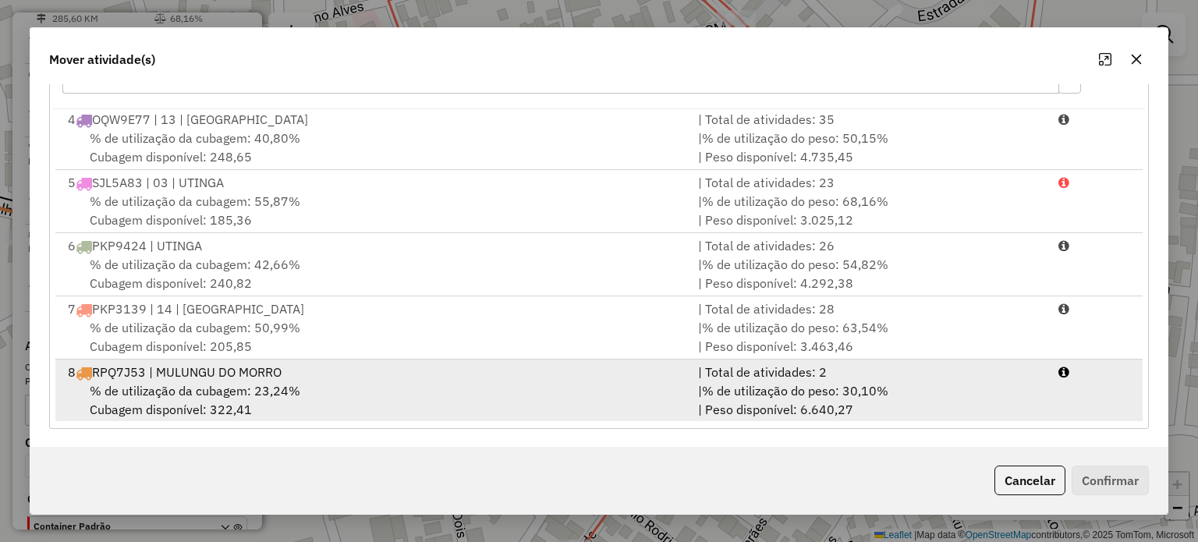
click at [385, 392] on div "% de utilização da cubagem: 23,24% Cubagem disponível: 322,41" at bounding box center [374, 399] width 630 height 37
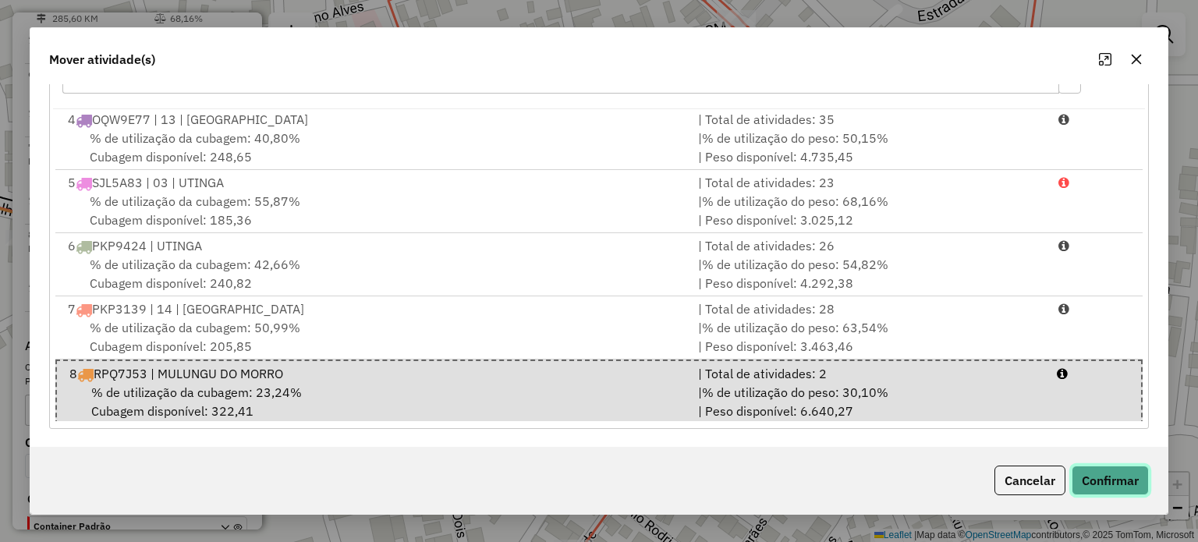
click at [1111, 486] on button "Confirmar" at bounding box center [1110, 481] width 77 height 30
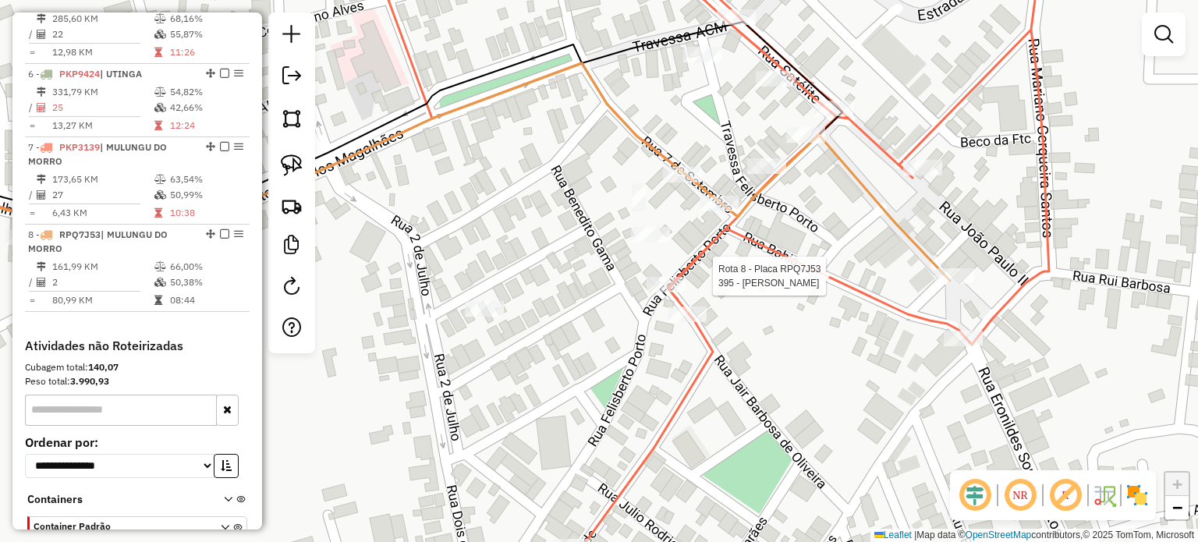
scroll to position [1034, 0]
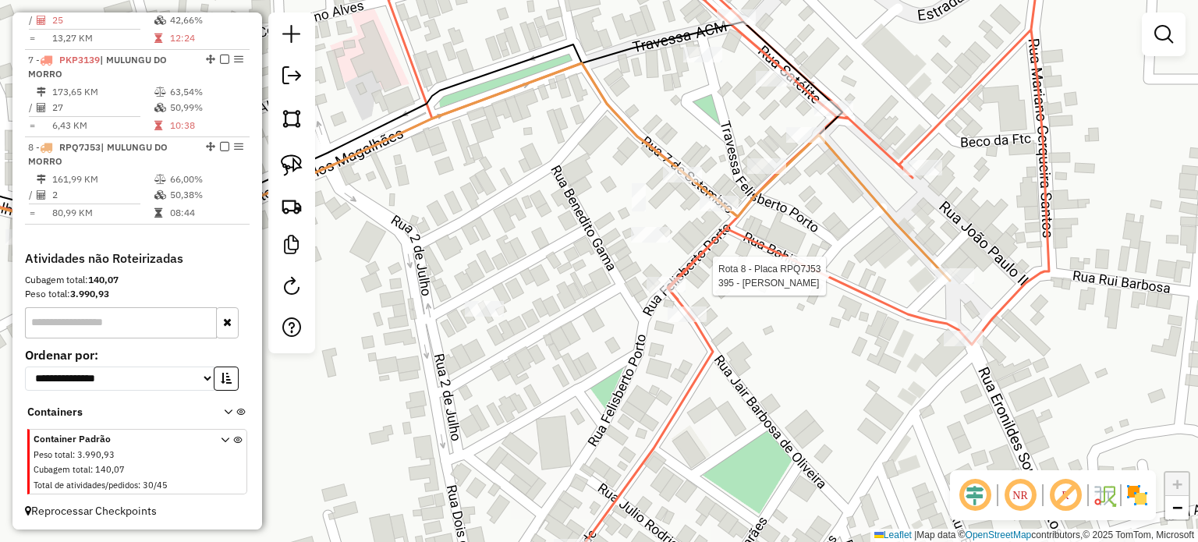
select select "*********"
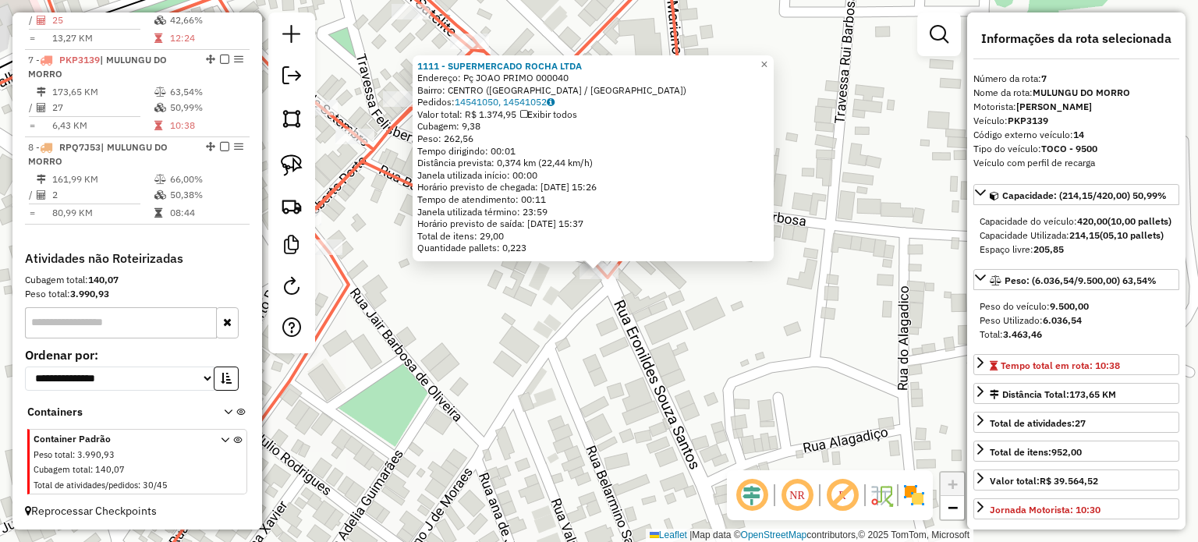
click at [726, 325] on div "1111 - SUPERMERCADO ROCHA LTDA Endereço: Pç JOAO PRIMO 000040 Bairro: CENTRO (M…" at bounding box center [599, 271] width 1198 height 542
click at [738, 321] on div "1111 - SUPERMERCADO ROCHA LTDA Endereço: Pç JOAO PRIMO 000040 Bairro: CENTRO (M…" at bounding box center [599, 271] width 1198 height 542
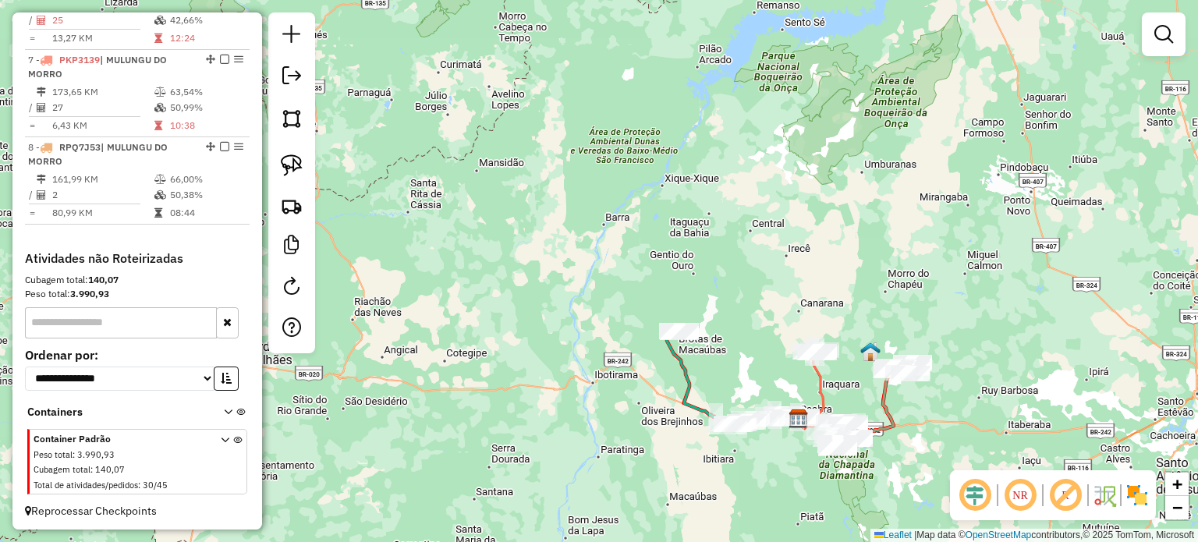
drag, startPoint x: 833, startPoint y: 412, endPoint x: 834, endPoint y: 373, distance: 39.0
click at [835, 374] on div "Janela de atendimento Grade de atendimento Capacidade Transportadoras Veículos …" at bounding box center [599, 271] width 1198 height 542
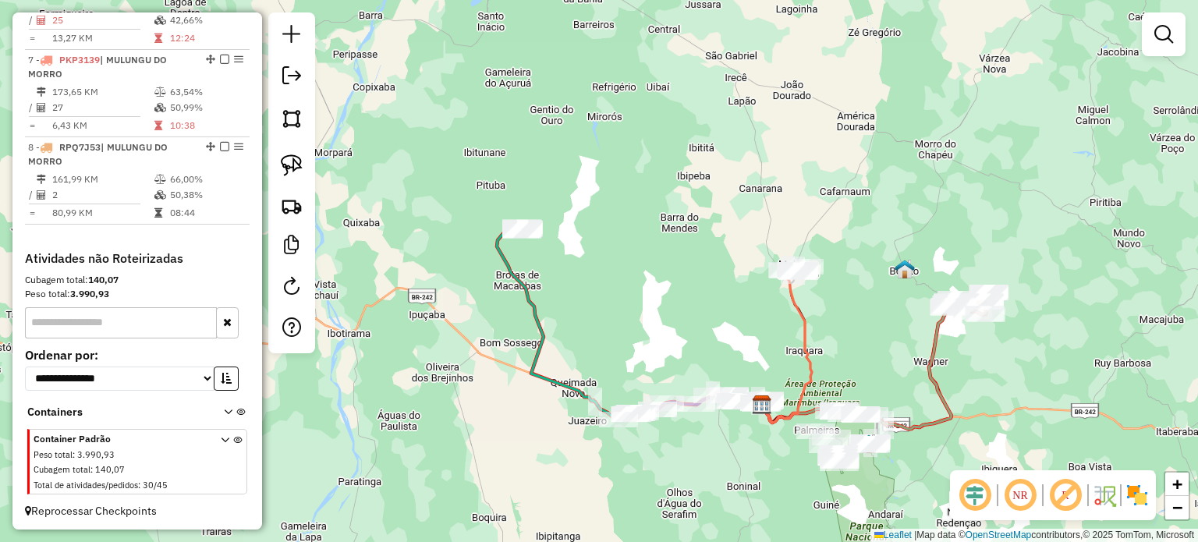
drag, startPoint x: 837, startPoint y: 389, endPoint x: 836, endPoint y: 335, distance: 53.8
click at [836, 336] on div "Janela de atendimento Grade de atendimento Capacidade Transportadoras Veículos …" at bounding box center [599, 271] width 1198 height 542
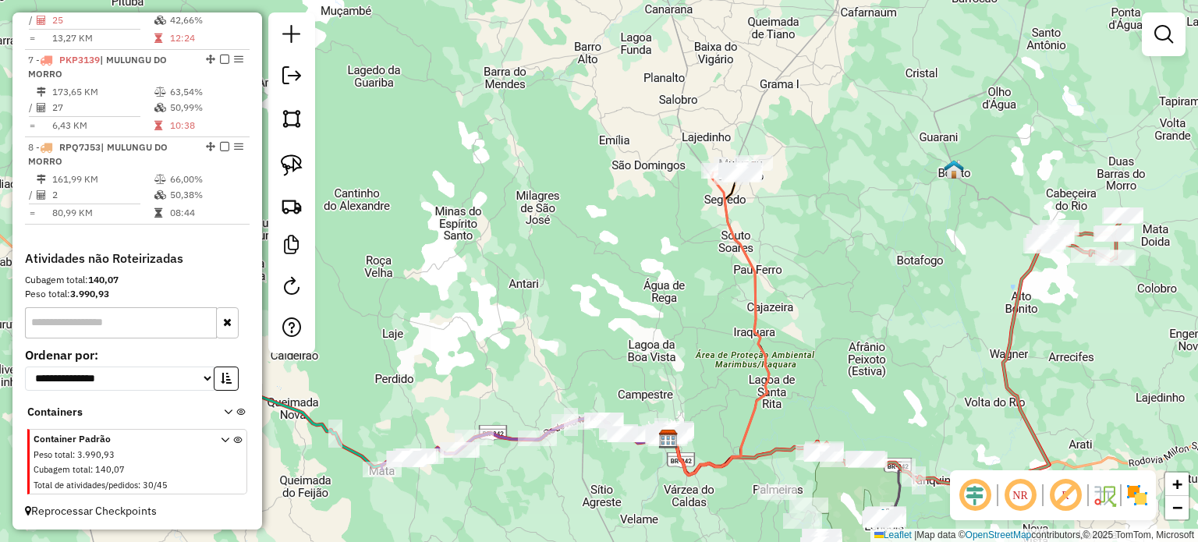
drag, startPoint x: 842, startPoint y: 338, endPoint x: 839, endPoint y: 311, distance: 26.7
click at [839, 323] on div "Janela de atendimento Grade de atendimento Capacidade Transportadoras Veículos …" at bounding box center [599, 271] width 1198 height 542
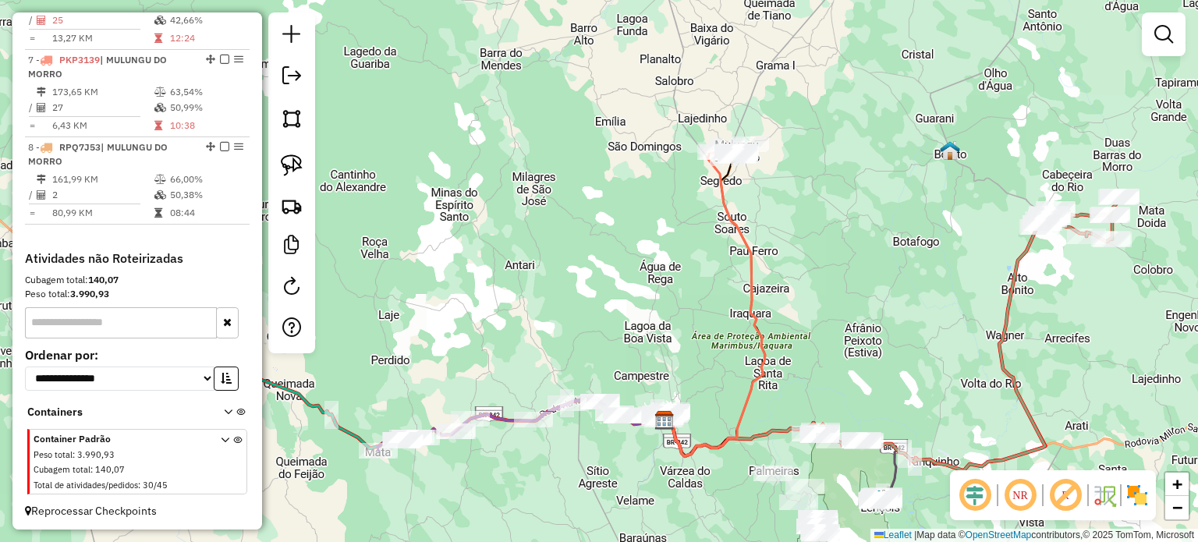
drag, startPoint x: 903, startPoint y: 399, endPoint x: 899, endPoint y: 332, distance: 67.2
click at [896, 338] on div "Janela de atendimento Grade de atendimento Capacidade Transportadoras Veículos …" at bounding box center [599, 271] width 1198 height 542
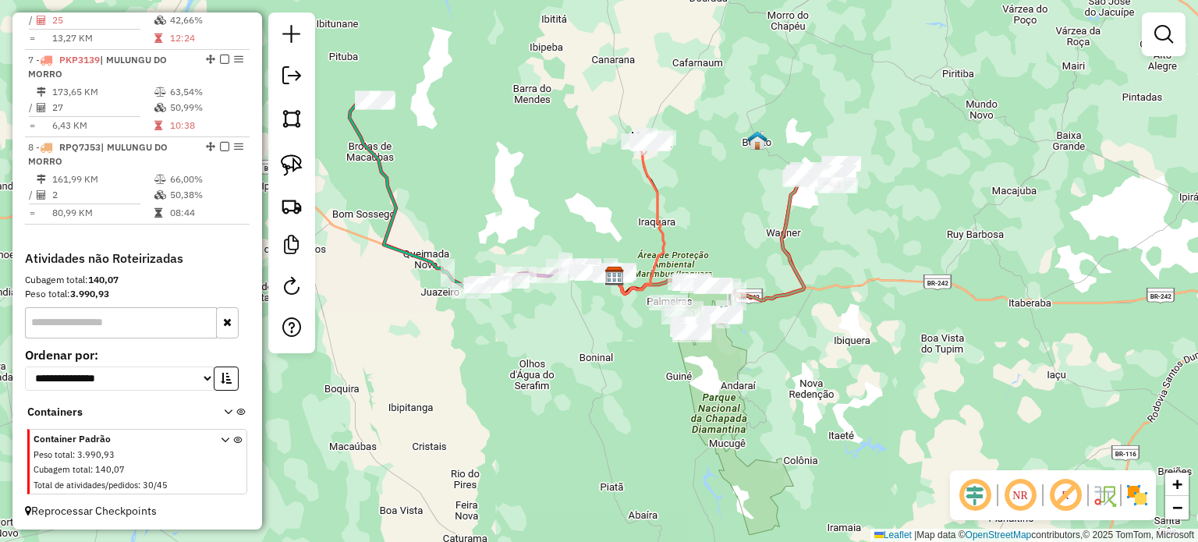
drag, startPoint x: 510, startPoint y: 146, endPoint x: 526, endPoint y: 178, distance: 35.6
click at [526, 178] on div "Janela de atendimento Grade de atendimento Capacidade Transportadoras Veículos …" at bounding box center [599, 271] width 1198 height 542
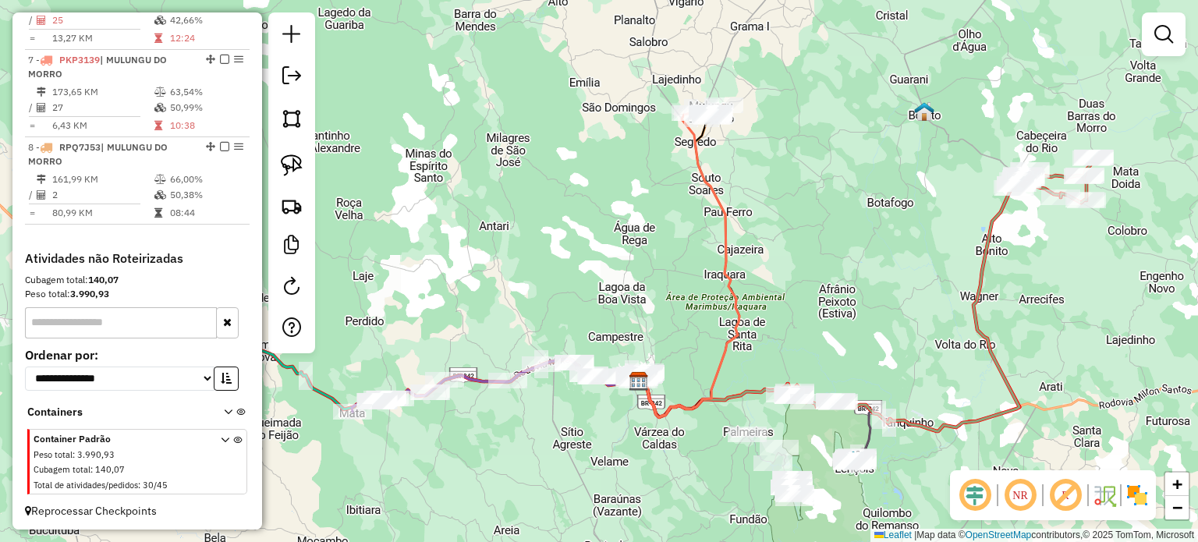
drag, startPoint x: 584, startPoint y: 222, endPoint x: 693, endPoint y: 296, distance: 130.9
click at [693, 296] on div "Janela de atendimento Grade de atendimento Capacidade Transportadoras Veículos …" at bounding box center [599, 271] width 1198 height 542
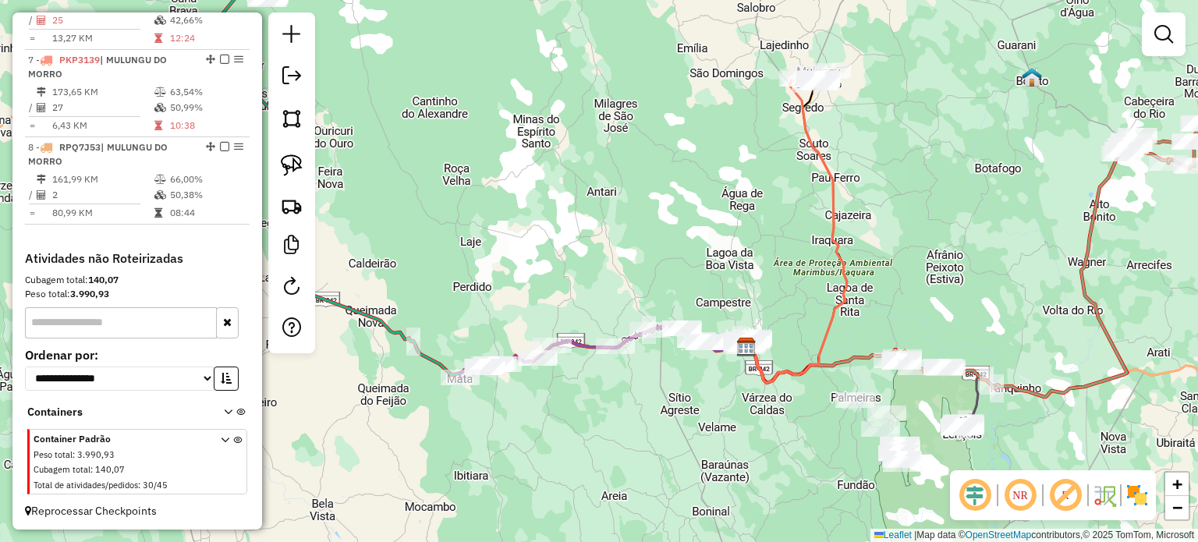
drag, startPoint x: 526, startPoint y: 261, endPoint x: 624, endPoint y: 256, distance: 98.4
click at [624, 256] on div "Janela de atendimento Grade de atendimento Capacidade Transportadoras Veículos …" at bounding box center [599, 271] width 1198 height 542
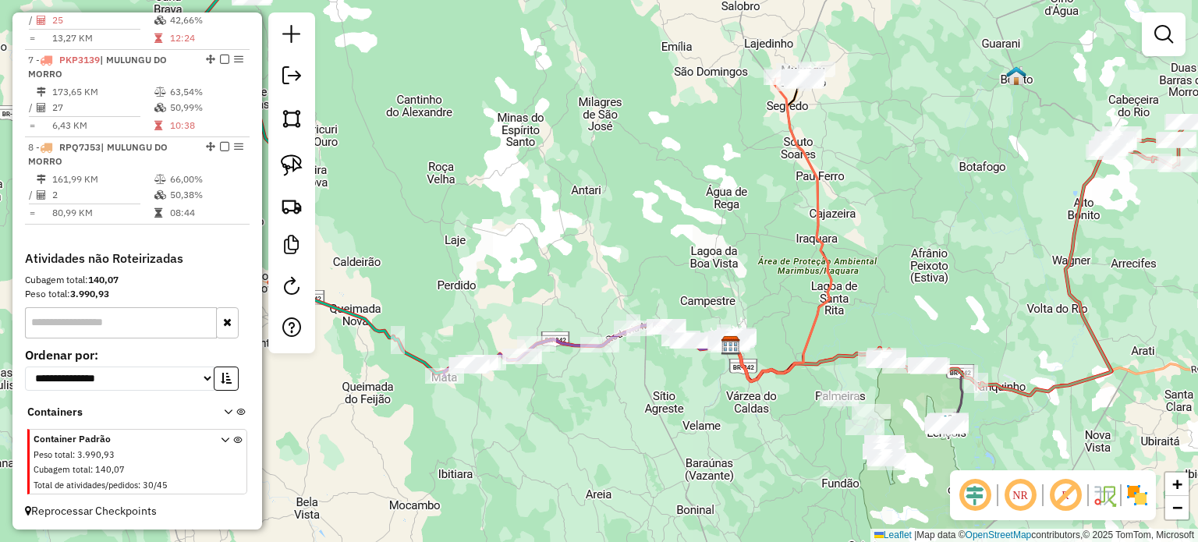
drag, startPoint x: 959, startPoint y: 271, endPoint x: 899, endPoint y: 263, distance: 60.6
click at [899, 263] on div "Janela de atendimento Grade de atendimento Capacidade Transportadoras Veículos …" at bounding box center [599, 271] width 1198 height 542
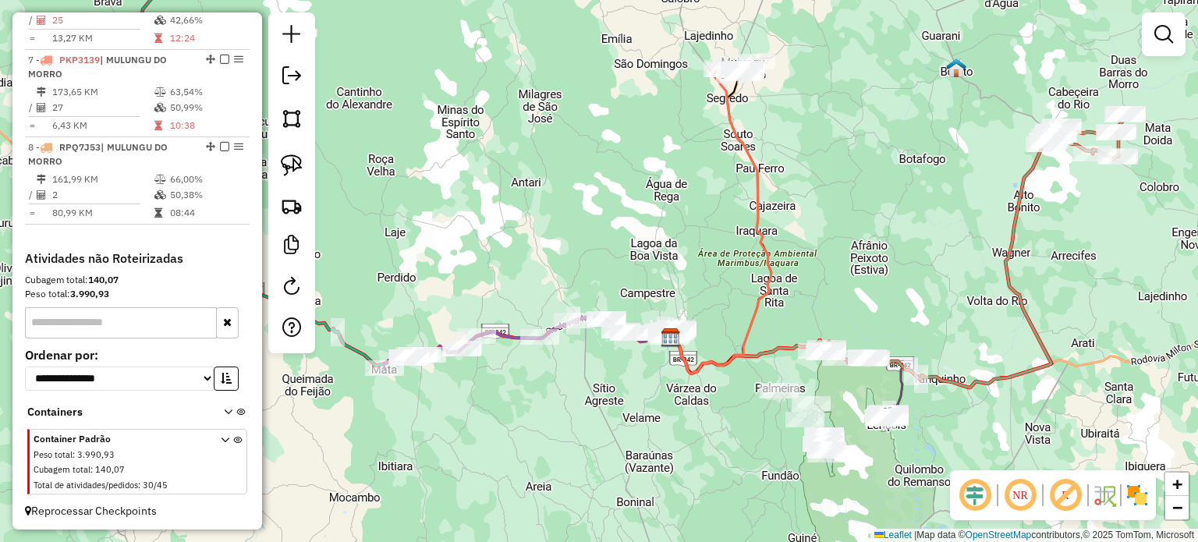
drag, startPoint x: 583, startPoint y: 262, endPoint x: 612, endPoint y: 254, distance: 29.9
click at [612, 254] on div "Janela de atendimento Grade de atendimento Capacidade Transportadoras Veículos …" at bounding box center [599, 271] width 1198 height 542
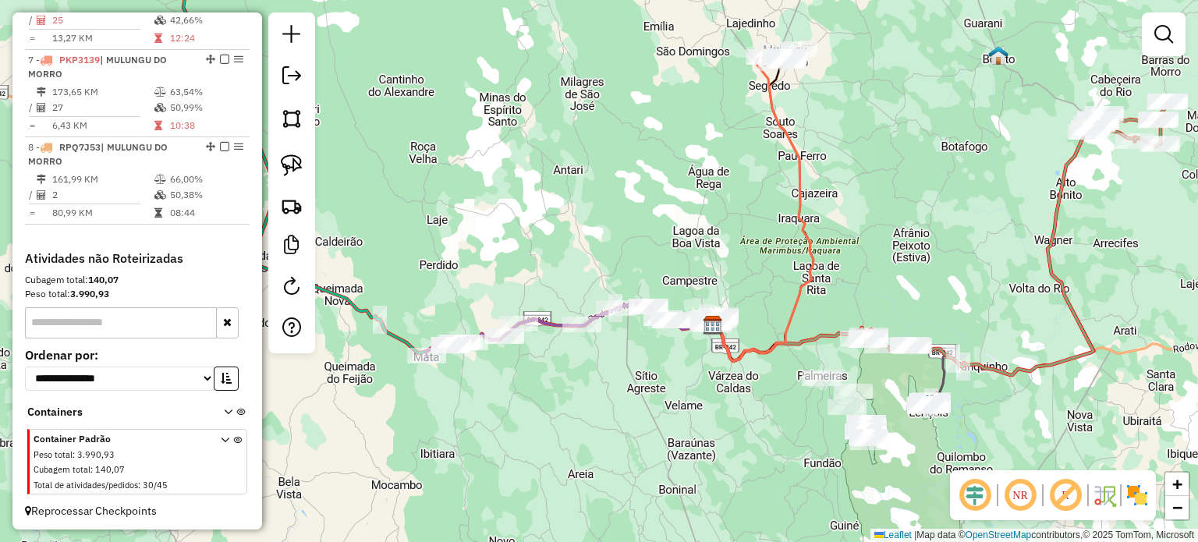
drag, startPoint x: 808, startPoint y: 307, endPoint x: 793, endPoint y: 303, distance: 15.3
click at [793, 303] on div "Janela de atendimento Grade de atendimento Capacidade Transportadoras Veículos …" at bounding box center [599, 271] width 1198 height 542
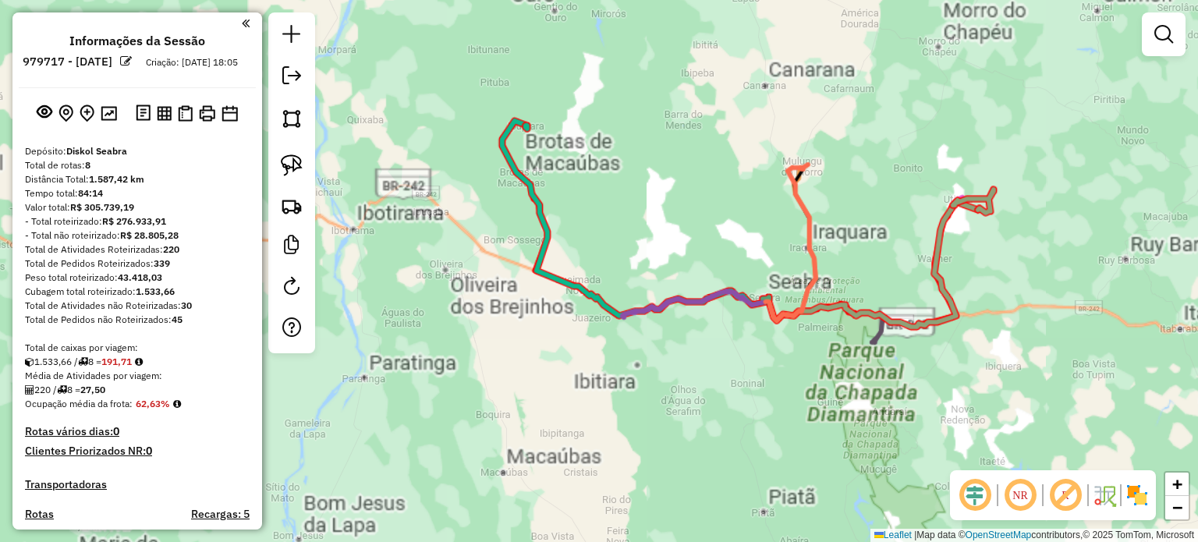
scroll to position [1034, 0]
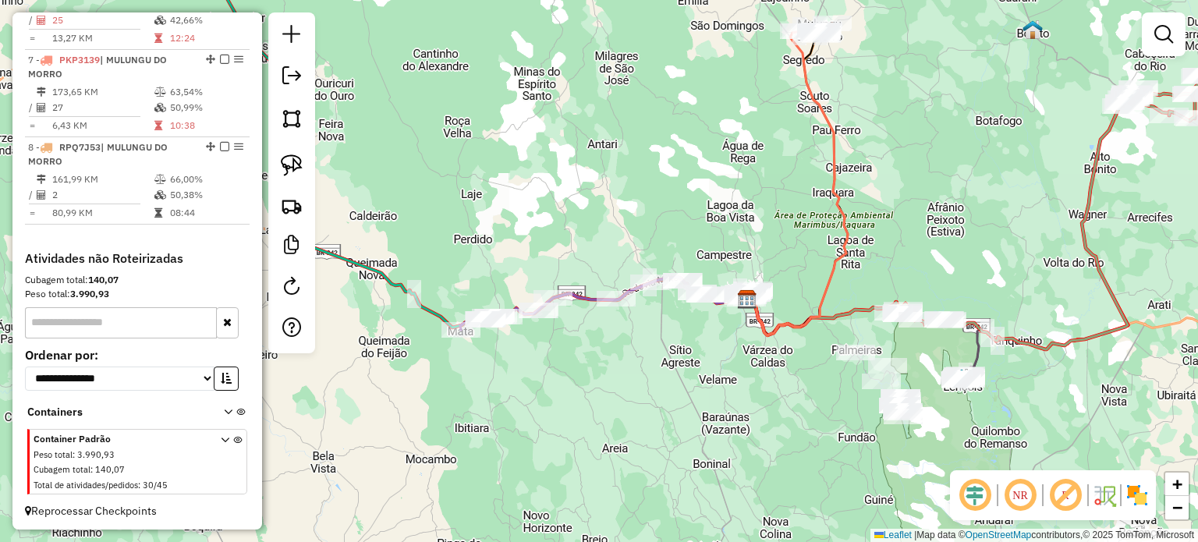
drag, startPoint x: 972, startPoint y: 197, endPoint x: 927, endPoint y: 208, distance: 46.7
click at [927, 208] on div "Janela de atendimento Grade de atendimento Capacidade Transportadoras Veículos …" at bounding box center [599, 271] width 1198 height 542
click at [674, 289] on div at bounding box center [683, 281] width 39 height 16
select select "*********"
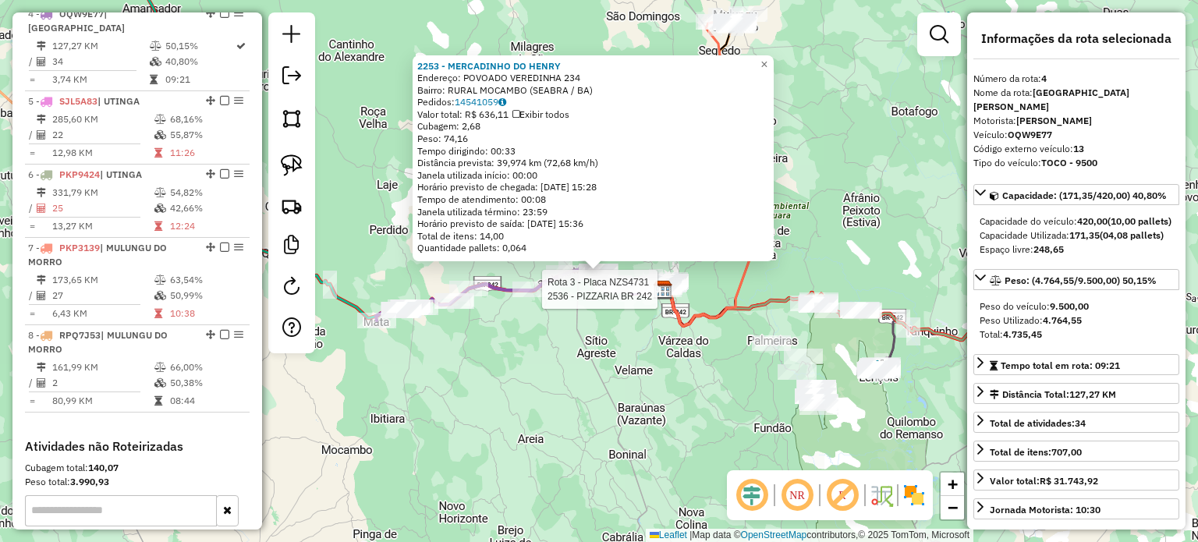
scroll to position [836, 0]
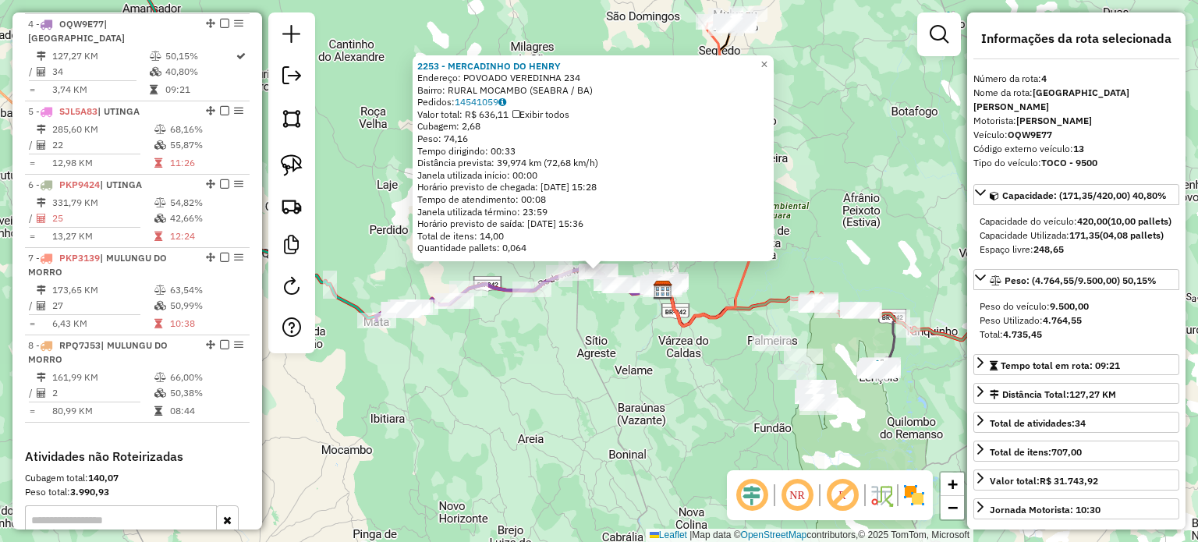
drag, startPoint x: 534, startPoint y: 338, endPoint x: 542, endPoint y: 336, distance: 8.7
click at [542, 336] on div "2253 - MERCADINHO DO HENRY Endereço: POVOADO VEREDINHA 234 Bairro: RURAL MOCAMB…" at bounding box center [599, 271] width 1198 height 542
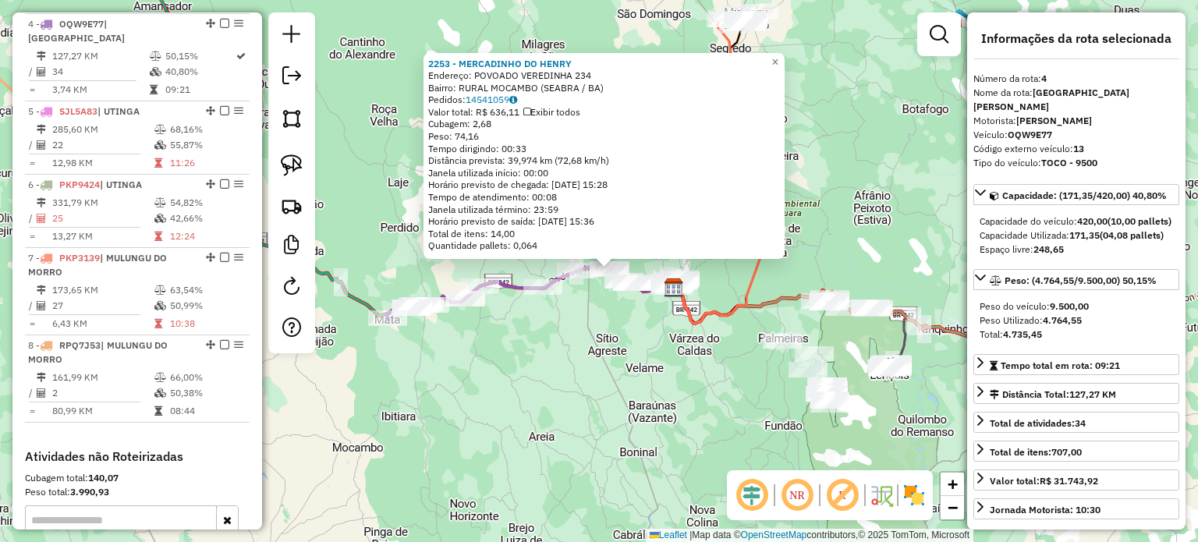
click at [605, 323] on div "2253 - MERCADINHO DO HENRY Endereço: POVOADO VEREDINHA 234 Bairro: RURAL MOCAMB…" at bounding box center [599, 271] width 1198 height 542
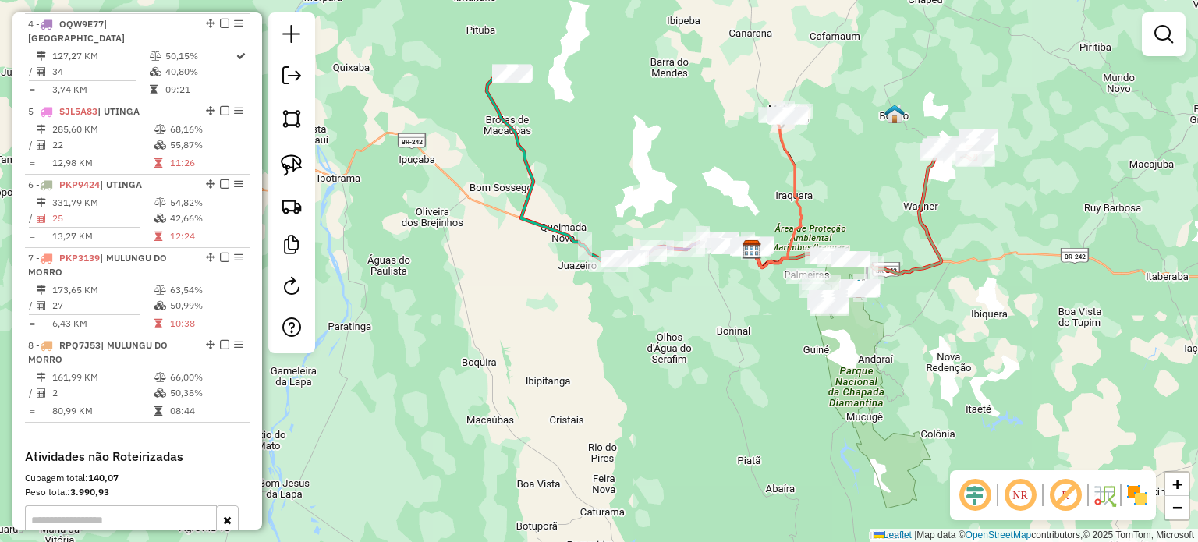
drag, startPoint x: 888, startPoint y: 200, endPoint x: 819, endPoint y: 216, distance: 71.2
click at [819, 216] on div "Janela de atendimento Grade de atendimento Capacidade Transportadoras Veículos …" at bounding box center [599, 271] width 1198 height 542
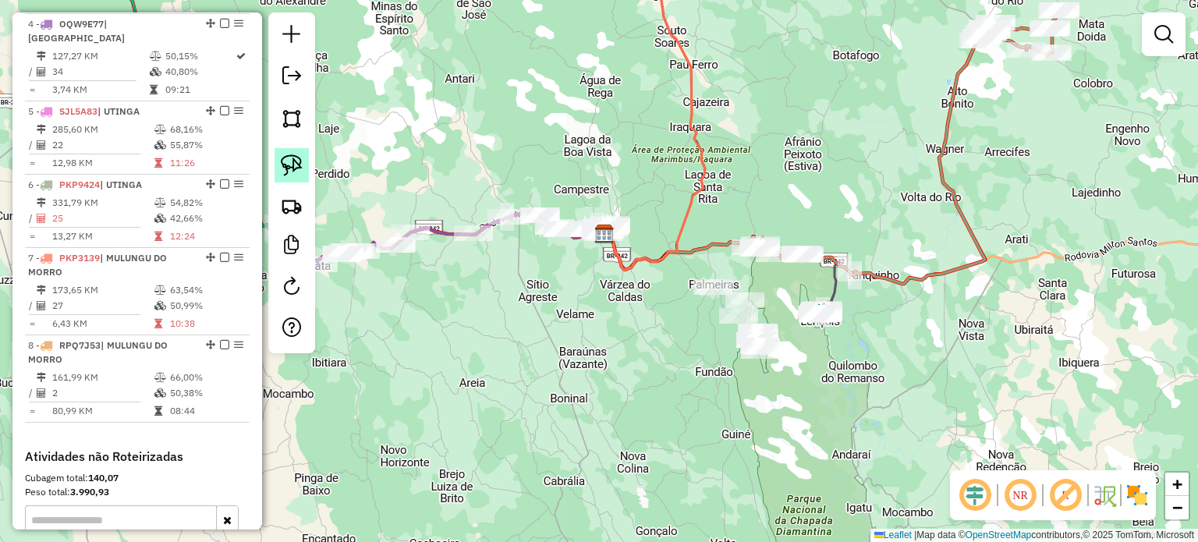
click at [286, 163] on img at bounding box center [292, 165] width 22 height 22
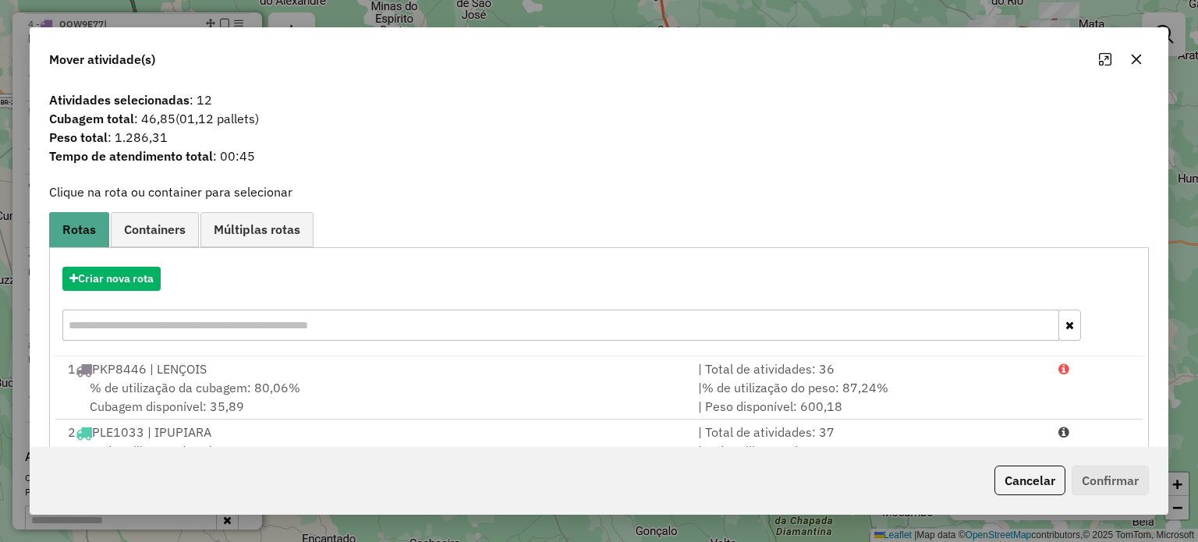
click at [1134, 56] on icon "button" at bounding box center [1136, 59] width 12 height 12
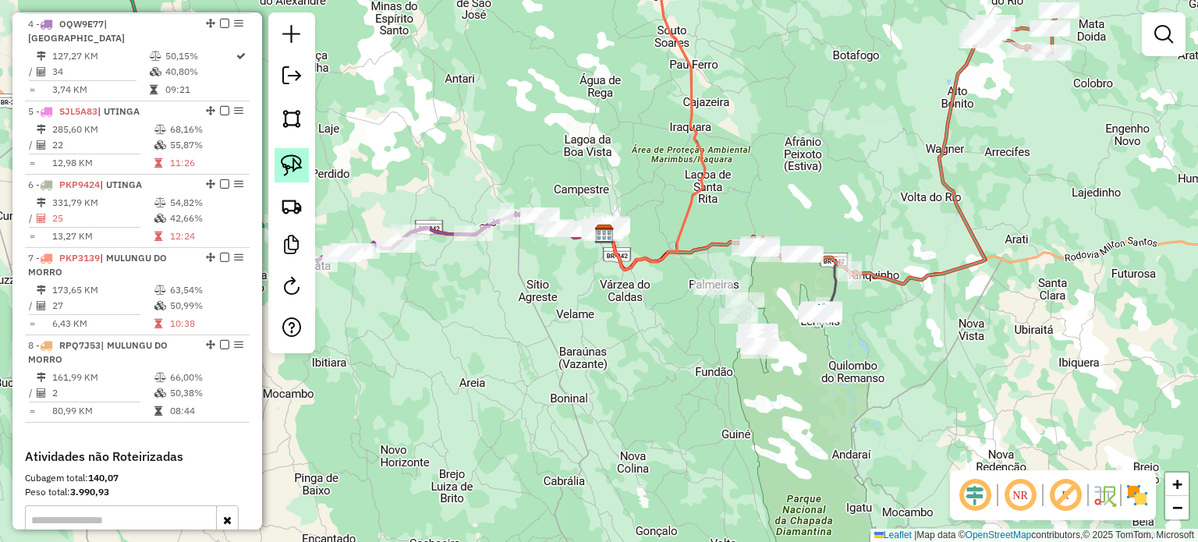
drag, startPoint x: 299, startPoint y: 165, endPoint x: 306, endPoint y: 172, distance: 10.5
click at [299, 165] on img at bounding box center [292, 165] width 22 height 22
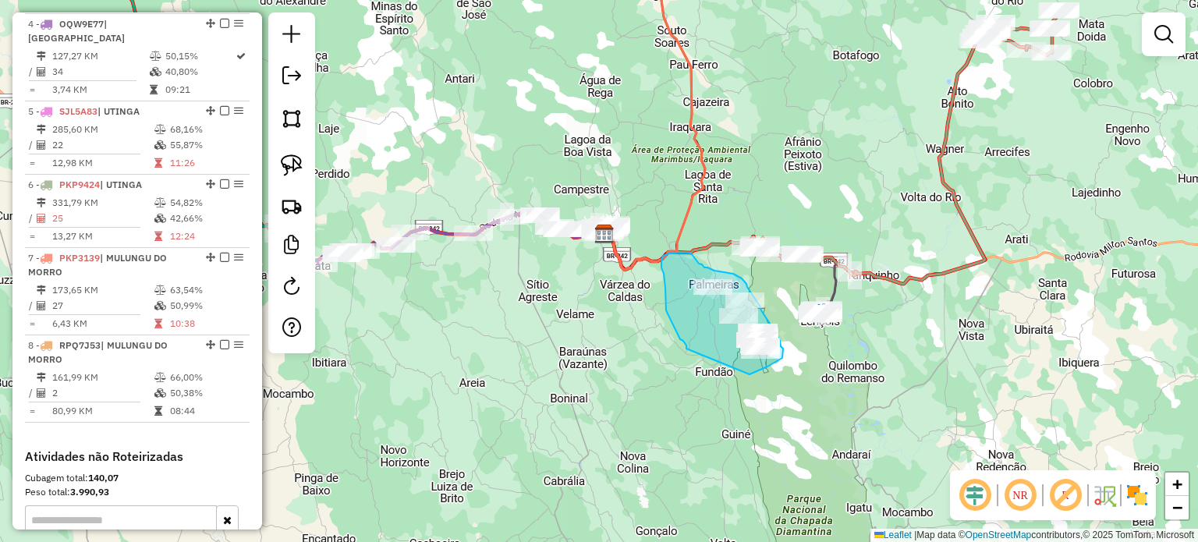
drag, startPoint x: 674, startPoint y: 328, endPoint x: 735, endPoint y: 380, distance: 80.2
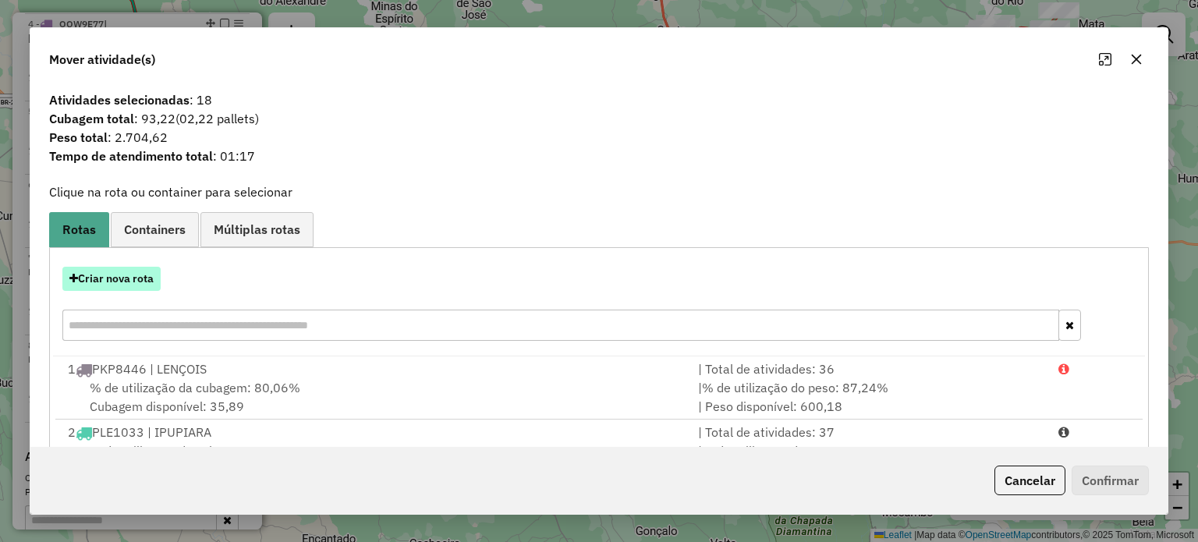
click at [129, 286] on button "Criar nova rota" at bounding box center [111, 279] width 98 height 24
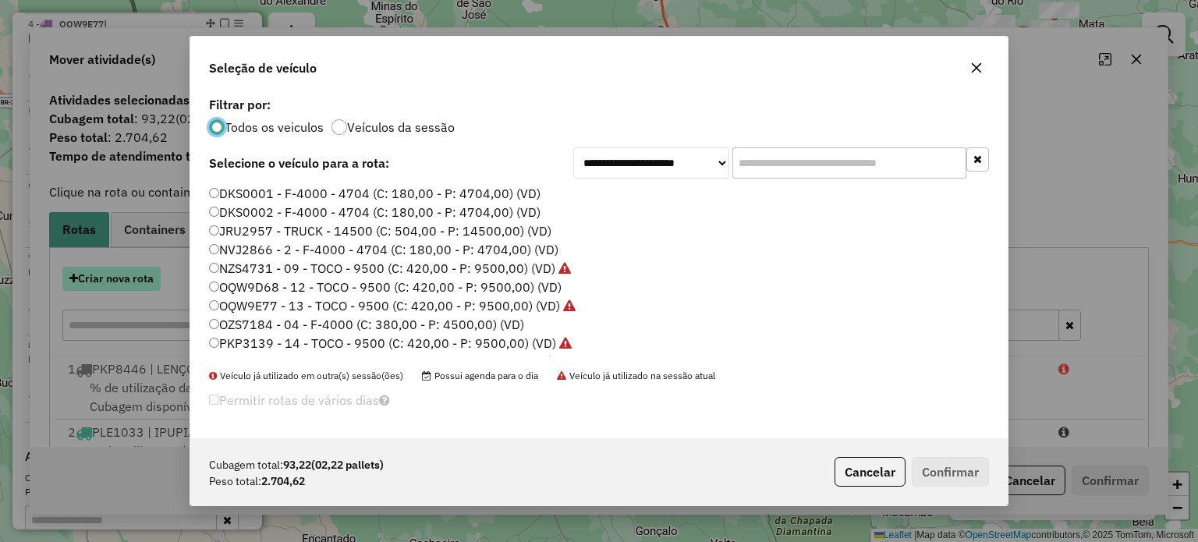
scroll to position [8, 5]
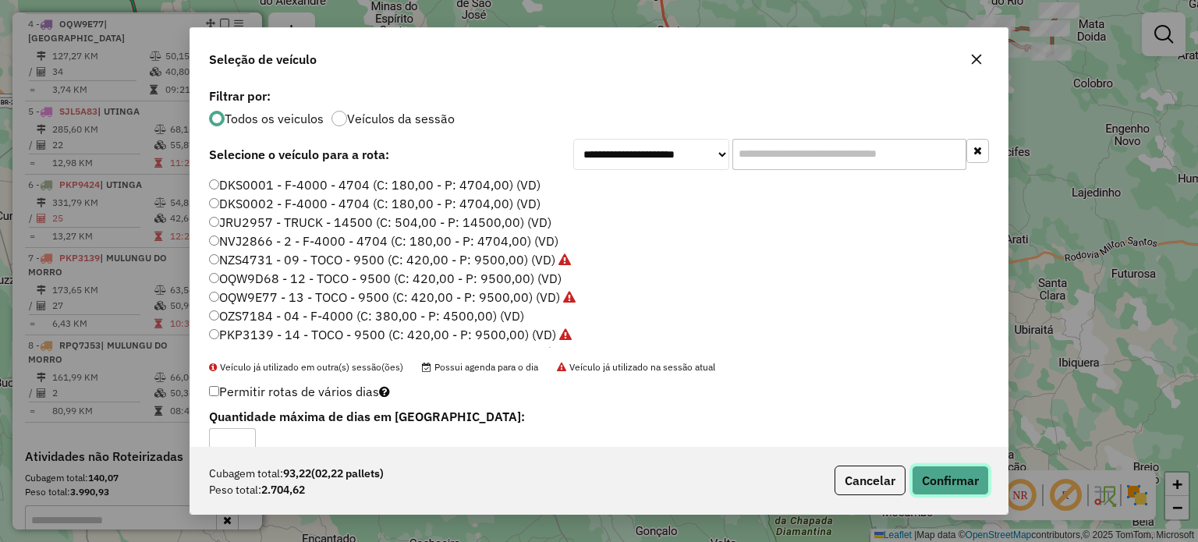
click at [958, 488] on button "Confirmar" at bounding box center [950, 481] width 77 height 30
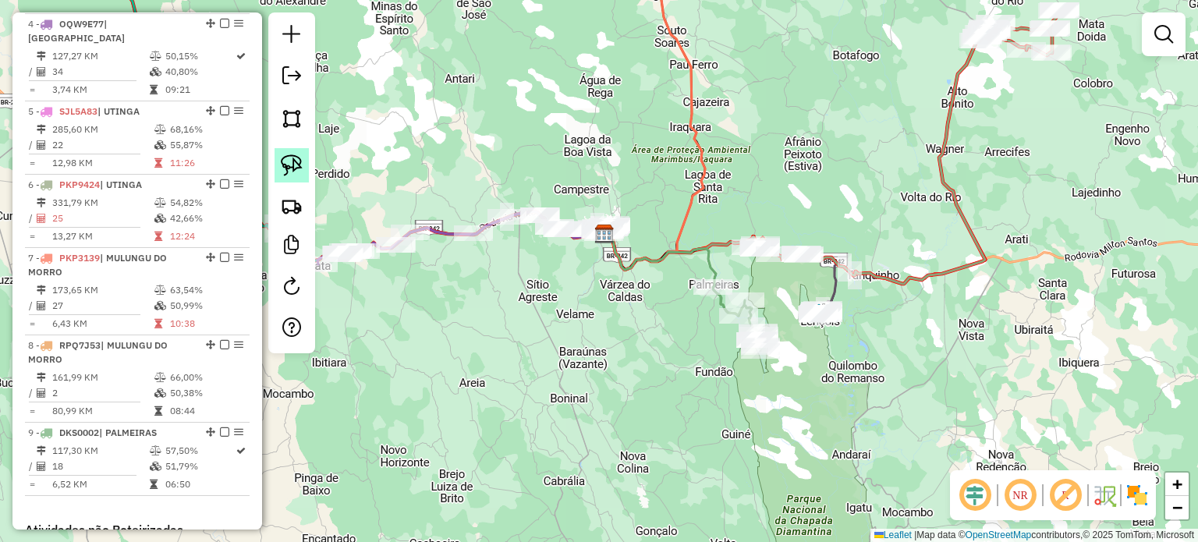
click at [299, 169] on img at bounding box center [292, 165] width 22 height 22
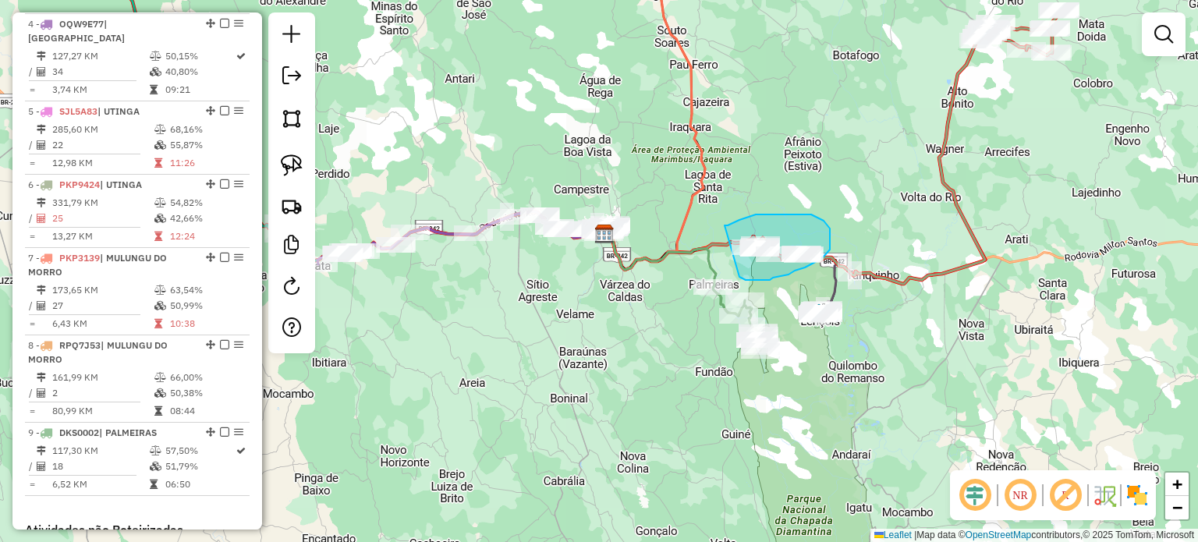
drag, startPoint x: 725, startPoint y: 225, endPoint x: 718, endPoint y: 249, distance: 24.4
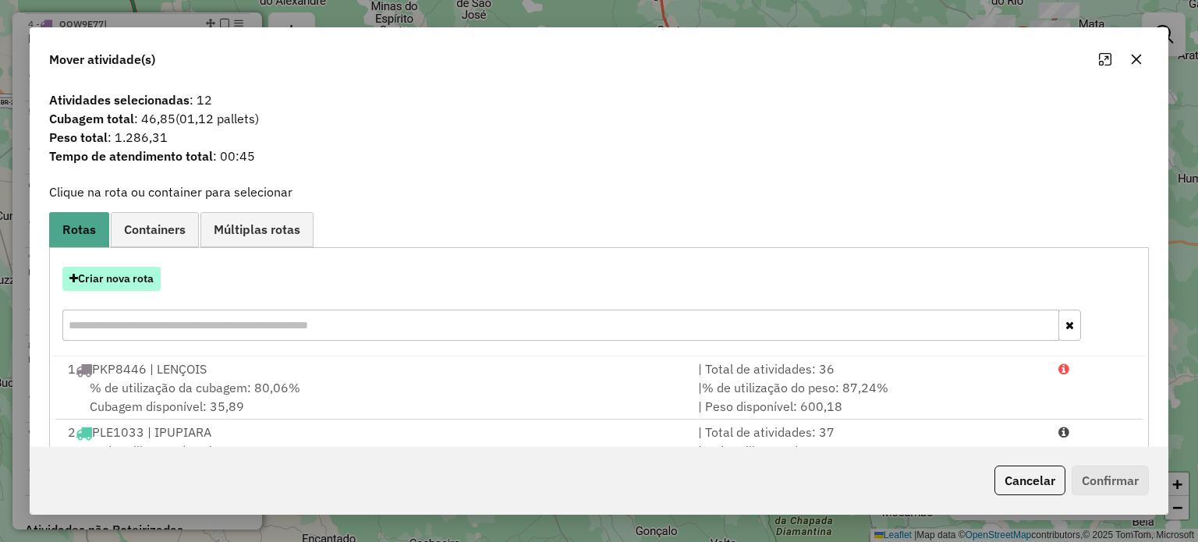
click at [125, 276] on button "Criar nova rota" at bounding box center [111, 279] width 98 height 24
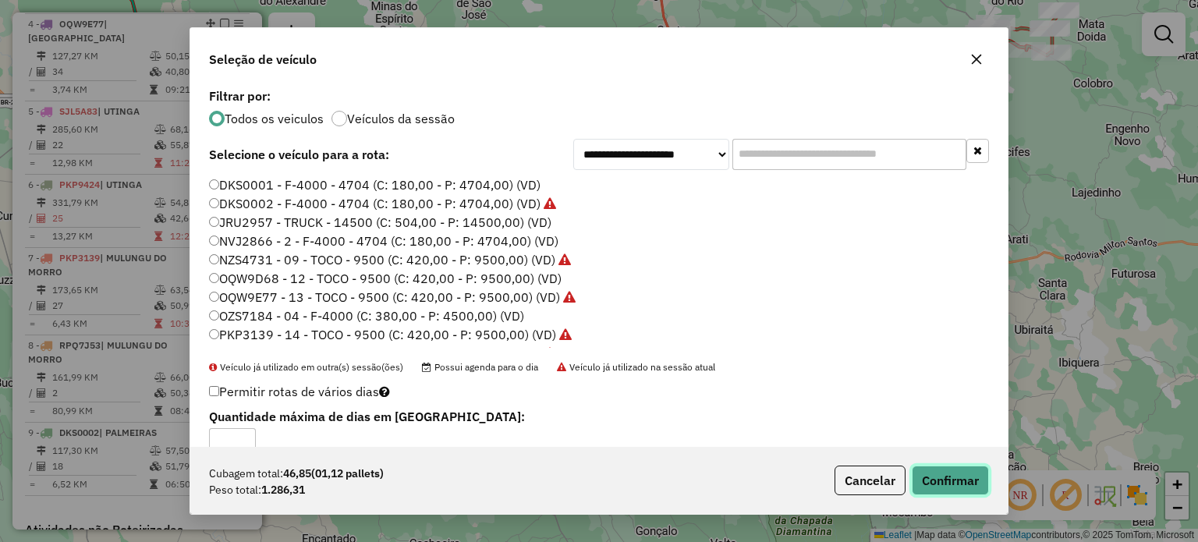
click at [952, 486] on button "Confirmar" at bounding box center [950, 481] width 77 height 30
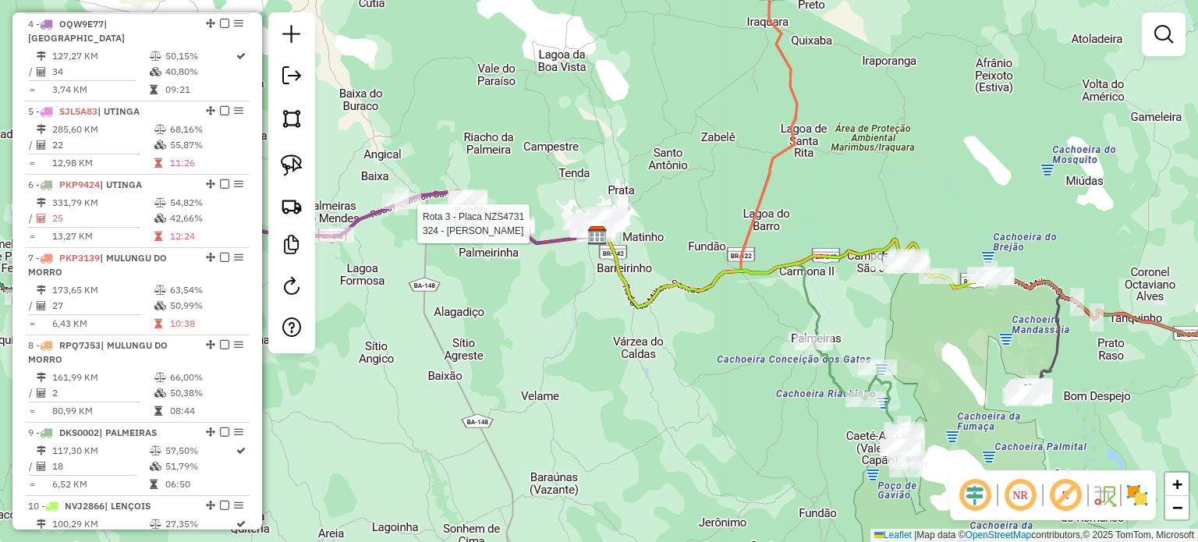
select select "*********"
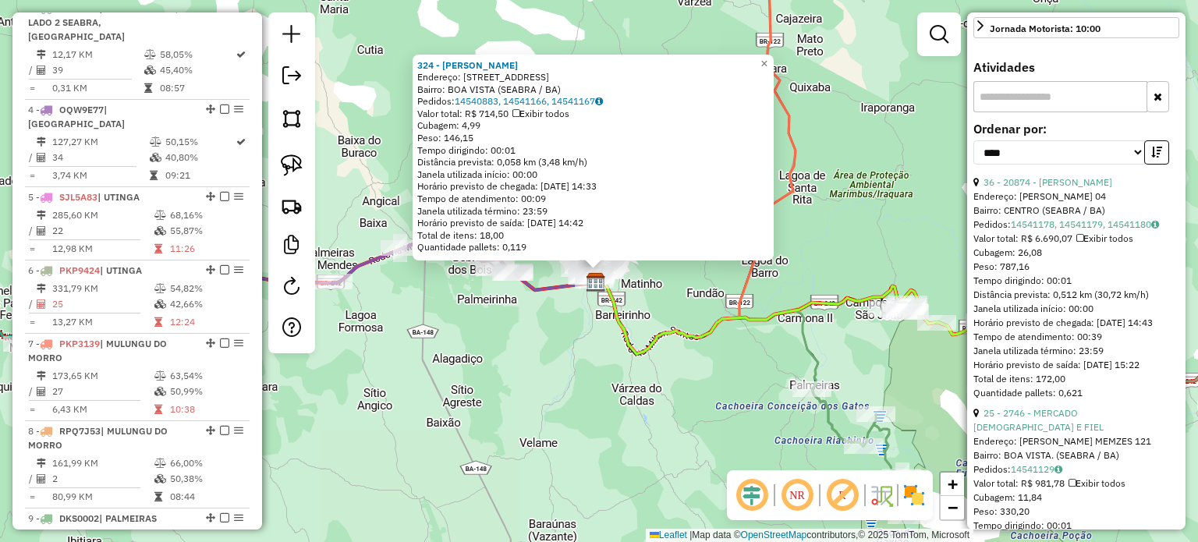
scroll to position [468, 0]
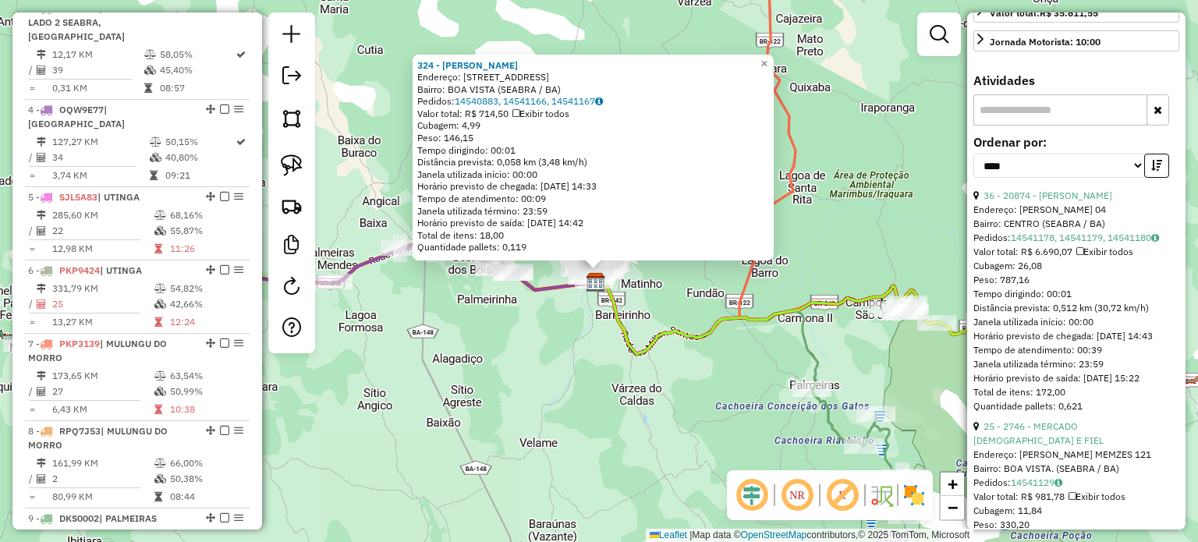
click at [1043, 126] on input "text" at bounding box center [1061, 109] width 174 height 31
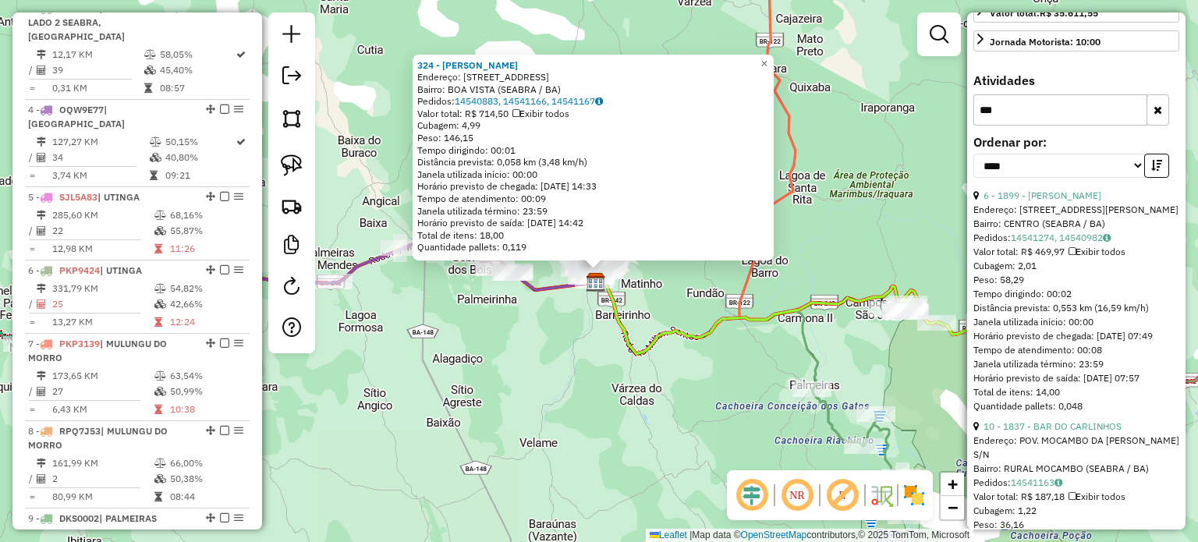
scroll to position [405, 0]
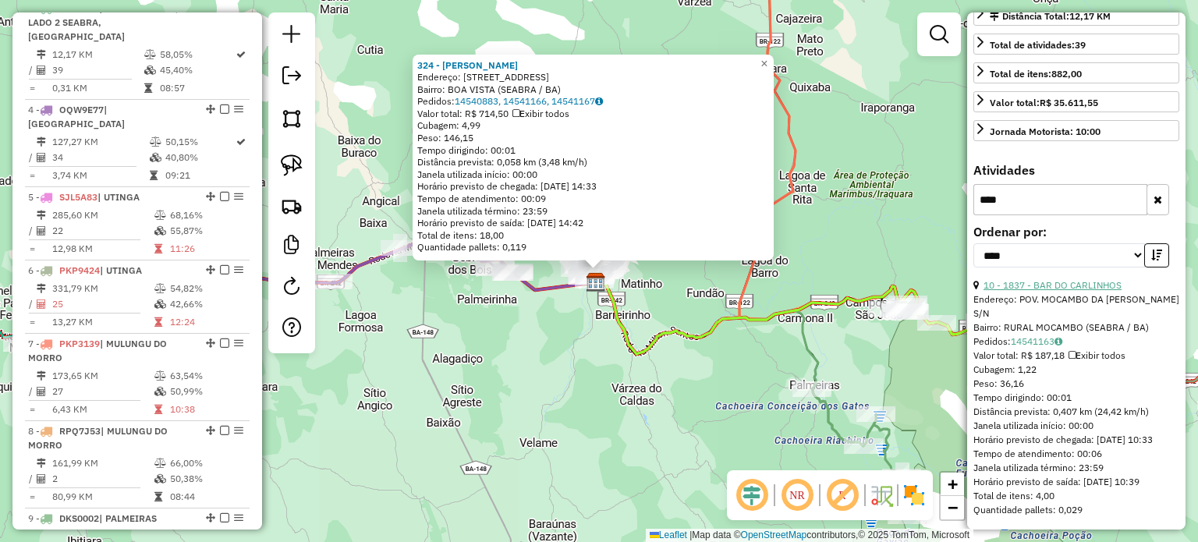
type input "****"
click at [1027, 287] on link "10 - 1837 - BAR DO CARLINHOS" at bounding box center [1053, 285] width 138 height 12
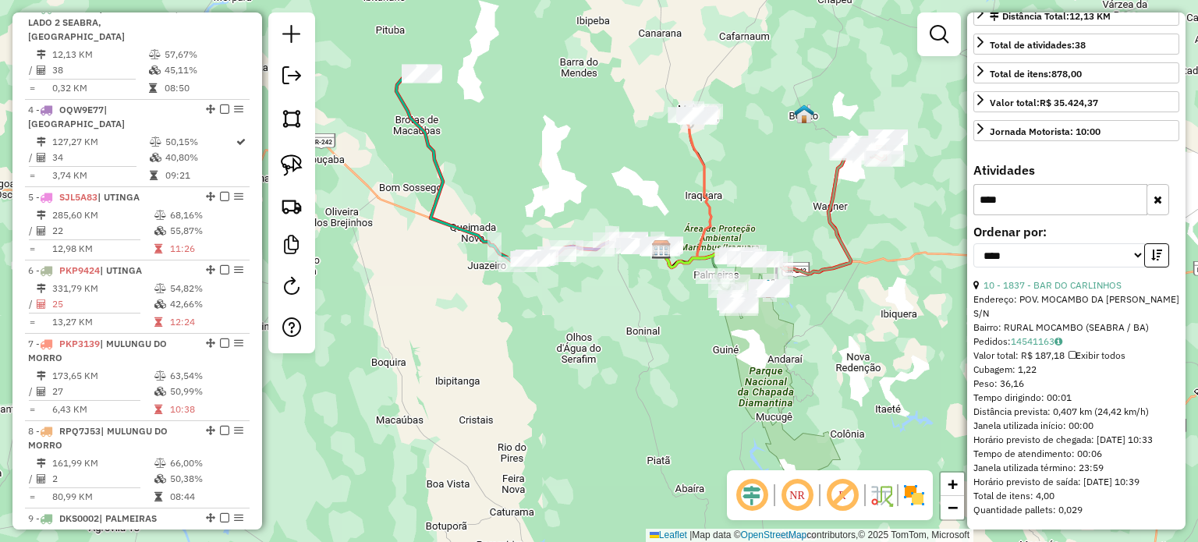
click at [791, 197] on div "Janela de atendimento Grade de atendimento Capacidade Transportadoras Veículos …" at bounding box center [599, 271] width 1198 height 542
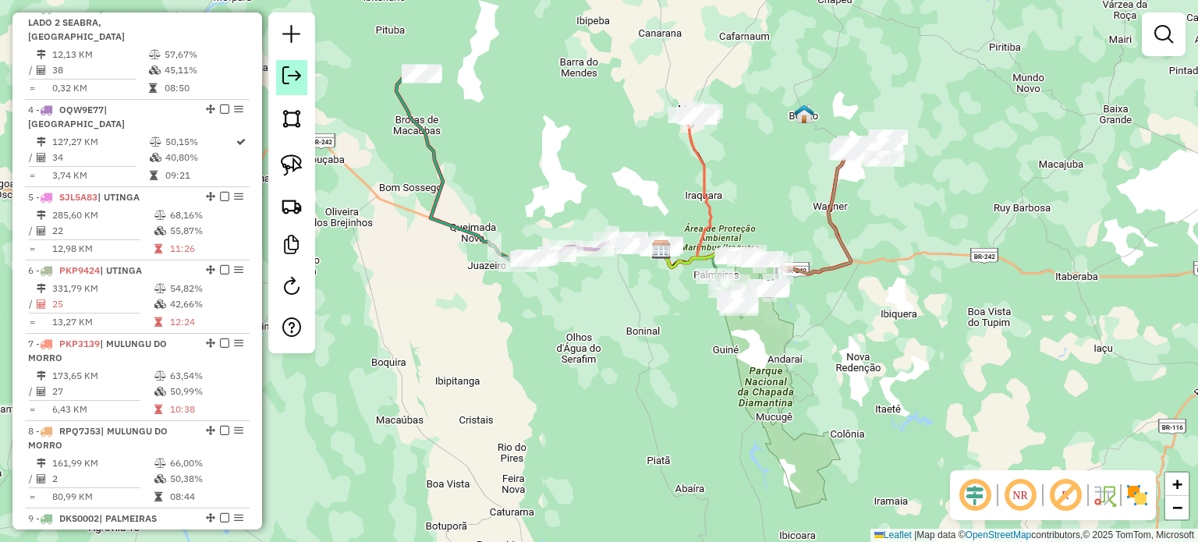
click at [290, 76] on em at bounding box center [291, 75] width 19 height 19
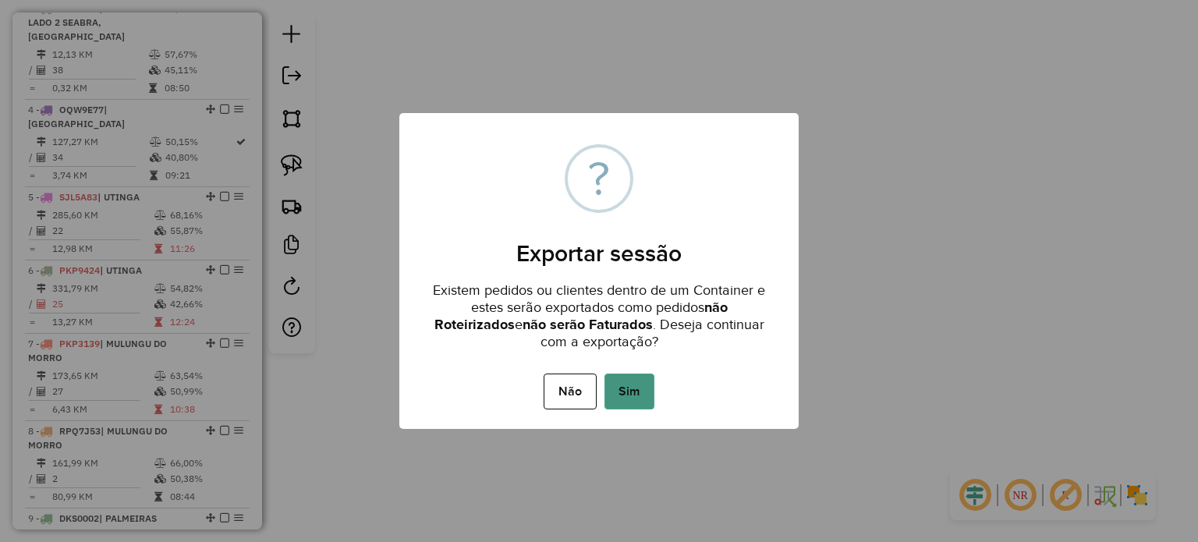
click at [621, 381] on button "Sim" at bounding box center [630, 392] width 50 height 36
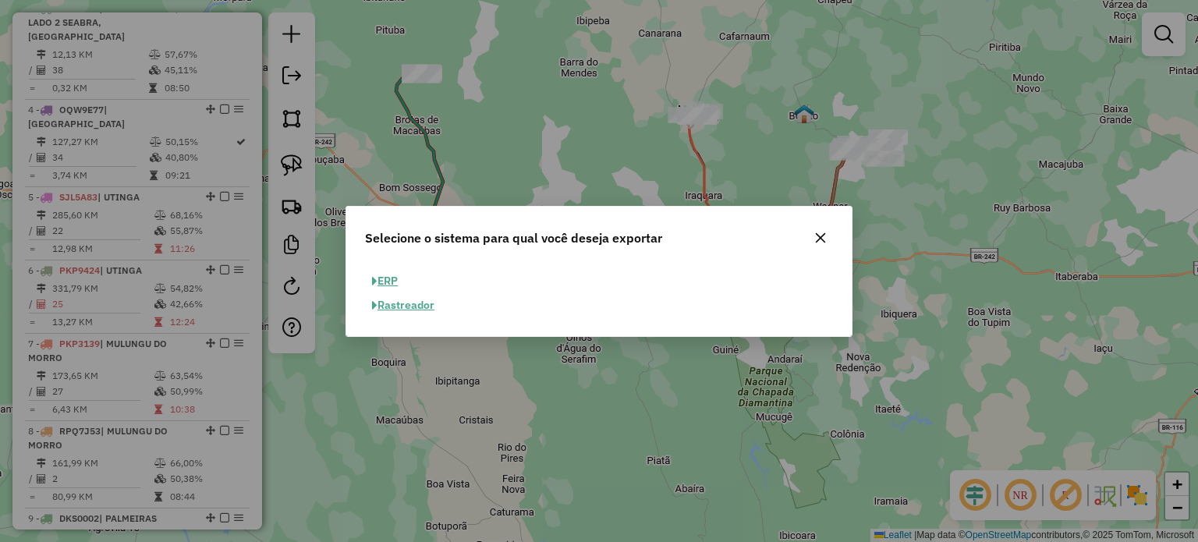
click at [403, 278] on button "ERP" at bounding box center [385, 281] width 40 height 24
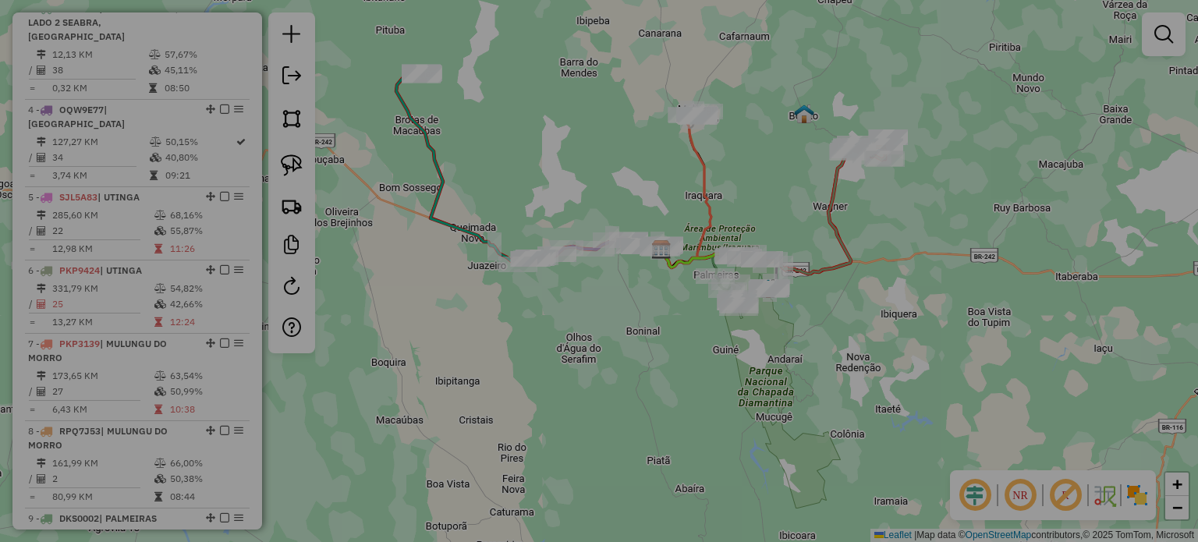
select select "**"
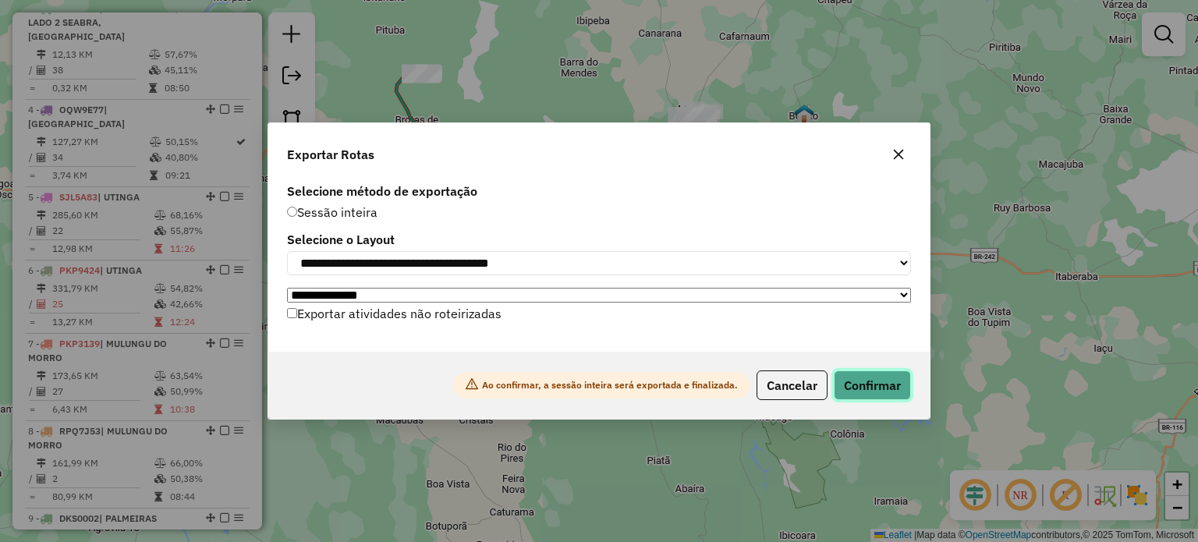
click at [883, 395] on button "Confirmar" at bounding box center [872, 386] width 77 height 30
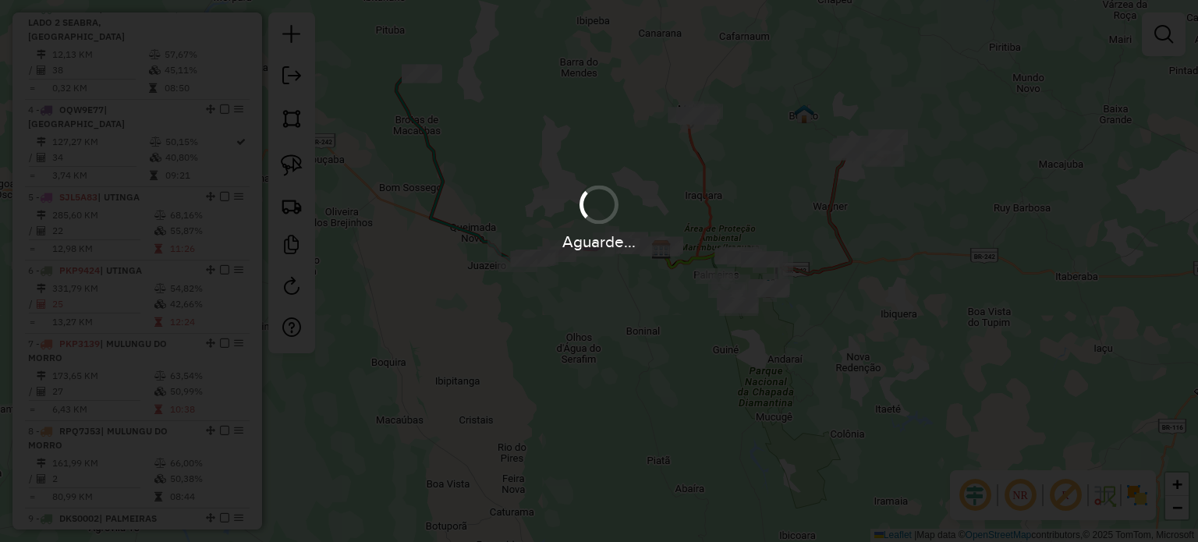
scroll to position [761, 0]
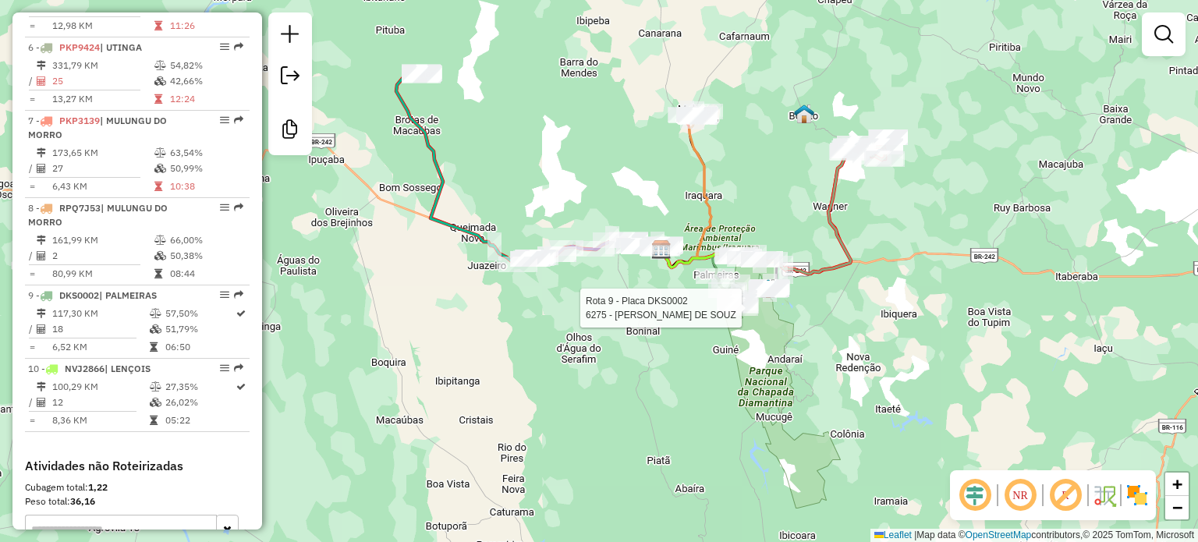
select select "*********"
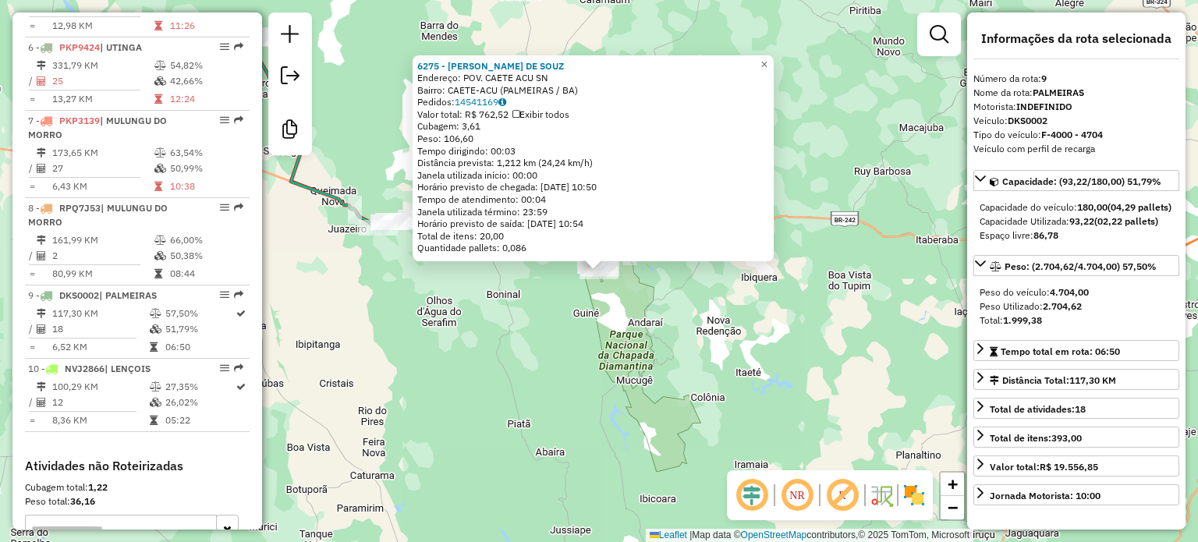
scroll to position [1156, 0]
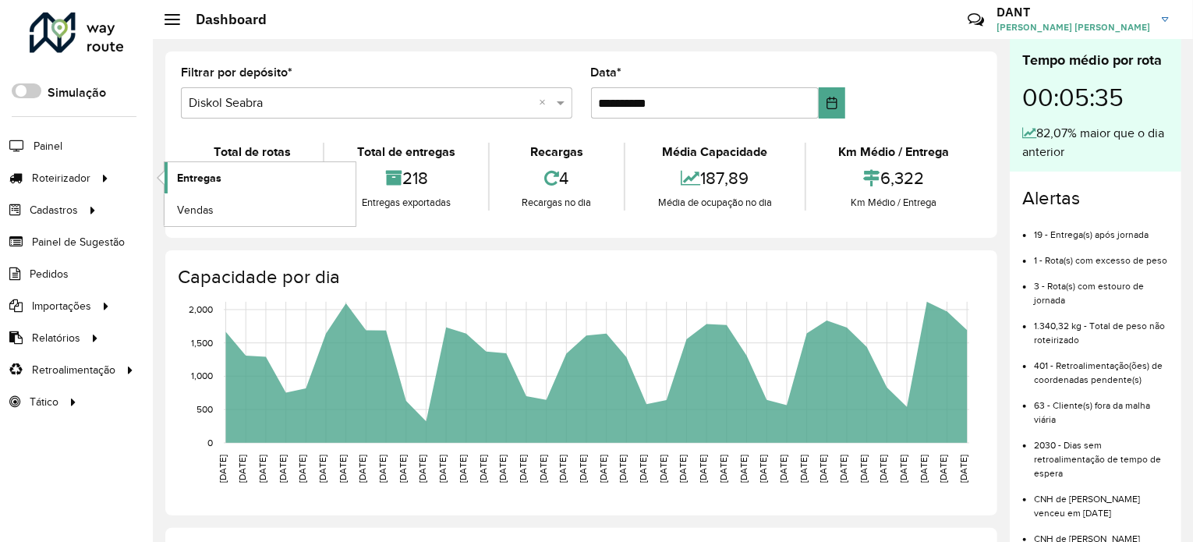
click at [205, 170] on span "Entregas" at bounding box center [199, 178] width 44 height 16
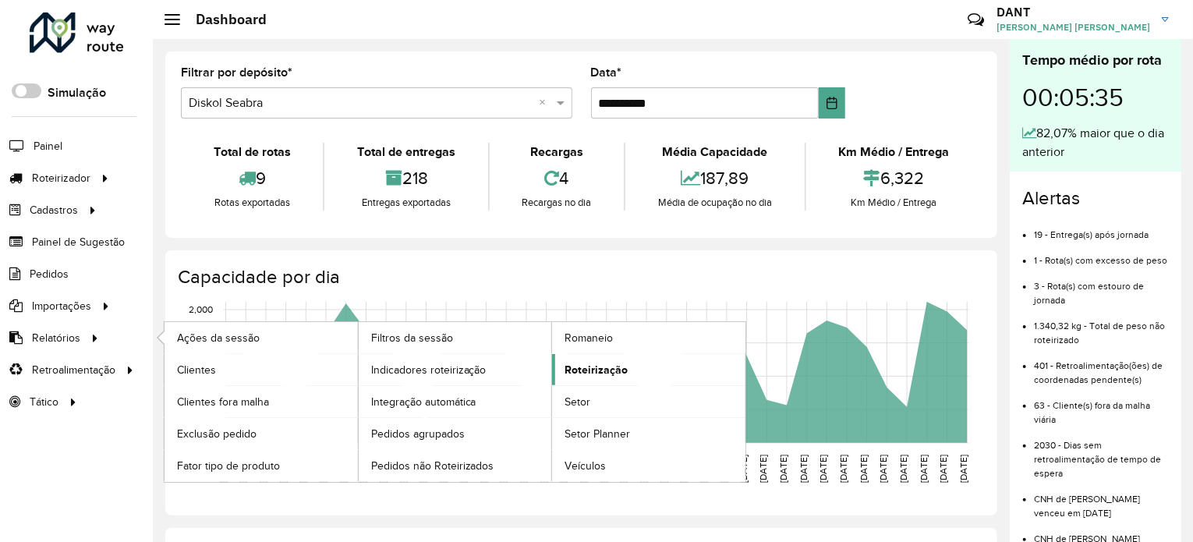
click at [588, 368] on span "Roteirização" at bounding box center [596, 370] width 63 height 16
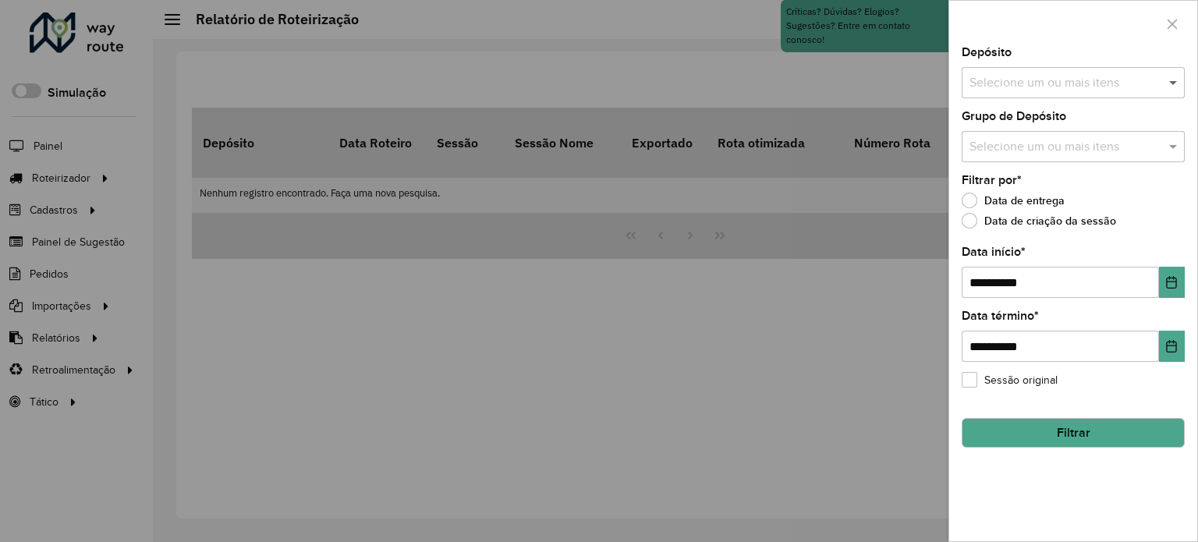
click at [1173, 79] on span at bounding box center [1175, 82] width 20 height 19
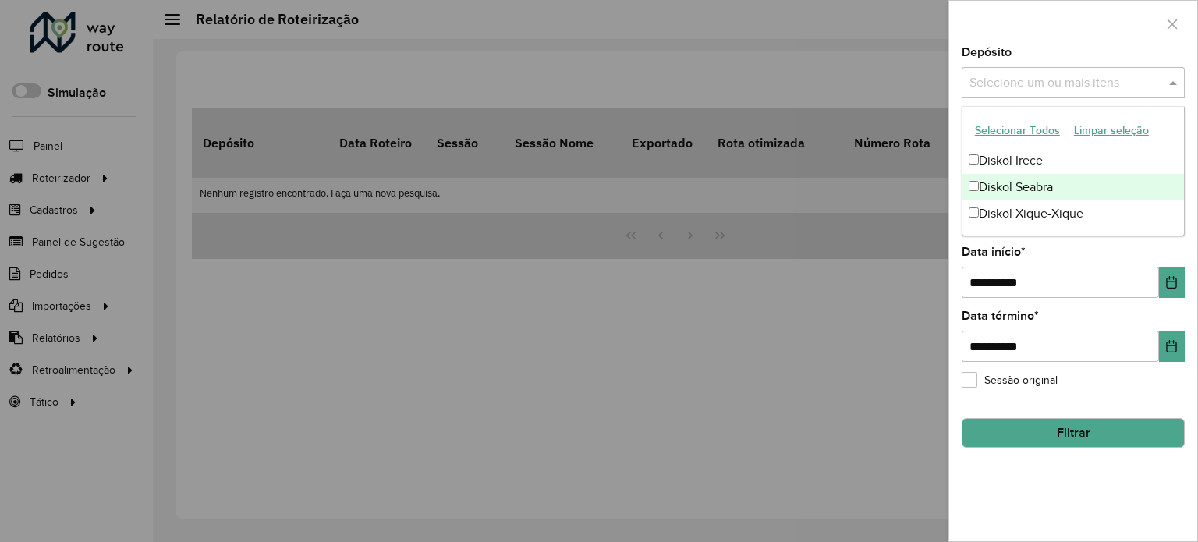
click at [1035, 190] on div "Diskol Seabra" at bounding box center [1074, 187] width 222 height 27
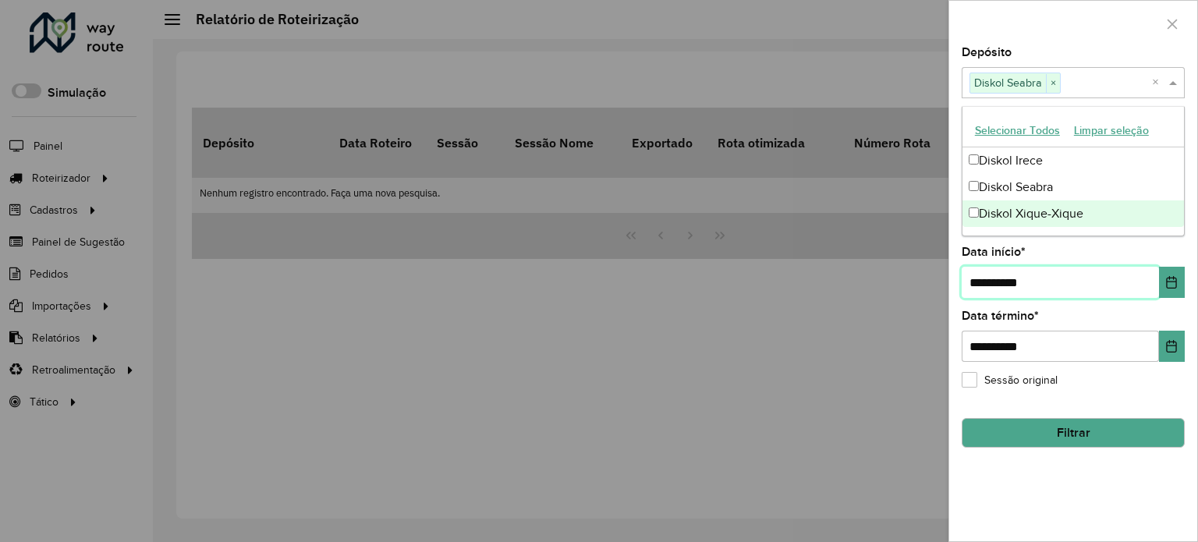
click at [984, 280] on input "**********" at bounding box center [1060, 282] width 197 height 31
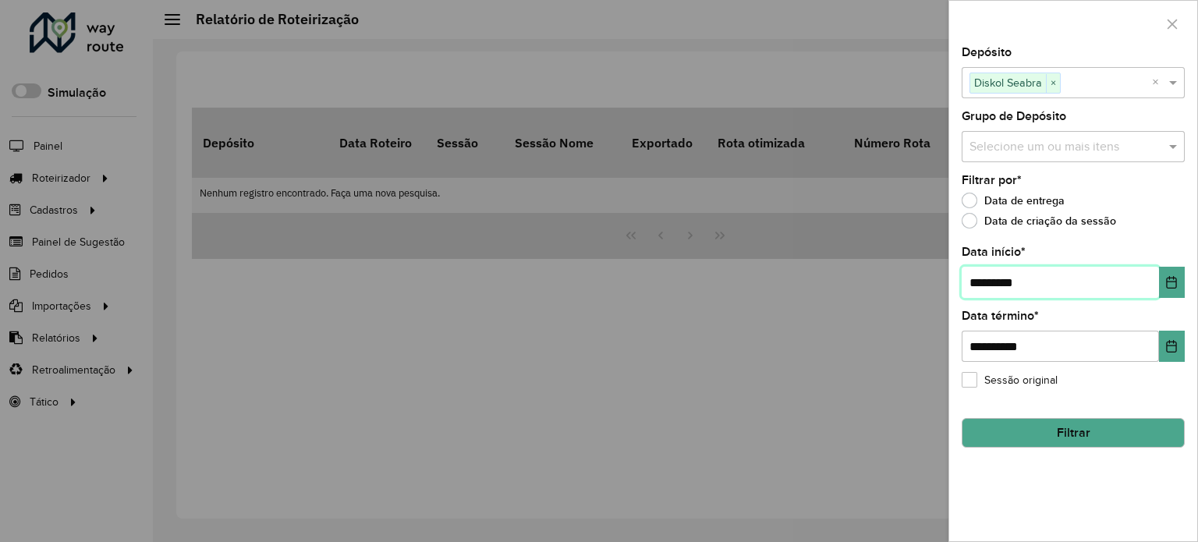
type input "**********"
click at [1064, 430] on button "Filtrar" at bounding box center [1073, 433] width 223 height 30
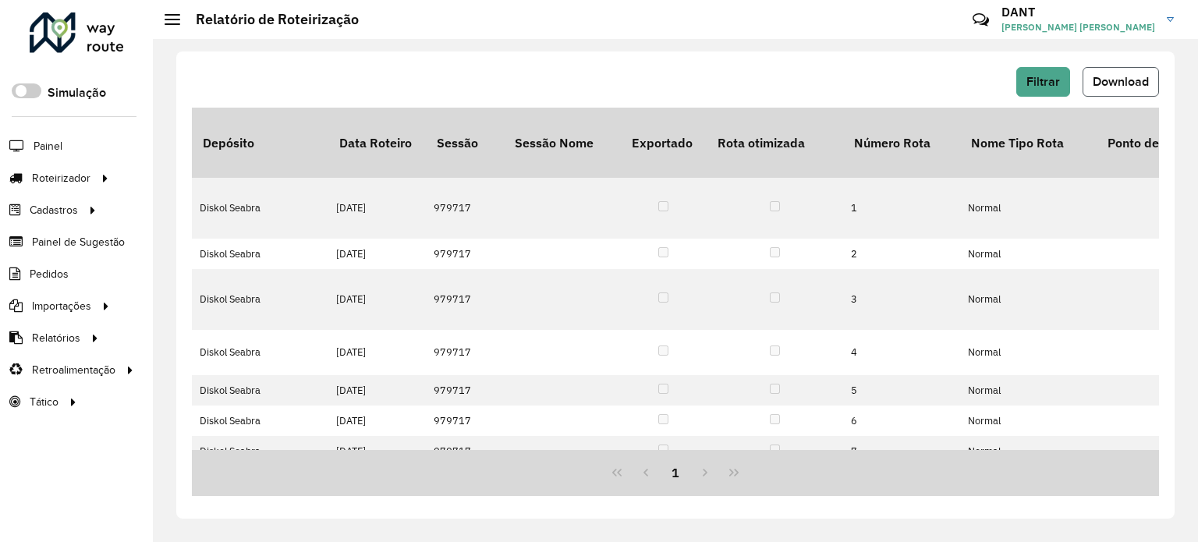
click at [1101, 83] on span "Download" at bounding box center [1121, 81] width 56 height 13
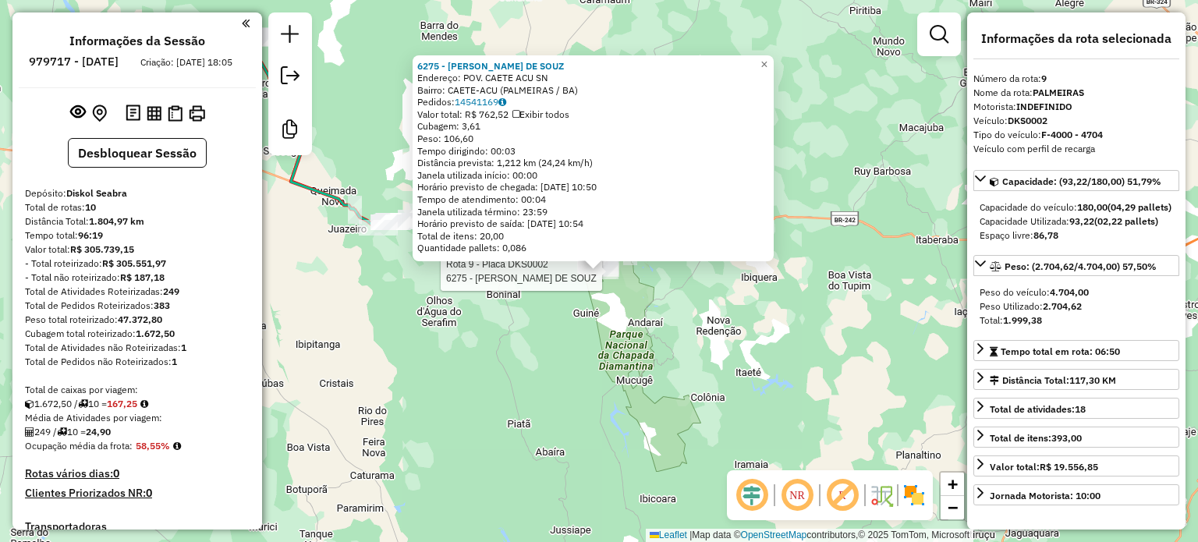
select select "*********"
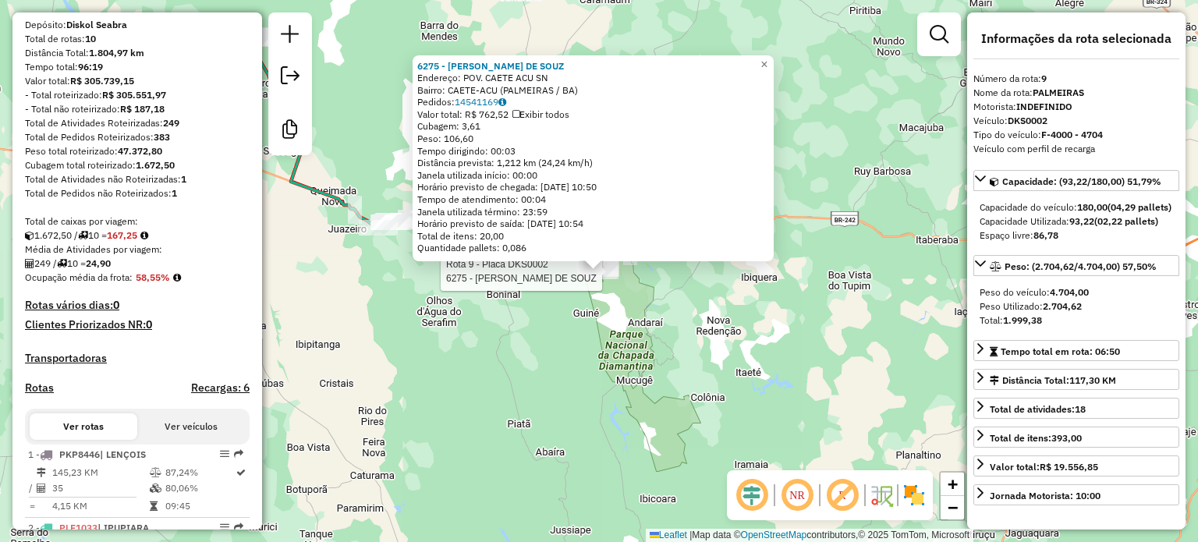
scroll to position [142, 0]
